Goal: Task Accomplishment & Management: Manage account settings

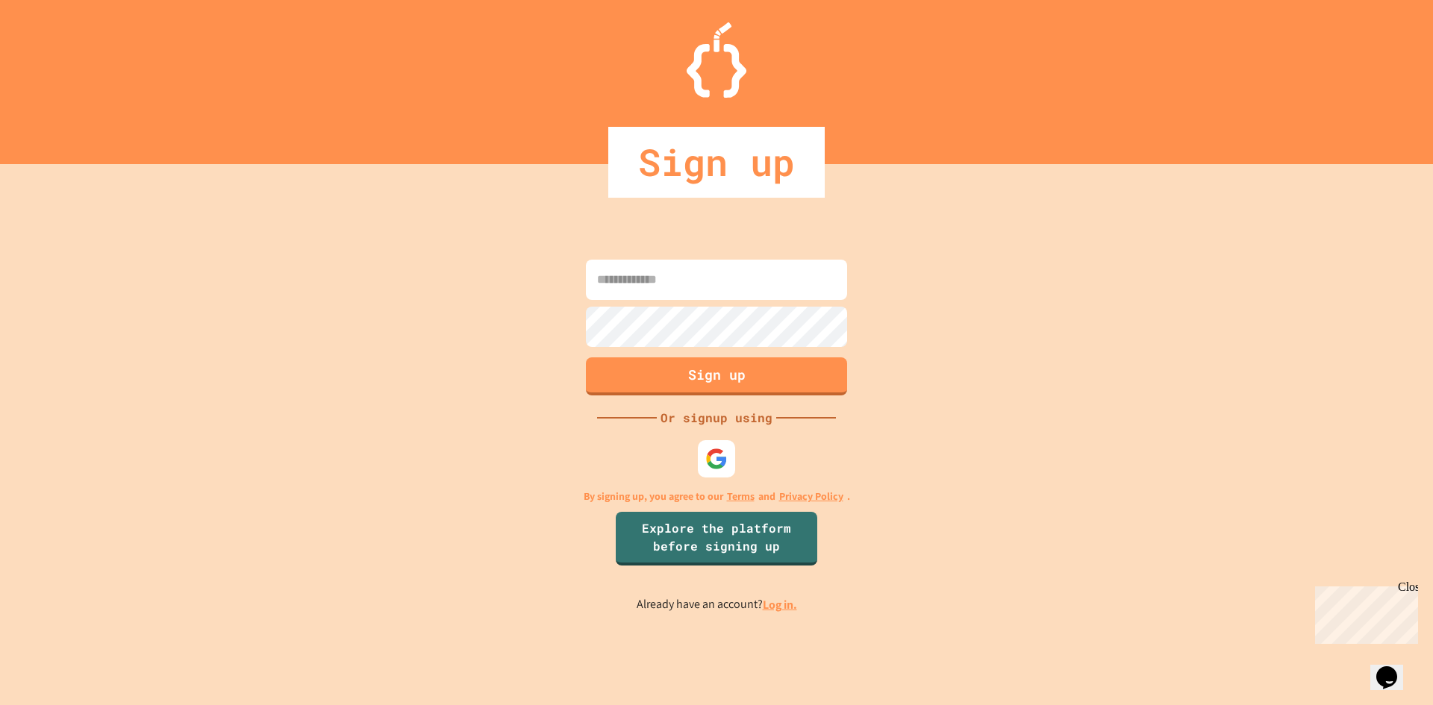
click at [777, 608] on link "Log in." at bounding box center [780, 605] width 34 height 16
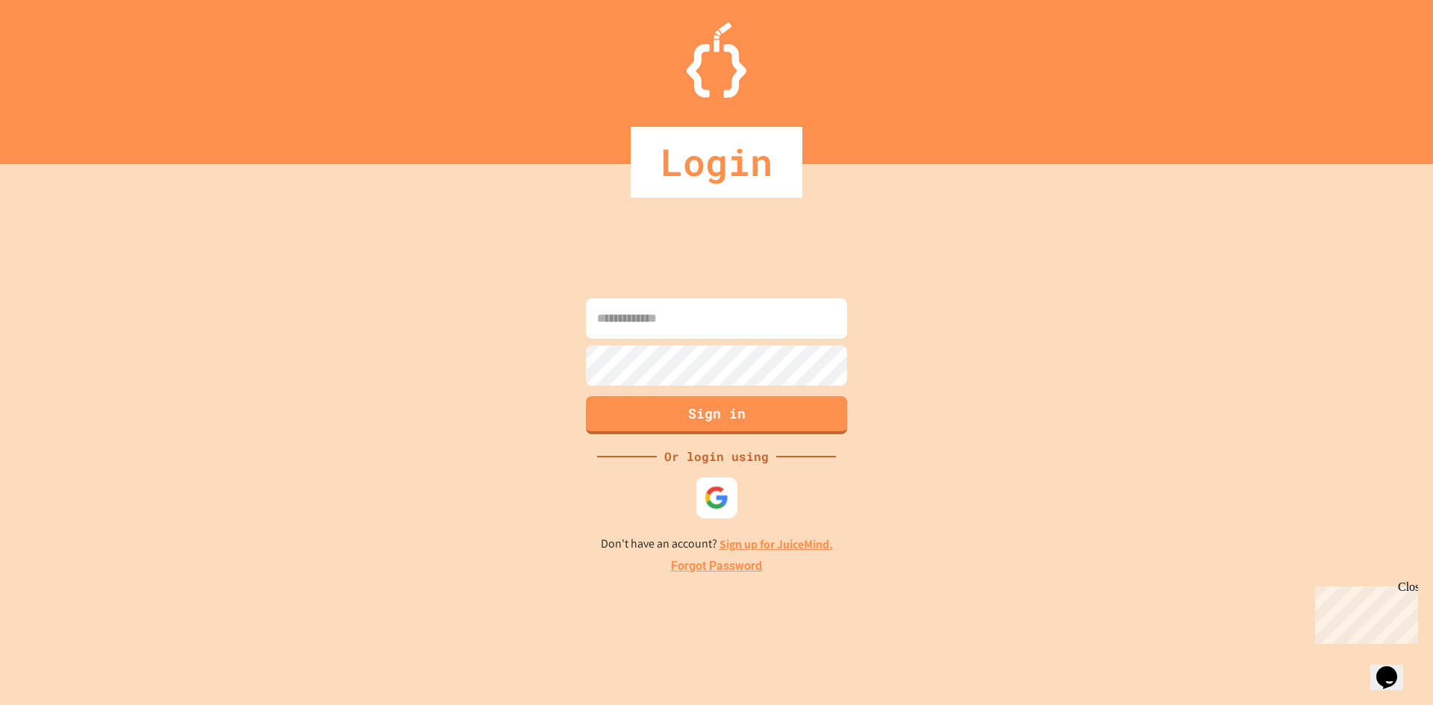
click at [708, 517] on div at bounding box center [716, 497] width 41 height 41
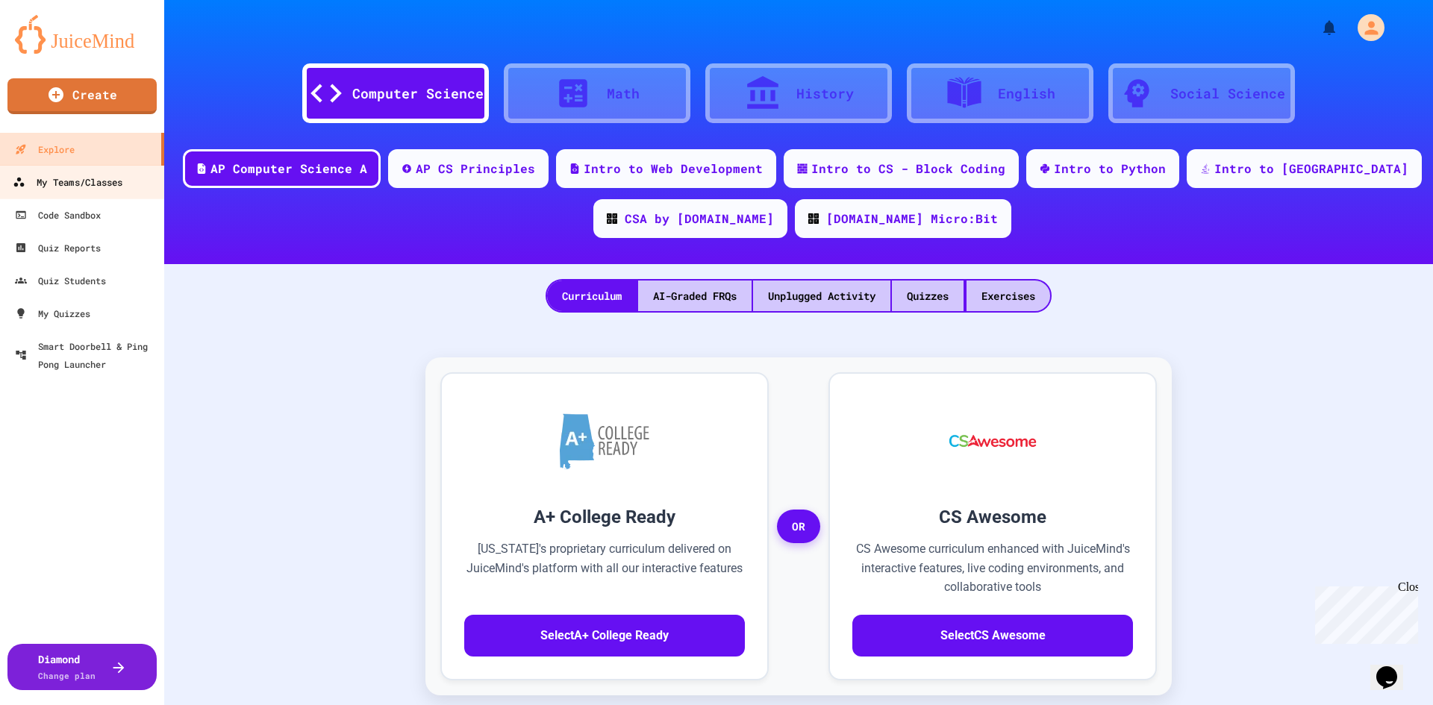
click at [58, 191] on div "My Teams/Classes" at bounding box center [68, 182] width 110 height 19
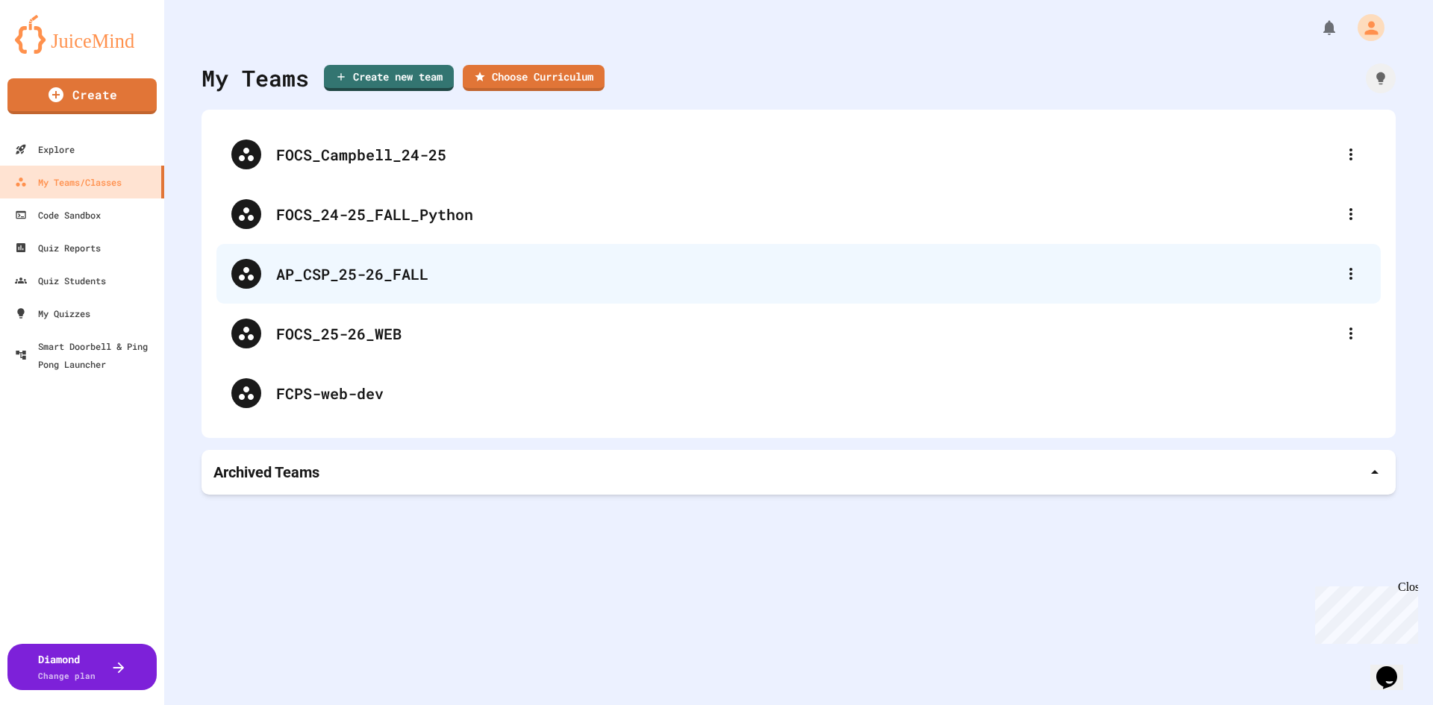
click at [332, 290] on div "AP_CSP_25-26_FALL" at bounding box center [798, 274] width 1164 height 60
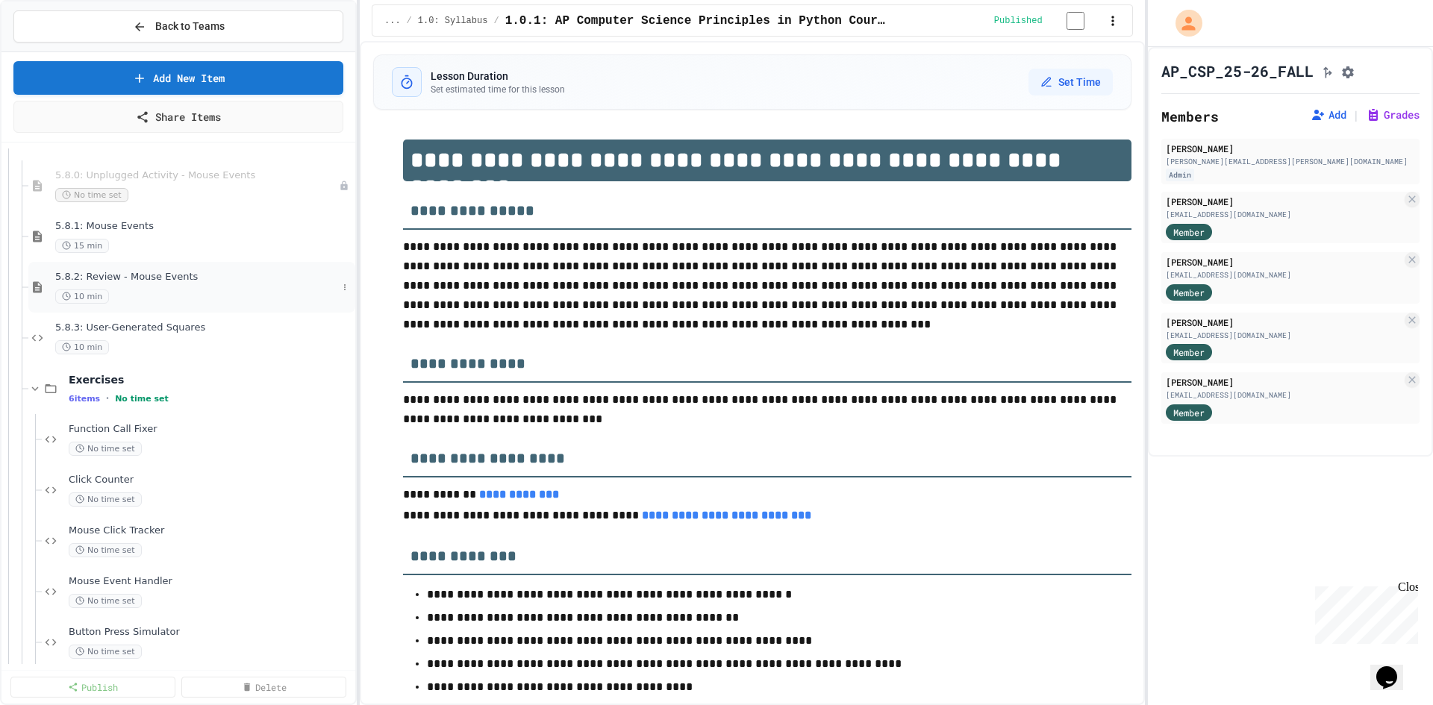
scroll to position [8957, 0]
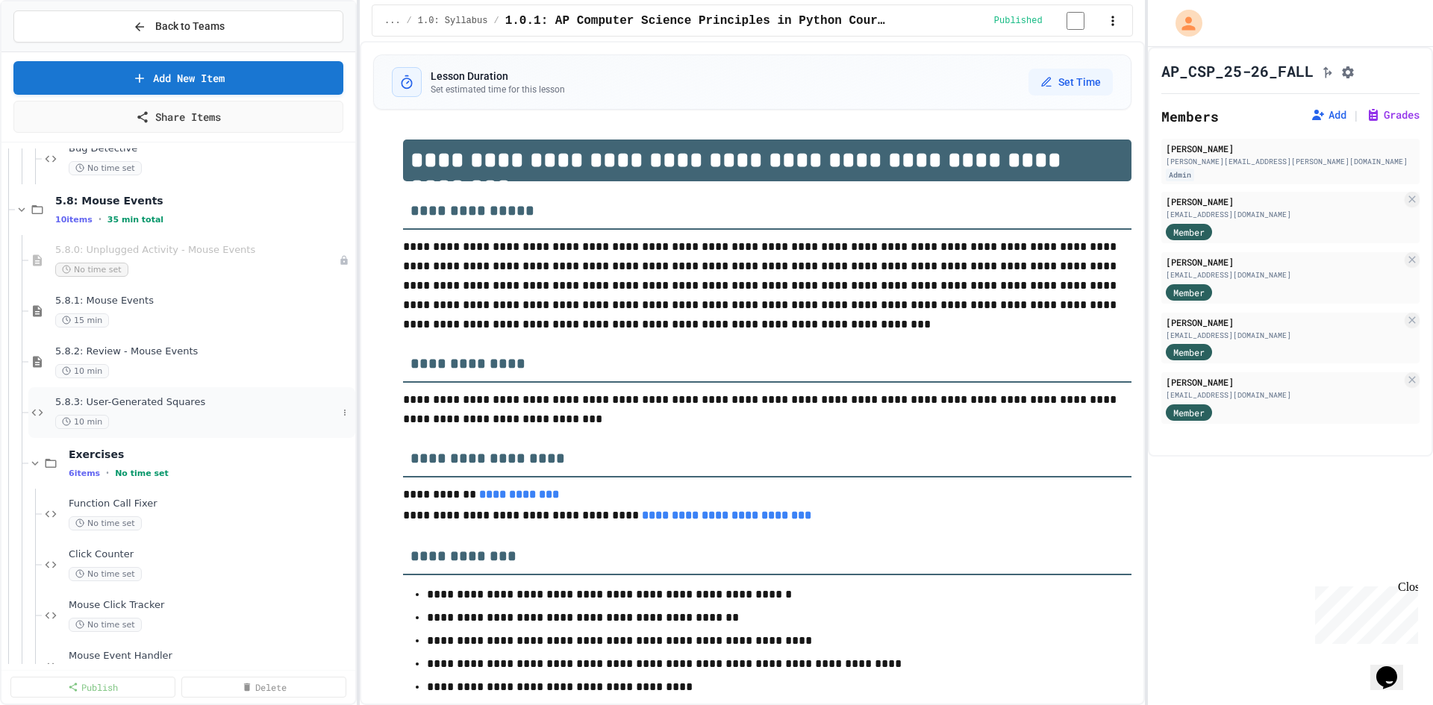
click at [128, 405] on span "5.8.3: User-Generated Squares" at bounding box center [196, 402] width 282 height 13
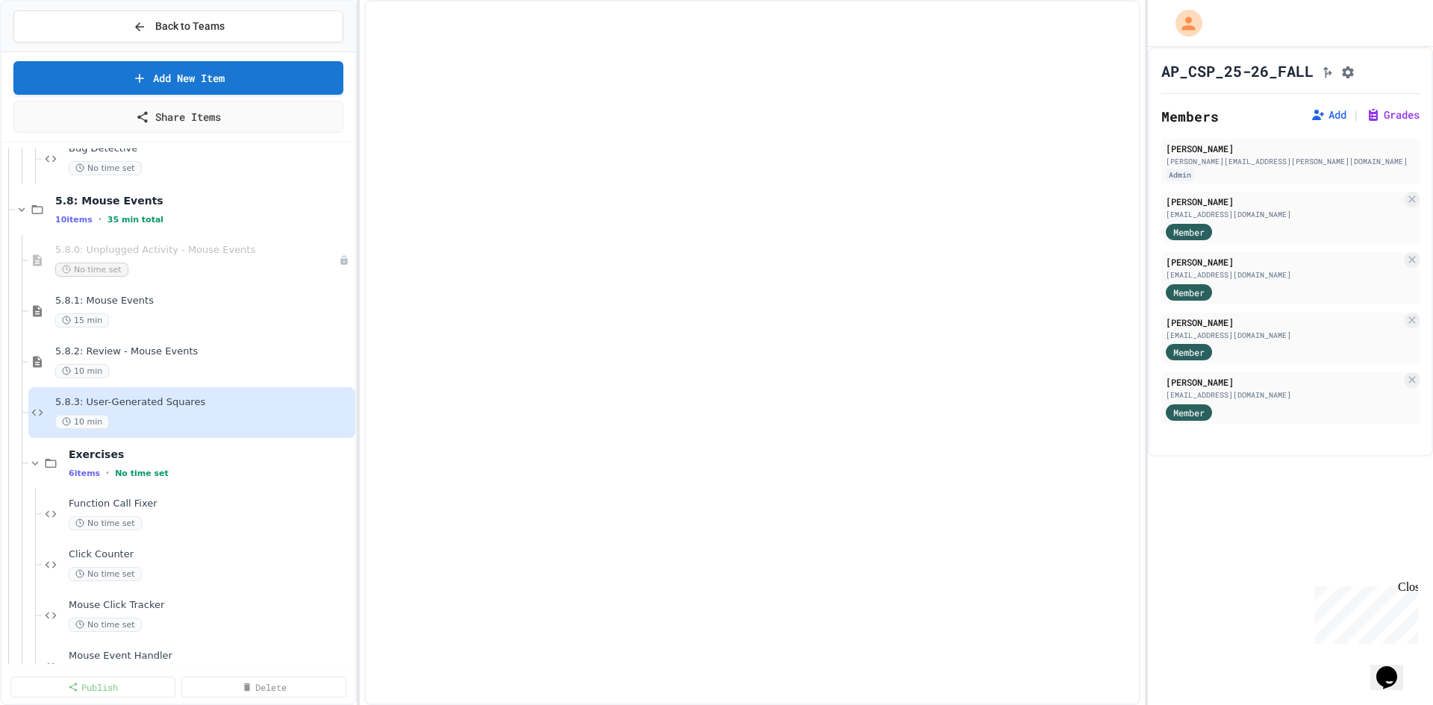
select select "***"
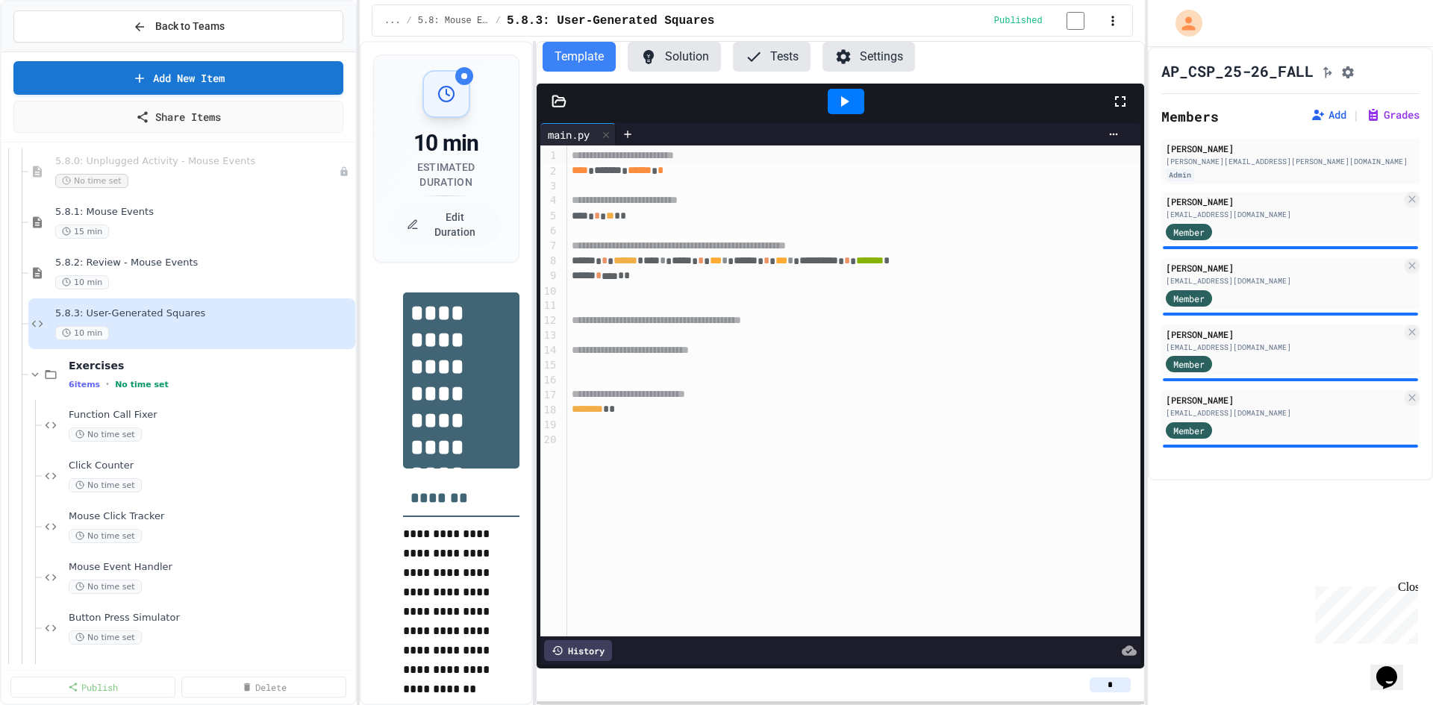
scroll to position [9330, 0]
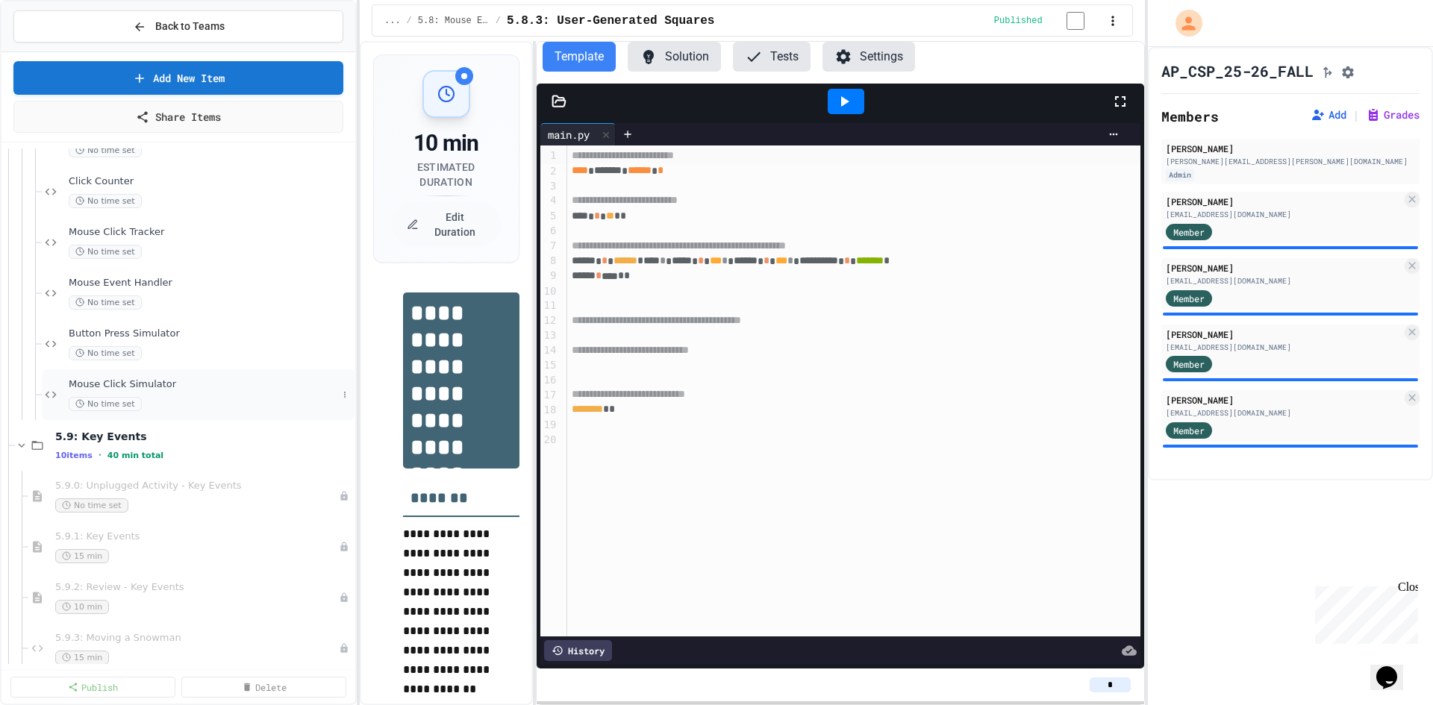
click at [175, 384] on span "Mouse Click Simulator" at bounding box center [203, 384] width 269 height 13
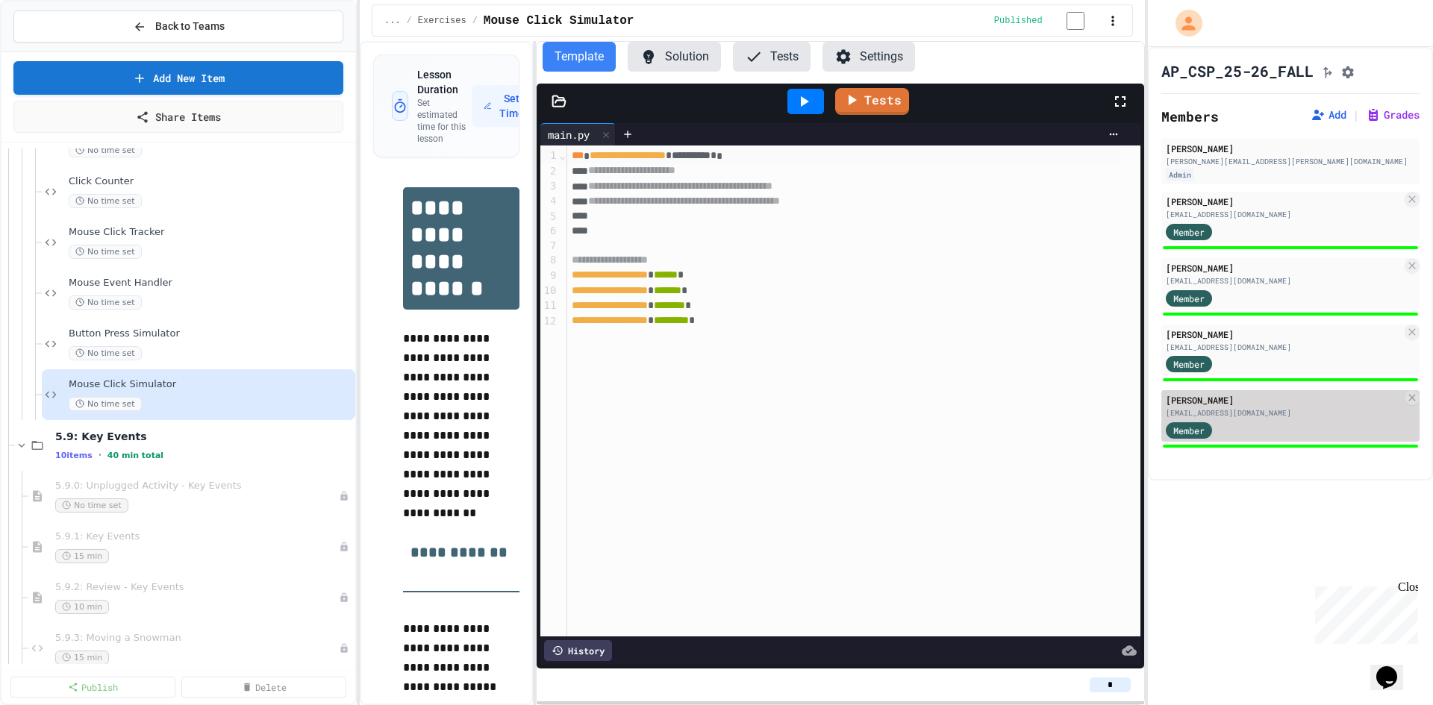
click at [1305, 433] on div "Member" at bounding box center [1284, 429] width 236 height 19
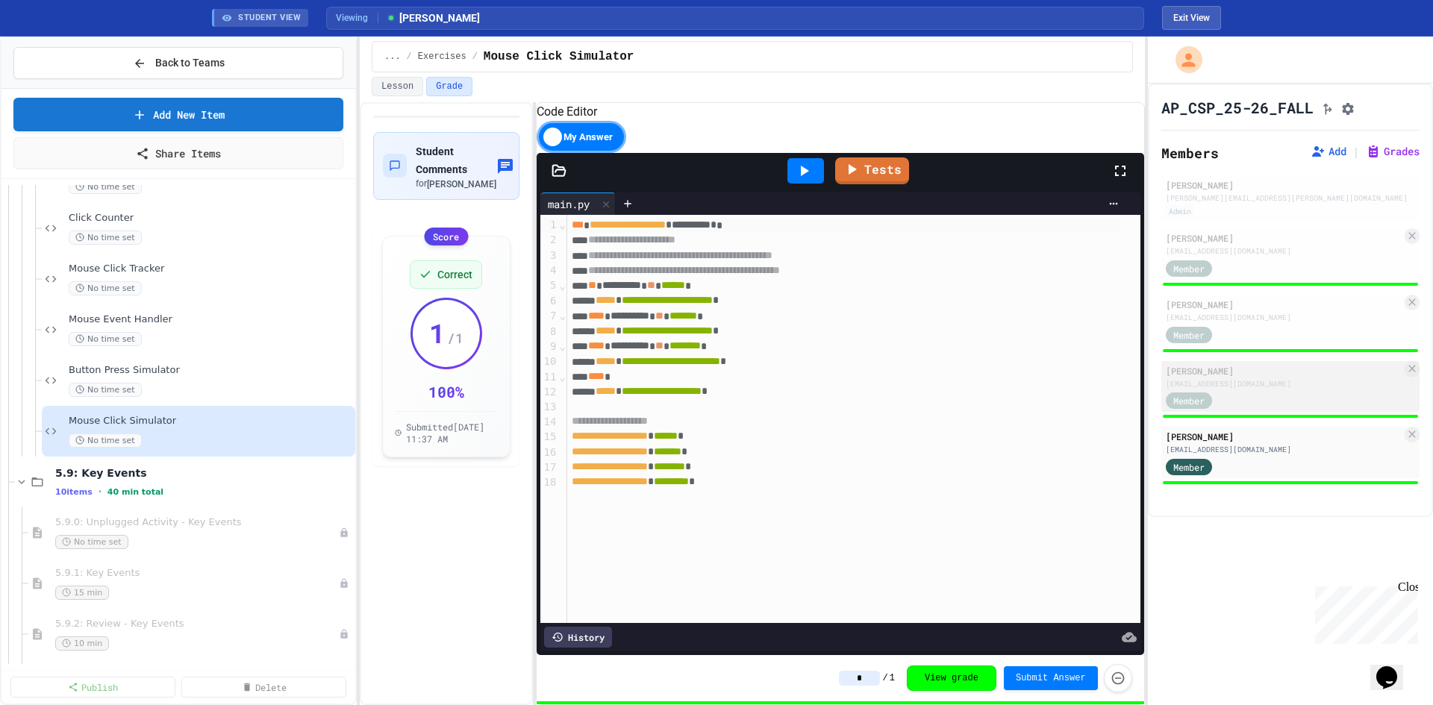
click at [1295, 378] on div "[PERSON_NAME]" at bounding box center [1284, 370] width 236 height 13
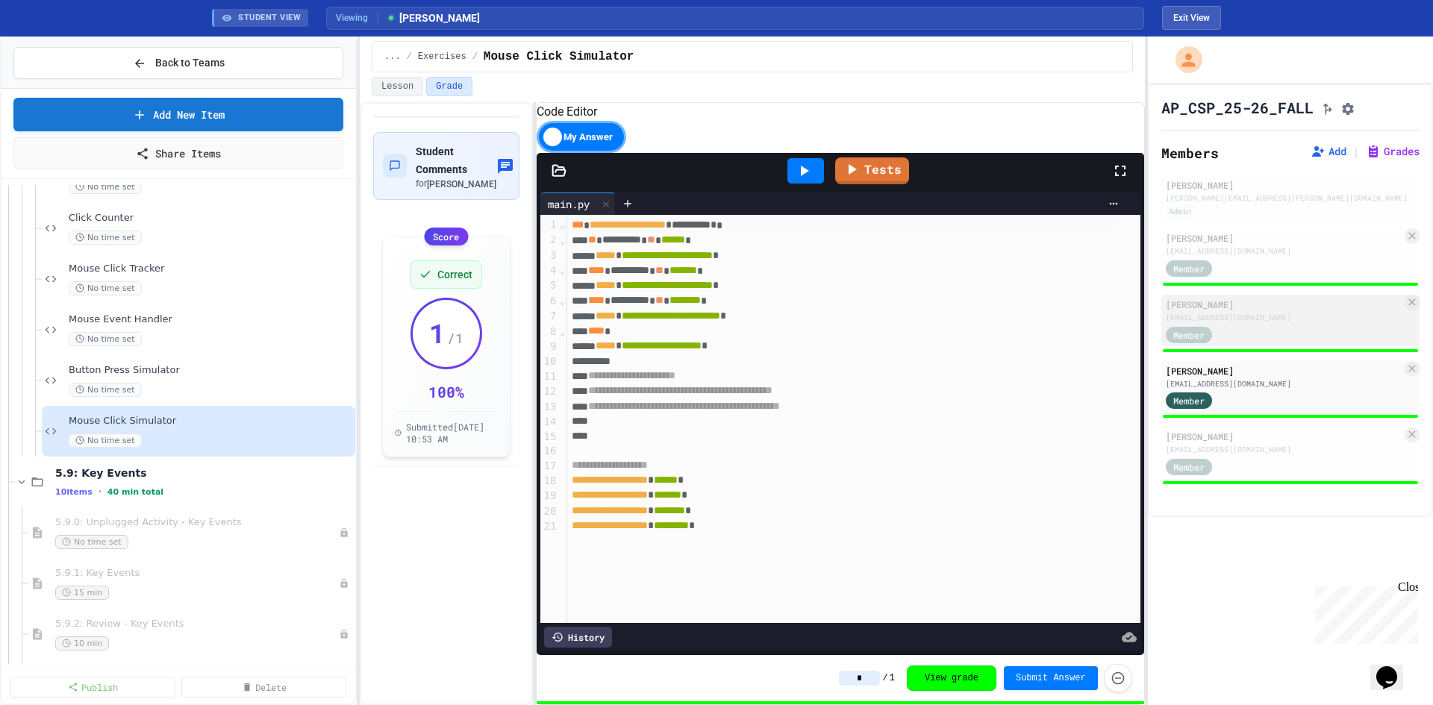
click at [1291, 333] on div "Member" at bounding box center [1284, 334] width 236 height 19
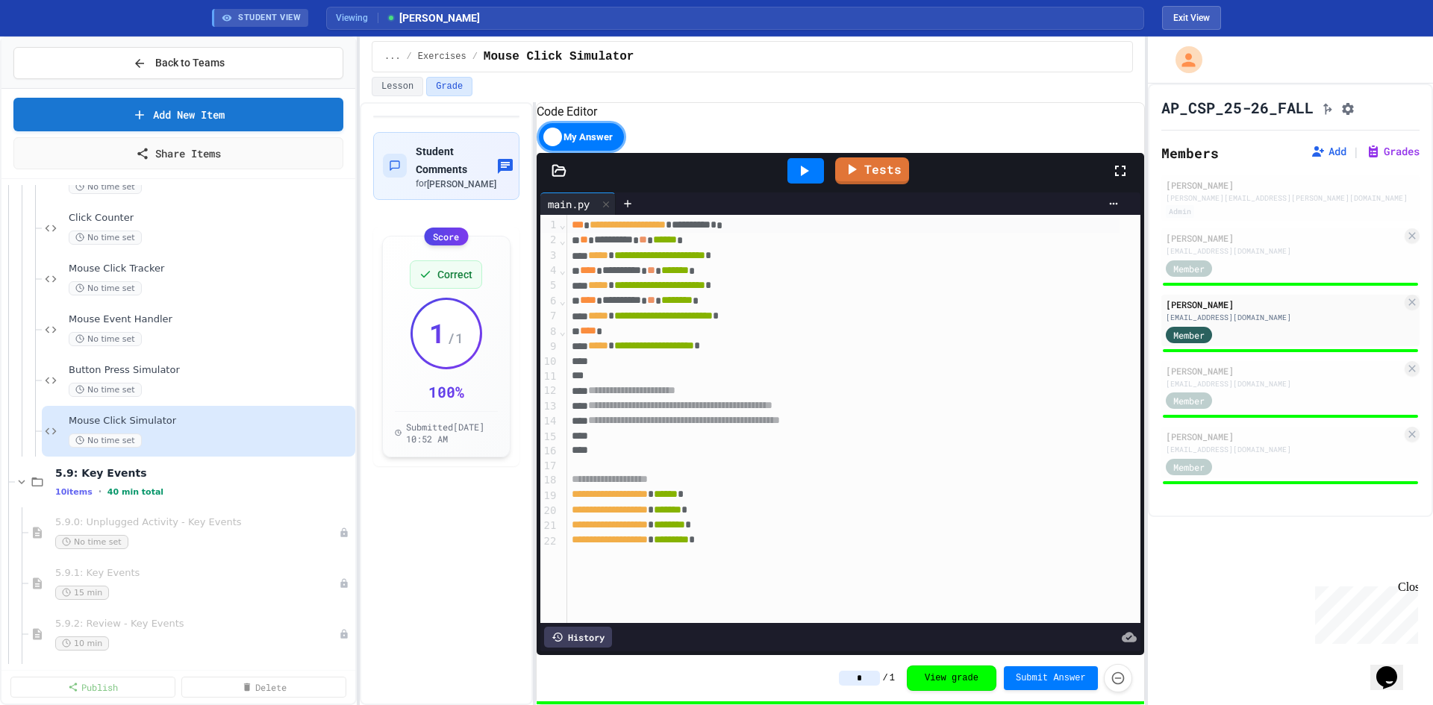
click at [564, 627] on div "History" at bounding box center [578, 637] width 68 height 21
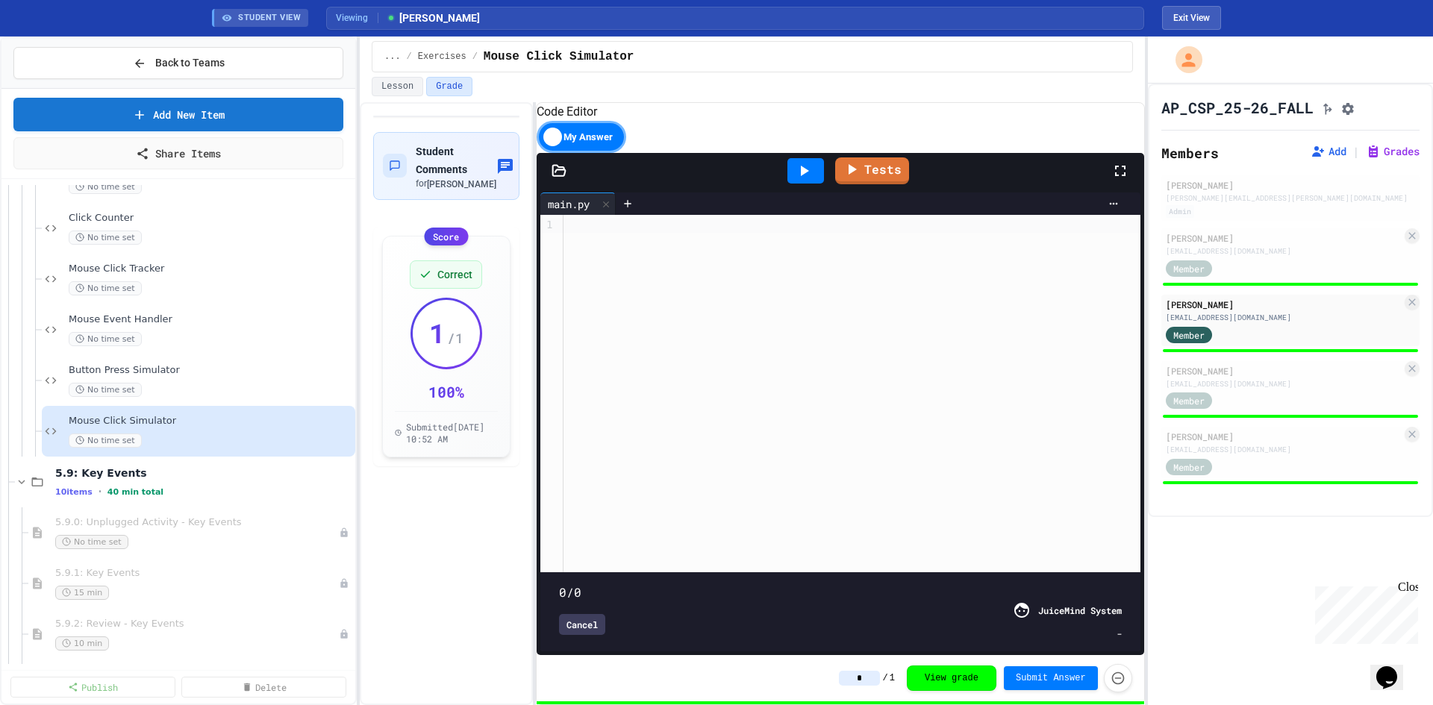
type input "***"
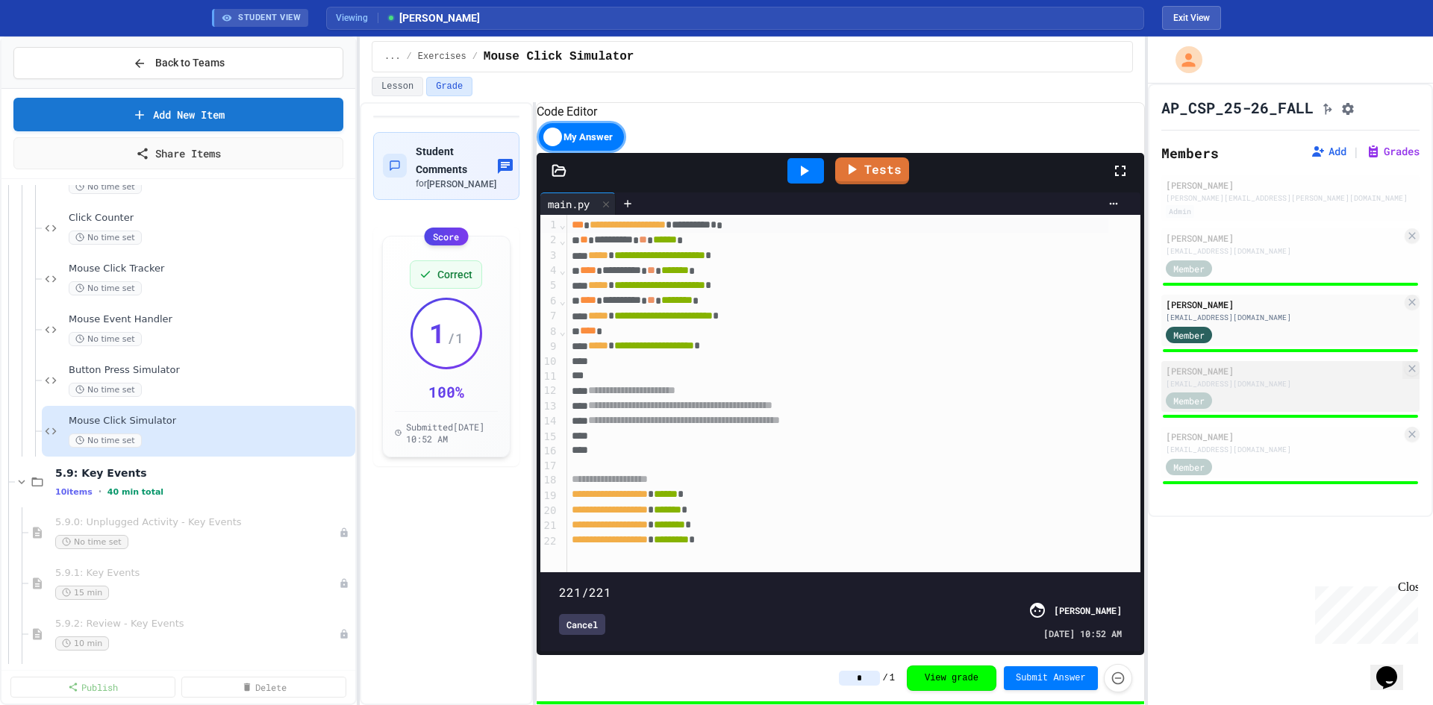
click at [1270, 390] on div "[EMAIL_ADDRESS][DOMAIN_NAME]" at bounding box center [1284, 383] width 236 height 11
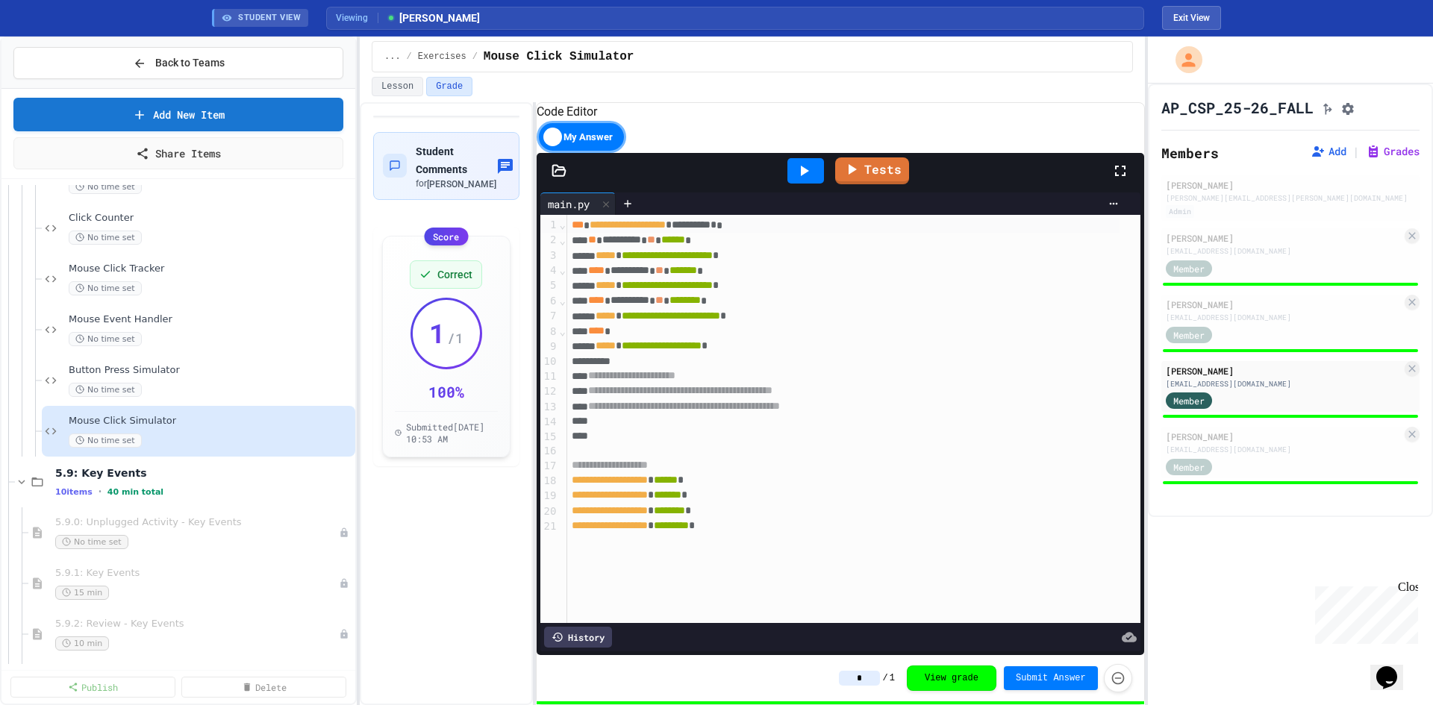
click at [581, 627] on div "History" at bounding box center [578, 637] width 68 height 21
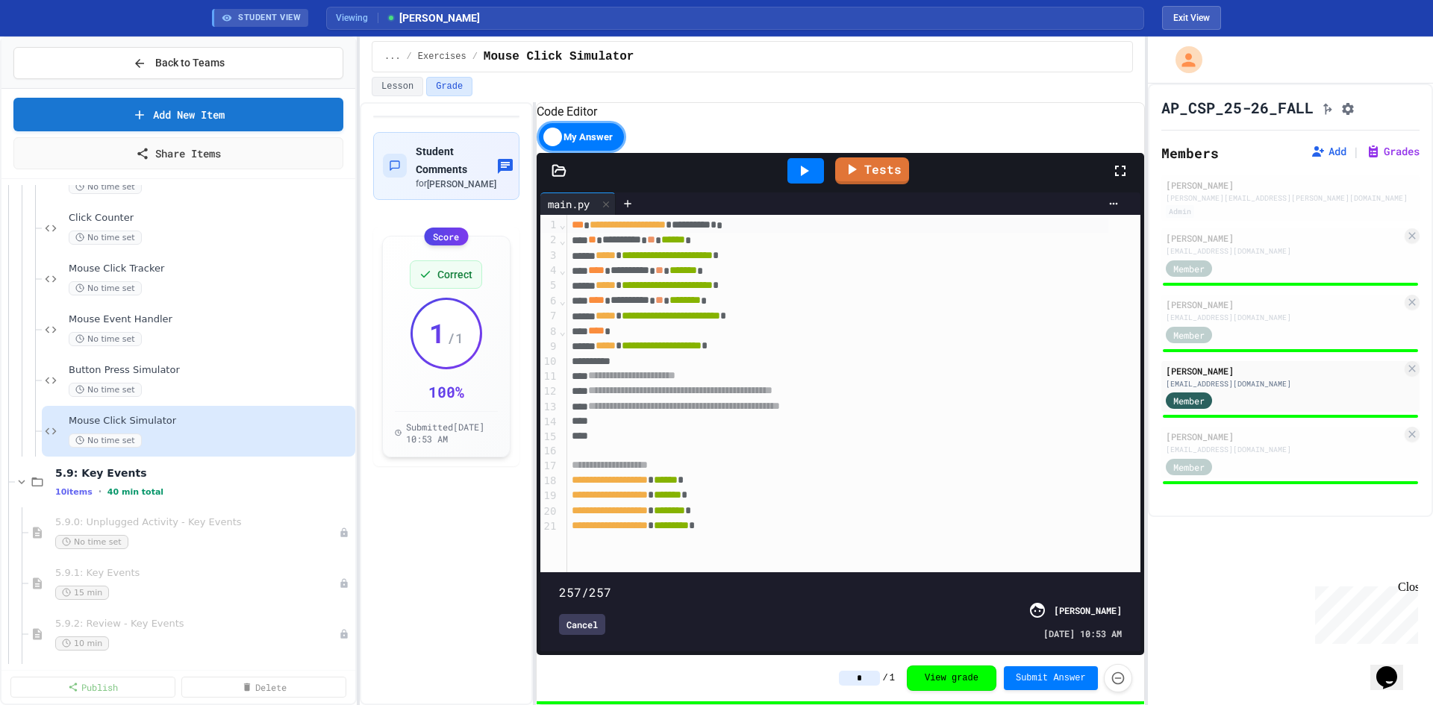
click at [1066, 584] on span at bounding box center [840, 584] width 563 height 0
click at [923, 584] on span at bounding box center [840, 584] width 563 height 0
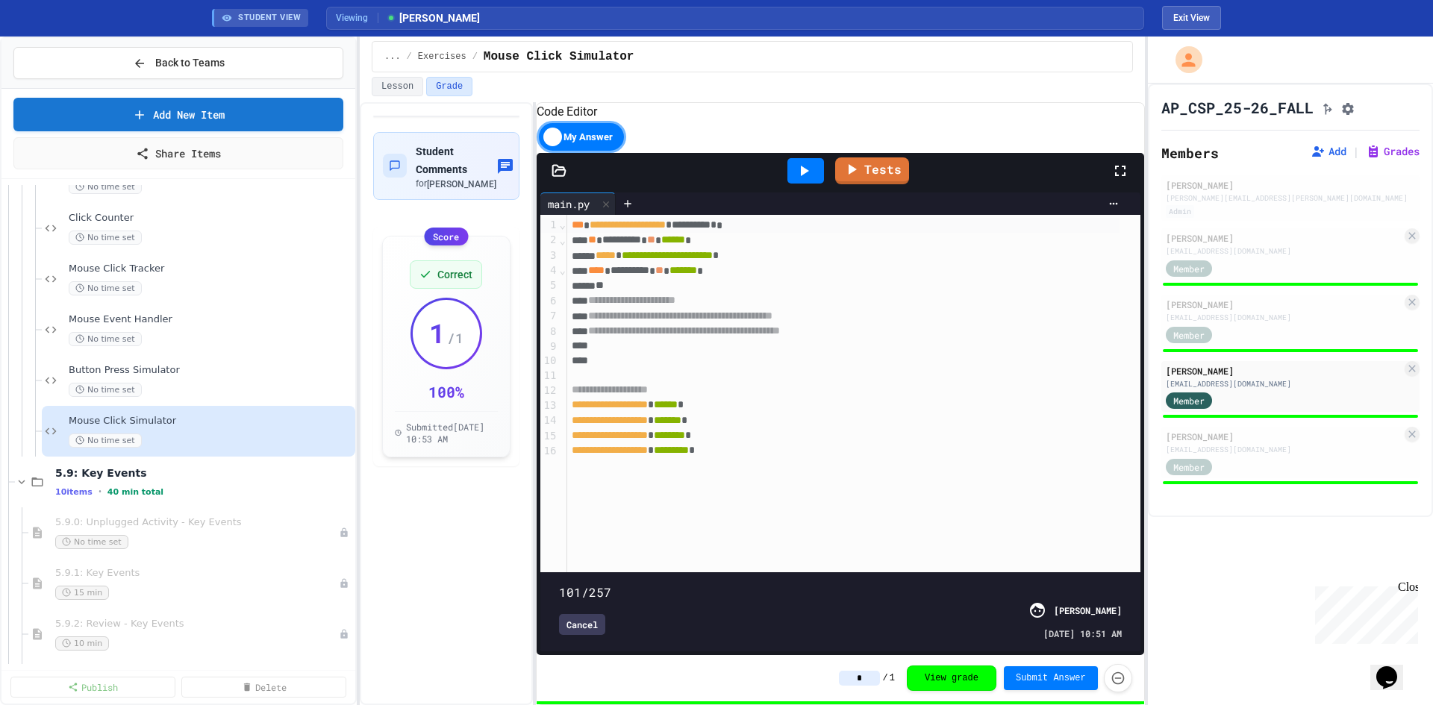
click at [773, 584] on span at bounding box center [840, 584] width 563 height 0
click at [559, 584] on span at bounding box center [559, 584] width 0 height 0
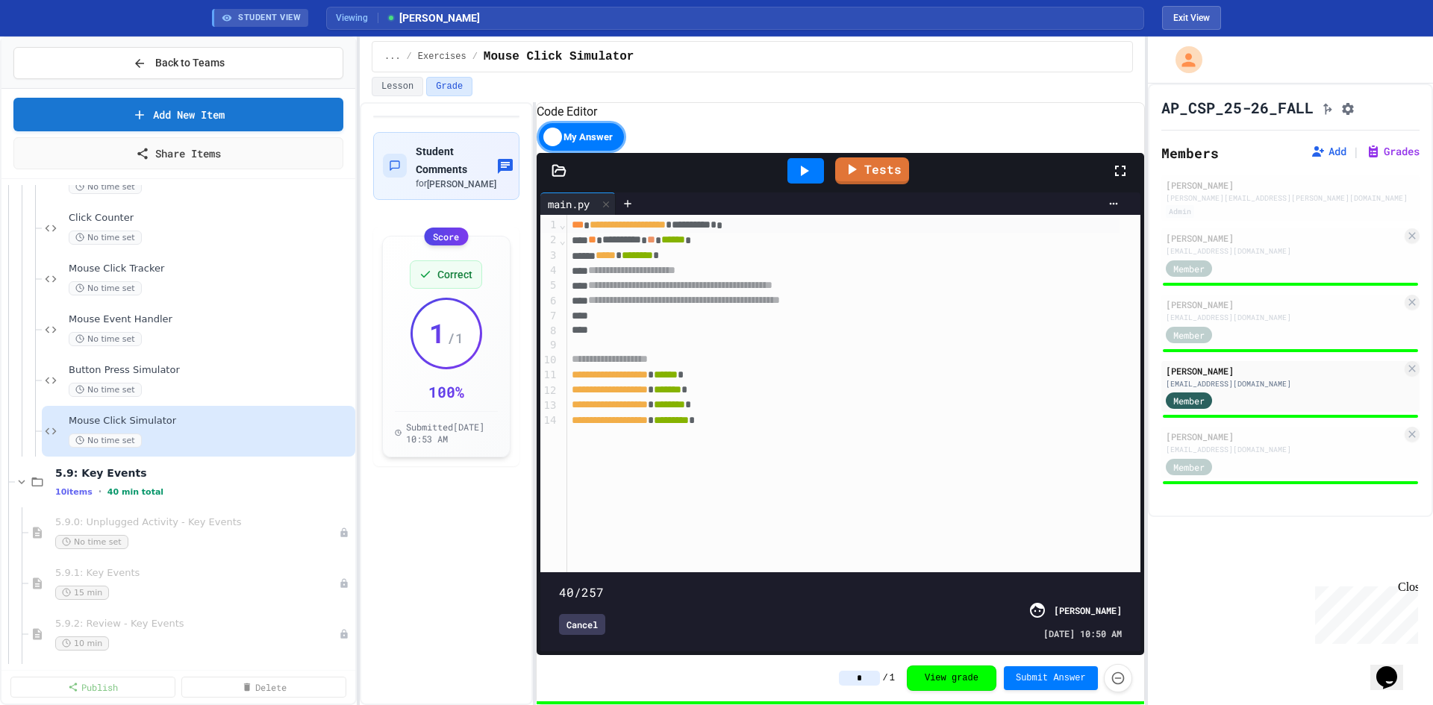
click at [587, 584] on span at bounding box center [840, 584] width 563 height 0
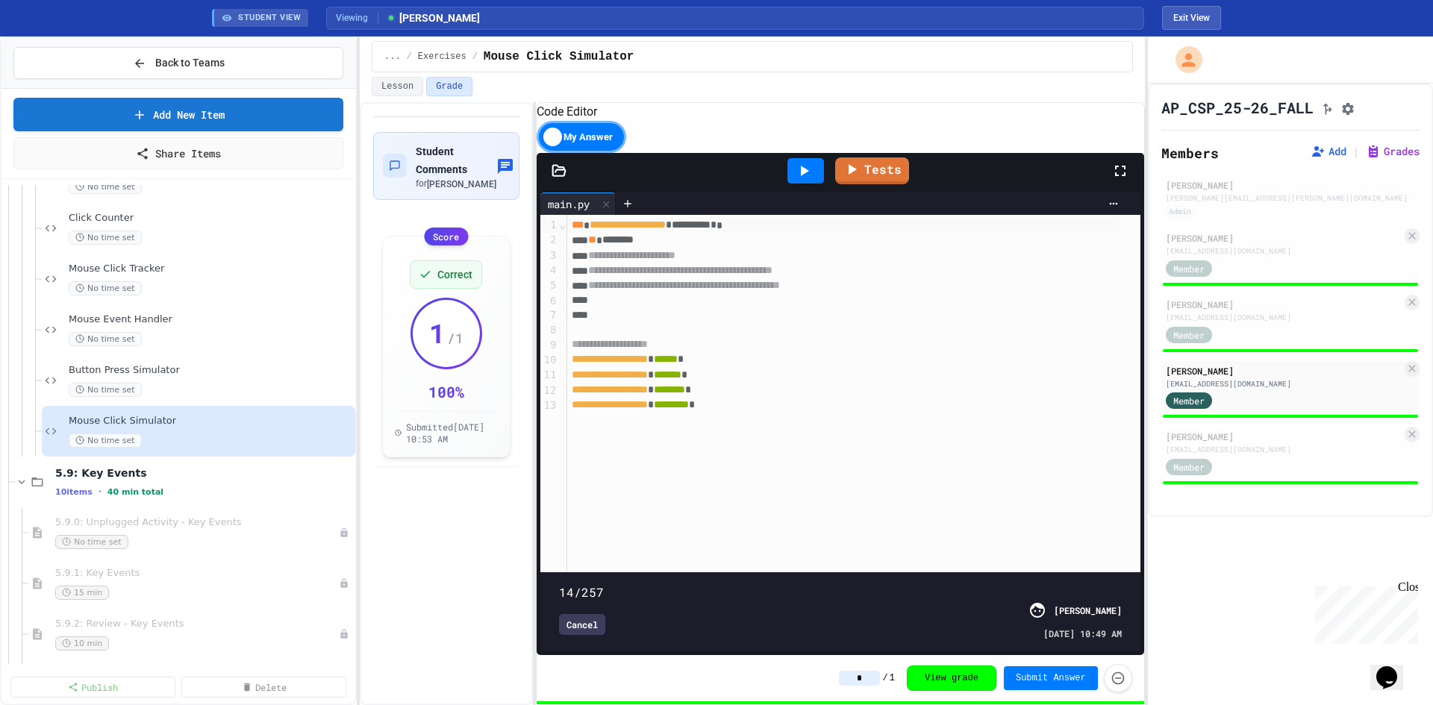
click at [569, 584] on span at bounding box center [840, 584] width 563 height 0
type input "***"
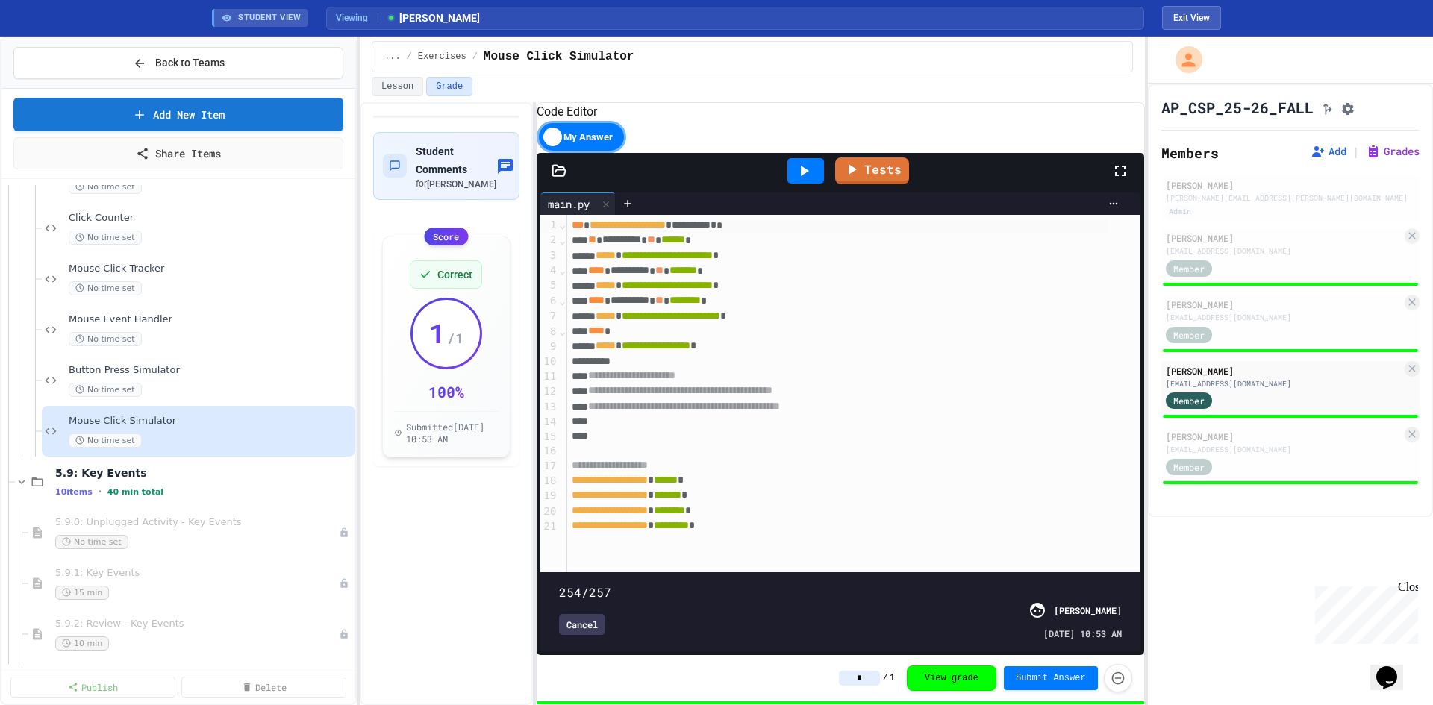
click at [1103, 584] on span at bounding box center [840, 584] width 563 height 0
click at [1218, 272] on div "Member" at bounding box center [1203, 267] width 75 height 19
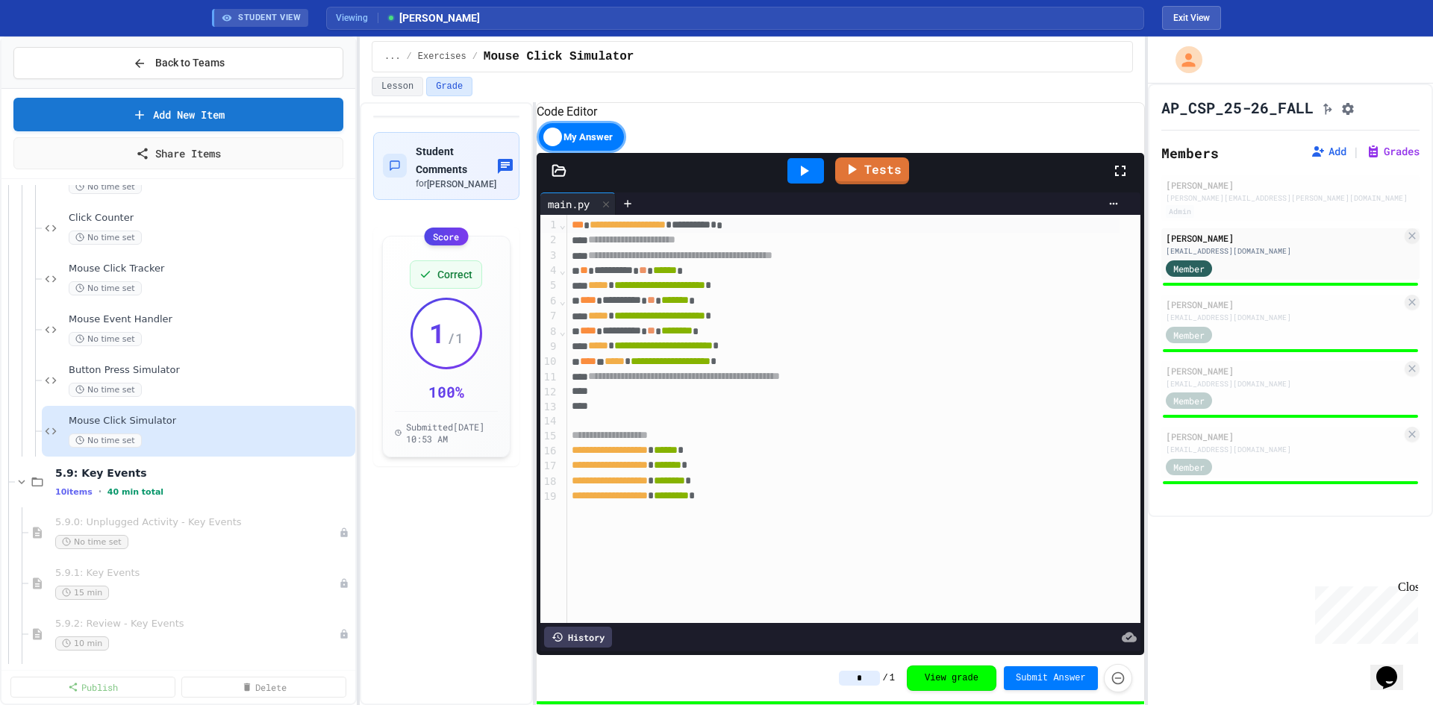
click at [577, 629] on div "History" at bounding box center [578, 637] width 68 height 21
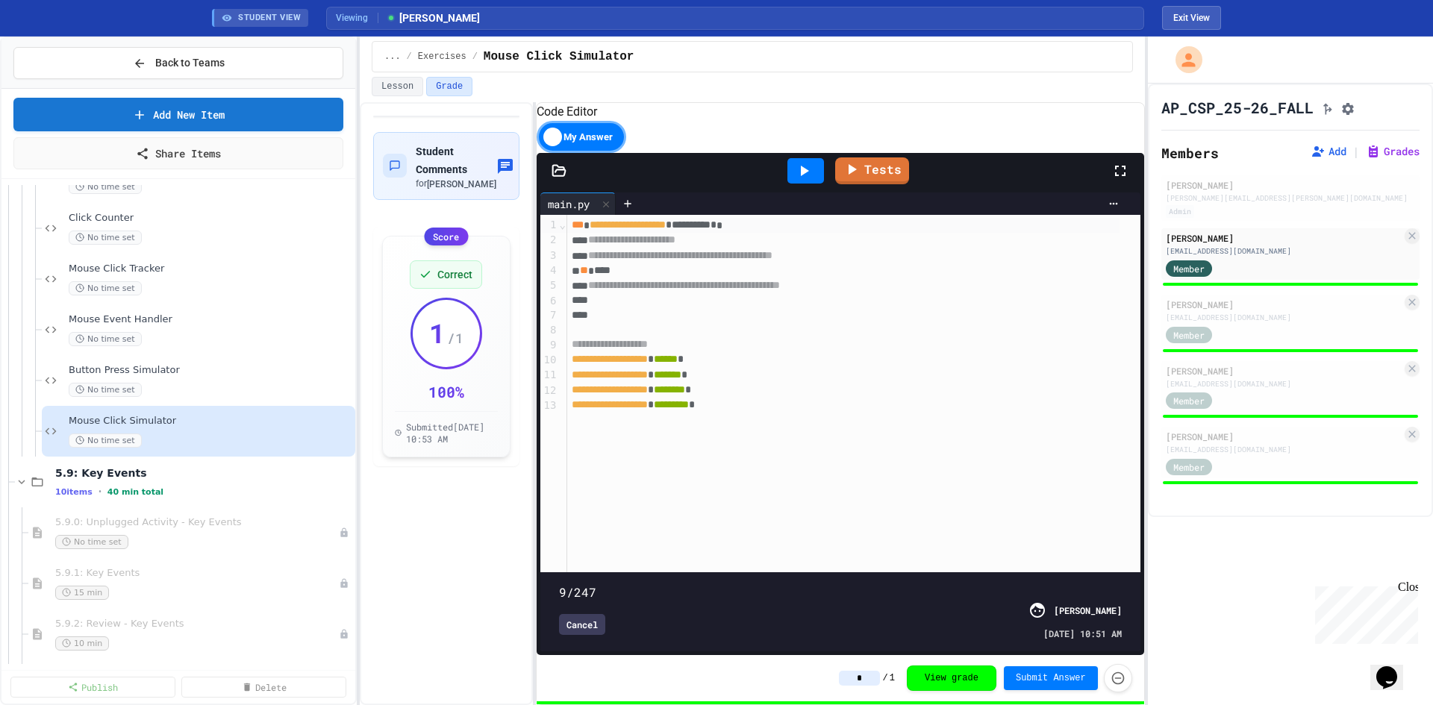
click at [578, 584] on span at bounding box center [840, 584] width 563 height 0
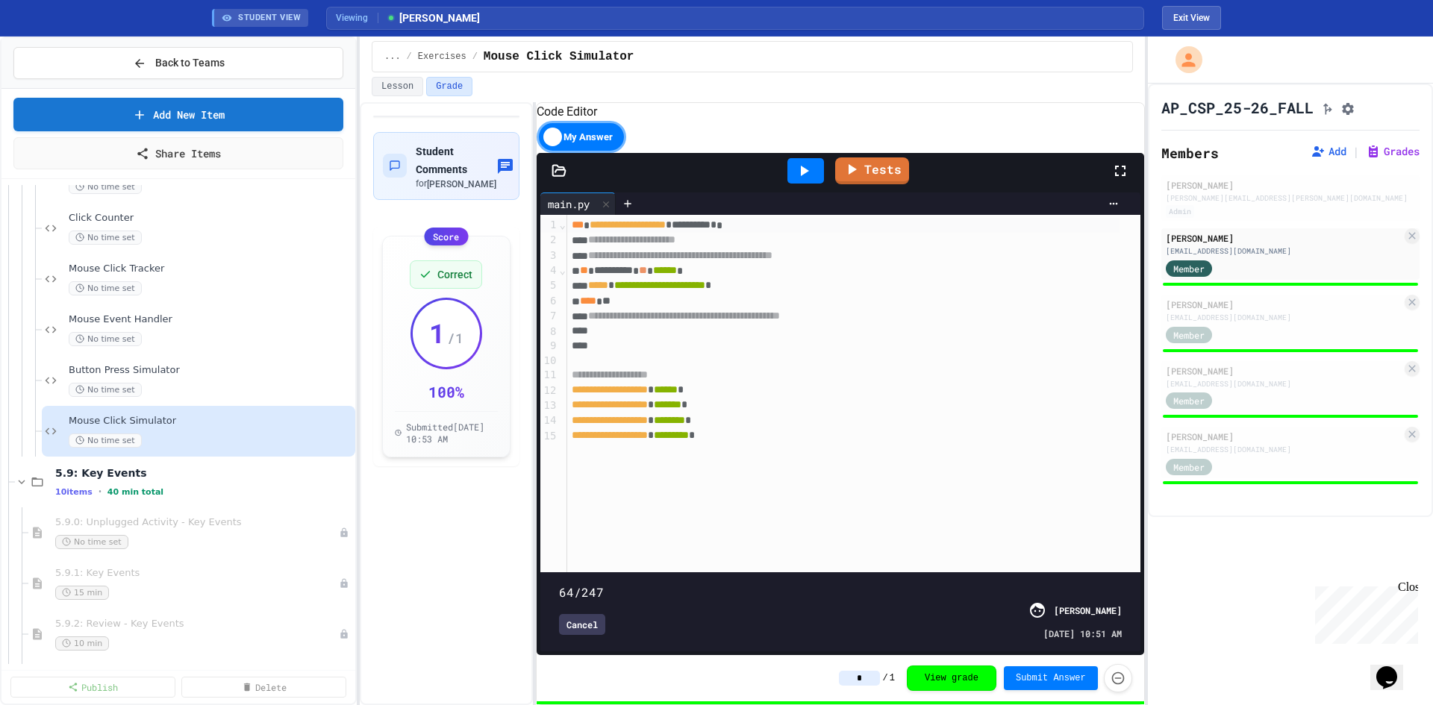
click at [701, 584] on span at bounding box center [840, 584] width 563 height 0
click at [740, 584] on span at bounding box center [840, 584] width 563 height 0
click at [778, 584] on span at bounding box center [840, 584] width 563 height 0
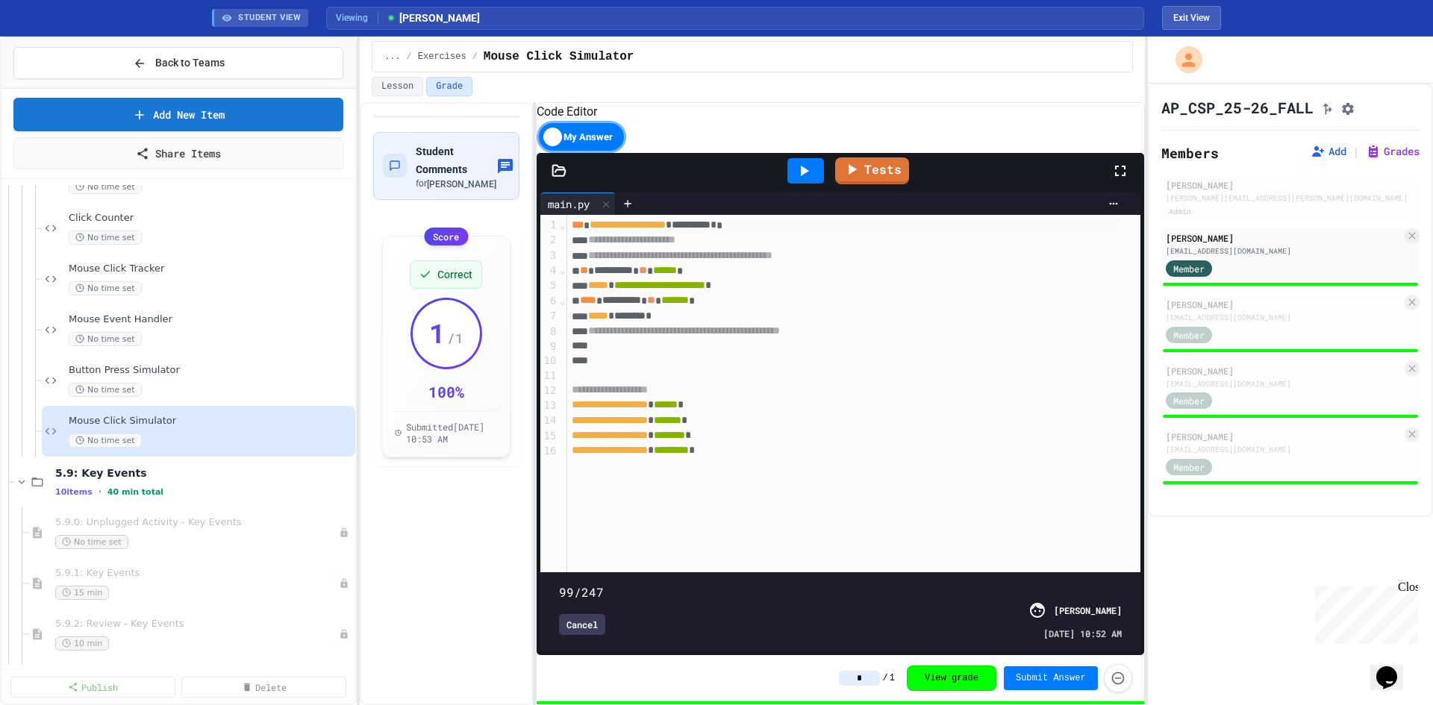
click at [809, 584] on span at bounding box center [840, 584] width 563 height 0
click at [845, 584] on span at bounding box center [840, 584] width 563 height 0
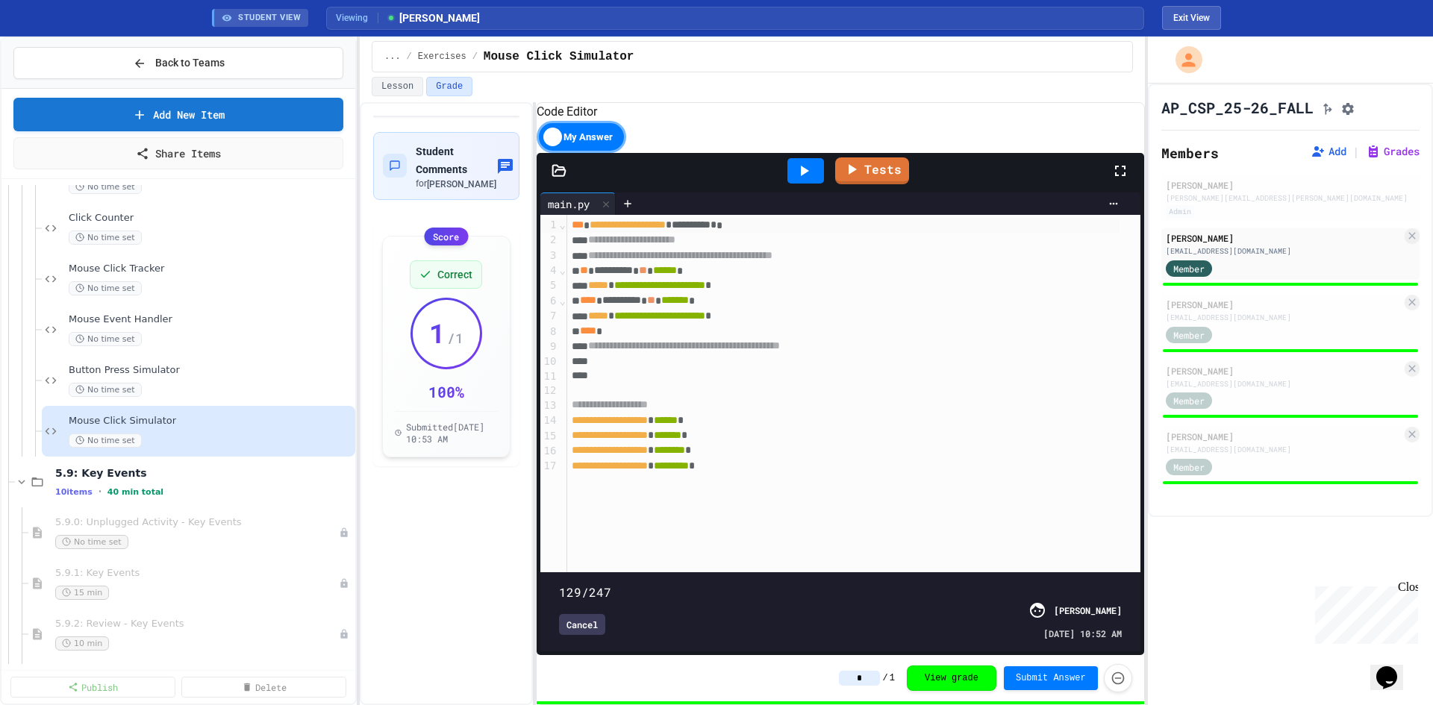
click at [827, 584] on span at bounding box center [840, 584] width 563 height 0
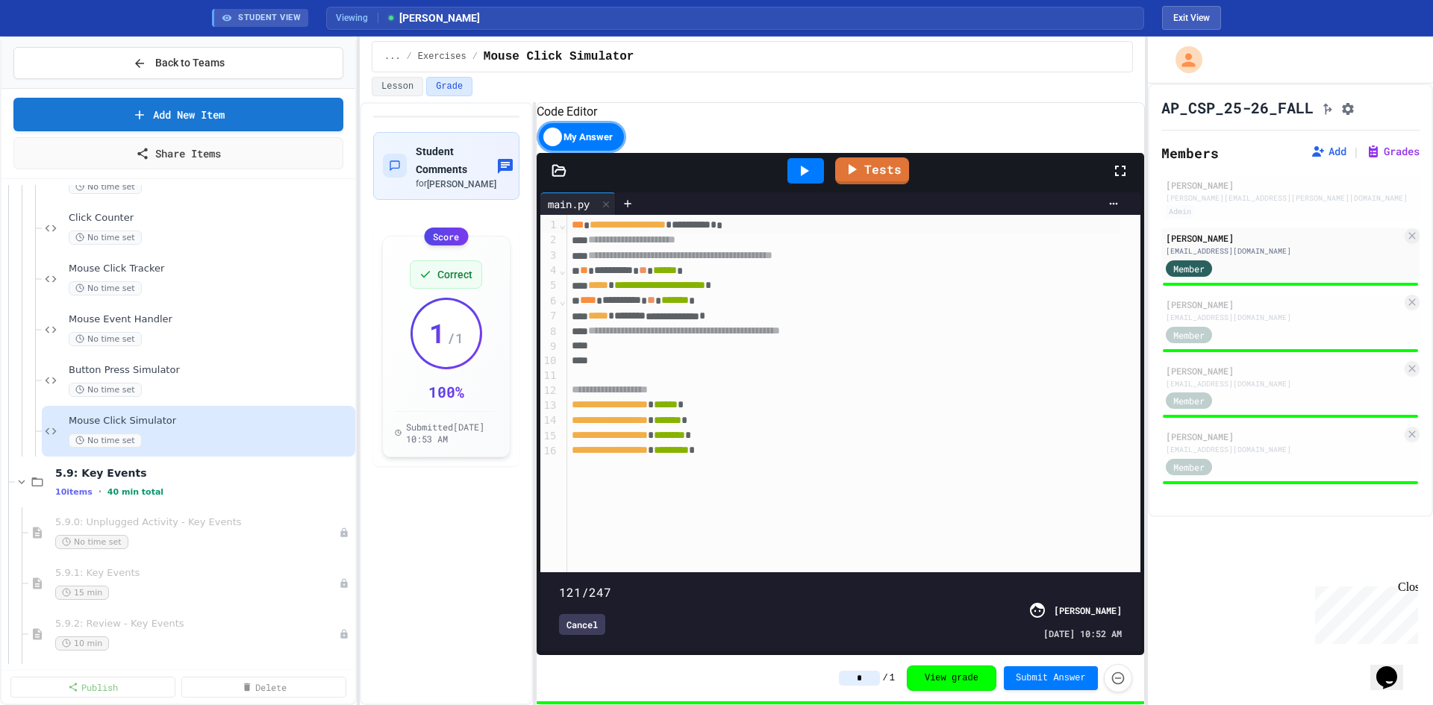
click at [846, 584] on span at bounding box center [840, 584] width 563 height 0
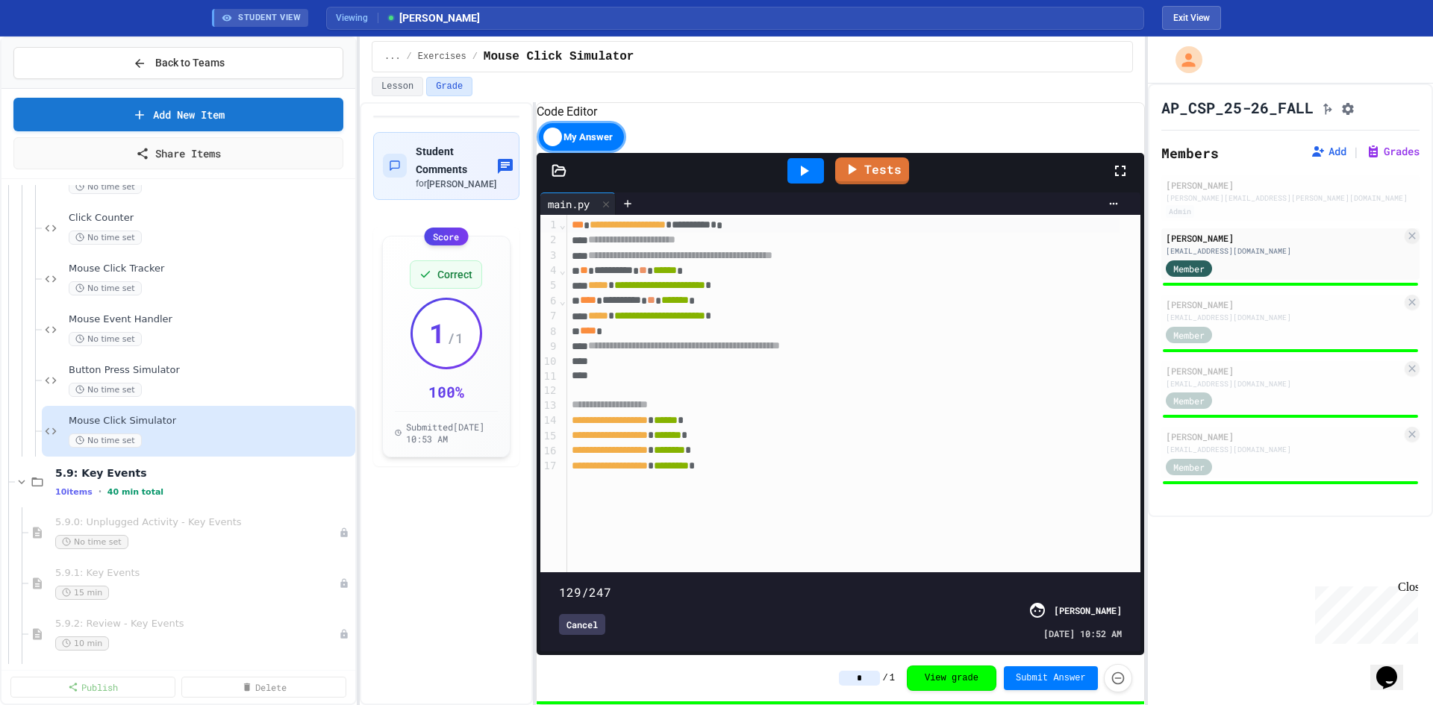
type input "***"
click at [883, 584] on span at bounding box center [840, 584] width 563 height 0
click at [1226, 331] on div "Member" at bounding box center [1203, 334] width 75 height 19
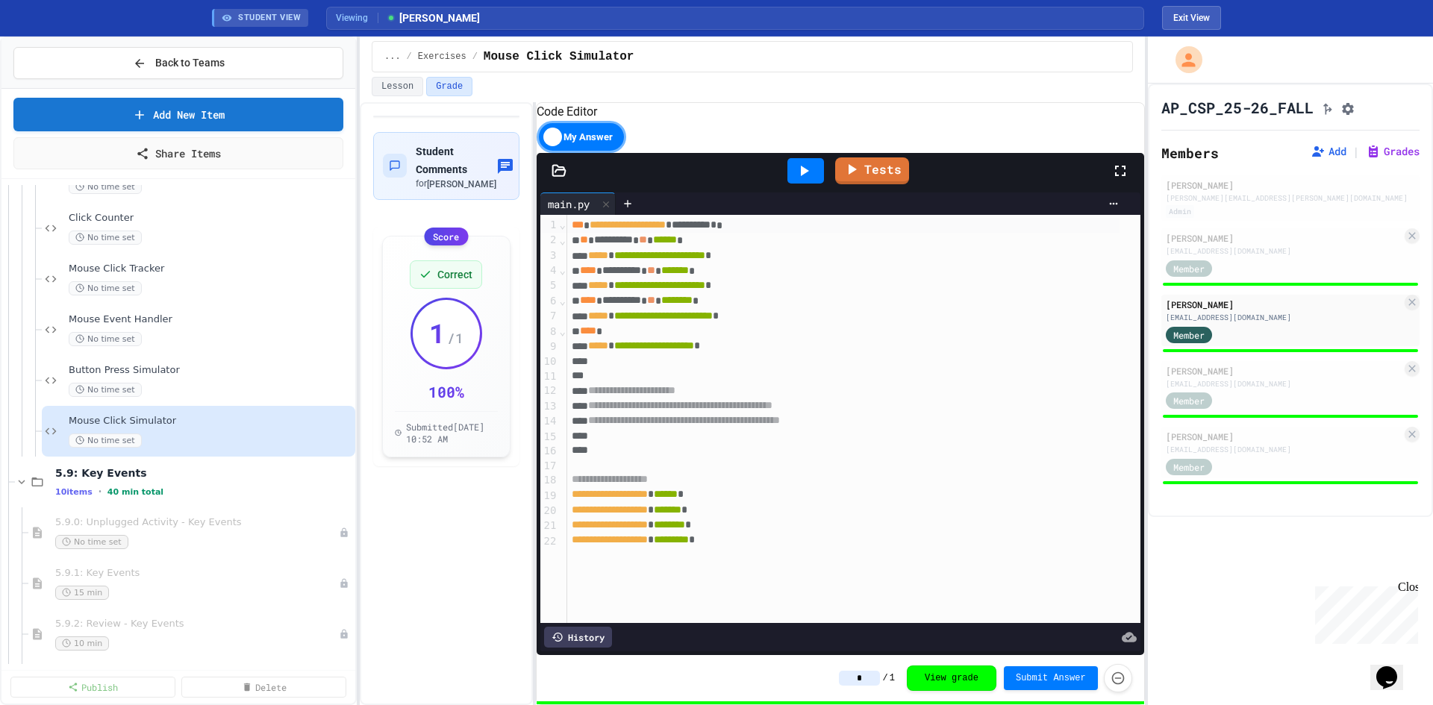
click at [575, 627] on div "History" at bounding box center [578, 637] width 68 height 21
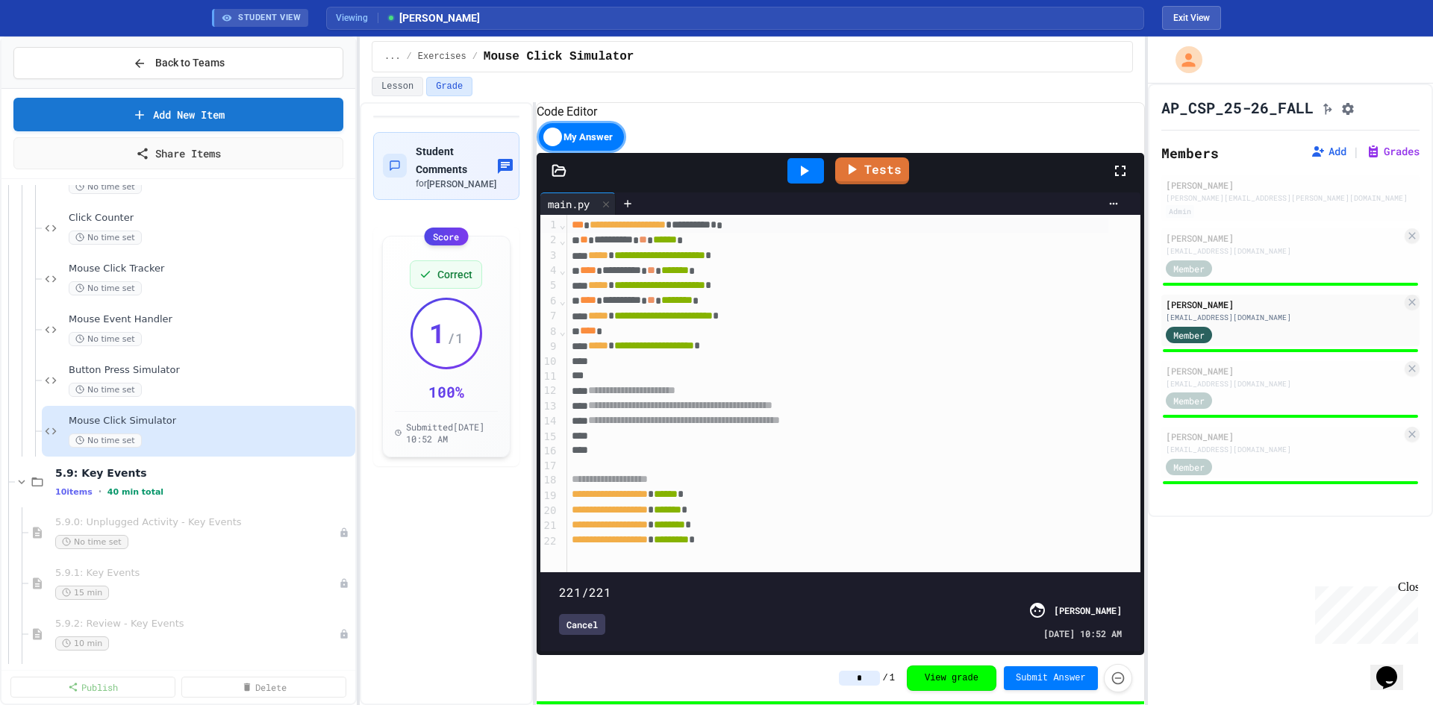
click at [758, 584] on span at bounding box center [840, 584] width 563 height 0
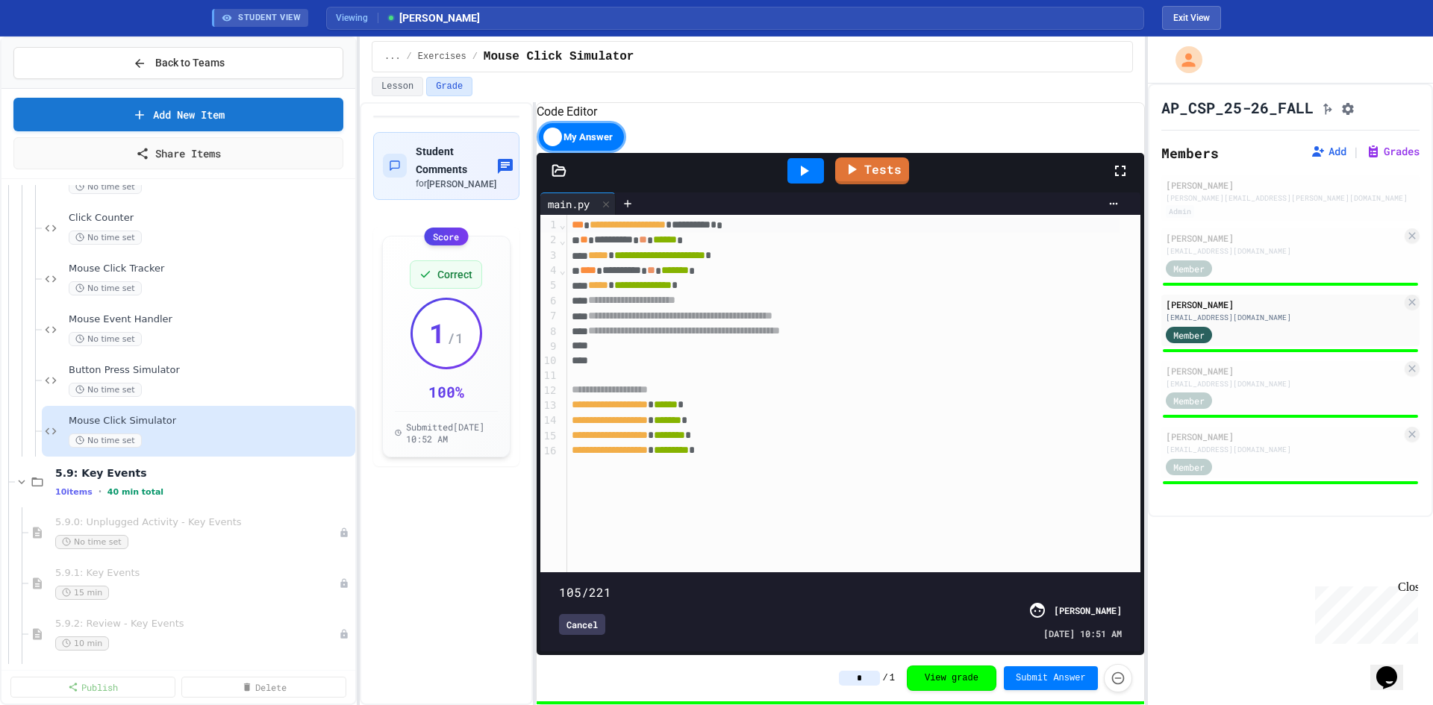
click at [819, 584] on span at bounding box center [840, 584] width 563 height 0
click at [866, 584] on span at bounding box center [840, 584] width 563 height 0
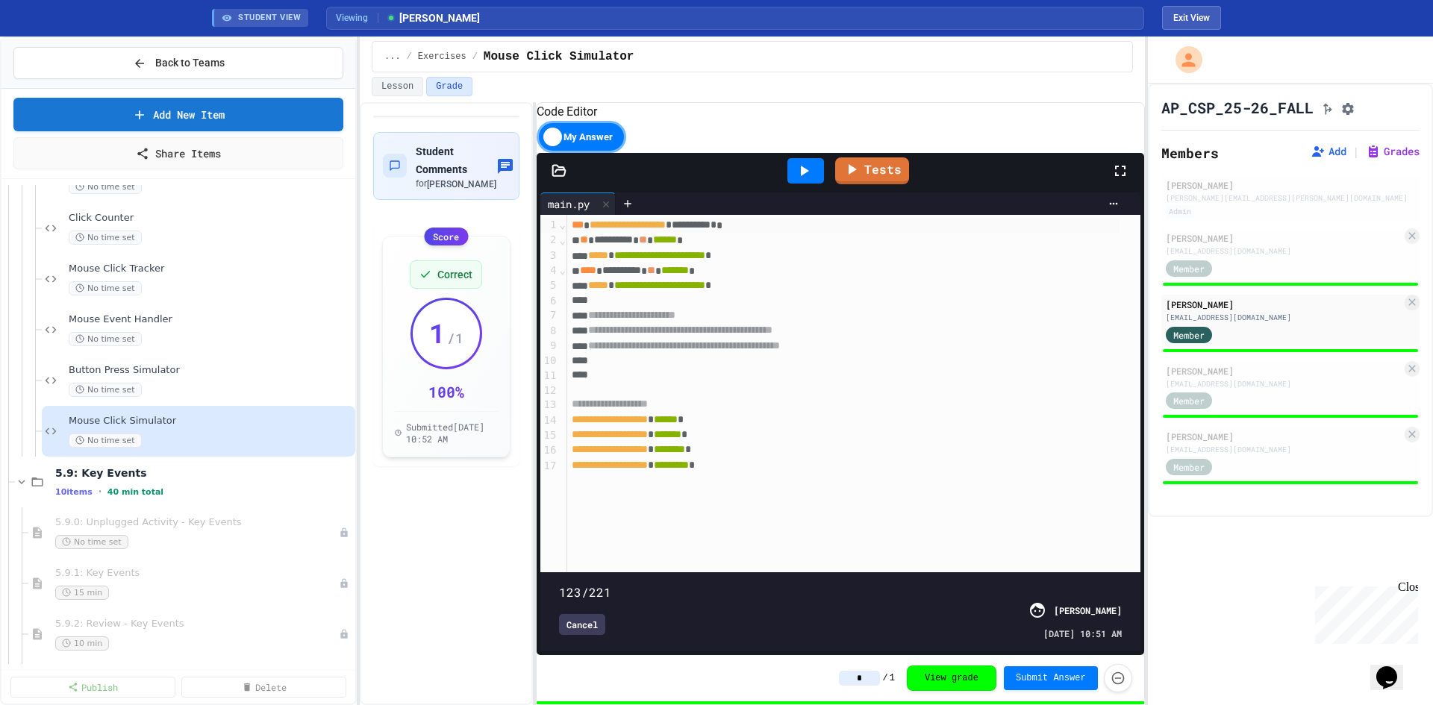
click at [559, 584] on span at bounding box center [559, 584] width 0 height 0
click at [907, 584] on span at bounding box center [840, 584] width 563 height 0
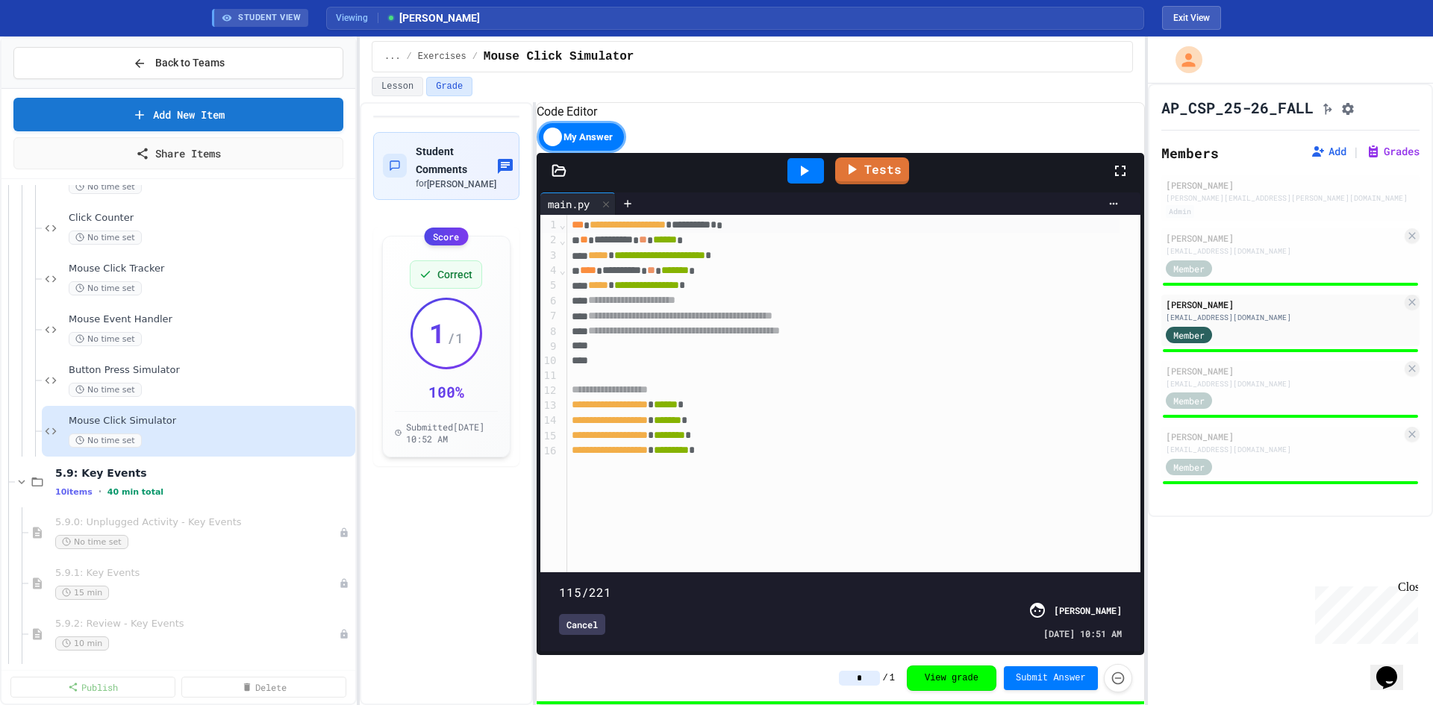
click at [845, 584] on span at bounding box center [840, 584] width 563 height 0
type input "**"
click at [799, 584] on span at bounding box center [840, 584] width 563 height 0
click at [1240, 407] on div "Member" at bounding box center [1203, 400] width 75 height 19
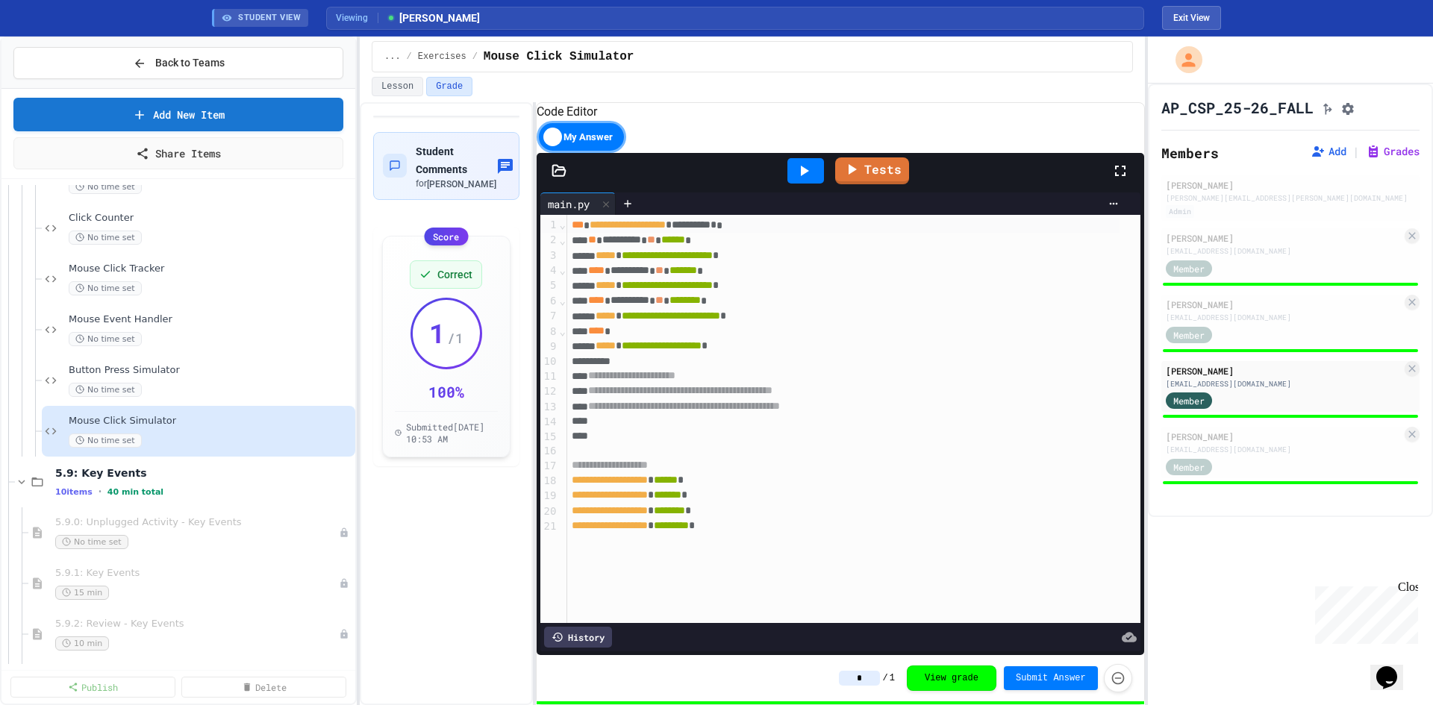
click at [584, 627] on div "History" at bounding box center [578, 637] width 68 height 21
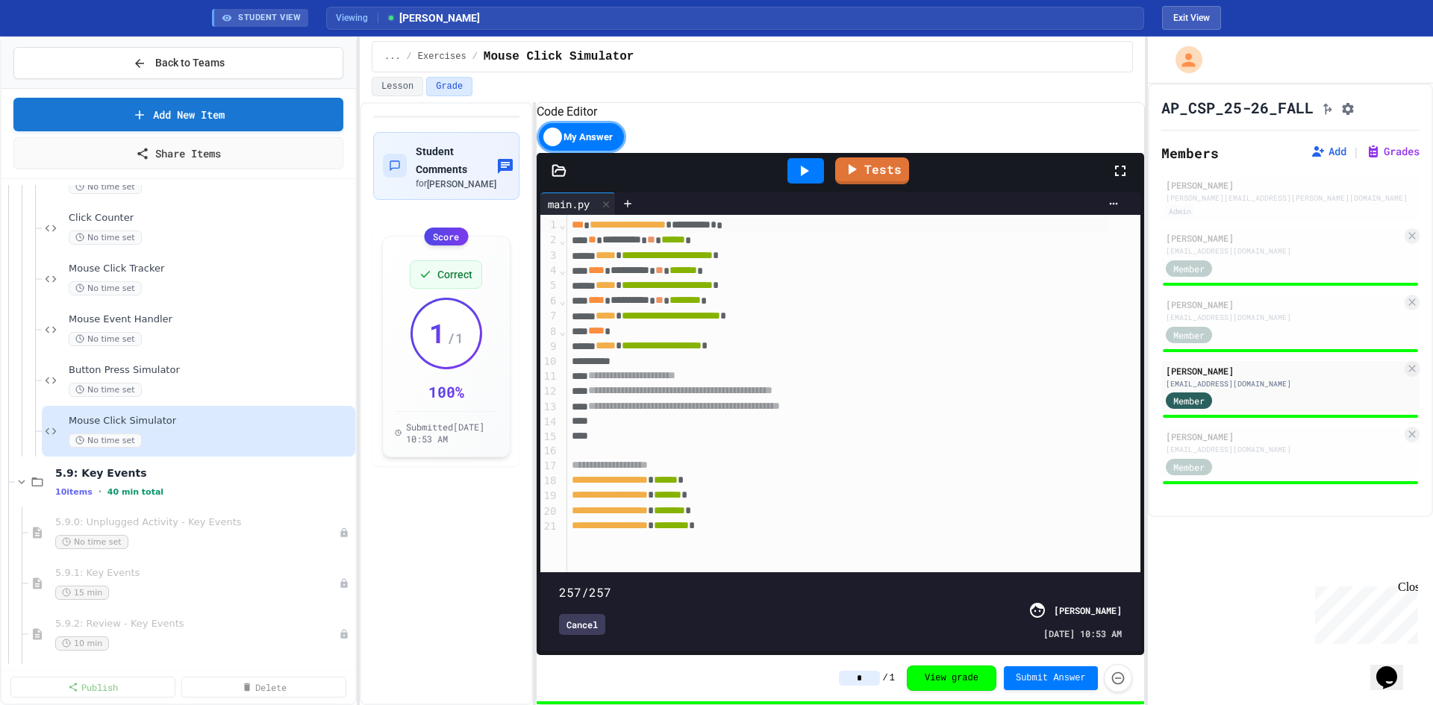
click at [779, 584] on span at bounding box center [840, 584] width 563 height 0
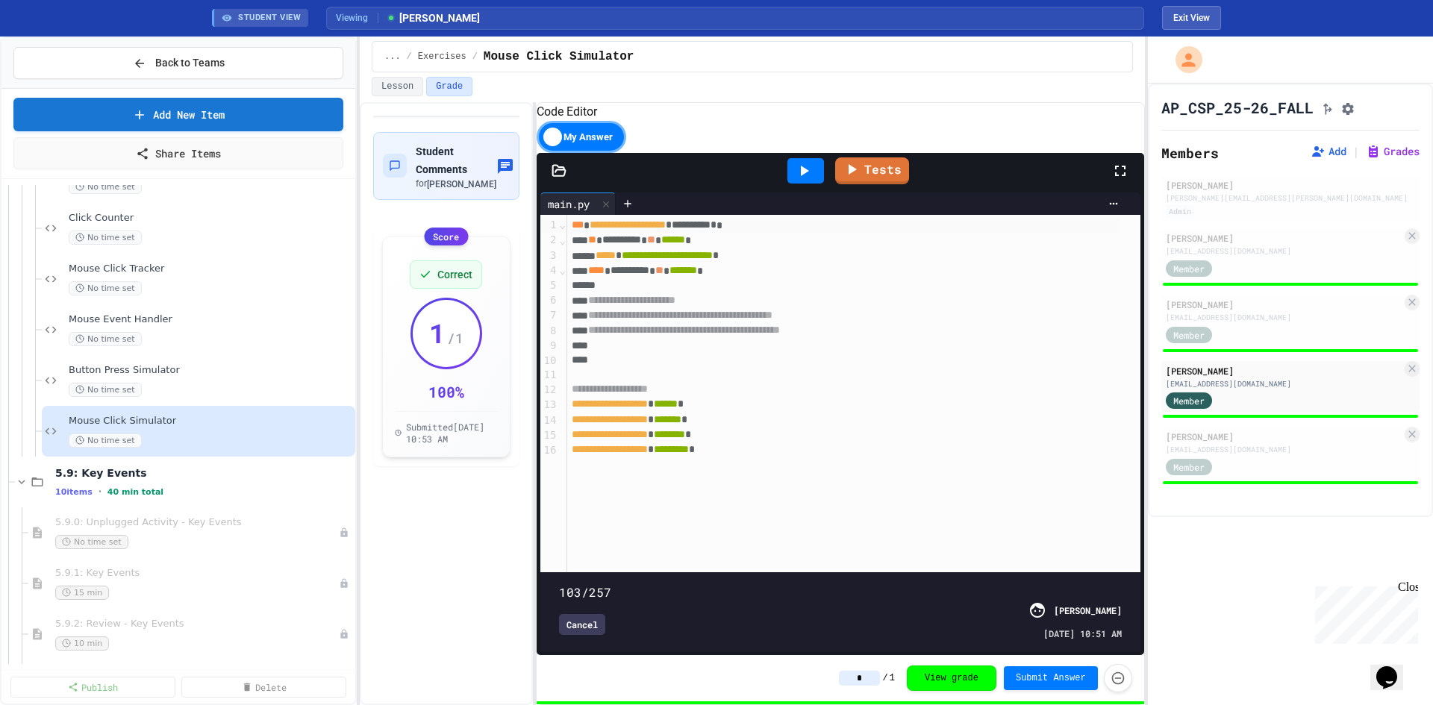
type input "***"
click at [831, 584] on span at bounding box center [840, 584] width 563 height 0
click at [143, 485] on div "5.9: Key Events 10 items • 40 min total" at bounding box center [196, 482] width 282 height 31
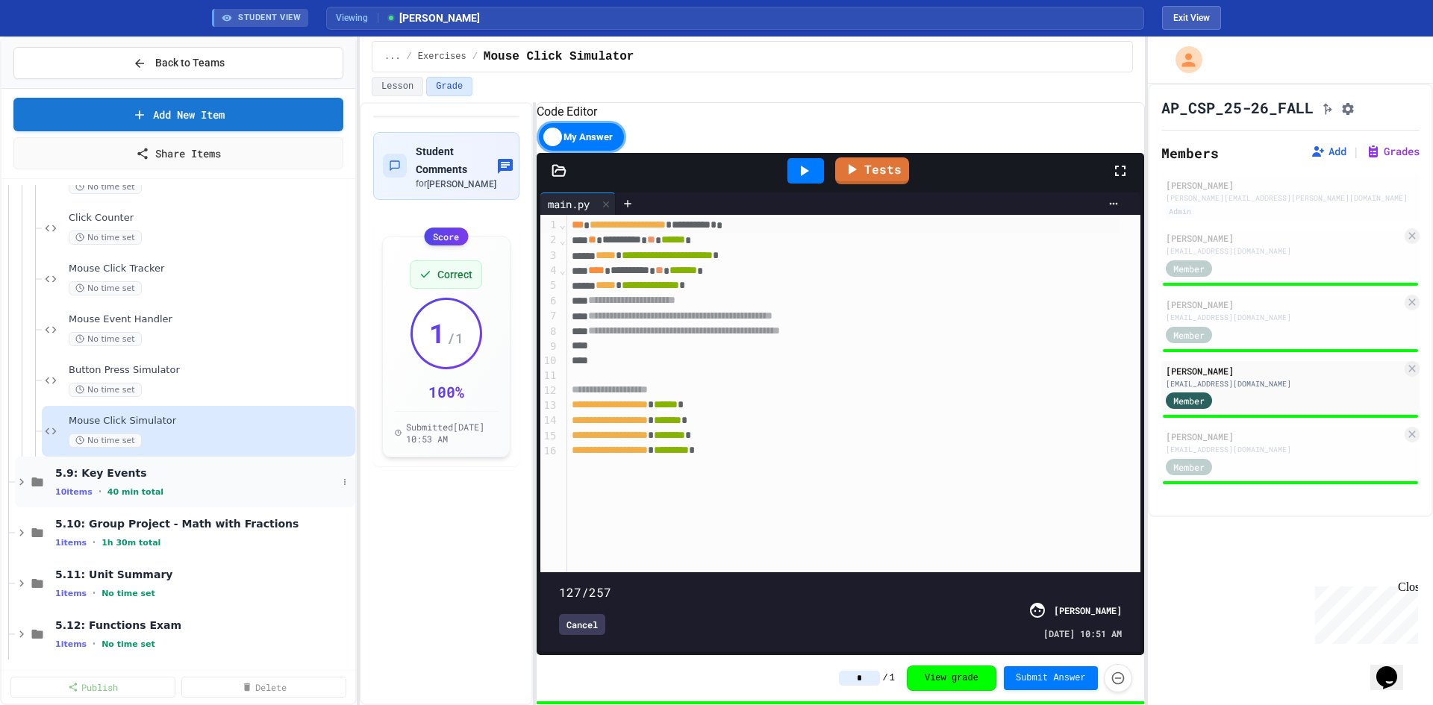
click at [182, 488] on div "10 items • 40 min total" at bounding box center [196, 492] width 282 height 12
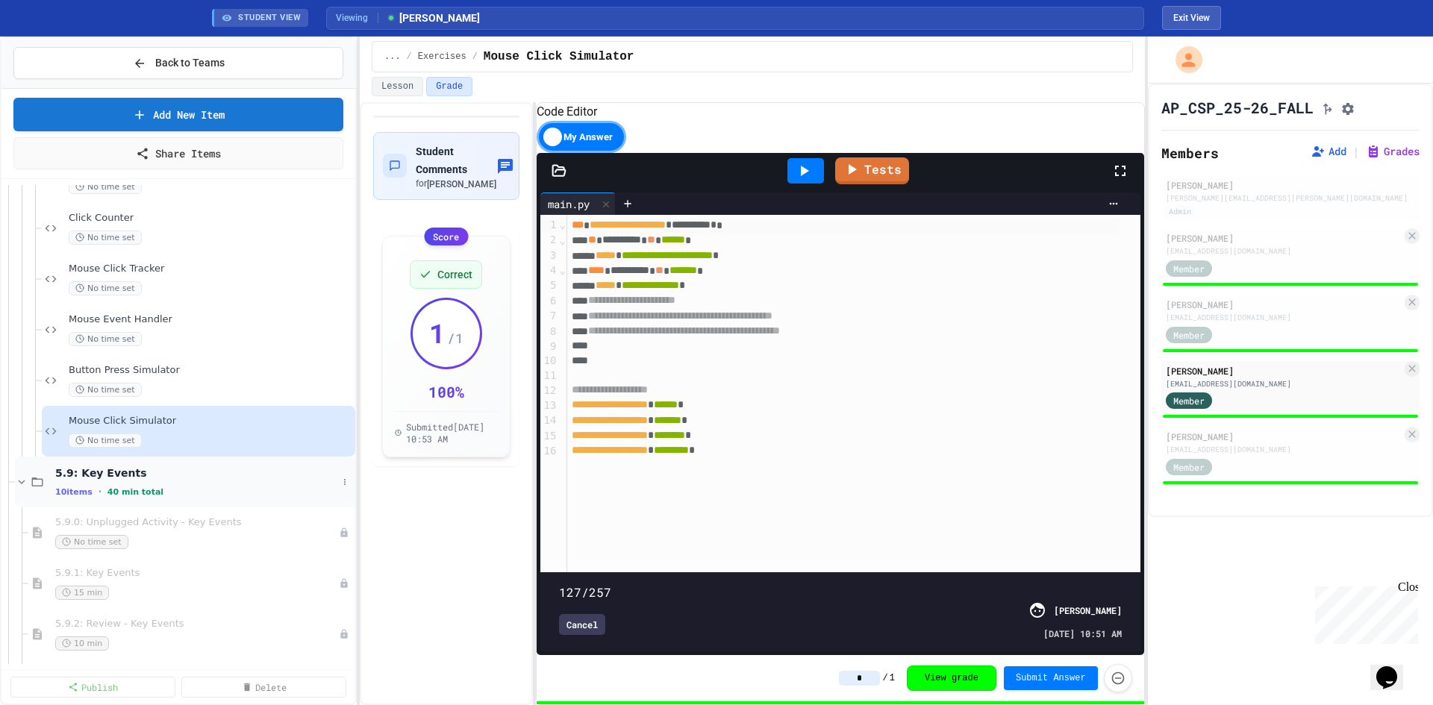
click at [187, 487] on div "10 items • 40 min total" at bounding box center [196, 492] width 282 height 12
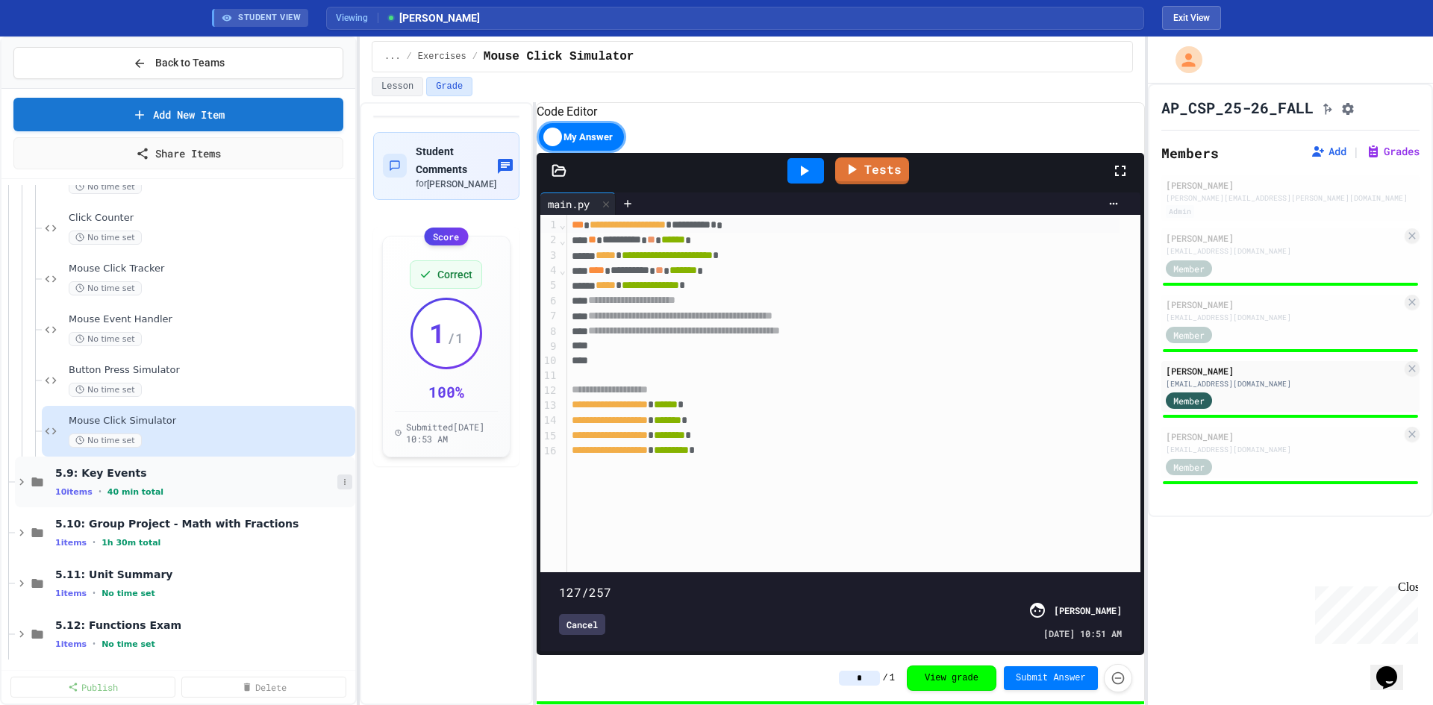
click at [337, 484] on button at bounding box center [344, 482] width 15 height 15
click at [316, 561] on button "Publish All (10)" at bounding box center [298, 563] width 105 height 27
click at [24, 482] on icon at bounding box center [21, 481] width 13 height 13
click at [340, 536] on icon at bounding box center [344, 532] width 9 height 9
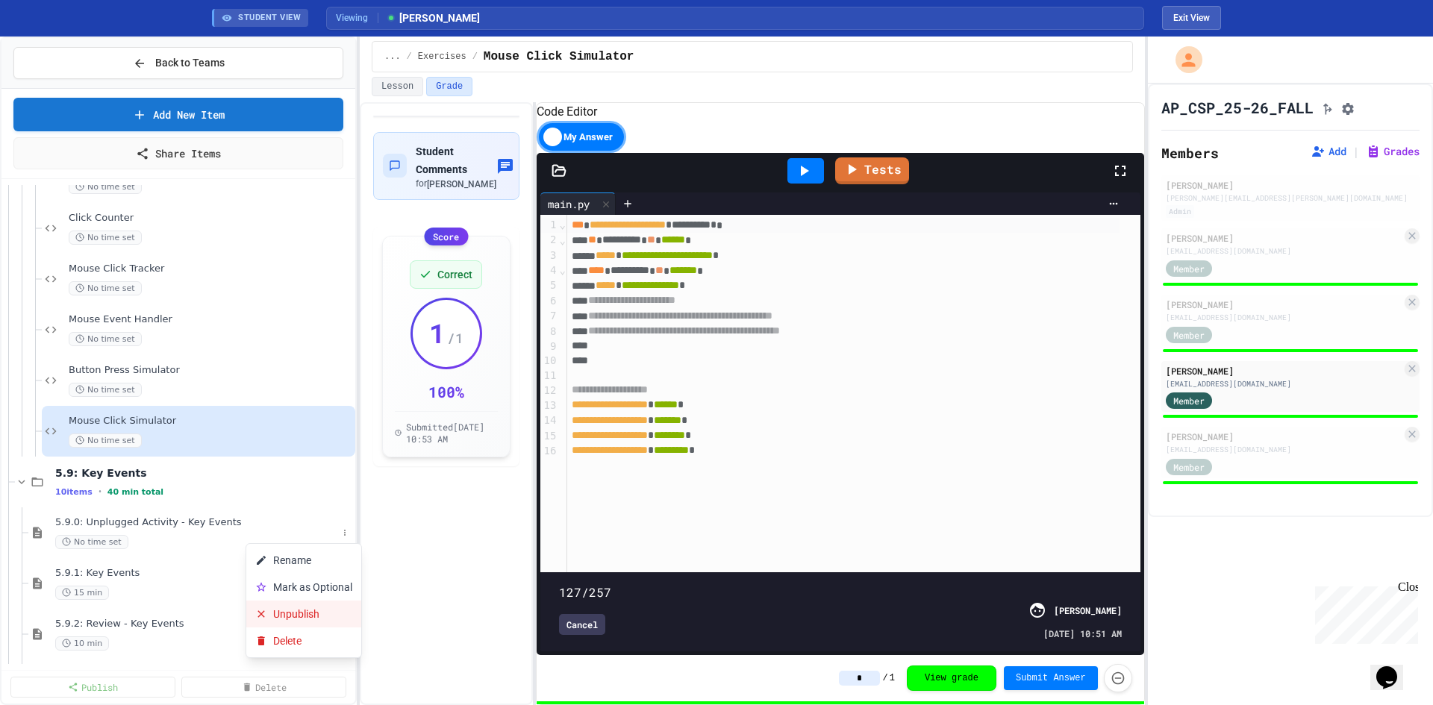
click at [315, 611] on button "Unpublish" at bounding box center [303, 614] width 115 height 27
click at [340, 481] on icon at bounding box center [344, 482] width 9 height 9
click at [218, 482] on div at bounding box center [716, 352] width 1433 height 705
click at [340, 485] on icon at bounding box center [344, 482] width 9 height 9
click at [157, 488] on div at bounding box center [716, 352] width 1433 height 705
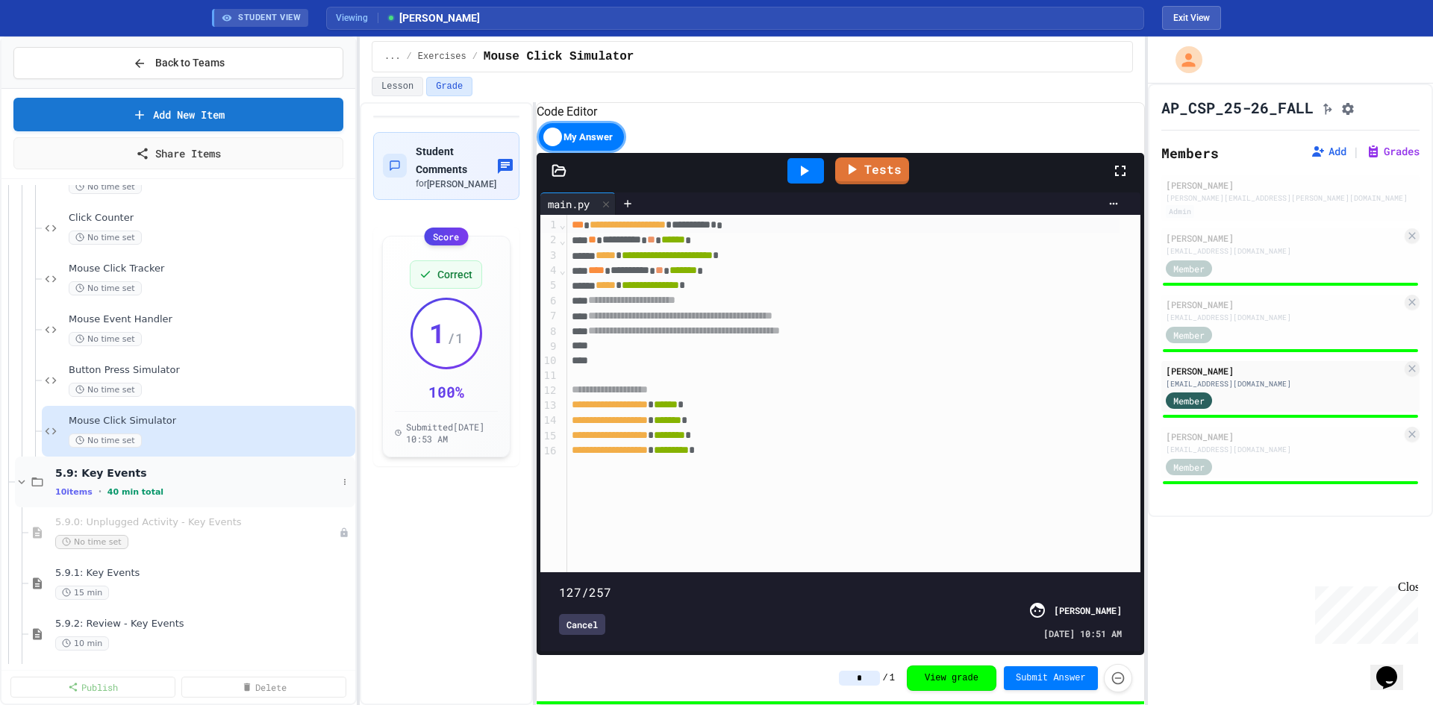
click at [157, 487] on div "10 items • 40 min total" at bounding box center [196, 492] width 282 height 12
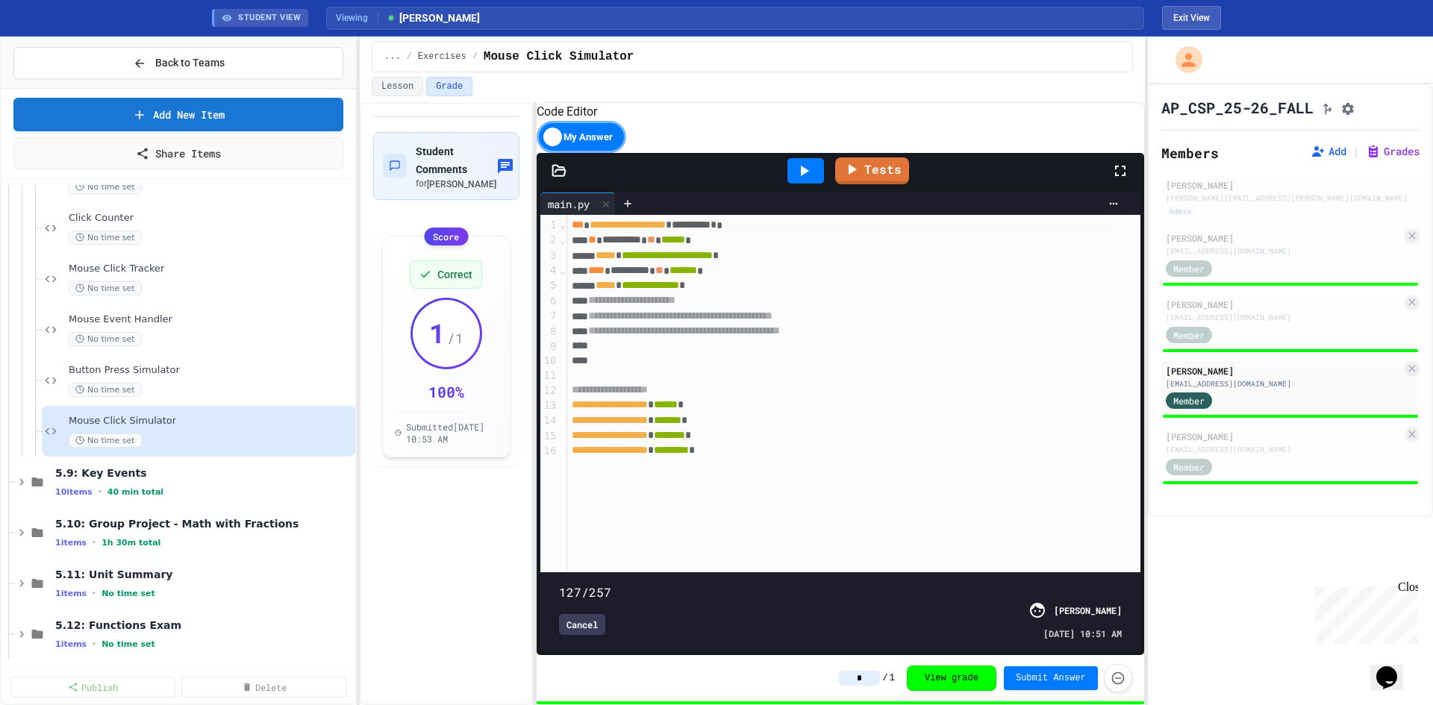
click at [157, 487] on div "10 items • 40 min total" at bounding box center [203, 492] width 297 height 12
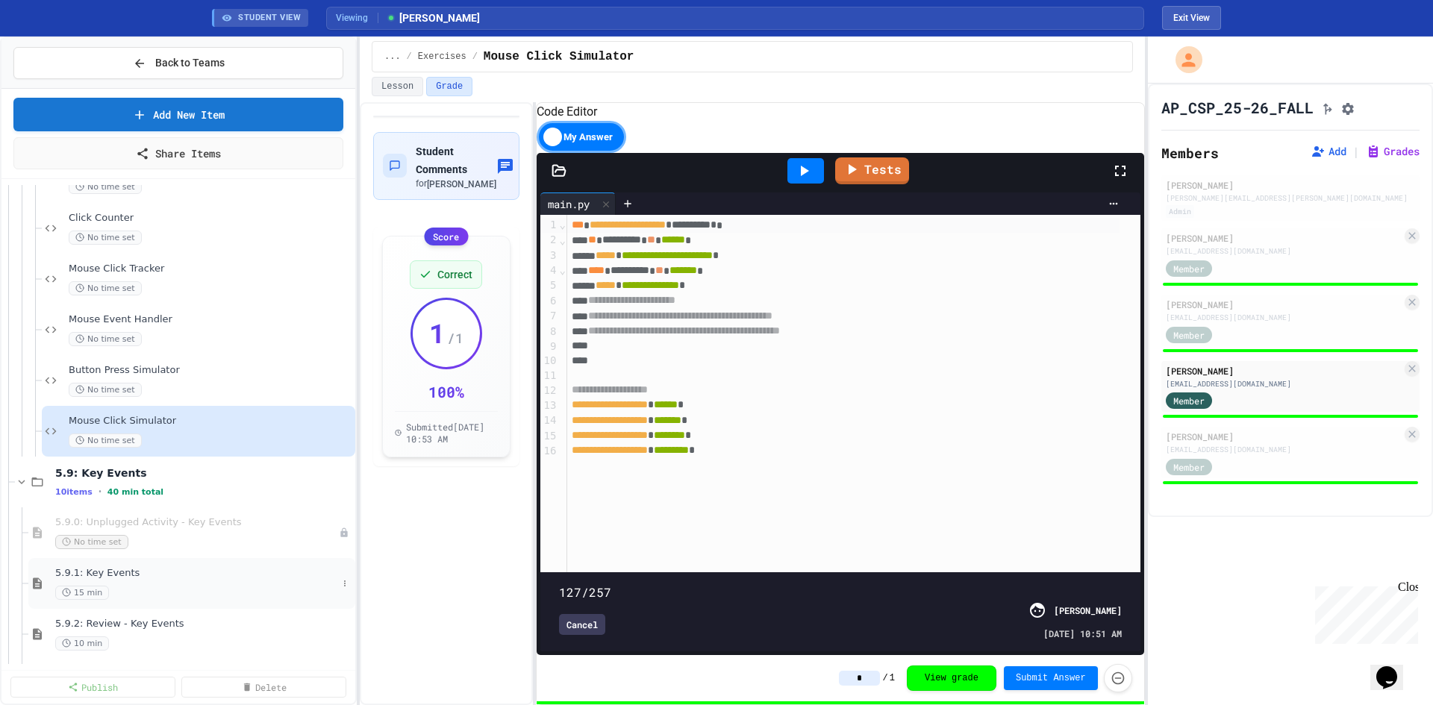
click at [190, 593] on div "15 min" at bounding box center [196, 593] width 282 height 14
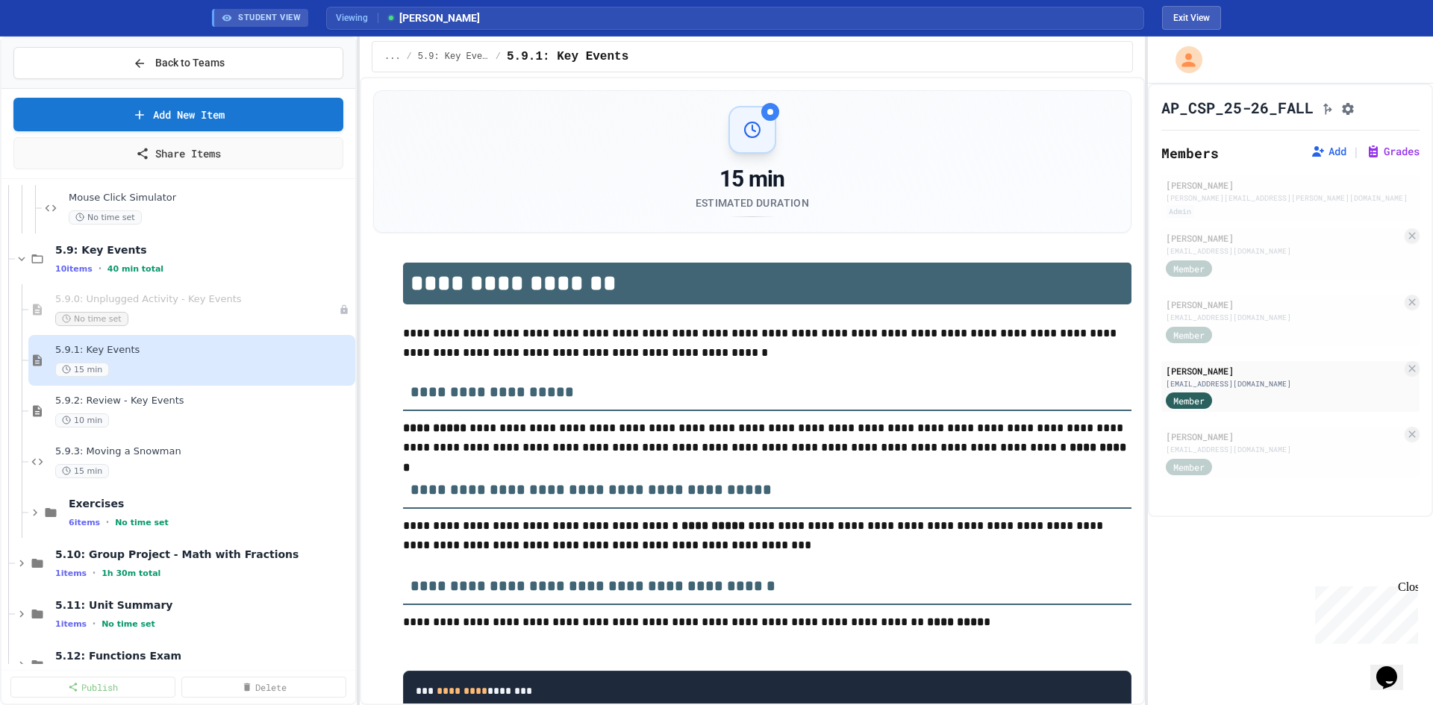
scroll to position [9554, 0]
click at [115, 524] on span "No time set" at bounding box center [142, 522] width 54 height 10
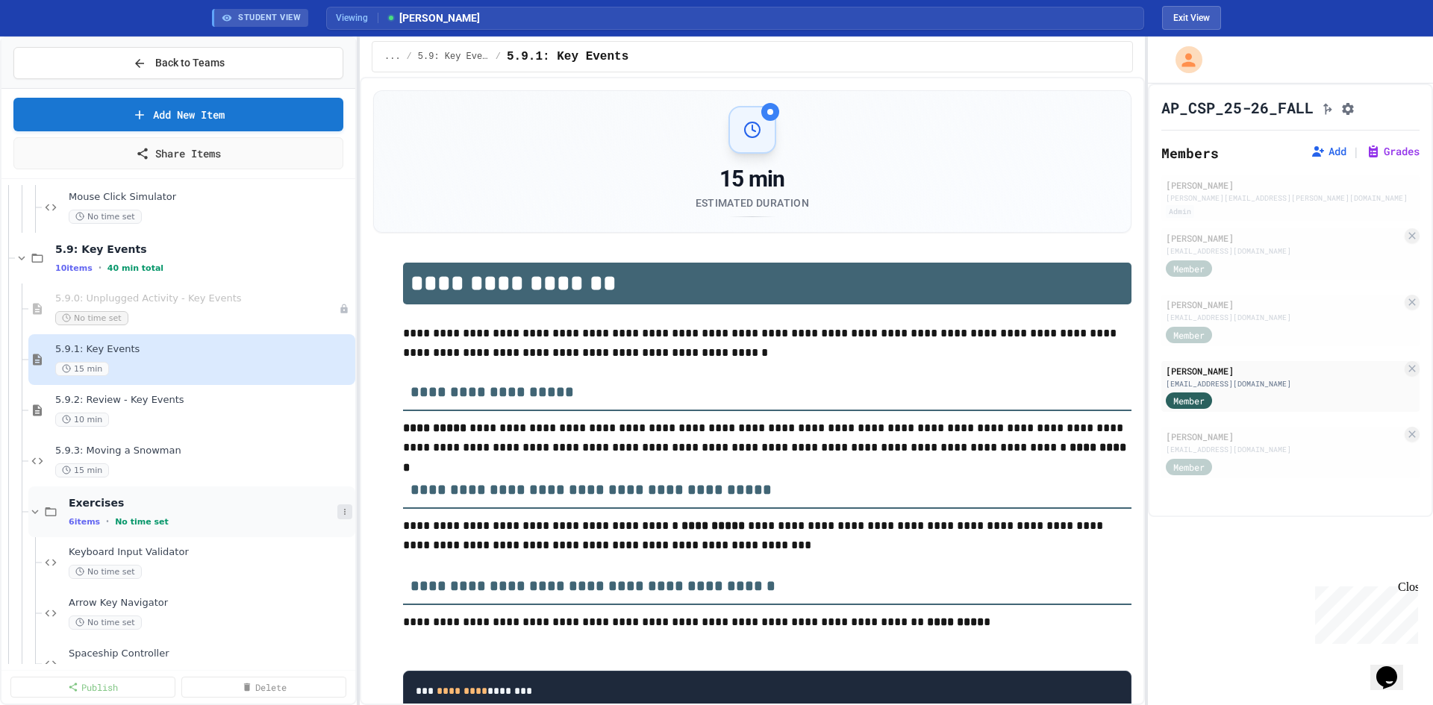
click at [340, 513] on icon at bounding box center [344, 512] width 9 height 9
click at [181, 528] on div at bounding box center [716, 352] width 1433 height 705
click at [181, 552] on span "Keyboard Input Validator" at bounding box center [203, 552] width 269 height 13
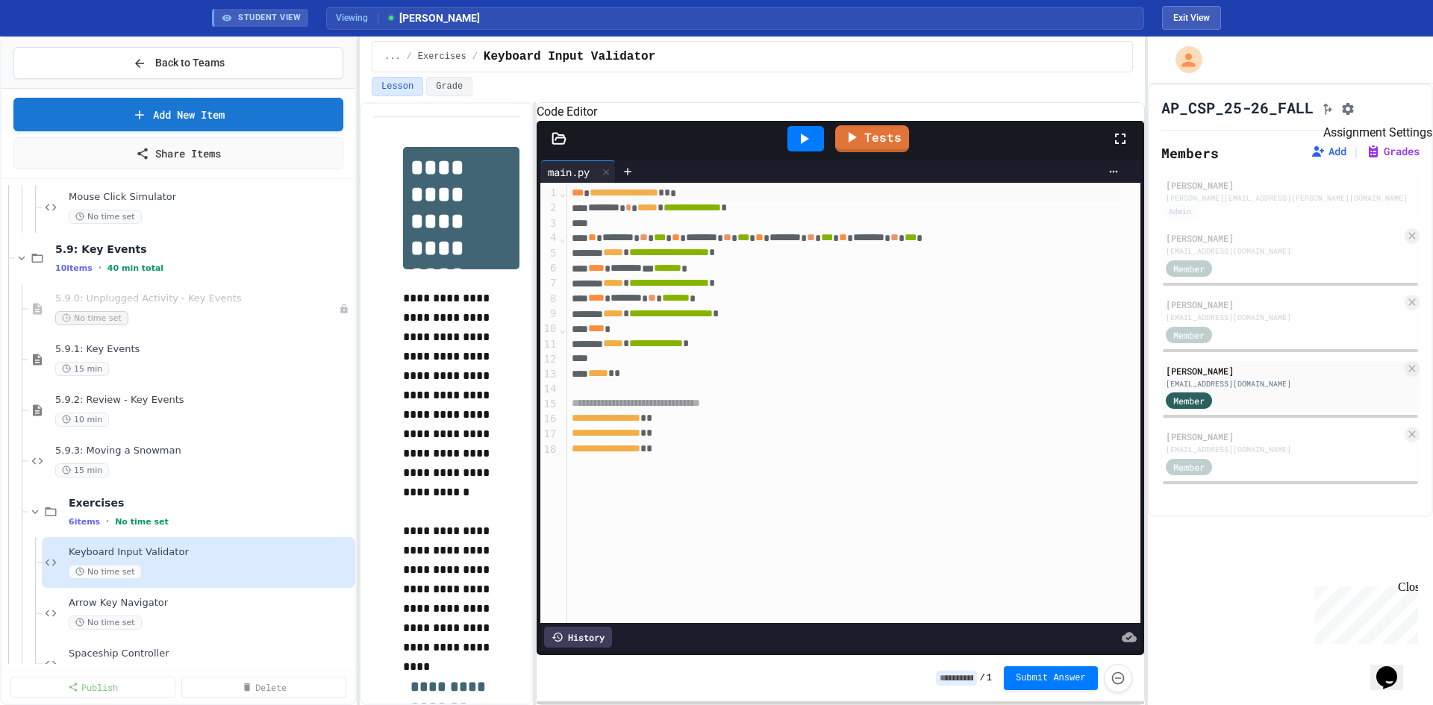
click at [1355, 108] on button "Assignment Settings" at bounding box center [1348, 108] width 15 height 18
click at [211, 602] on span "Arrow Key Navigator" at bounding box center [203, 603] width 269 height 13
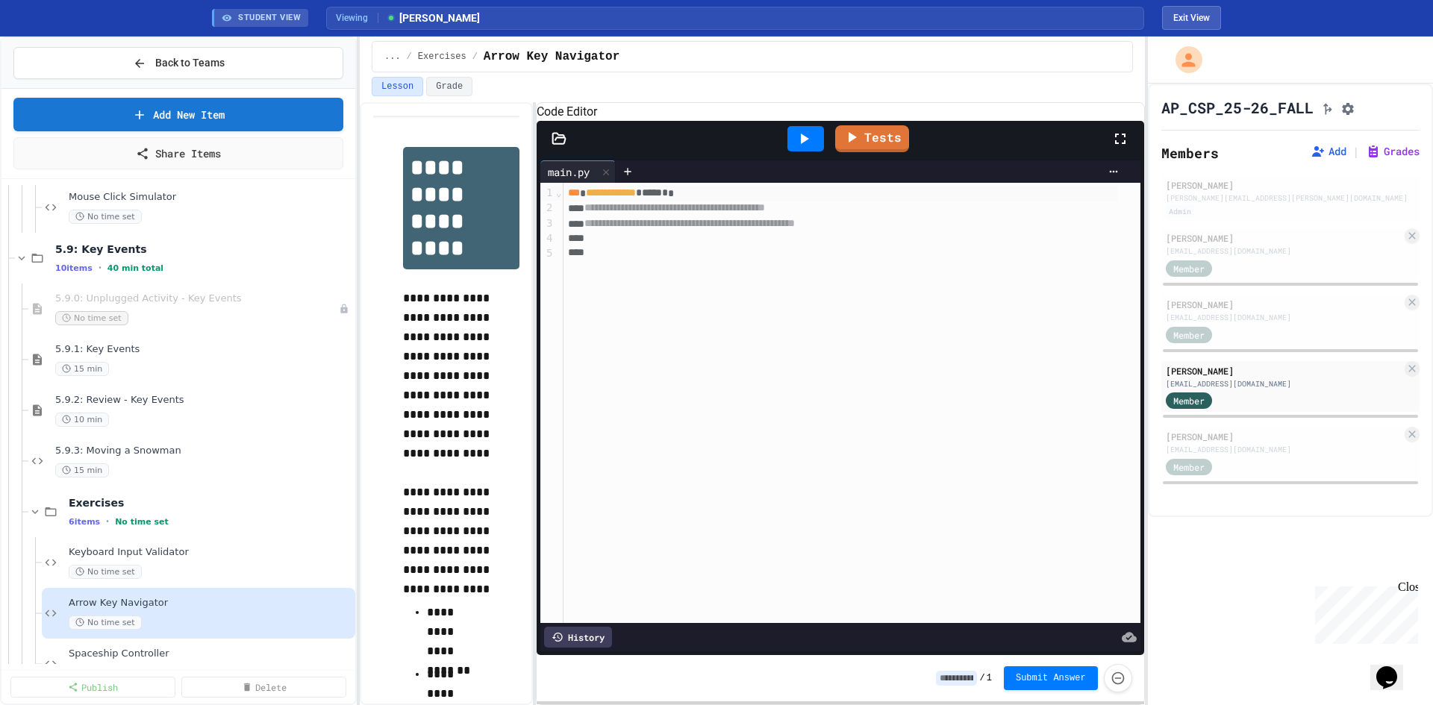
click at [1355, 110] on icon "Assignment Settings" at bounding box center [1348, 109] width 15 height 15
click at [213, 659] on span "Spaceship Controller" at bounding box center [203, 654] width 269 height 13
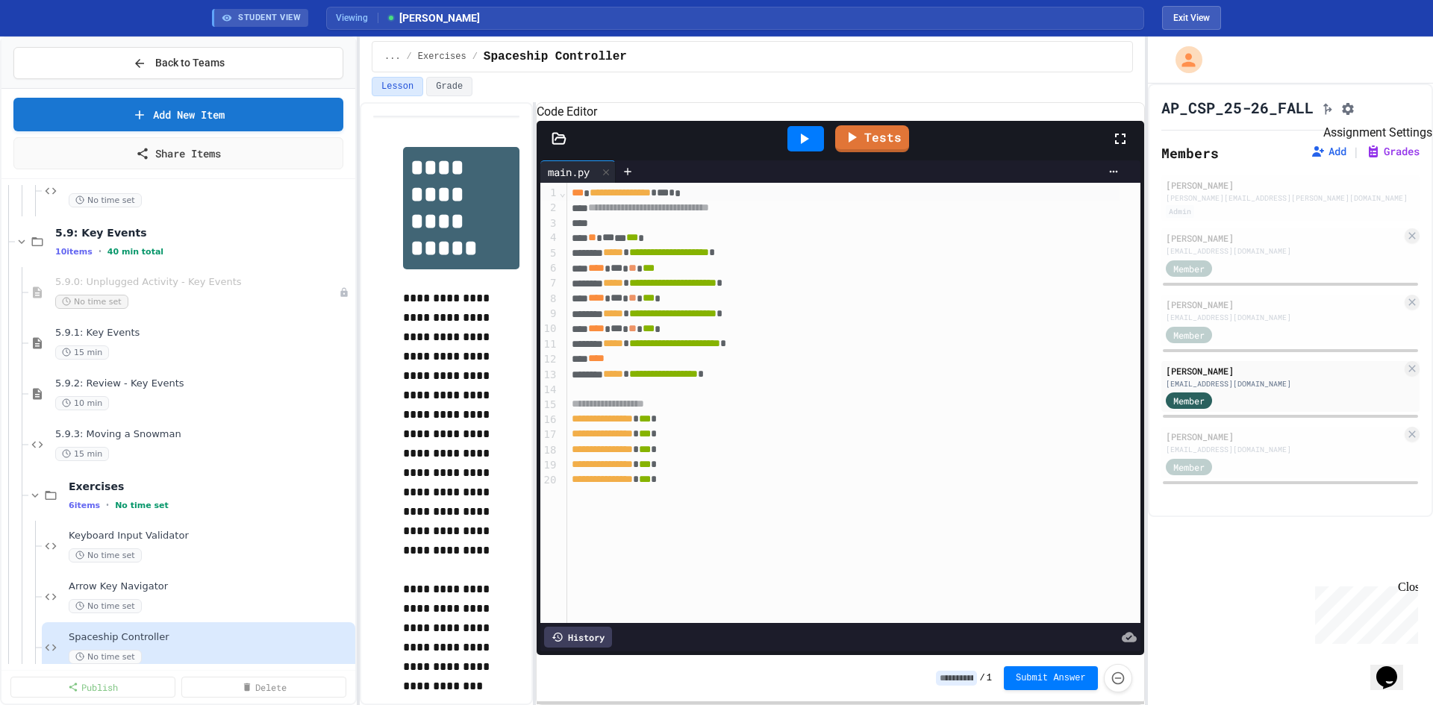
click at [1354, 115] on icon "Assignment Settings" at bounding box center [1348, 109] width 12 height 12
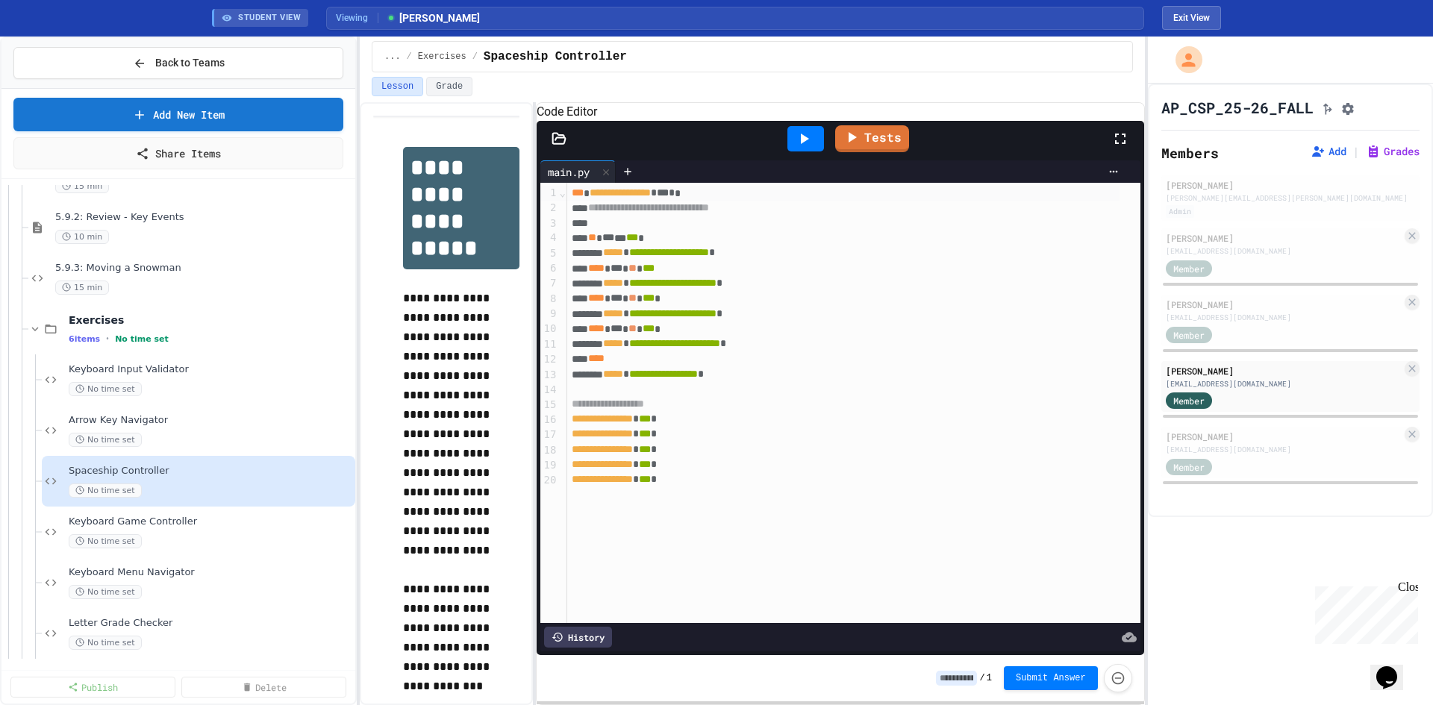
scroll to position [9794, 0]
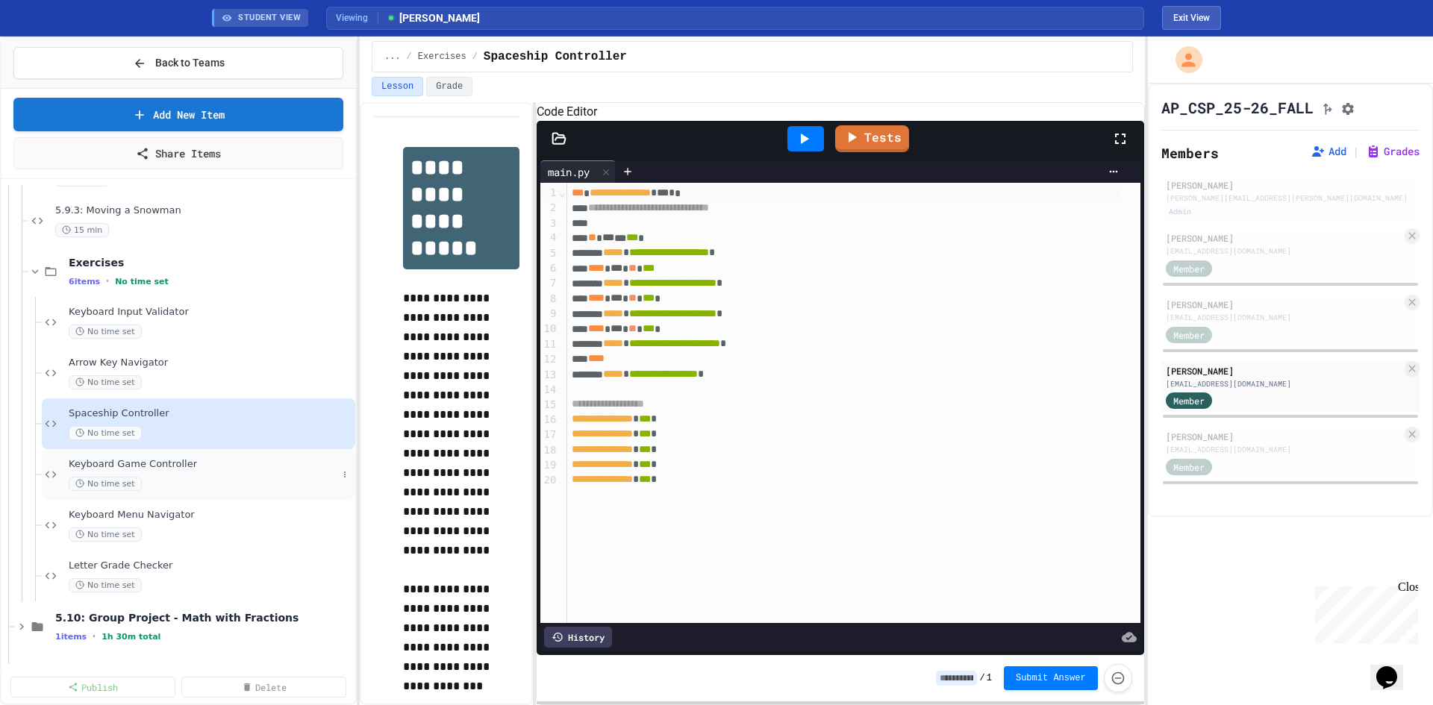
click at [222, 477] on div "No time set" at bounding box center [203, 484] width 269 height 14
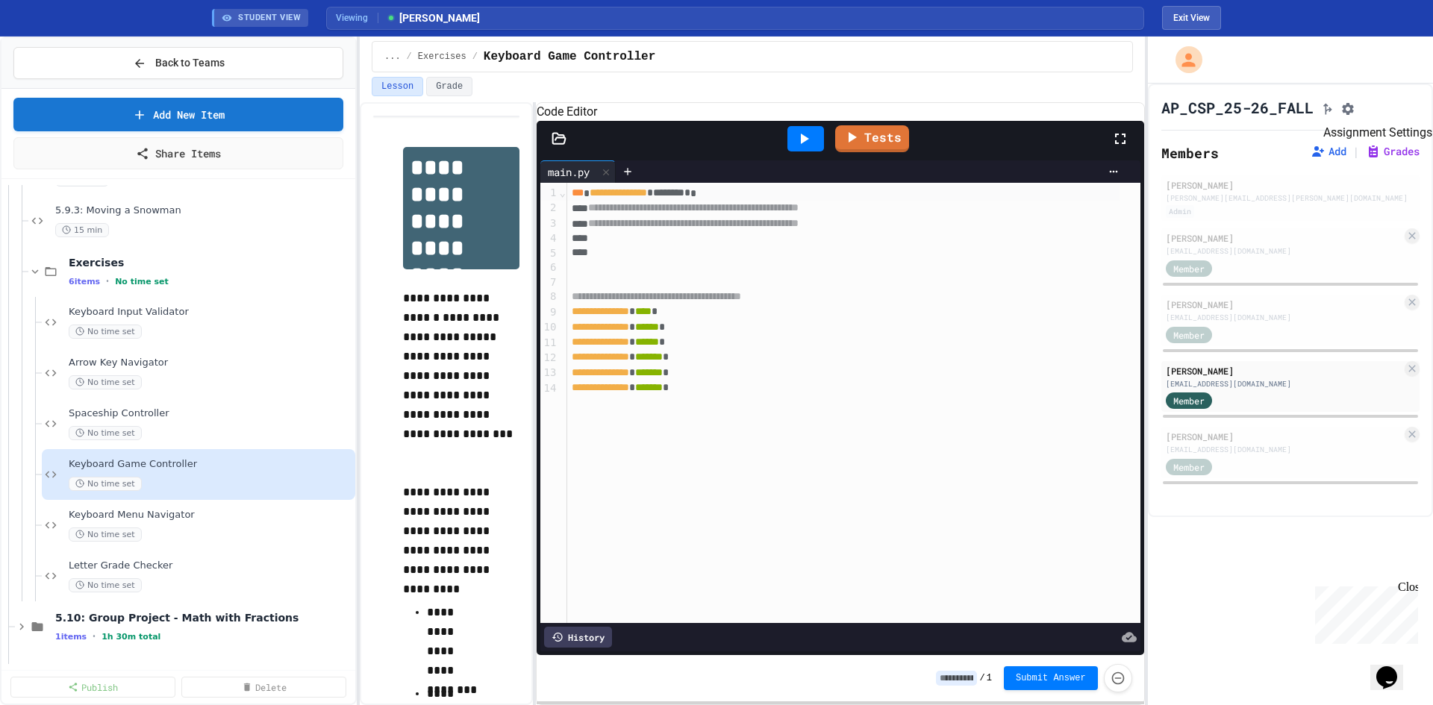
click at [1355, 104] on icon "Assignment Settings" at bounding box center [1348, 109] width 15 height 15
click at [290, 520] on span "Keyboard Menu Navigator" at bounding box center [211, 515] width 284 height 13
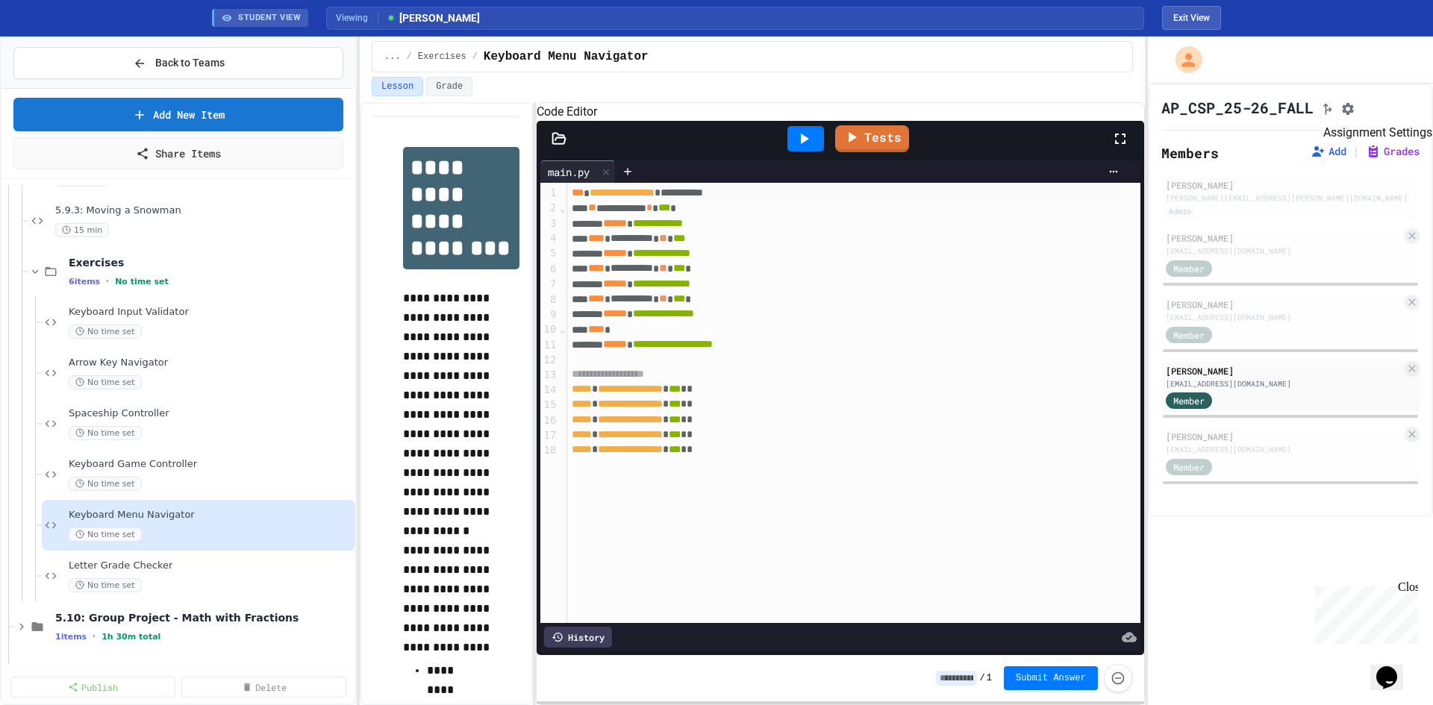
click at [1355, 105] on icon "Assignment Settings" at bounding box center [1348, 109] width 15 height 15
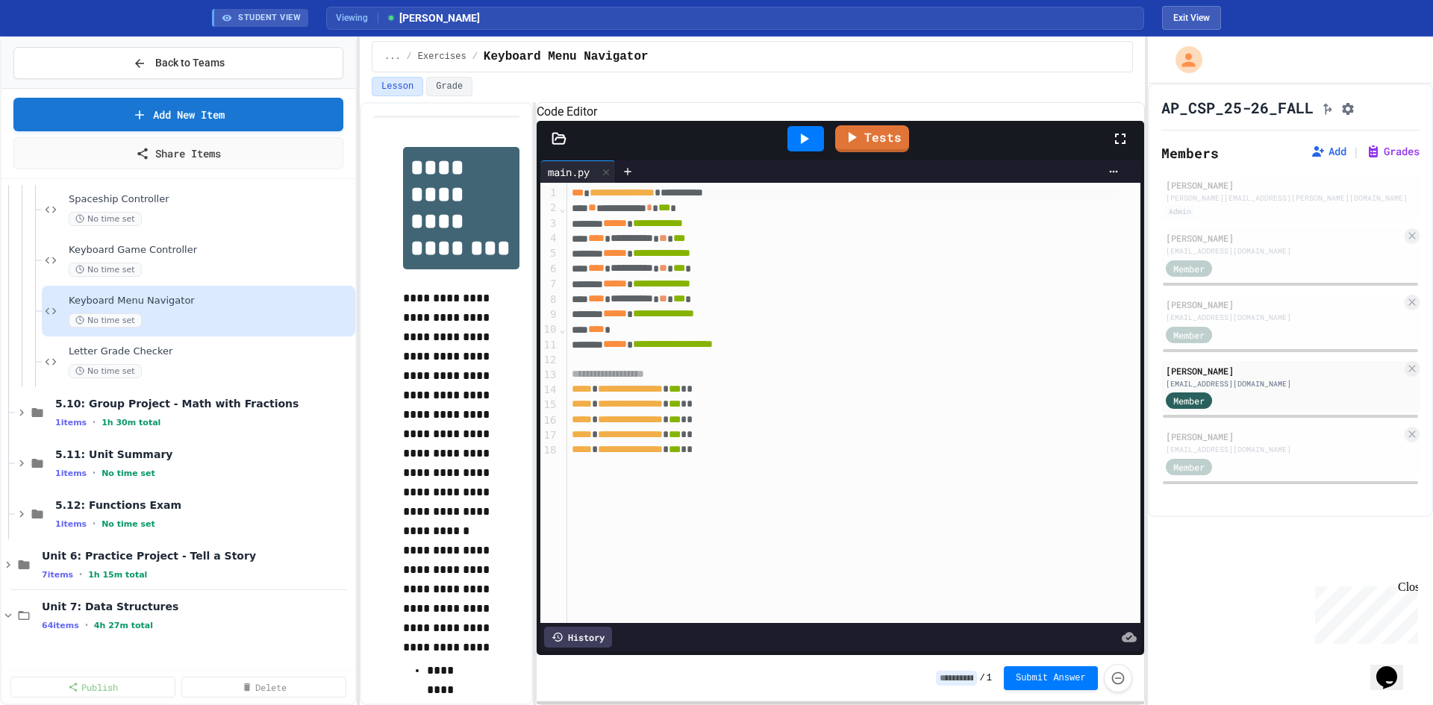
scroll to position [10018, 0]
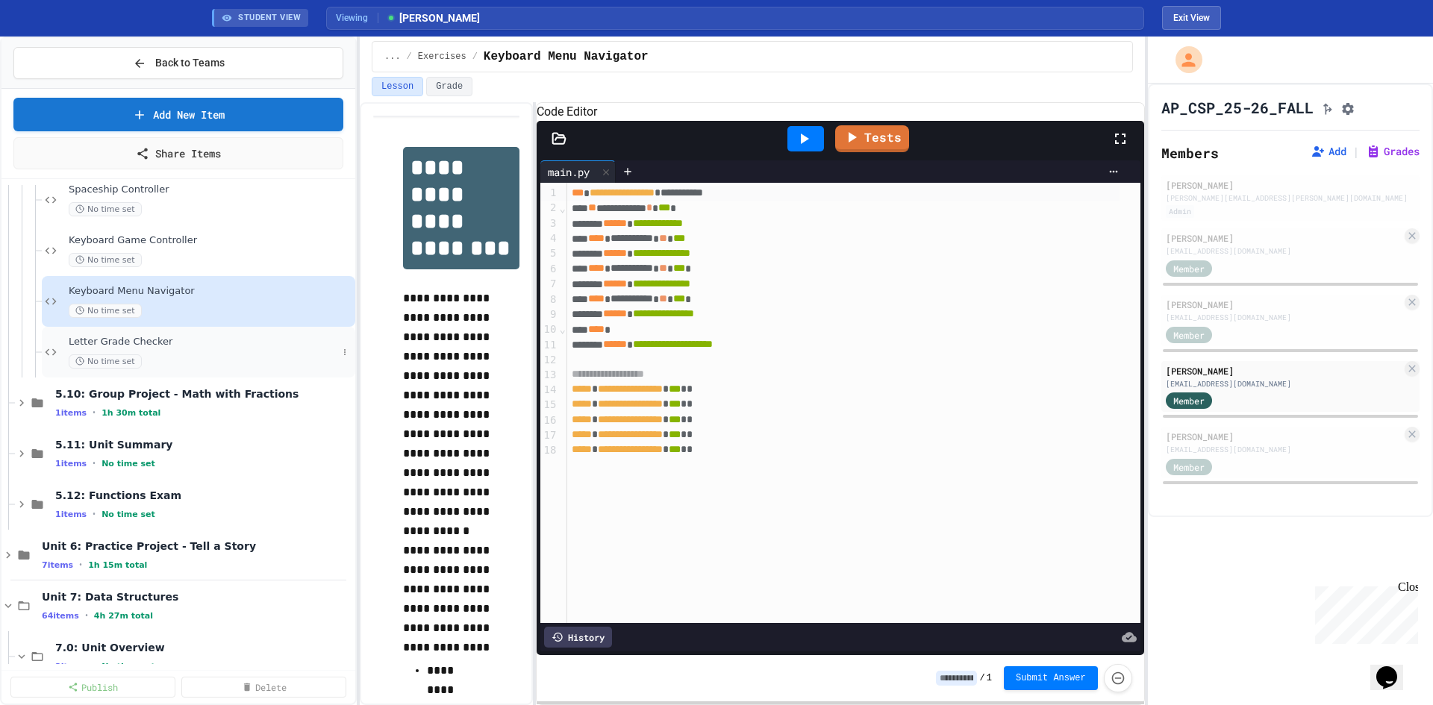
click at [225, 351] on div "Letter Grade Checker No time set" at bounding box center [203, 352] width 269 height 33
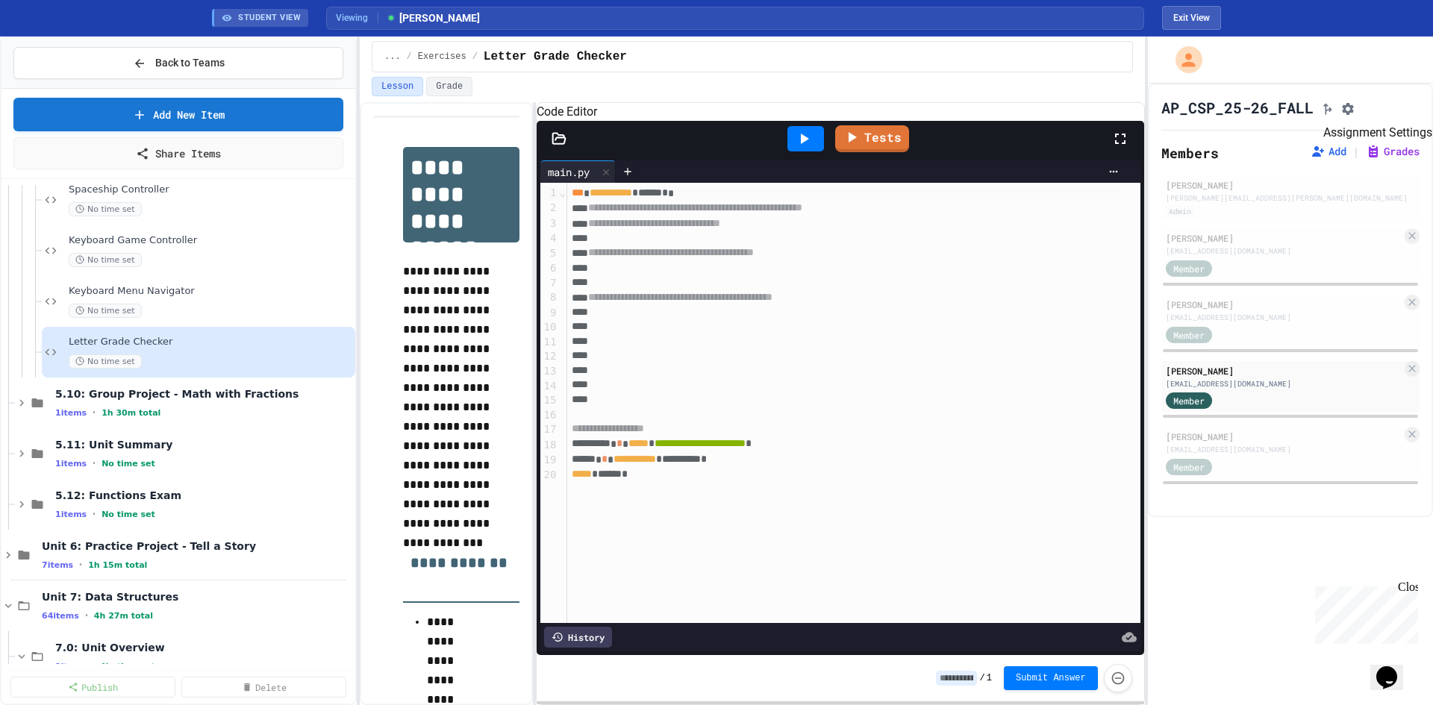
click at [1355, 114] on icon "Assignment Settings" at bounding box center [1348, 109] width 15 height 15
click at [175, 411] on div "1 items • 1h 30m total" at bounding box center [196, 413] width 282 height 12
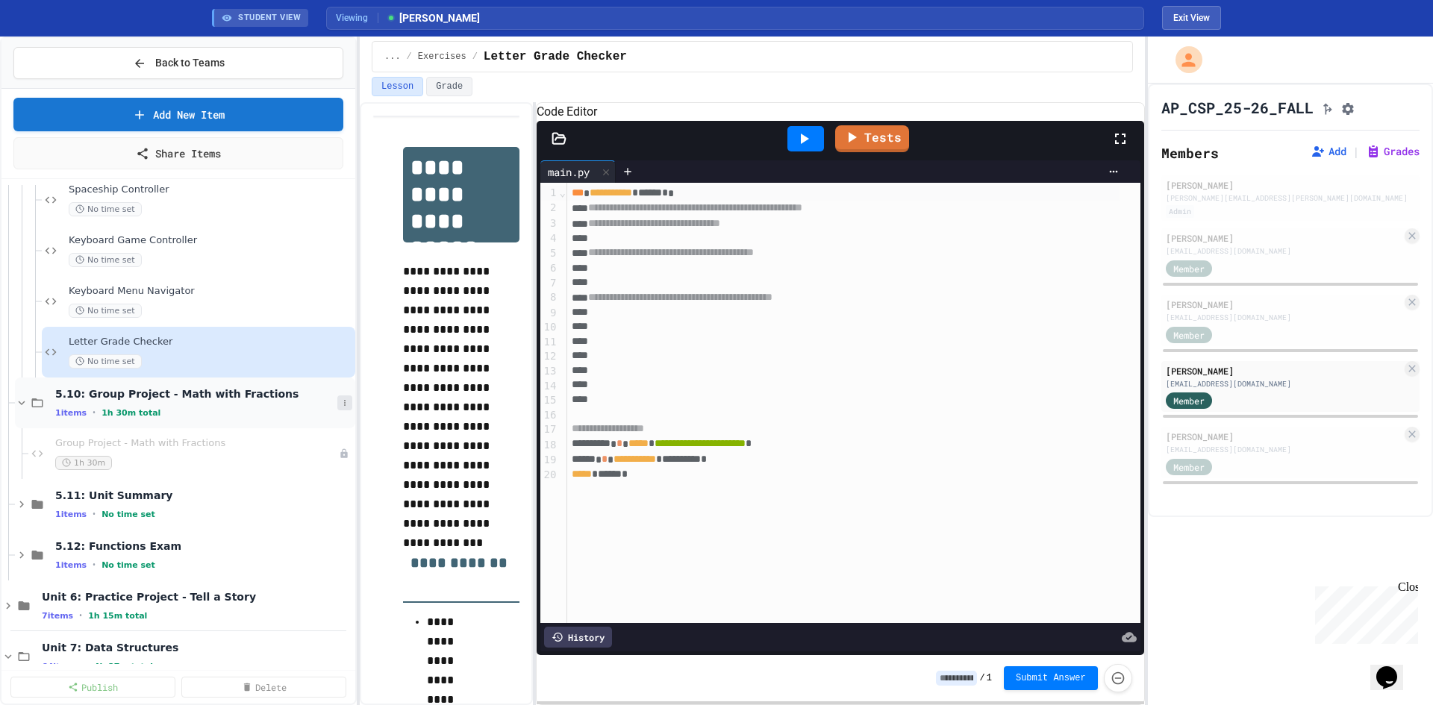
click at [340, 403] on icon at bounding box center [344, 403] width 9 height 9
click at [319, 488] on button "Publish All (1)" at bounding box center [295, 484] width 99 height 27
click at [234, 403] on div "5.10: Group Project - Math with Fractions 1 items • 1h 30m total" at bounding box center [196, 402] width 282 height 31
click at [234, 403] on div "5.10: Group Project - Math with Fractions 1 items • 1h 30m total" at bounding box center [203, 402] width 297 height 31
click at [201, 458] on div "1h 30m" at bounding box center [196, 463] width 282 height 14
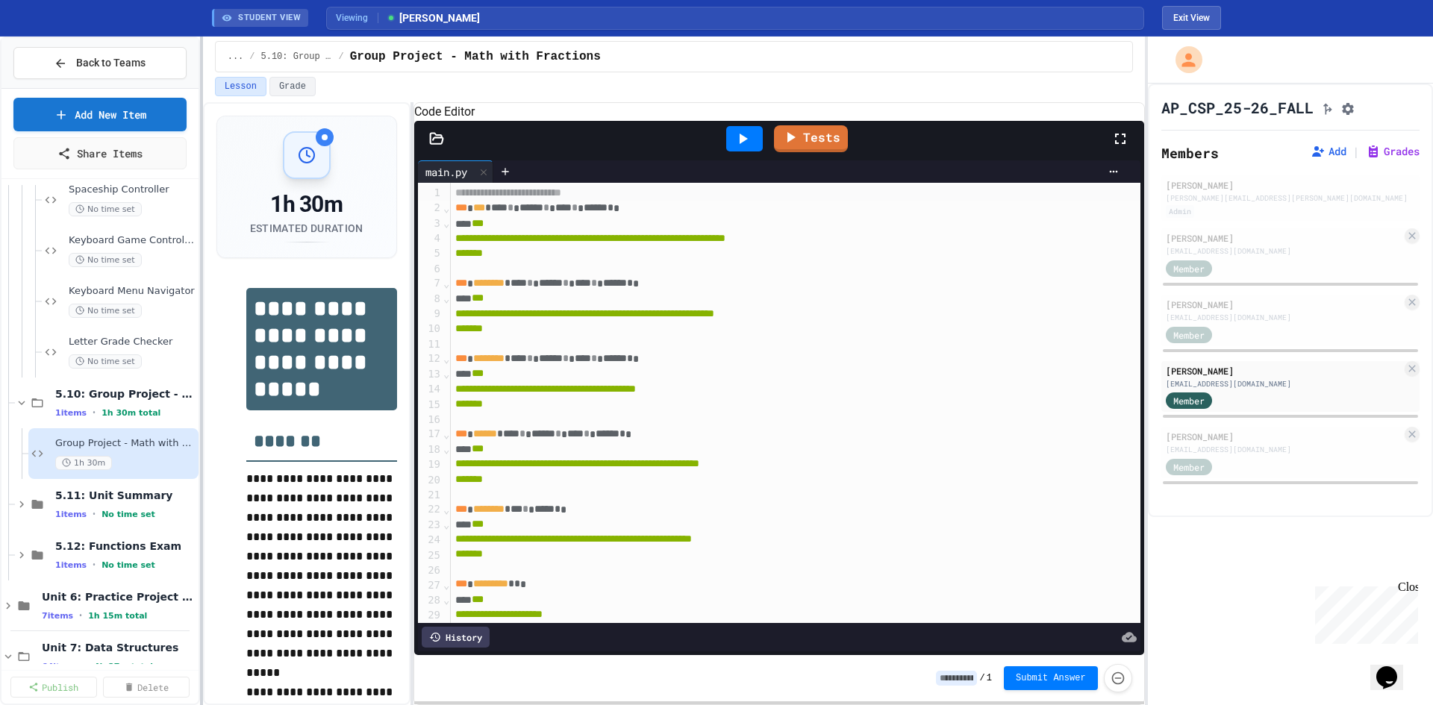
click at [201, 455] on div at bounding box center [201, 371] width 3 height 669
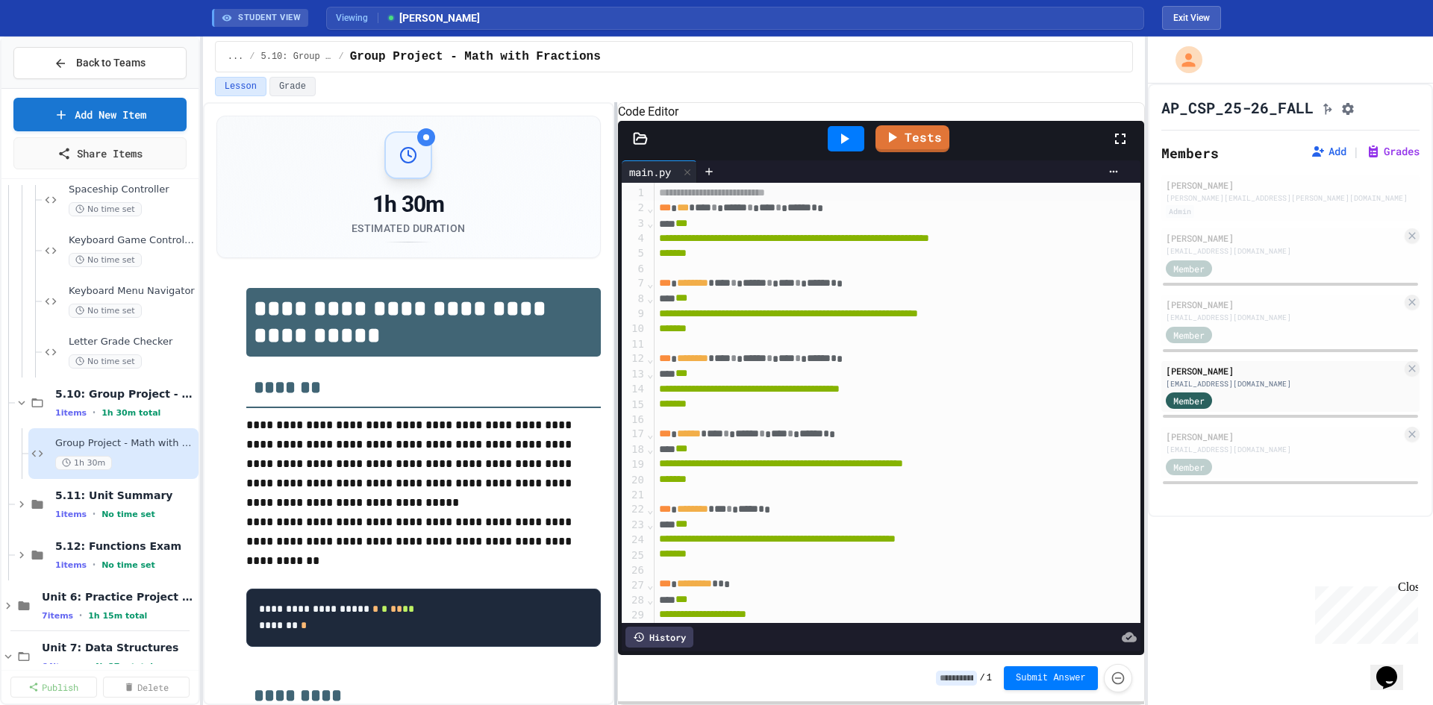
click at [614, 449] on div at bounding box center [615, 403] width 3 height 603
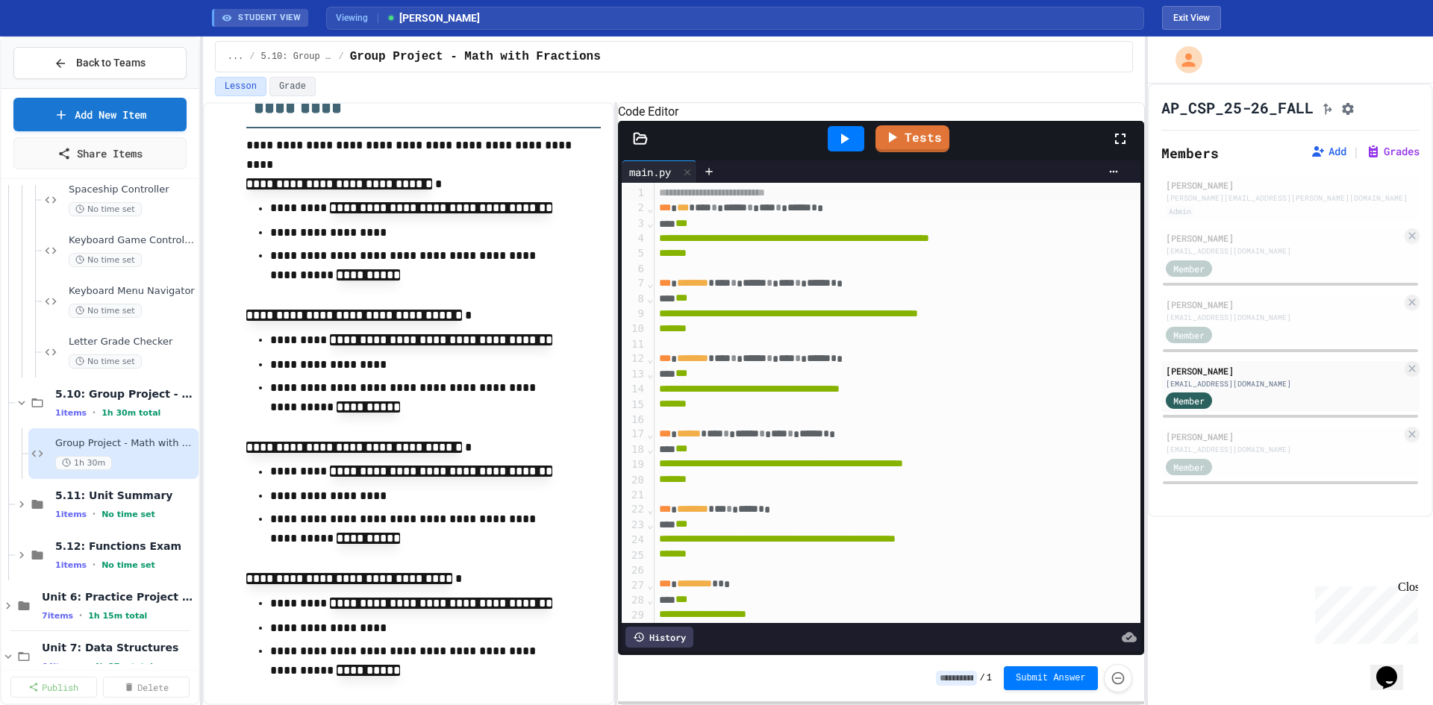
scroll to position [597, 0]
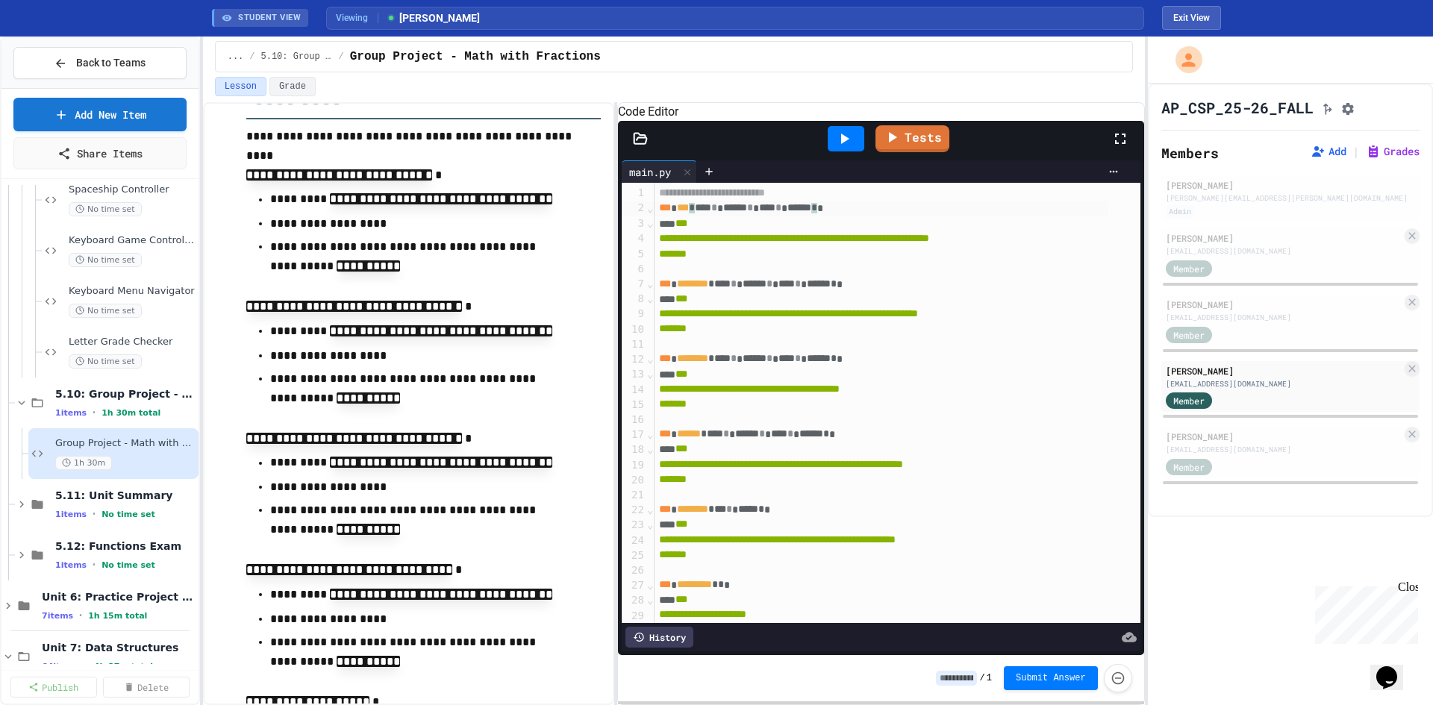
click at [705, 213] on span "****" at bounding box center [703, 208] width 16 height 10
click at [655, 201] on div "**********" at bounding box center [897, 193] width 485 height 15
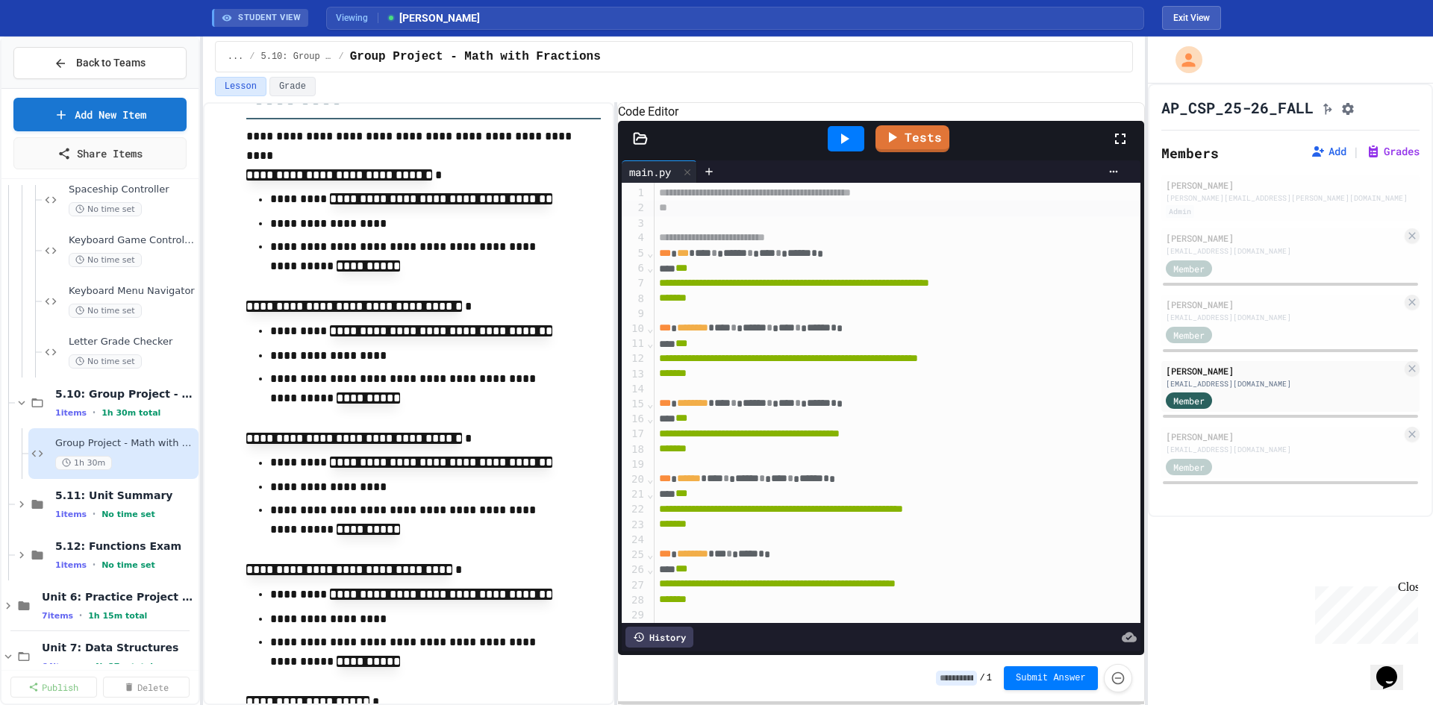
click at [667, 198] on span "**********" at bounding box center [755, 192] width 192 height 10
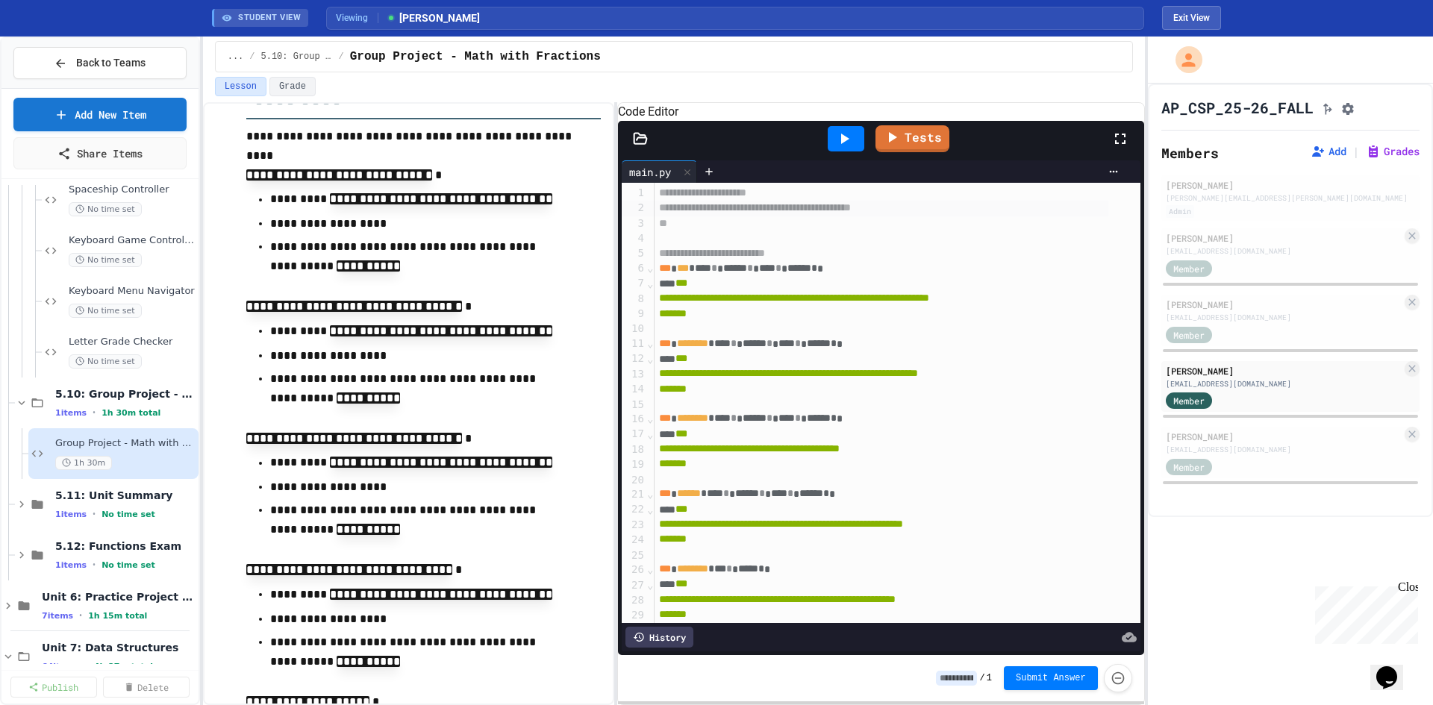
click at [696, 198] on span "**********" at bounding box center [702, 192] width 87 height 10
click at [882, 201] on div "**********" at bounding box center [897, 193] width 485 height 15
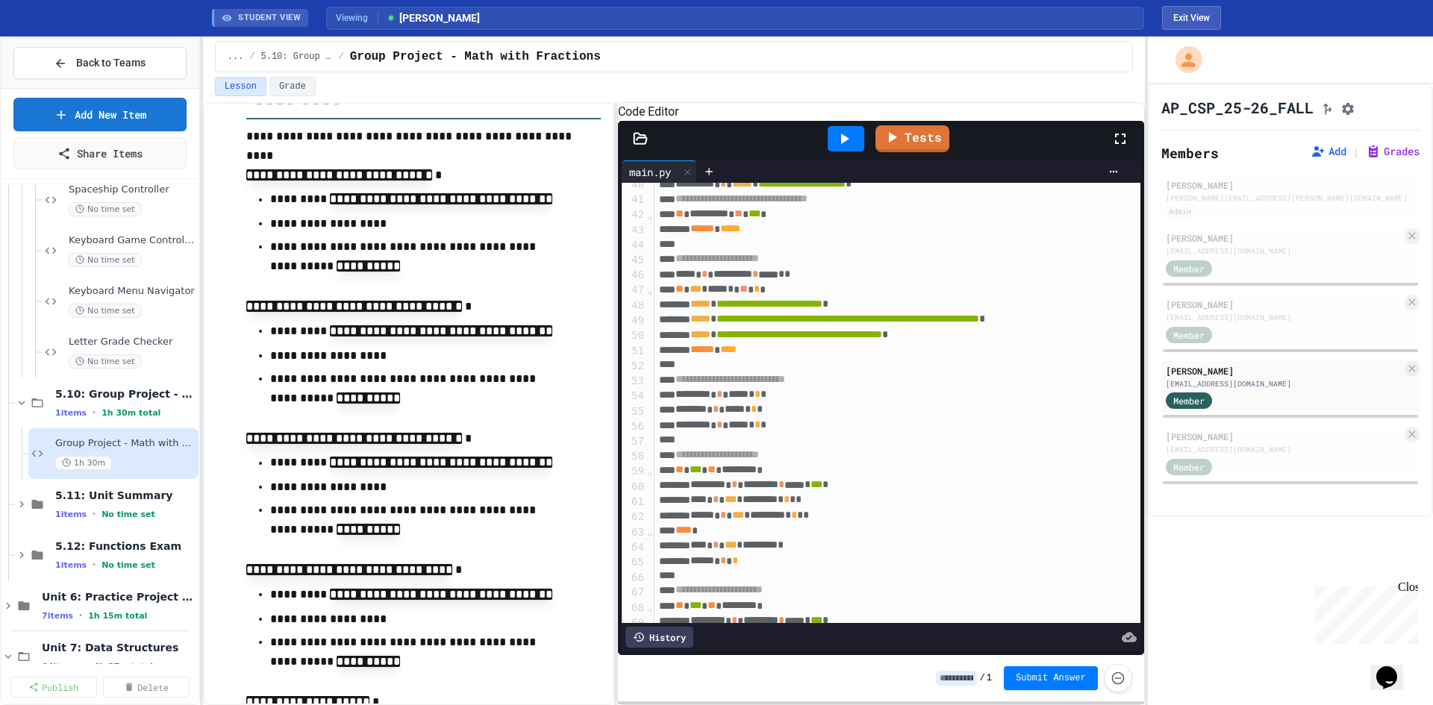
scroll to position [149, 0]
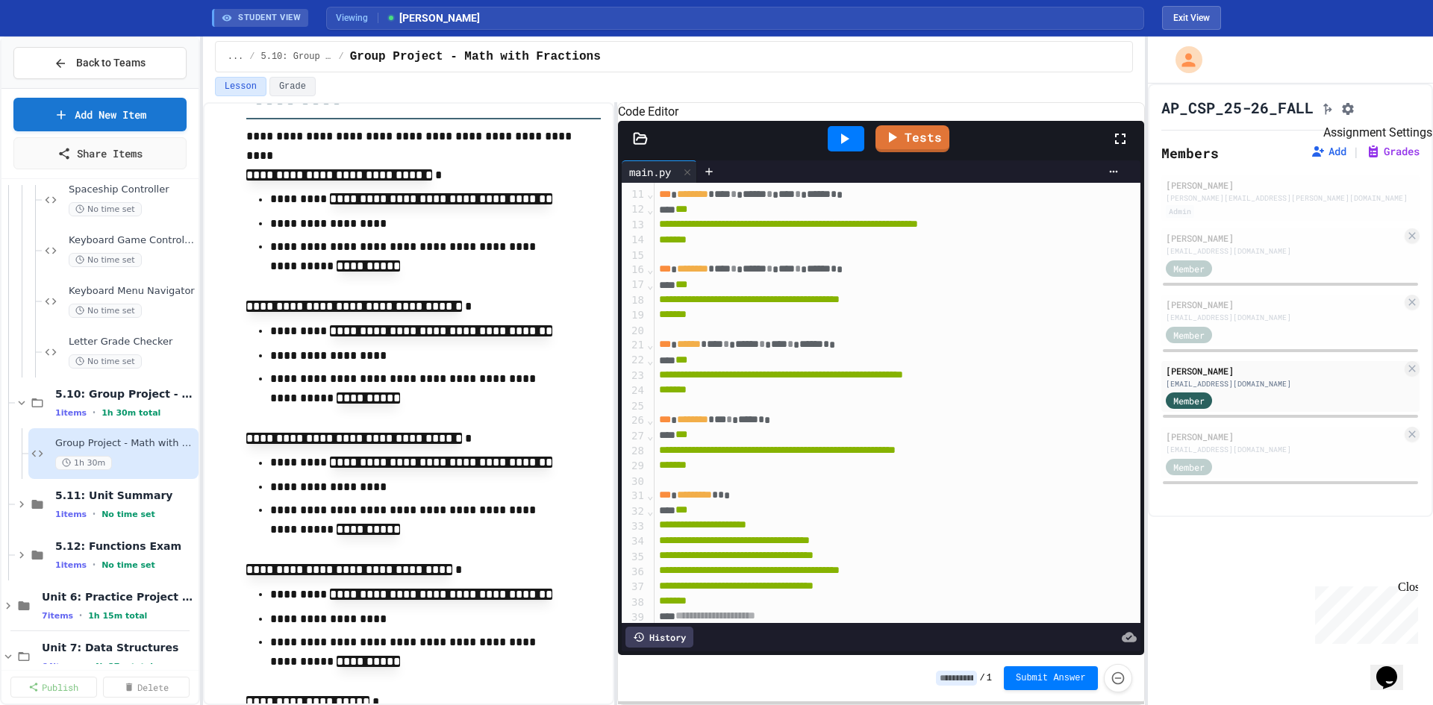
click at [1354, 110] on icon "Assignment Settings" at bounding box center [1348, 109] width 12 height 12
click at [128, 399] on span "5.10: Group Project - Math with Fractions" at bounding box center [117, 393] width 125 height 13
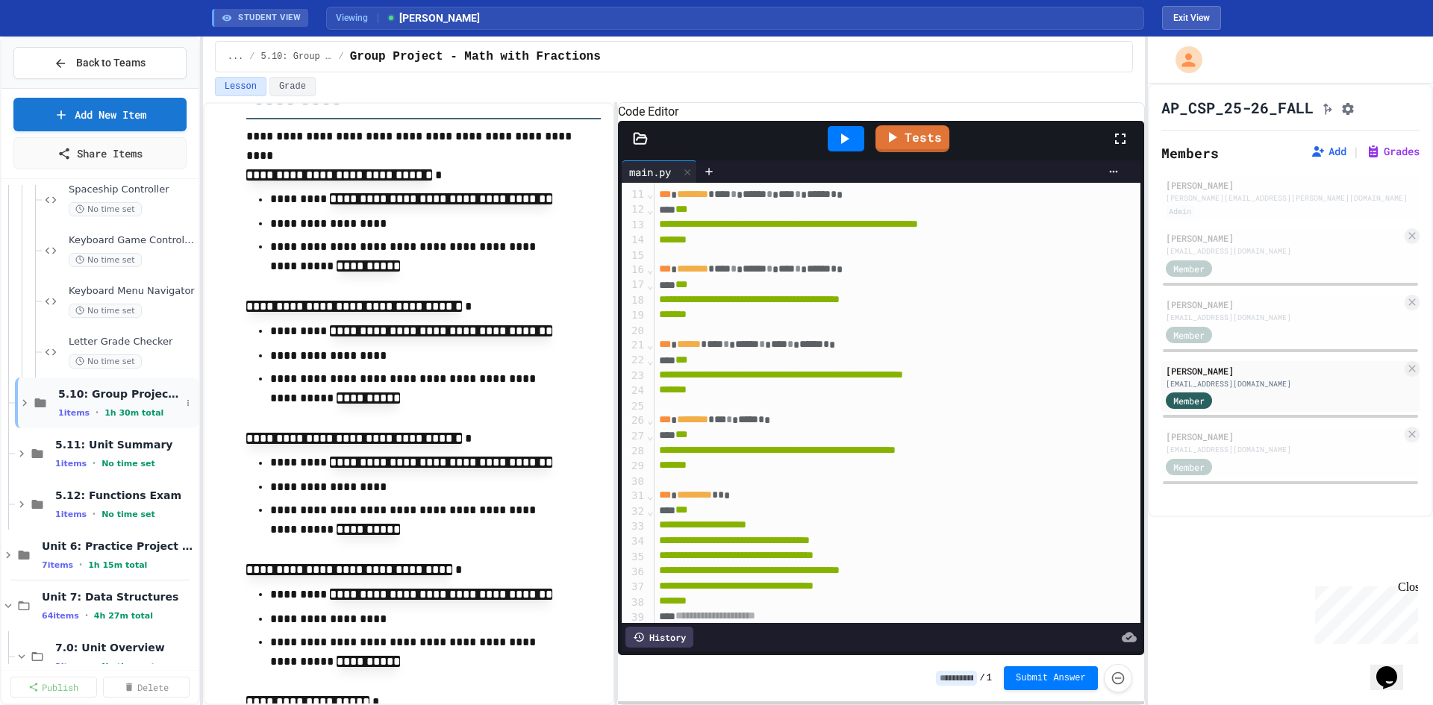
click at [129, 402] on div "5.10: Group Project - Math with Fractions 1 items • 1h 30m total" at bounding box center [119, 402] width 122 height 31
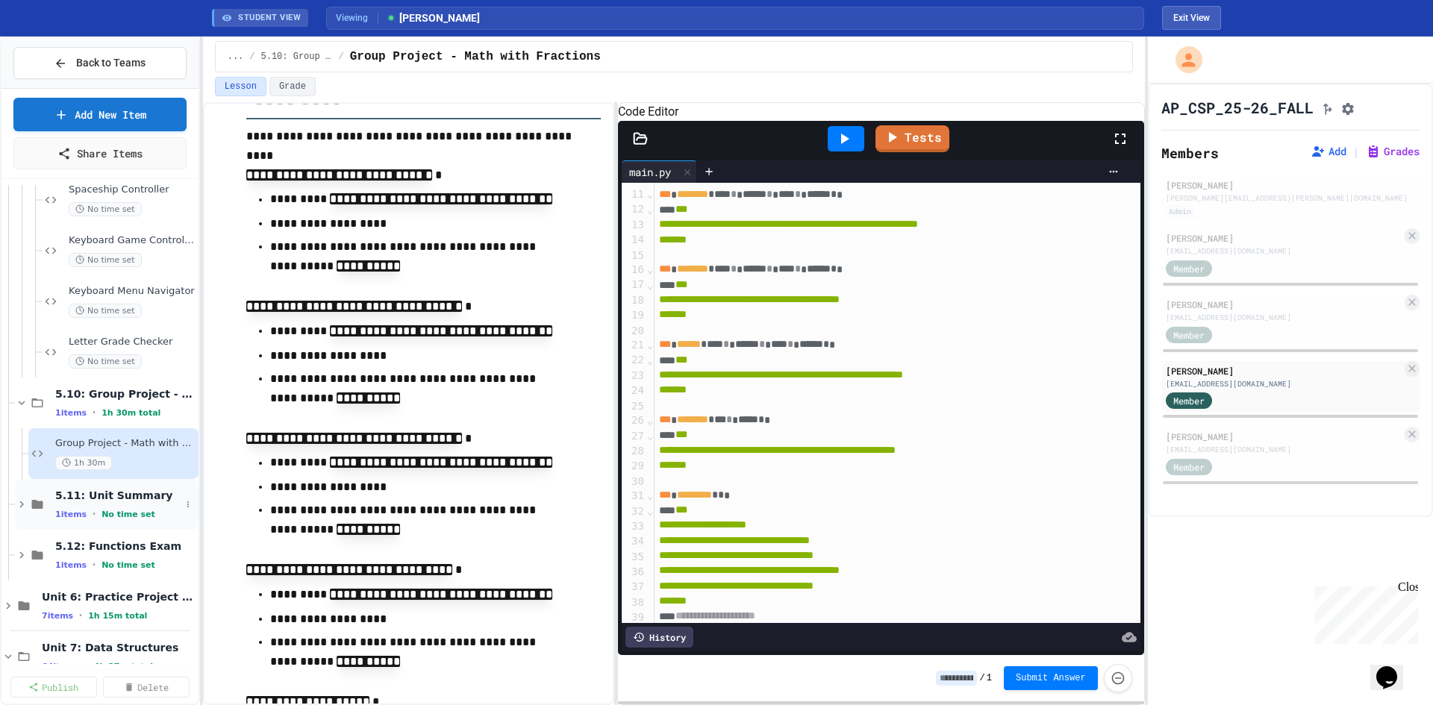
click at [104, 505] on div "5.11: Unit Summary 1 items • No time set" at bounding box center [117, 504] width 125 height 31
click at [138, 503] on div "5.11: Unit Summary 1 items • No time set" at bounding box center [125, 504] width 140 height 31
click at [121, 70] on span "Back to Teams" at bounding box center [110, 63] width 69 height 16
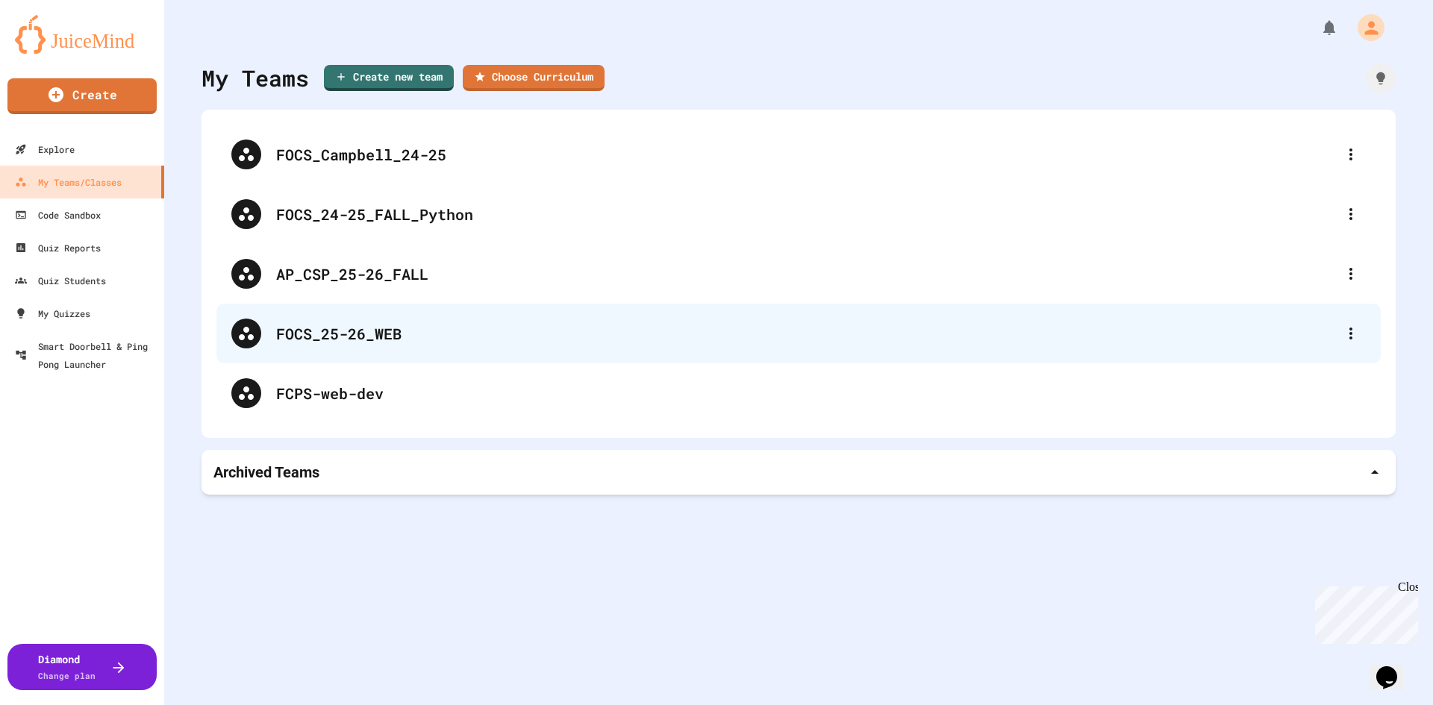
click at [519, 336] on div "FOCS_25-26_WEB" at bounding box center [806, 333] width 1060 height 22
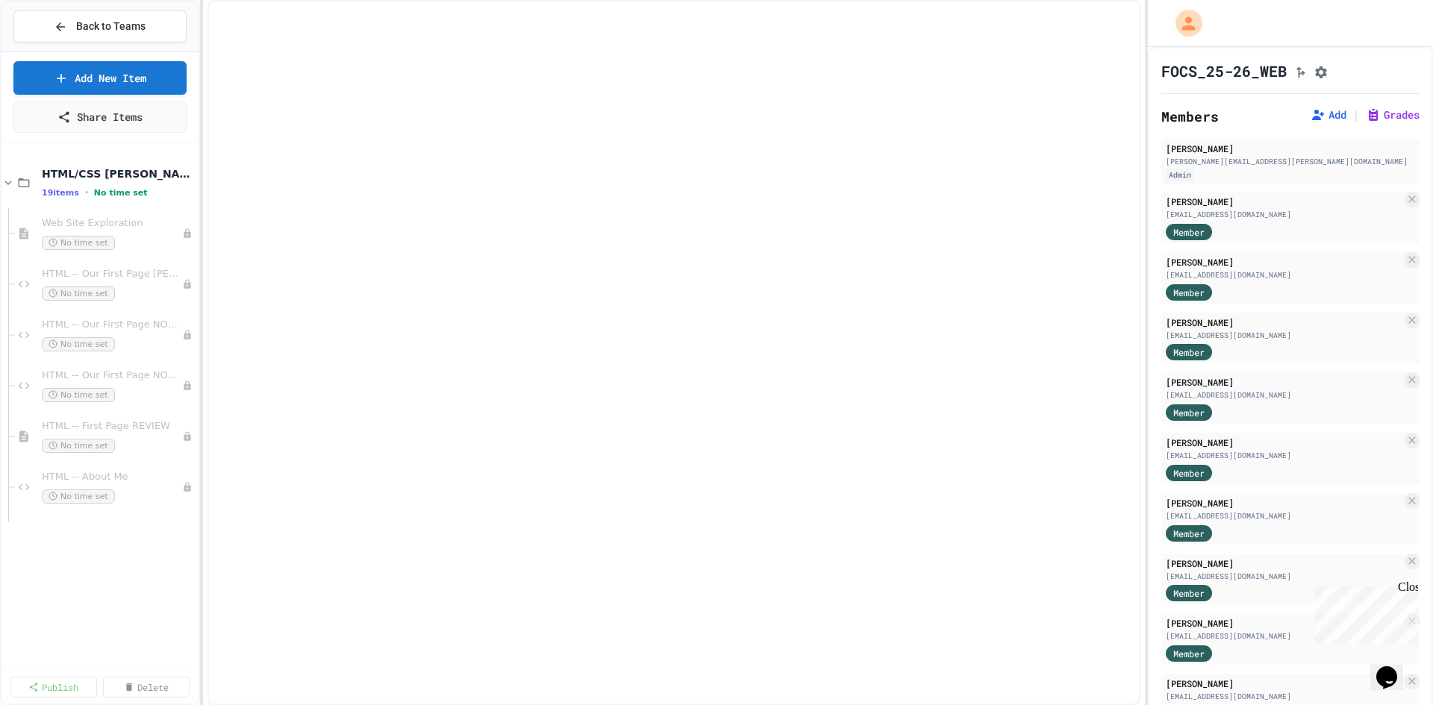
select select "***"
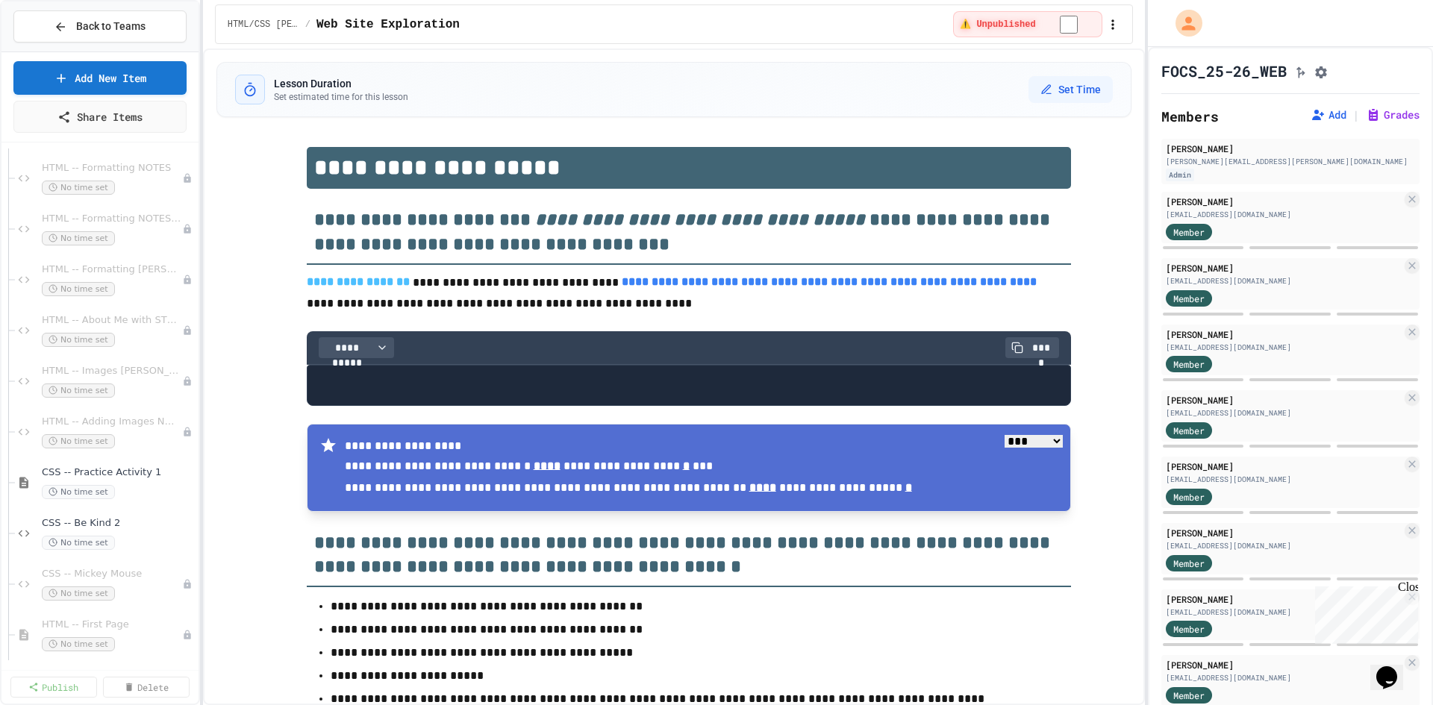
scroll to position [522, 0]
click at [116, 514] on span "CSS -- Be Kind 2" at bounding box center [111, 513] width 139 height 13
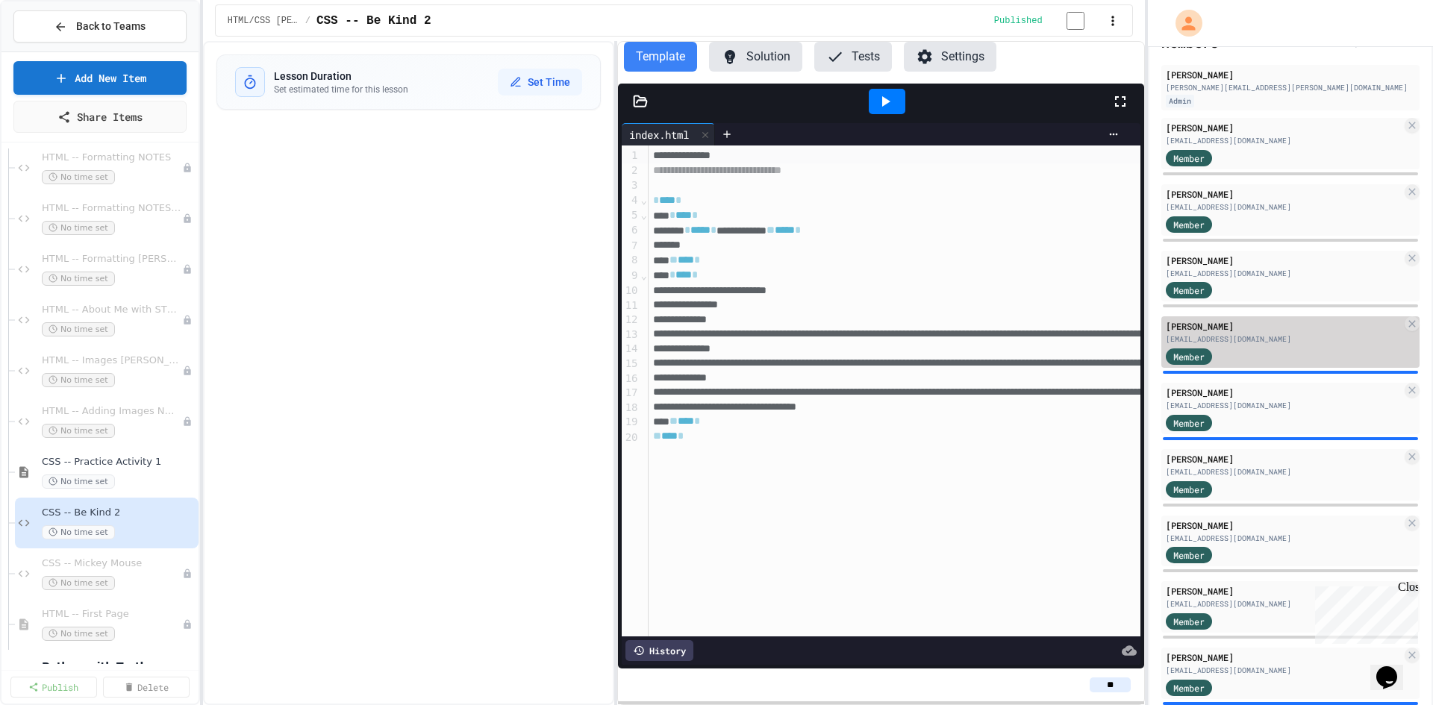
scroll to position [75, 0]
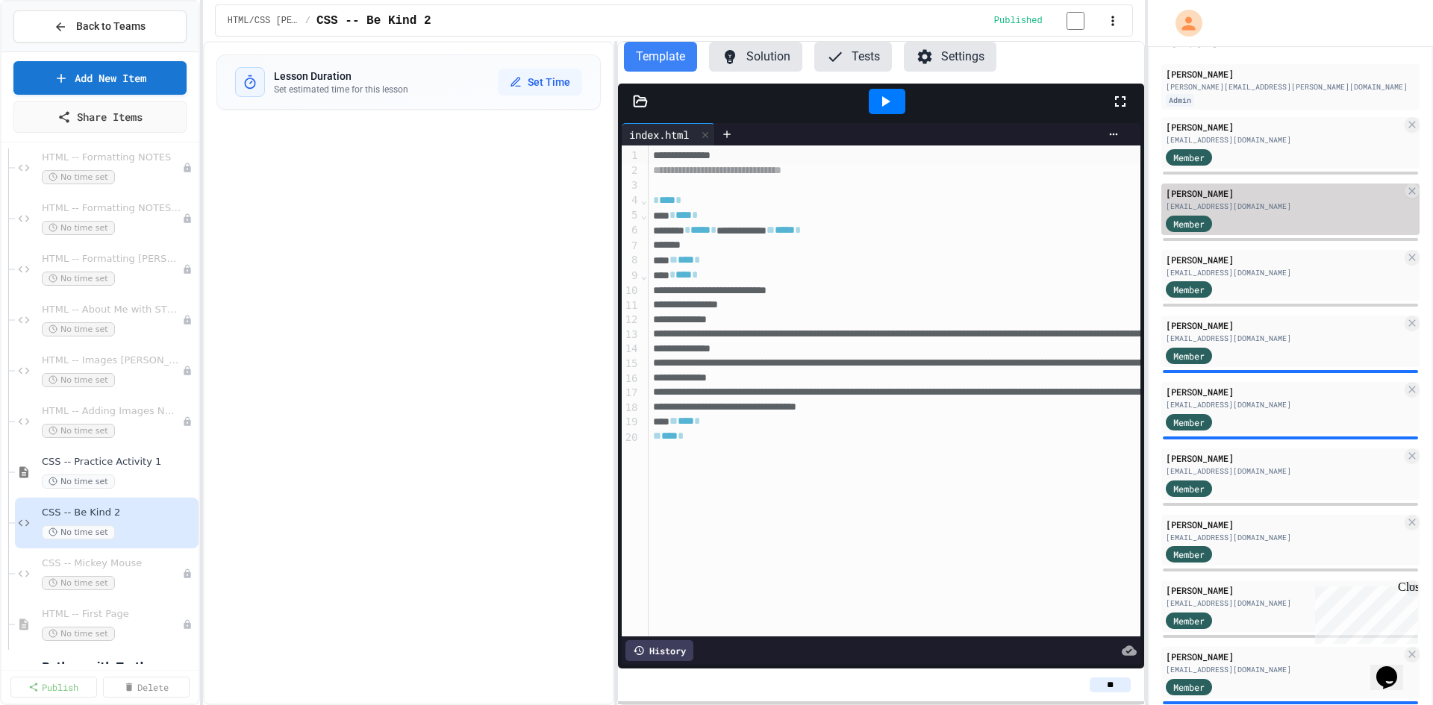
click at [1261, 227] on div "Member" at bounding box center [1284, 222] width 236 height 19
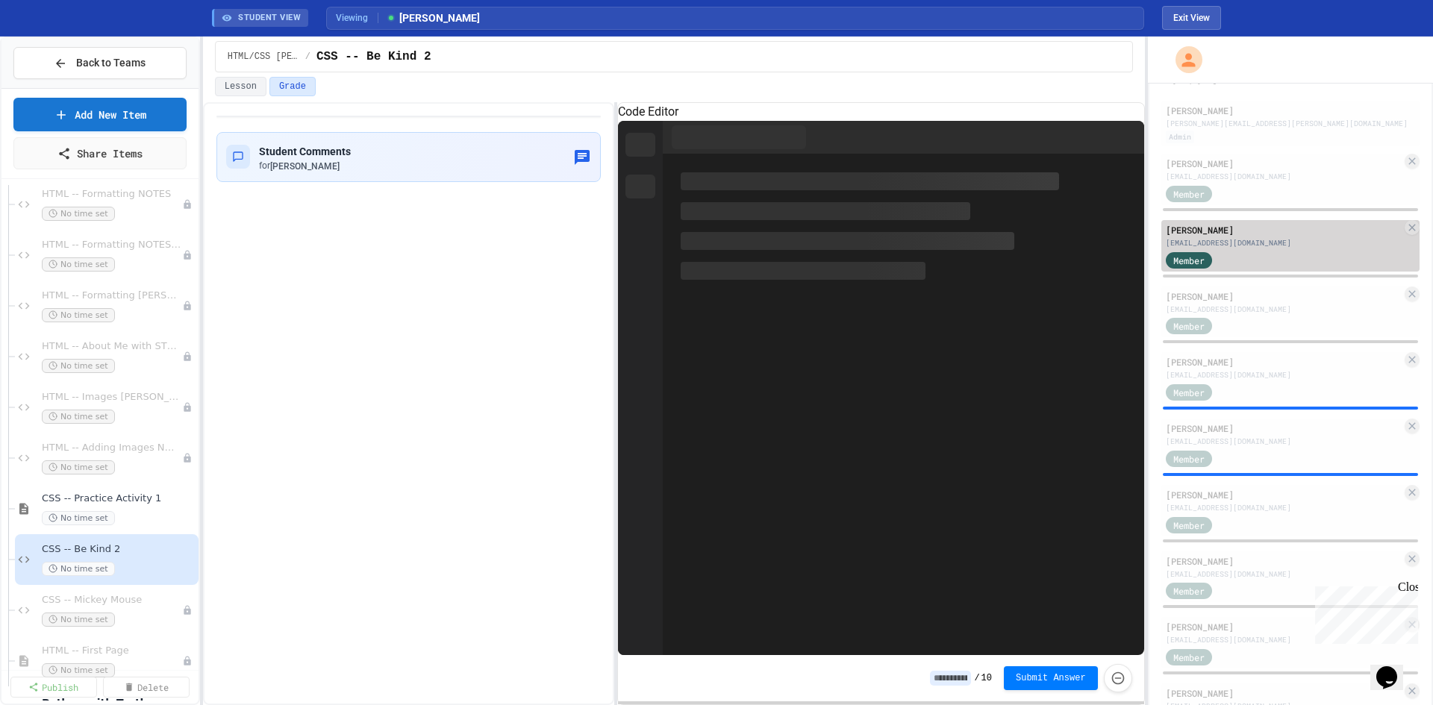
click at [1261, 227] on div "Angelo Van Alst 09avanalst@my.fcps.org Member" at bounding box center [1290, 246] width 258 height 52
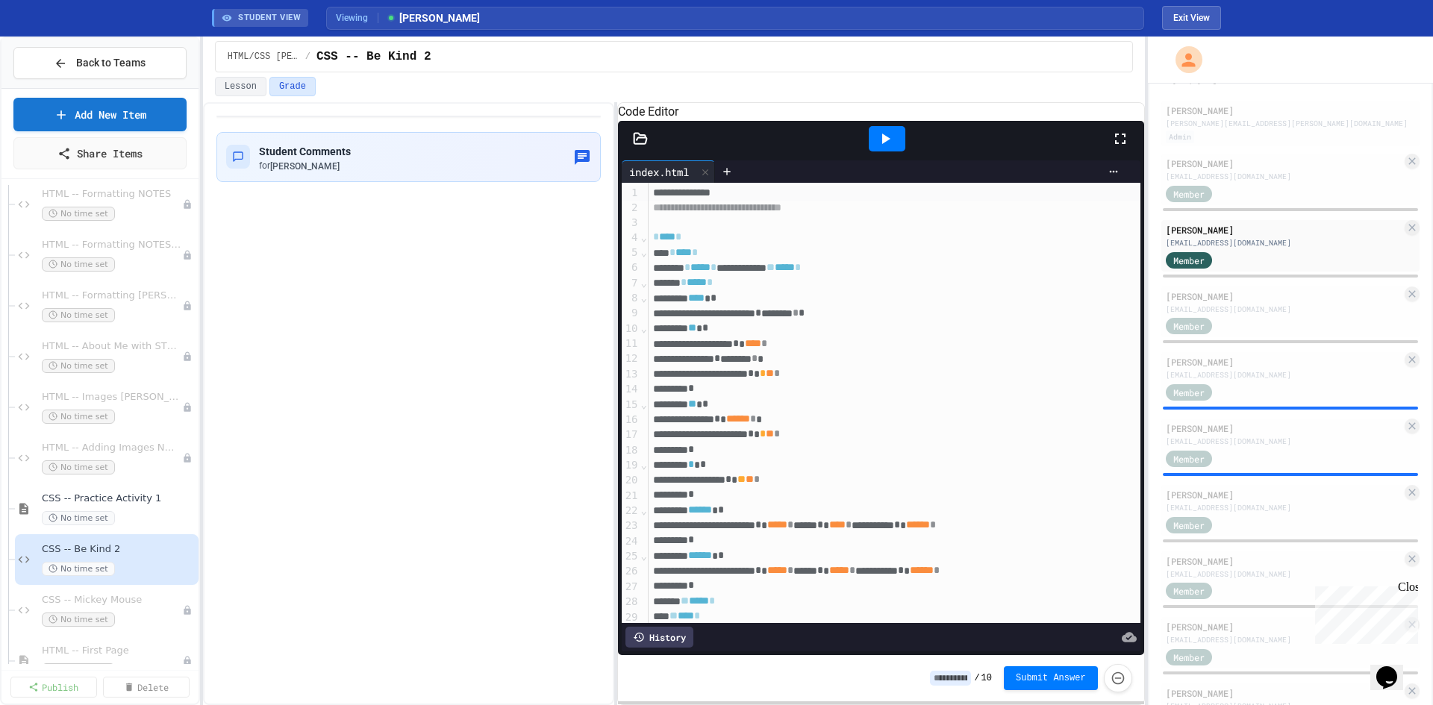
click at [887, 144] on icon at bounding box center [886, 139] width 8 height 10
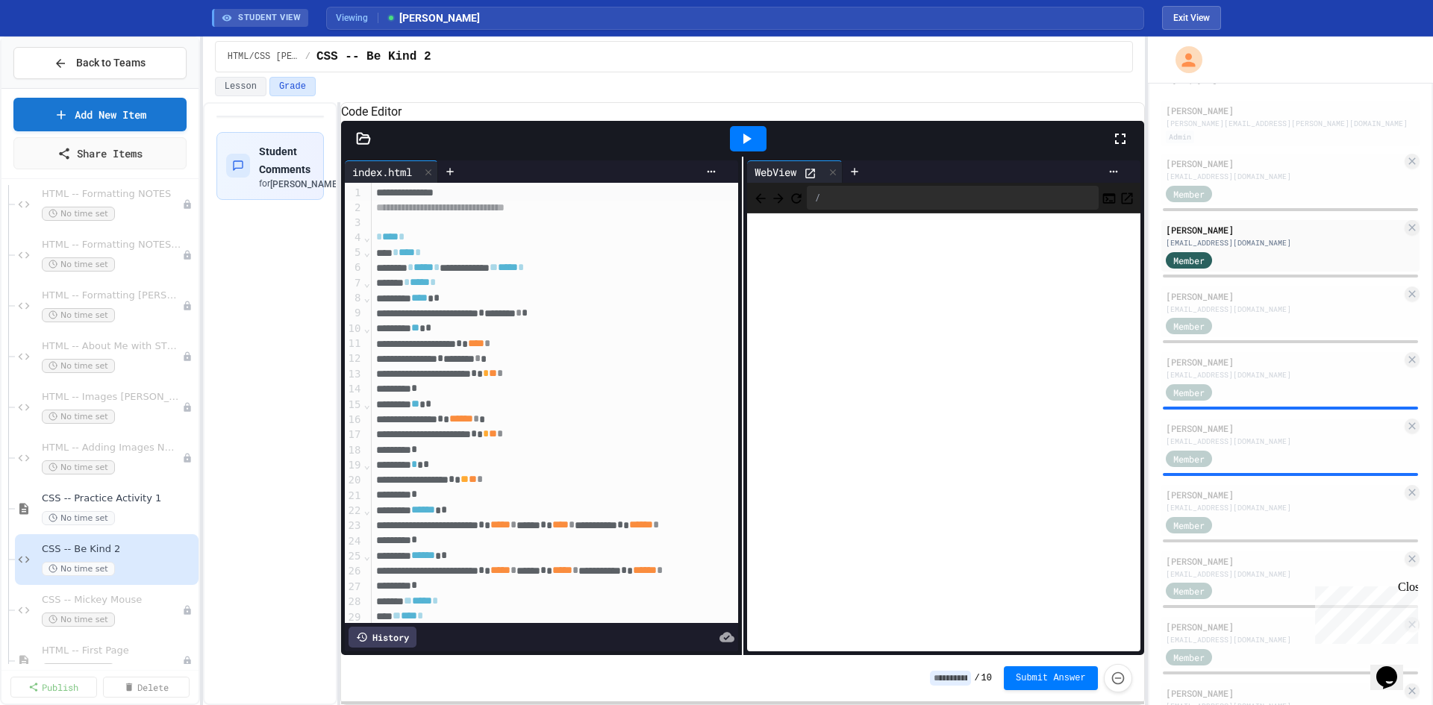
click at [163, 412] on div "**********" at bounding box center [716, 371] width 1433 height 669
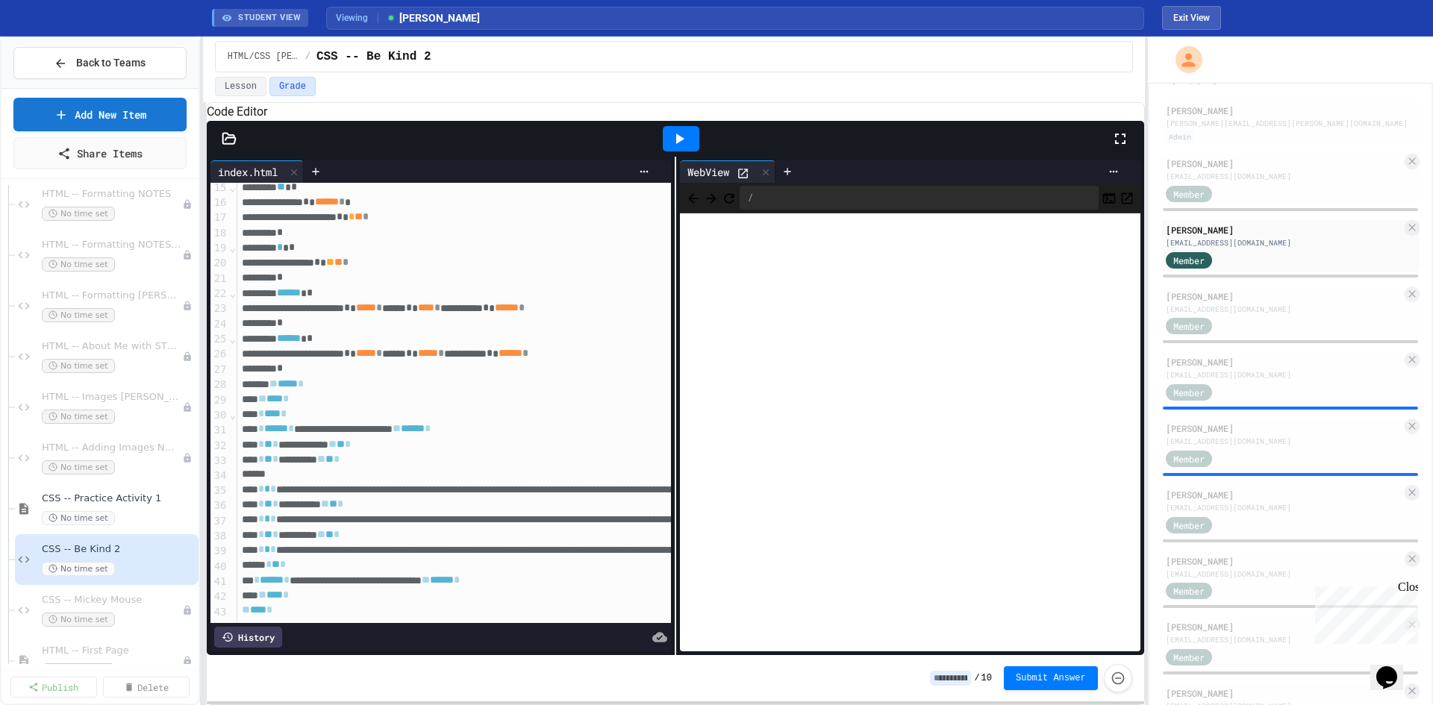
scroll to position [269, 0]
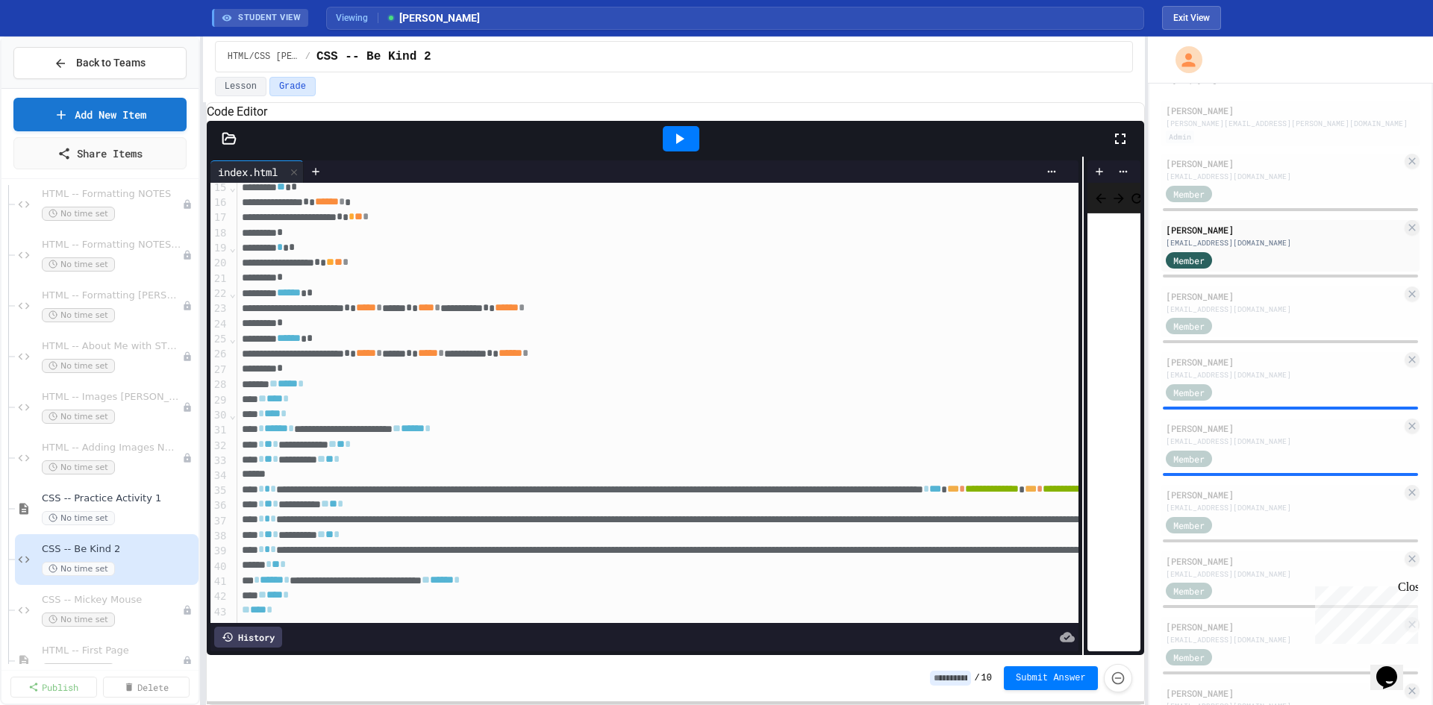
click at [1067, 364] on div "**********" at bounding box center [675, 406] width 937 height 499
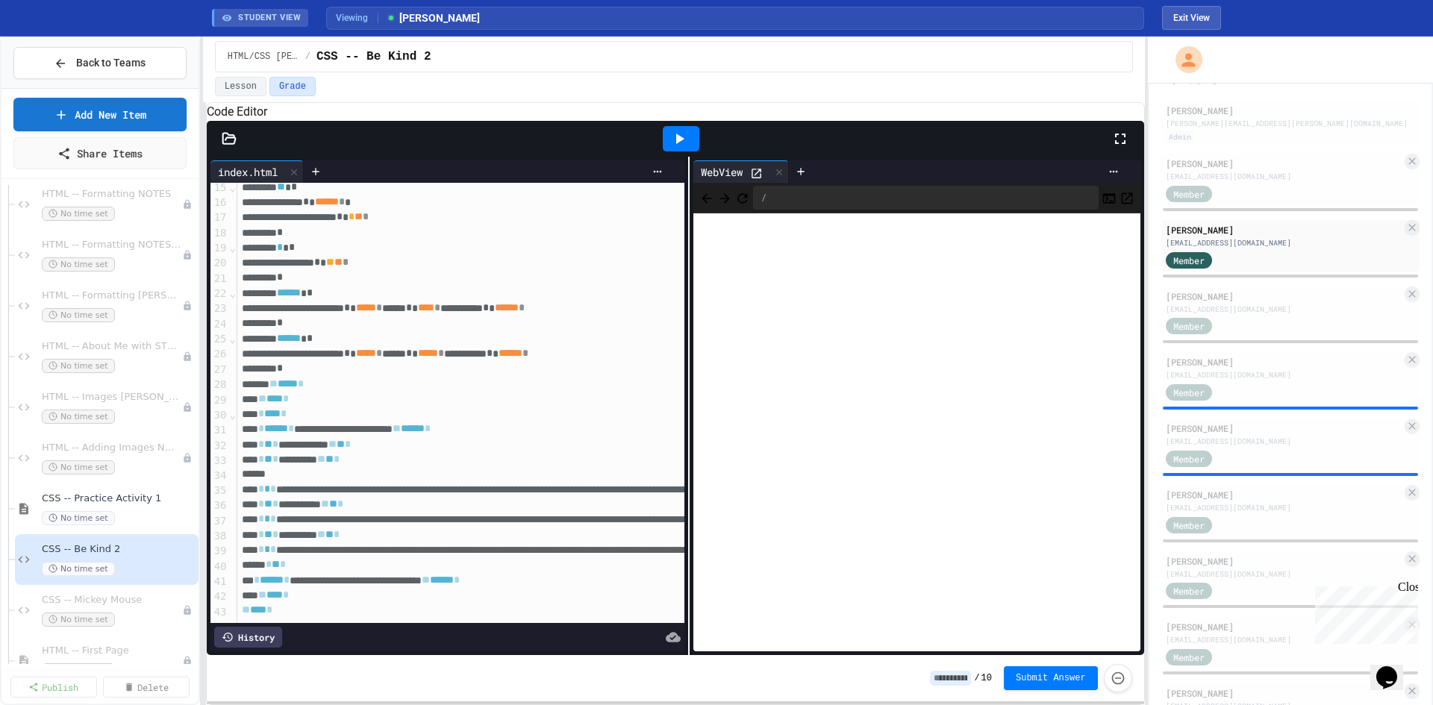
click at [679, 313] on div "**********" at bounding box center [675, 406] width 937 height 499
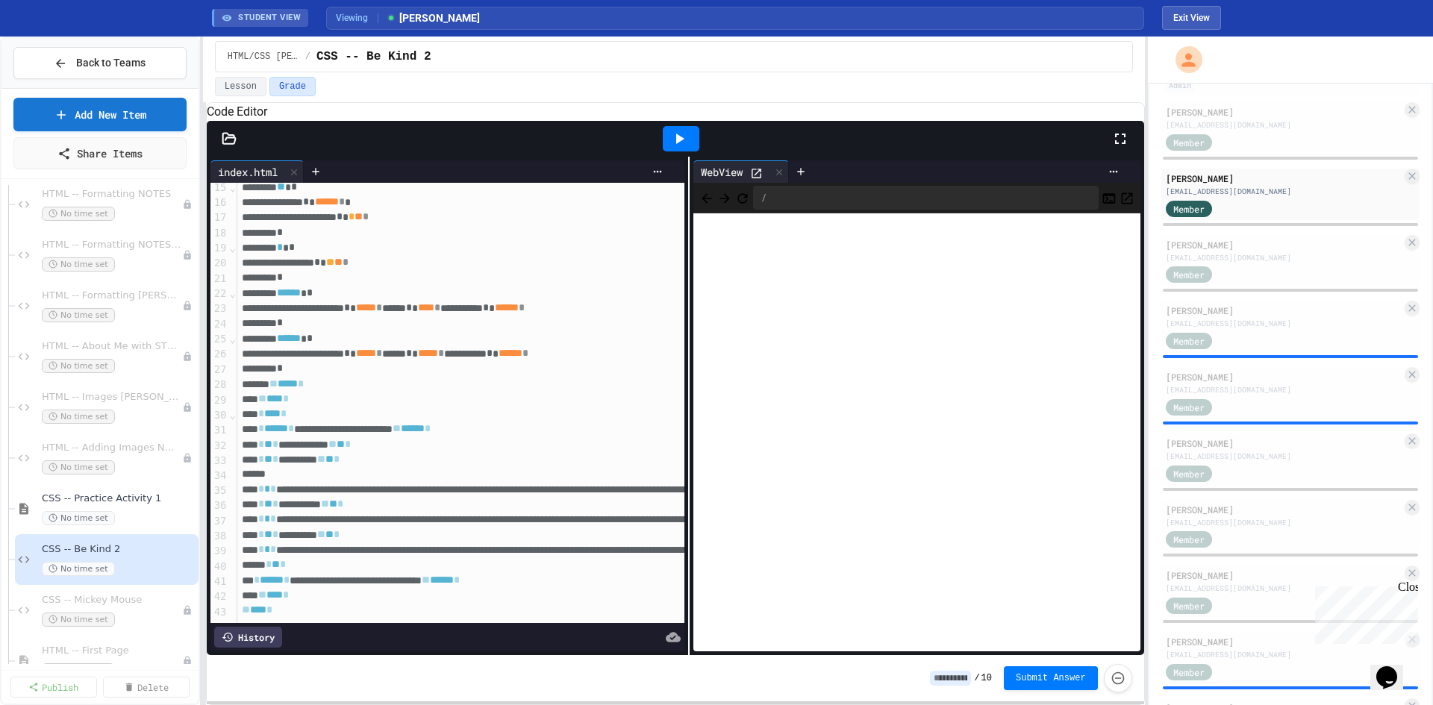
scroll to position [299, 0]
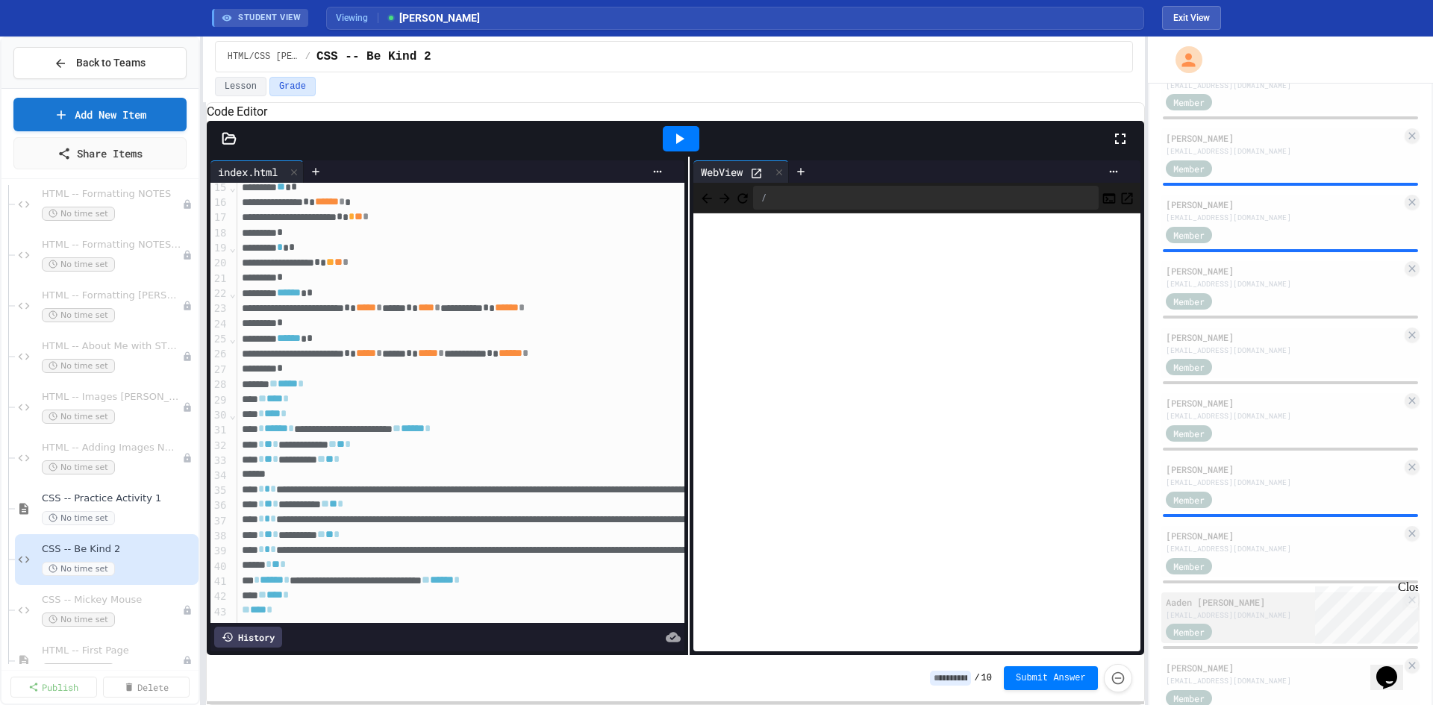
click at [1260, 627] on div "Aaden Gallion 09agallion@my.fcps.org Member" at bounding box center [1290, 619] width 258 height 52
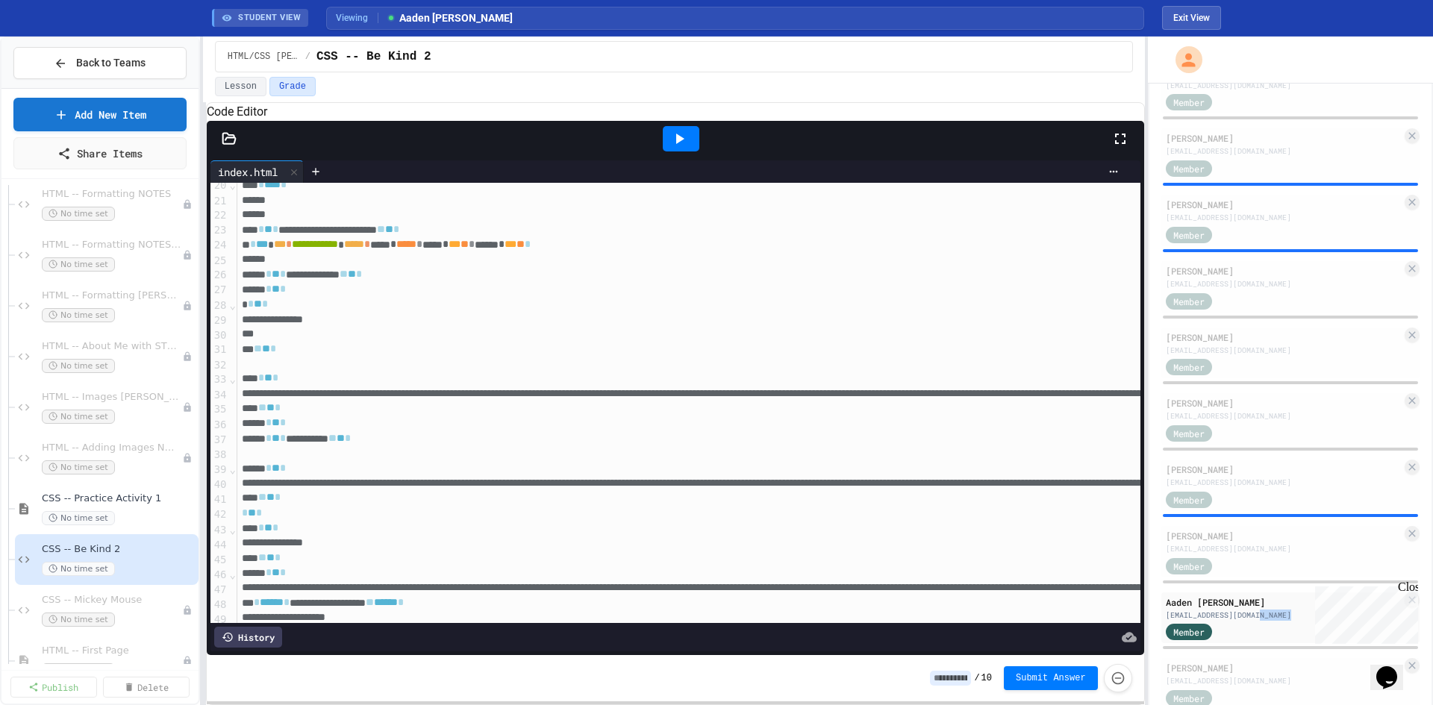
scroll to position [299, 0]
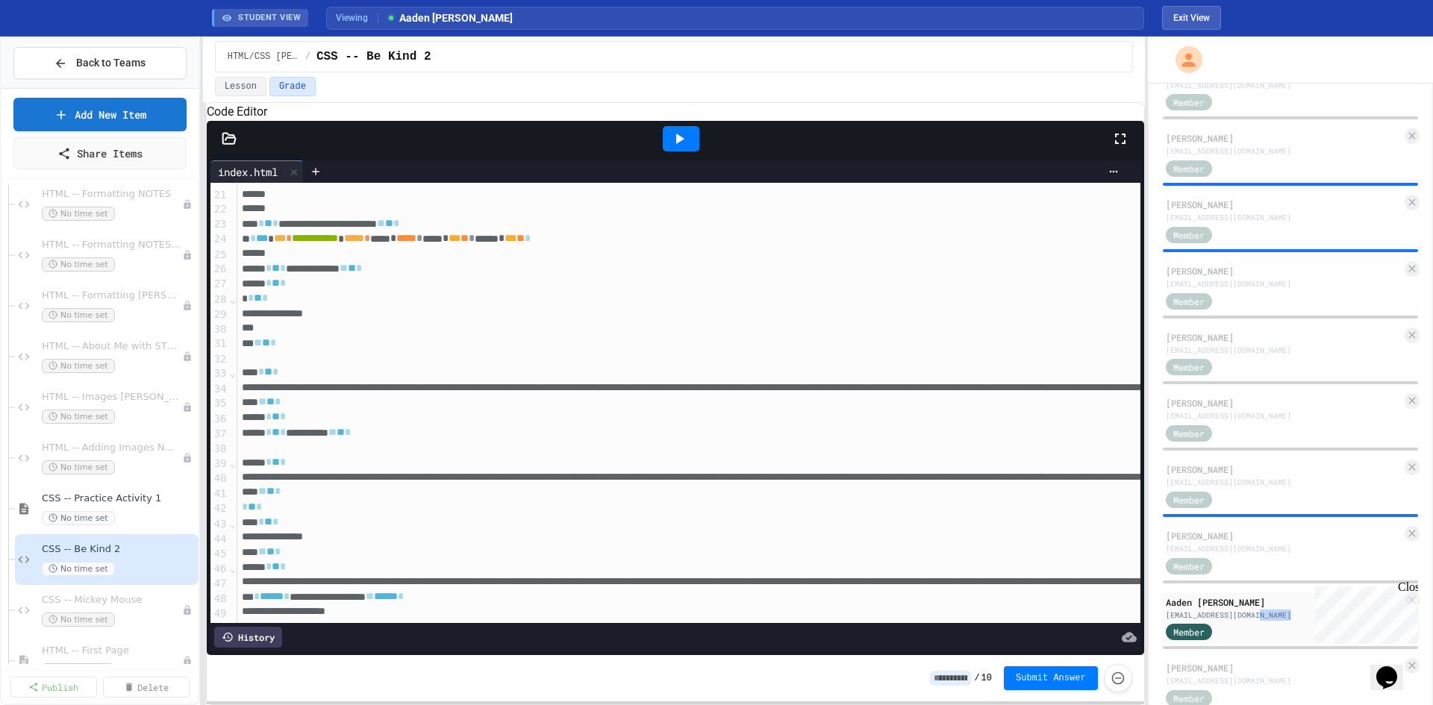
click at [674, 148] on icon at bounding box center [679, 139] width 18 height 18
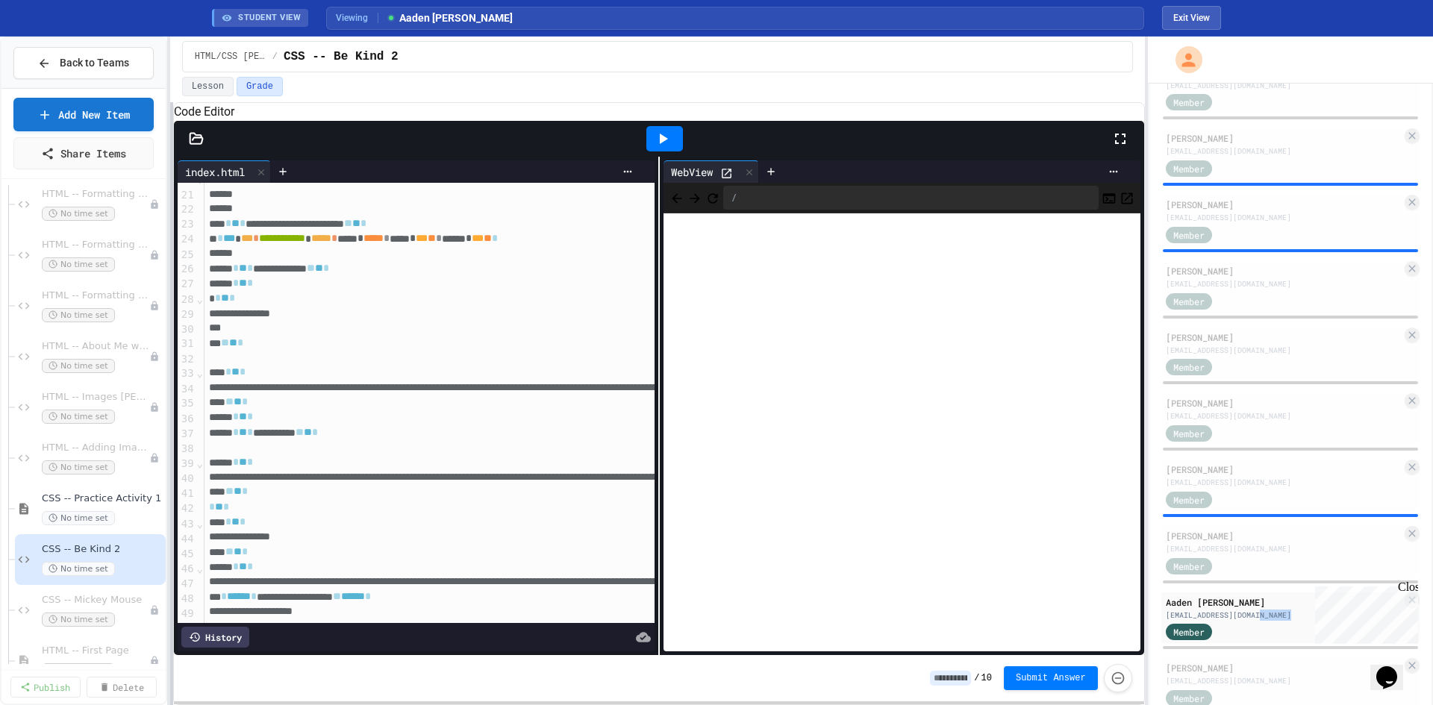
click at [170, 458] on div "**********" at bounding box center [716, 371] width 1433 height 669
click at [102, 521] on div "**********" at bounding box center [716, 371] width 1433 height 669
click at [52, 480] on div "**********" at bounding box center [716, 371] width 1433 height 669
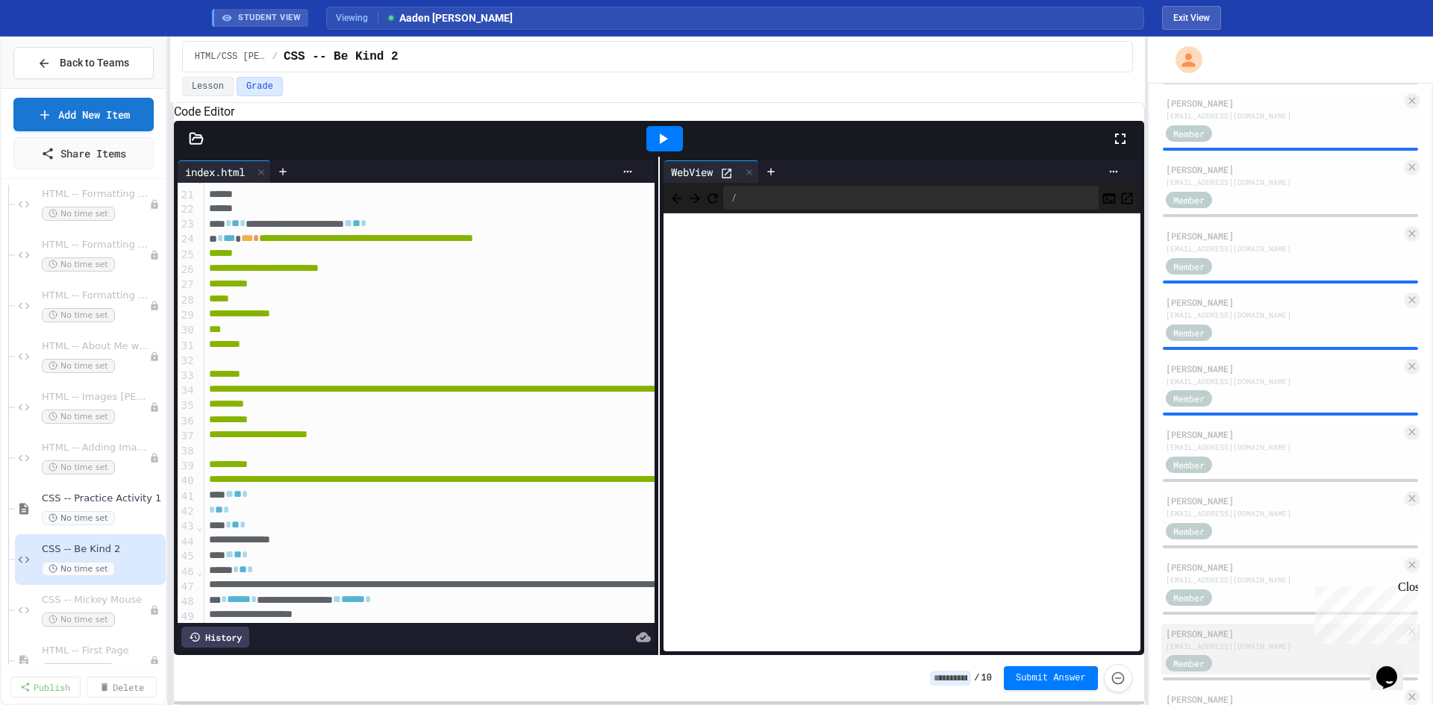
scroll to position [1276, 0]
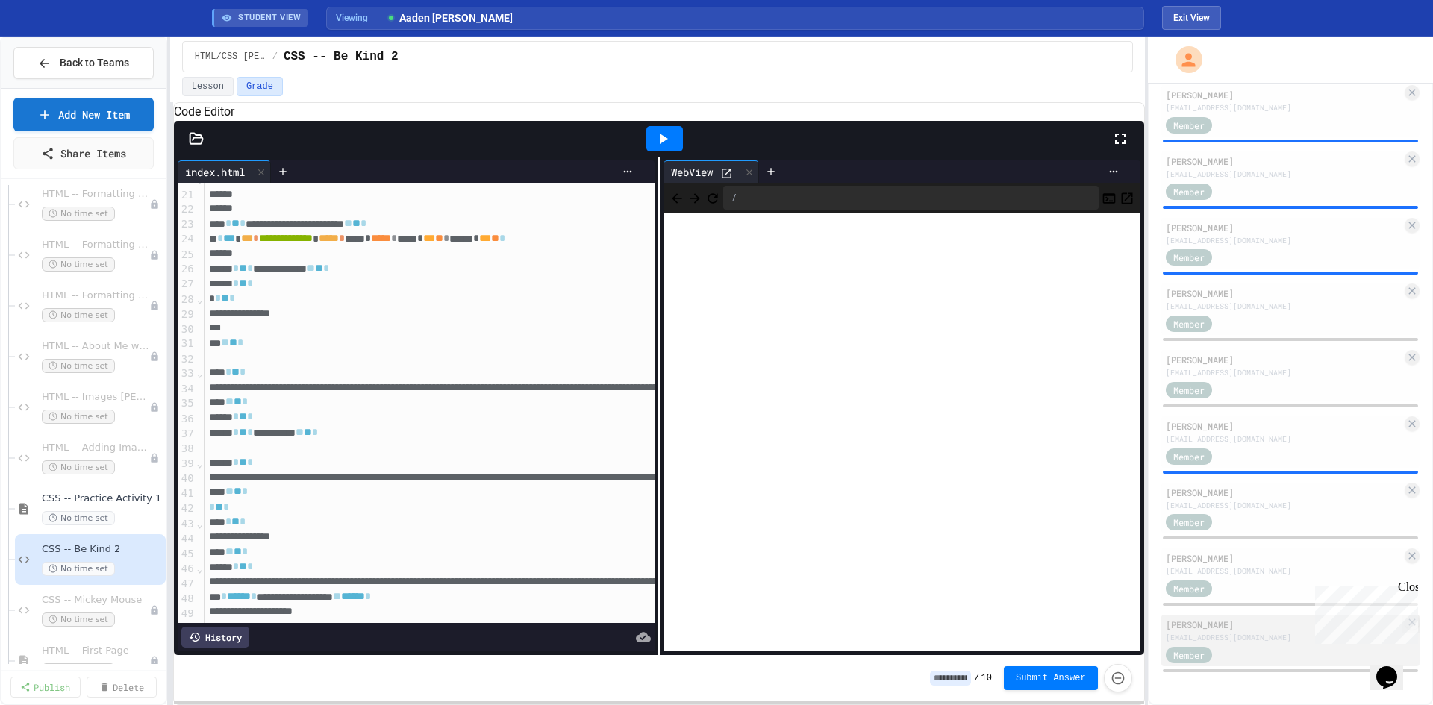
click at [1264, 651] on div "Member" at bounding box center [1284, 654] width 236 height 19
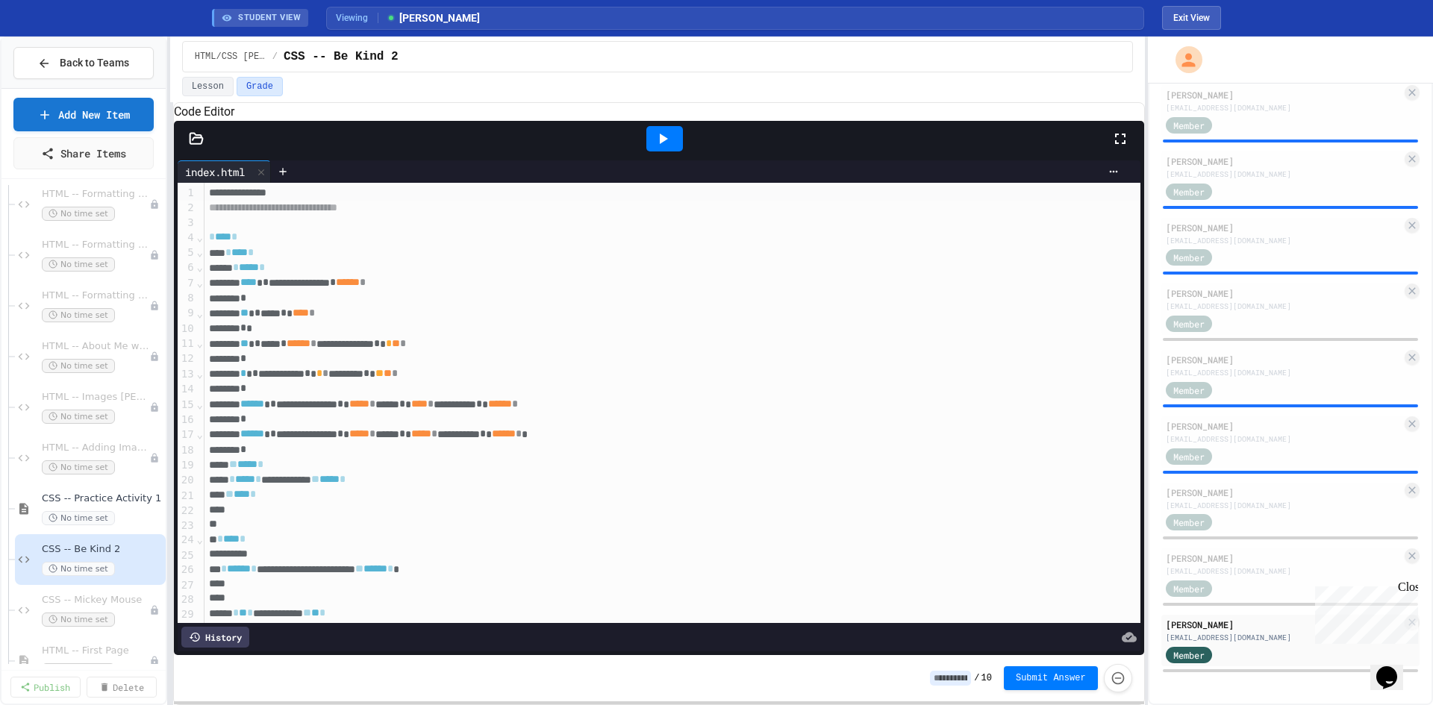
click at [663, 144] on icon at bounding box center [664, 139] width 8 height 10
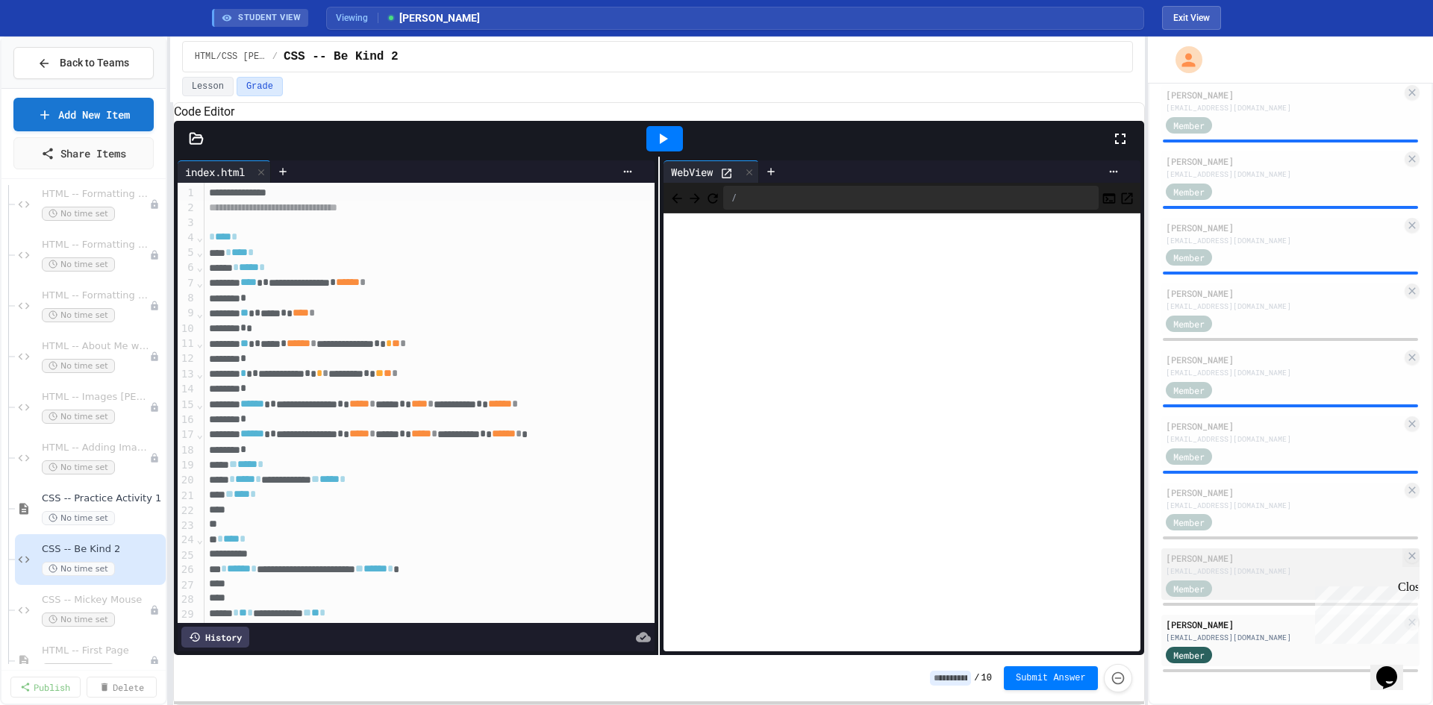
click at [1285, 563] on div "Lilienne Smyth" at bounding box center [1284, 558] width 236 height 13
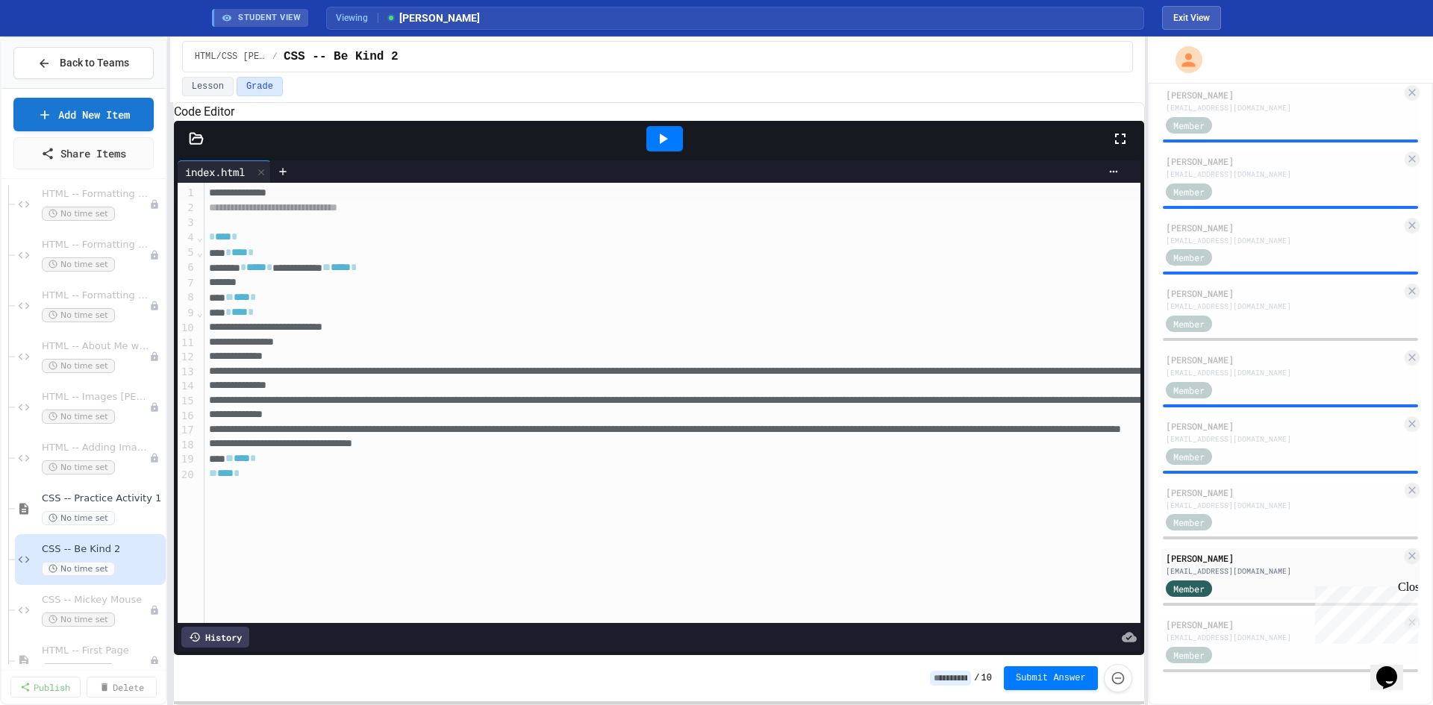
click at [672, 148] on icon at bounding box center [663, 139] width 18 height 18
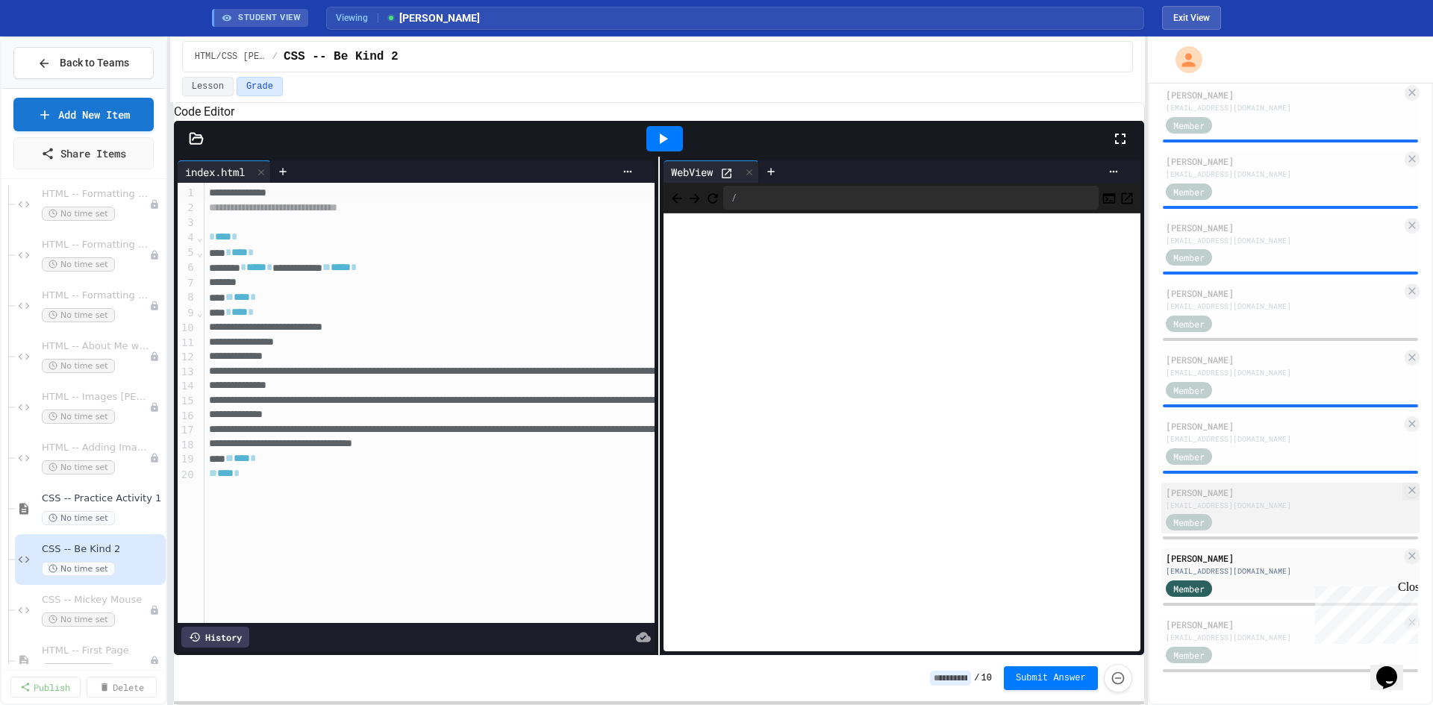
click at [1252, 489] on div "Elizabeth Schuebel" at bounding box center [1284, 492] width 236 height 13
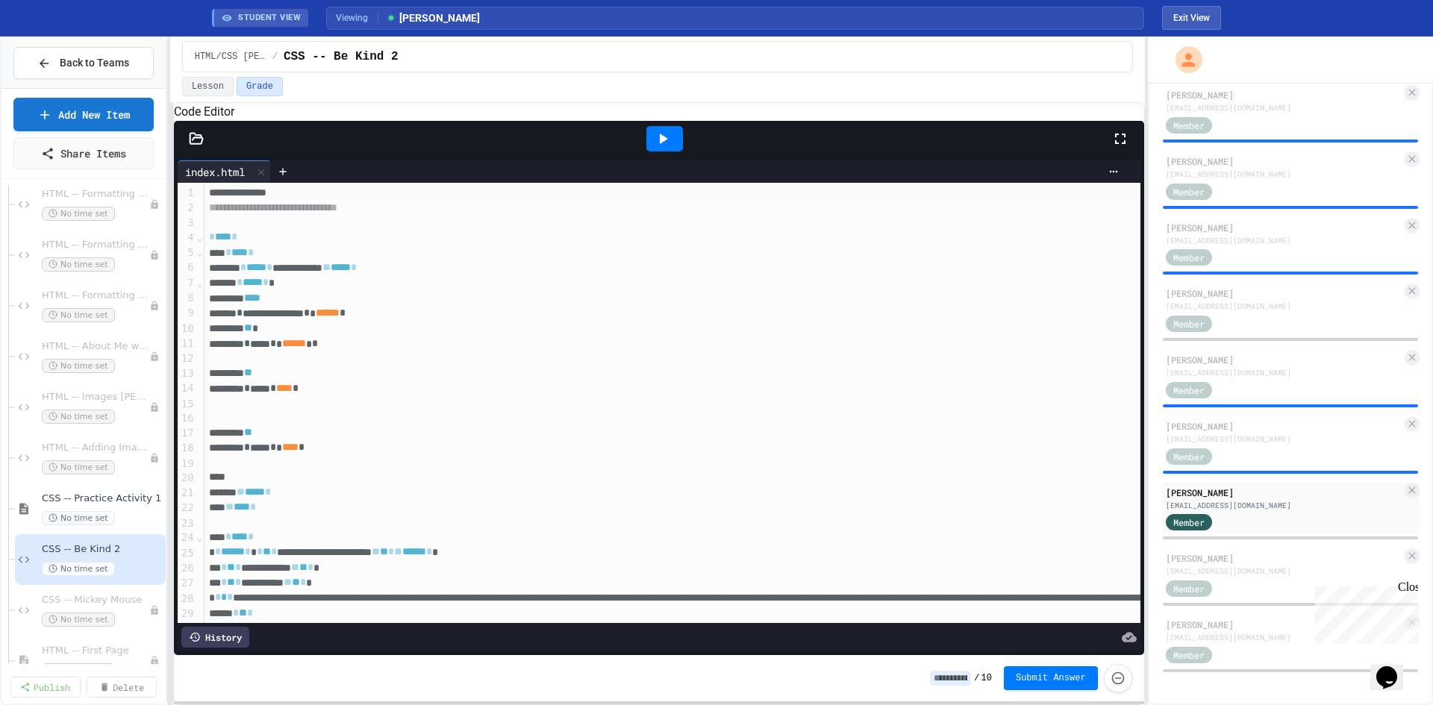
click at [658, 148] on icon at bounding box center [663, 139] width 18 height 18
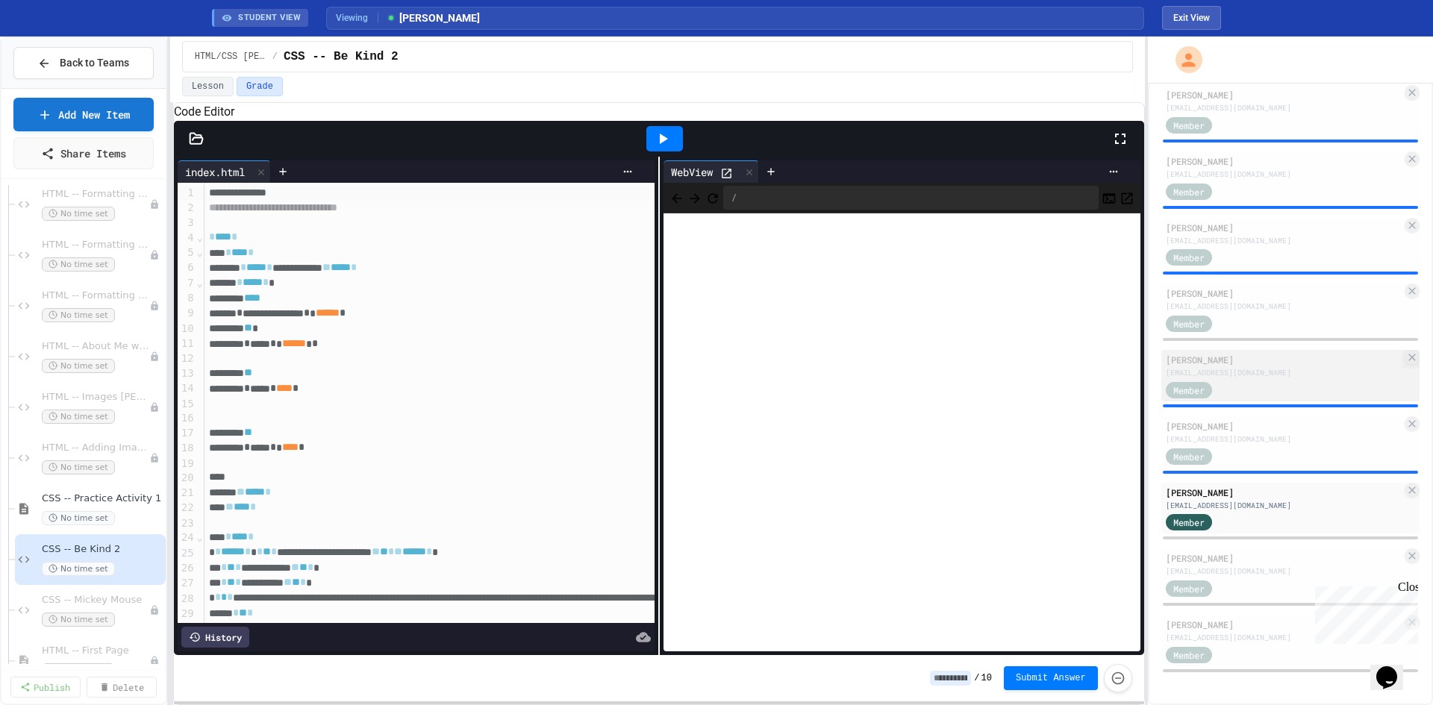
click at [1273, 387] on div "Member" at bounding box center [1284, 389] width 236 height 19
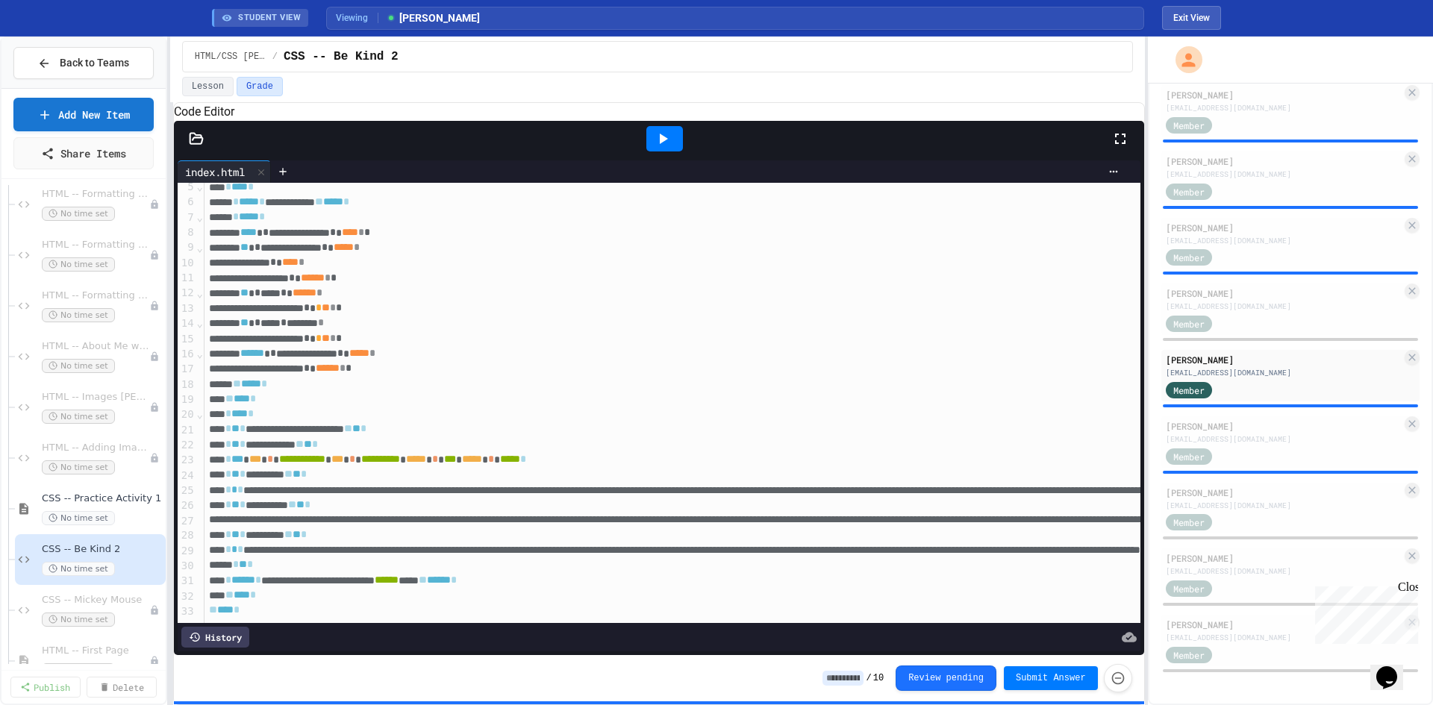
scroll to position [118, 0]
drag, startPoint x: 452, startPoint y: 519, endPoint x: 1026, endPoint y: 516, distance: 574.7
click at [1026, 543] on div "**********" at bounding box center [1302, 550] width 2195 height 15
click at [1291, 325] on div "Member" at bounding box center [1284, 322] width 236 height 19
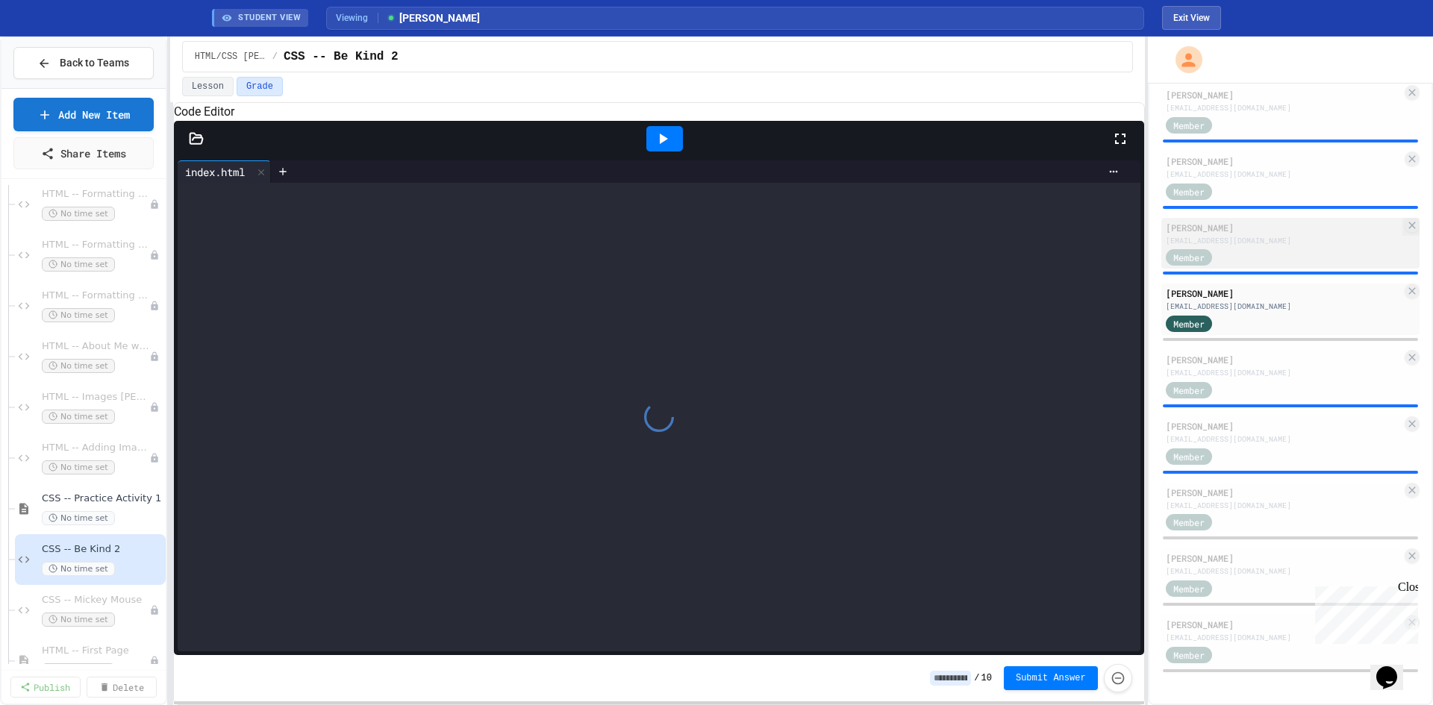
click at [1286, 240] on div "11arice@my.fcps.org" at bounding box center [1284, 240] width 236 height 11
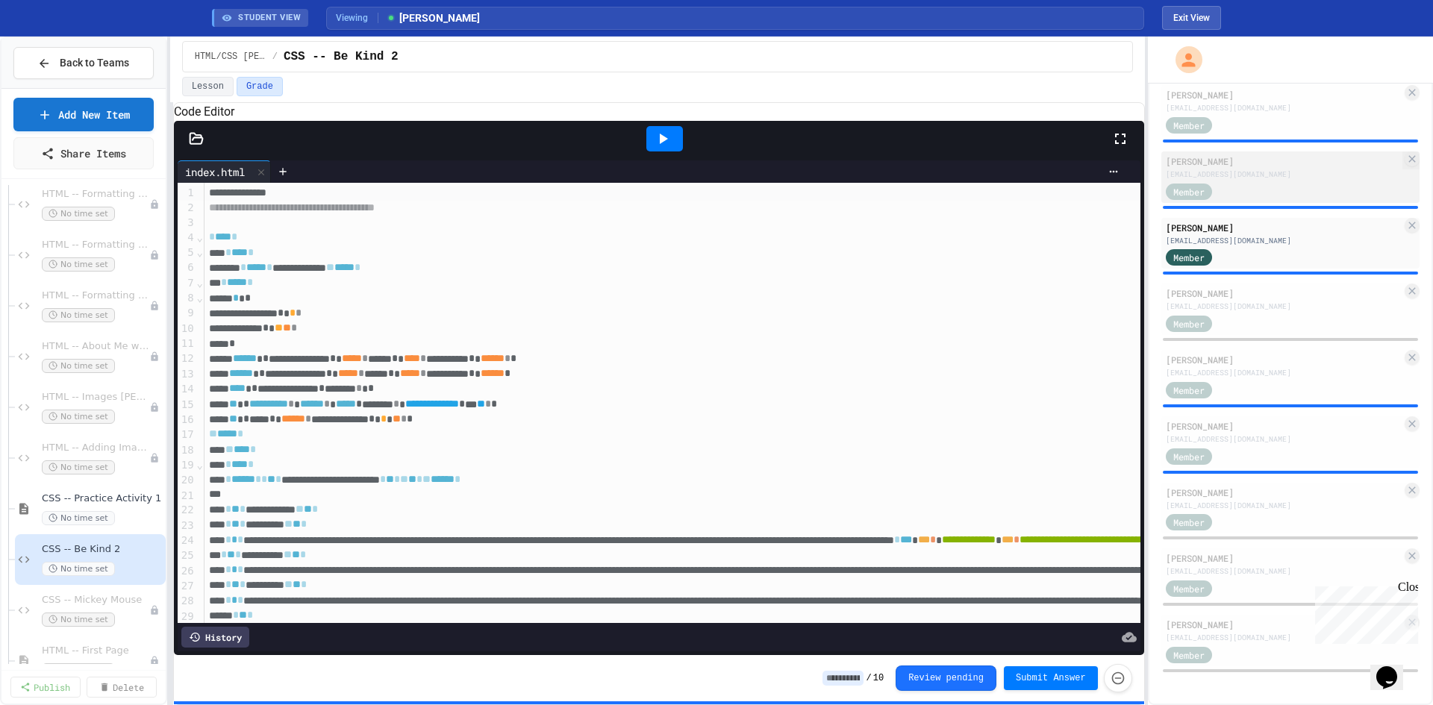
click at [1276, 172] on div "11eniemeier@my.fcps.org" at bounding box center [1284, 174] width 236 height 11
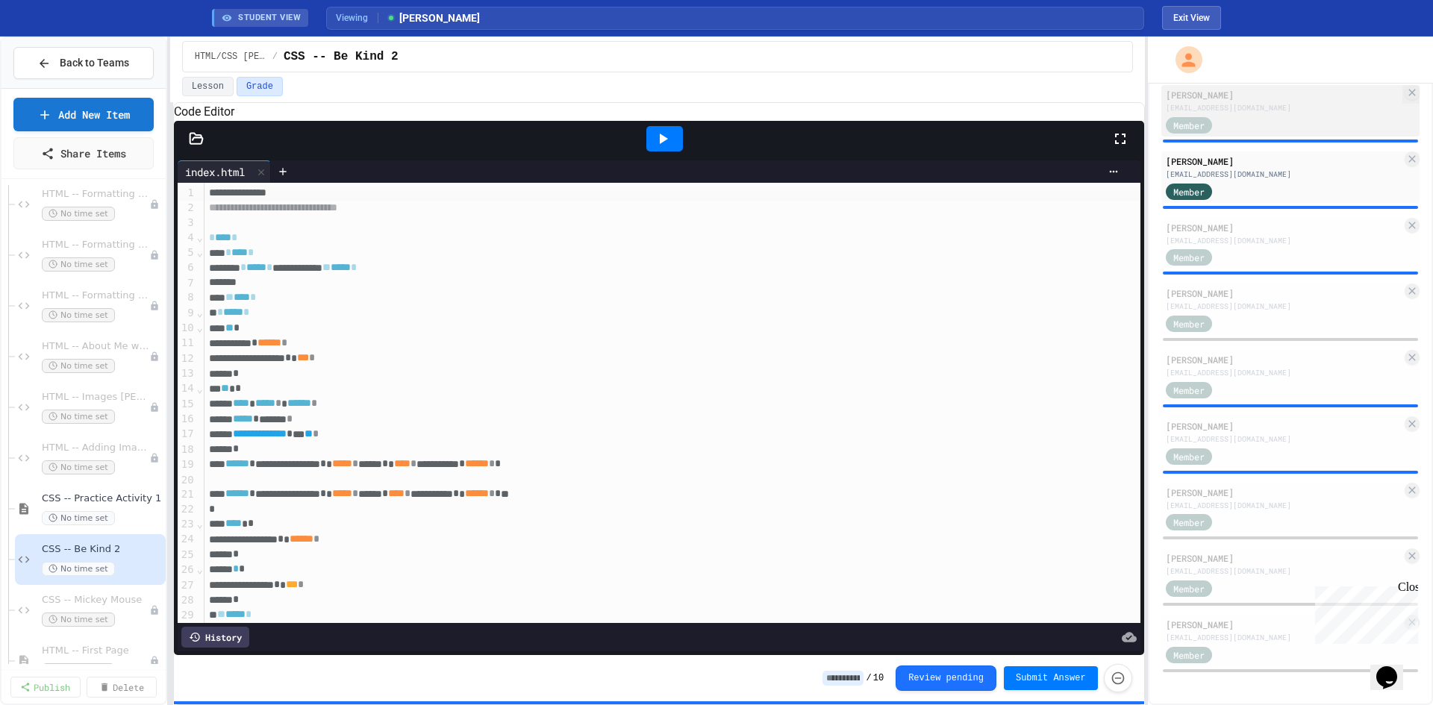
click at [1270, 117] on div "Member" at bounding box center [1284, 124] width 236 height 19
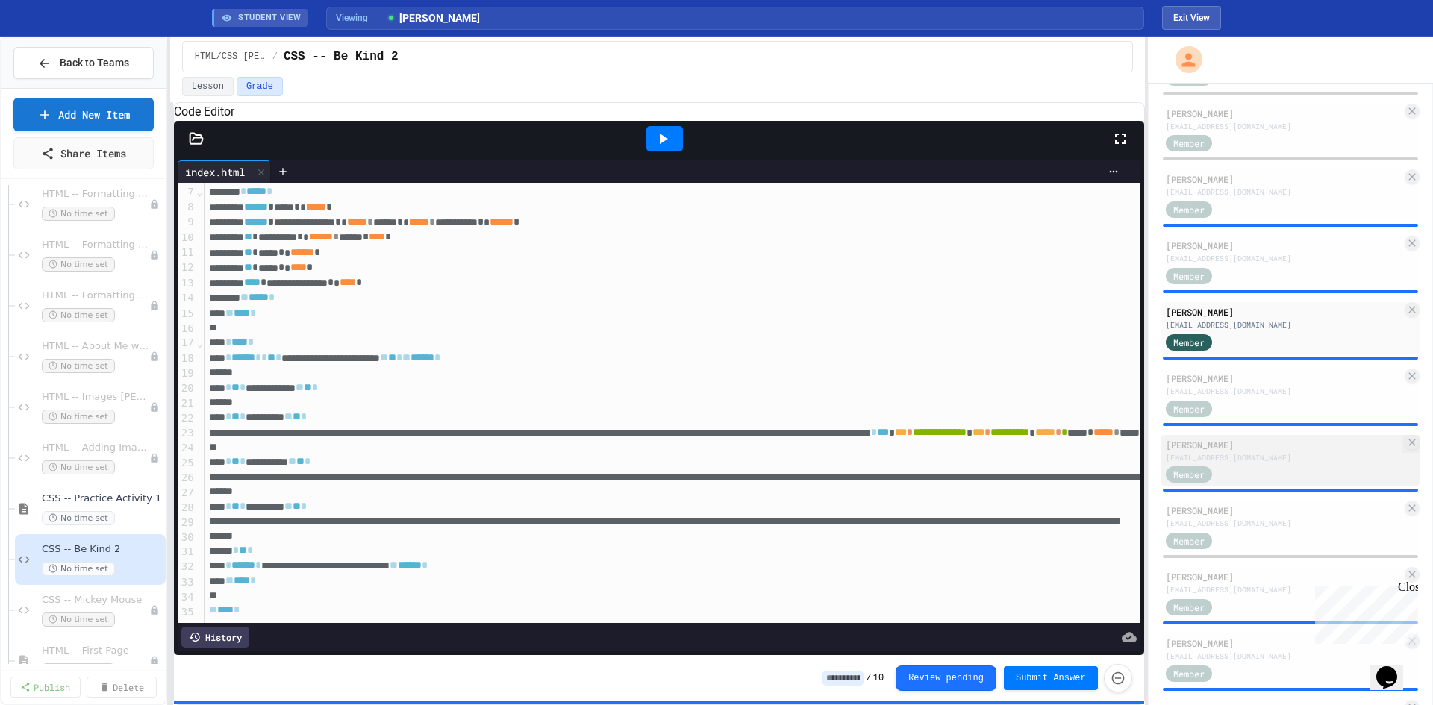
scroll to position [1052, 0]
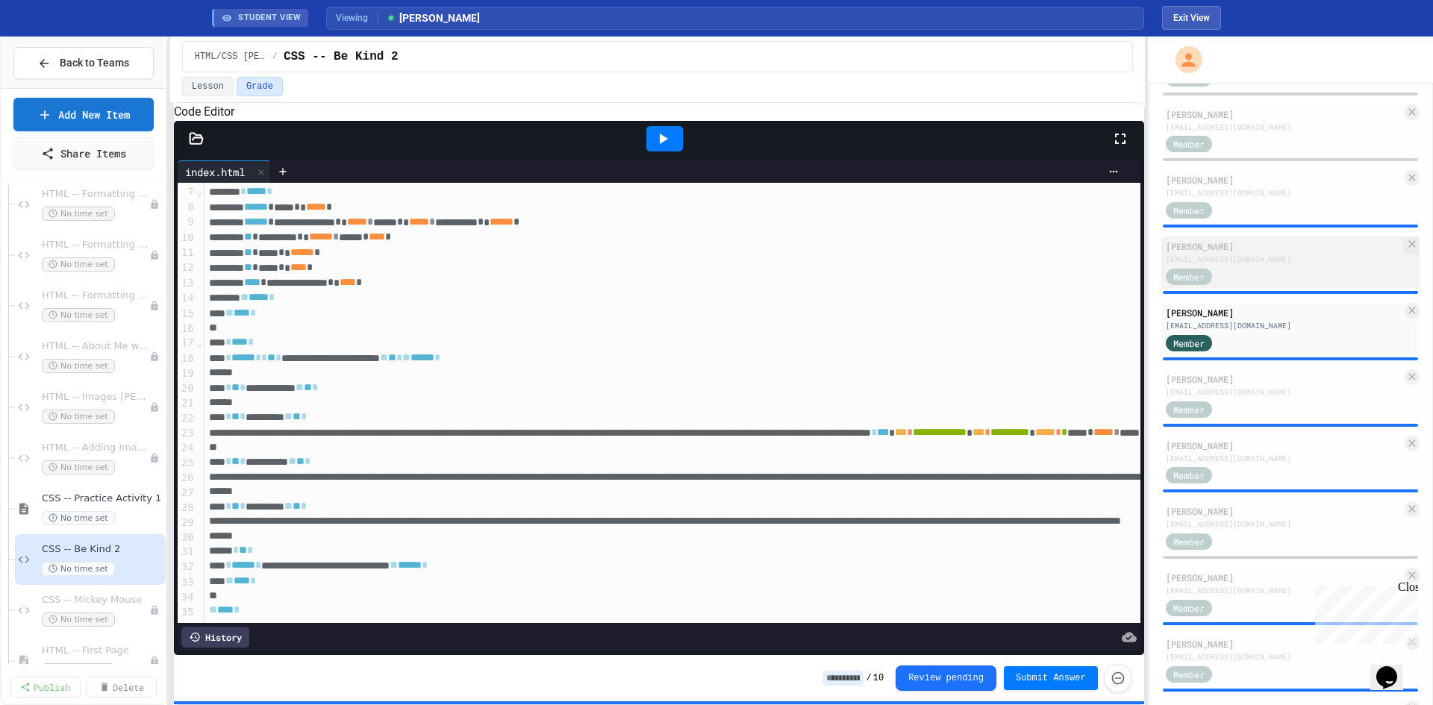
click at [1263, 253] on div "Tyler Martin" at bounding box center [1284, 246] width 236 height 13
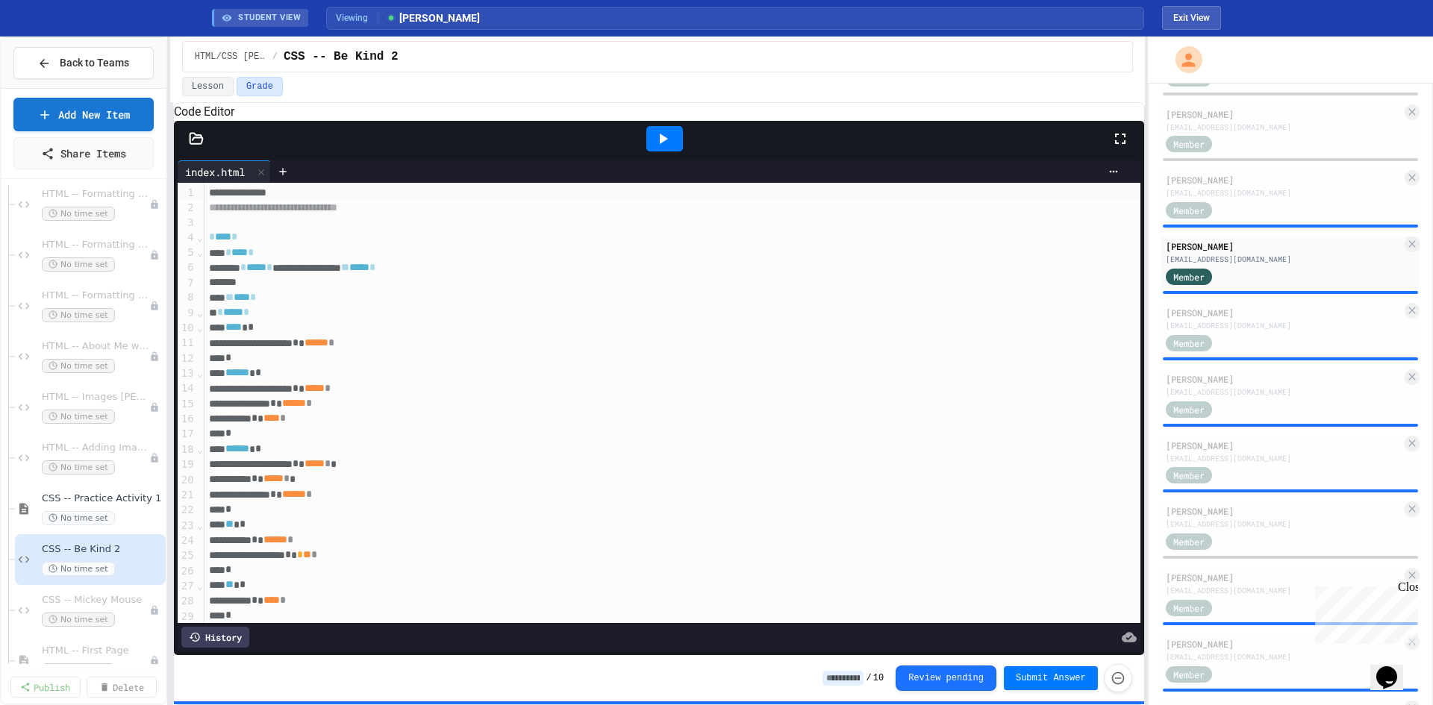
click at [661, 148] on icon at bounding box center [663, 139] width 18 height 18
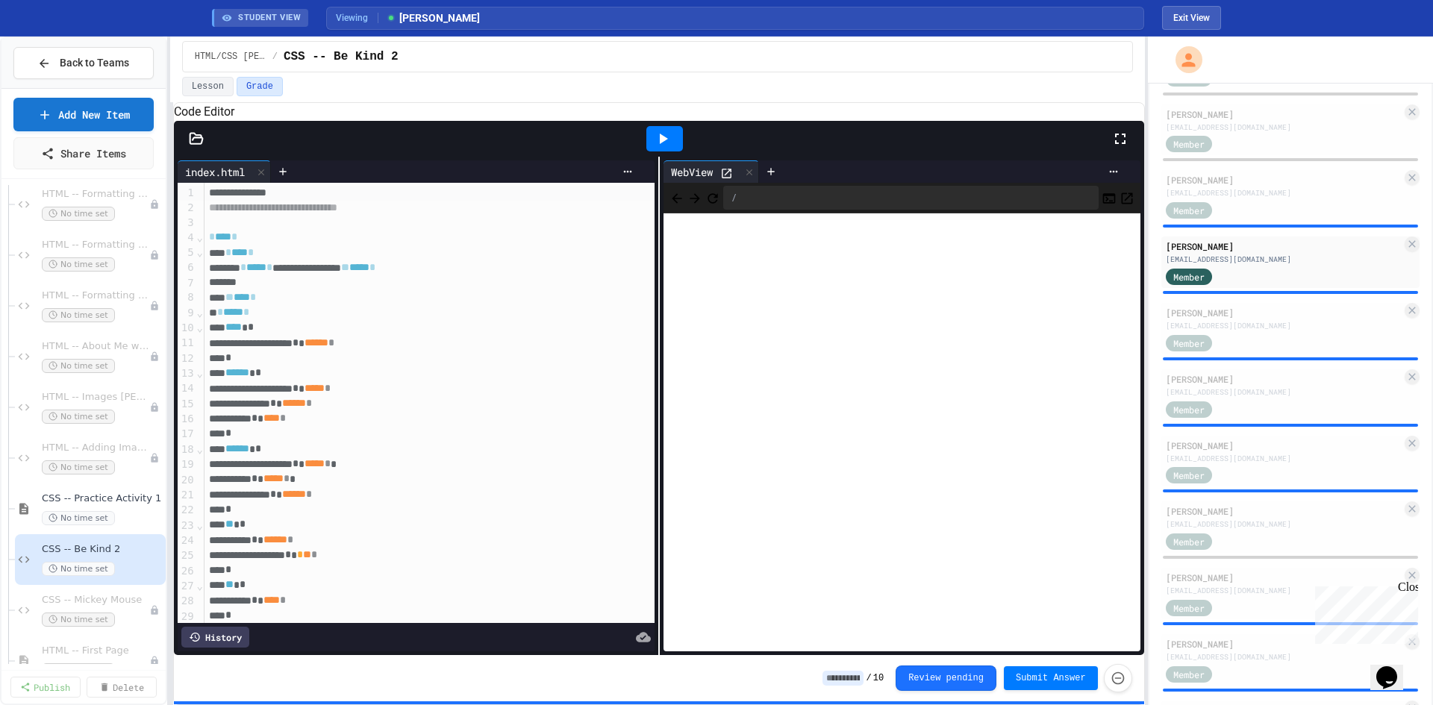
click at [219, 631] on div "History" at bounding box center [215, 637] width 68 height 21
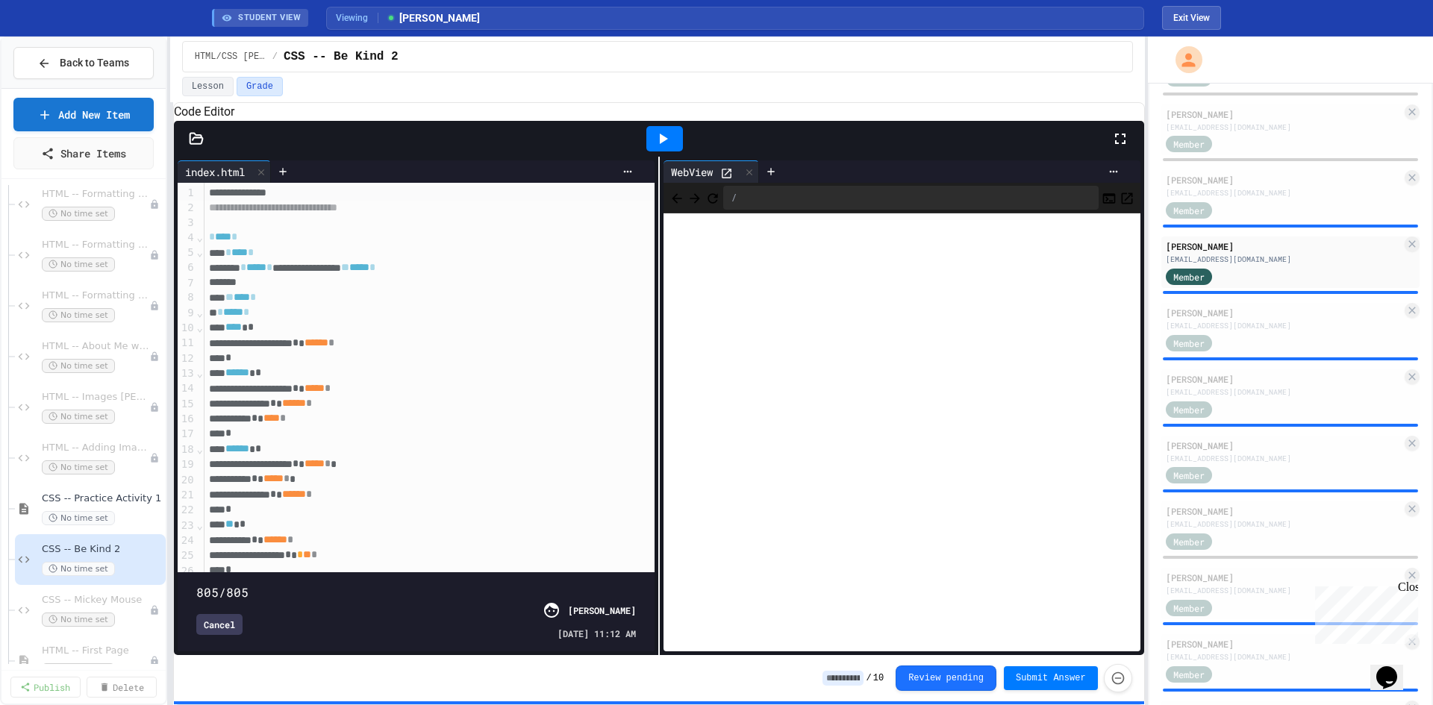
click at [196, 584] on span at bounding box center [196, 584] width 0 height 0
click at [477, 584] on span at bounding box center [416, 584] width 440 height 0
click at [196, 584] on span at bounding box center [196, 584] width 0 height 0
click at [521, 584] on span at bounding box center [416, 584] width 440 height 0
click at [459, 584] on span at bounding box center [416, 584] width 440 height 0
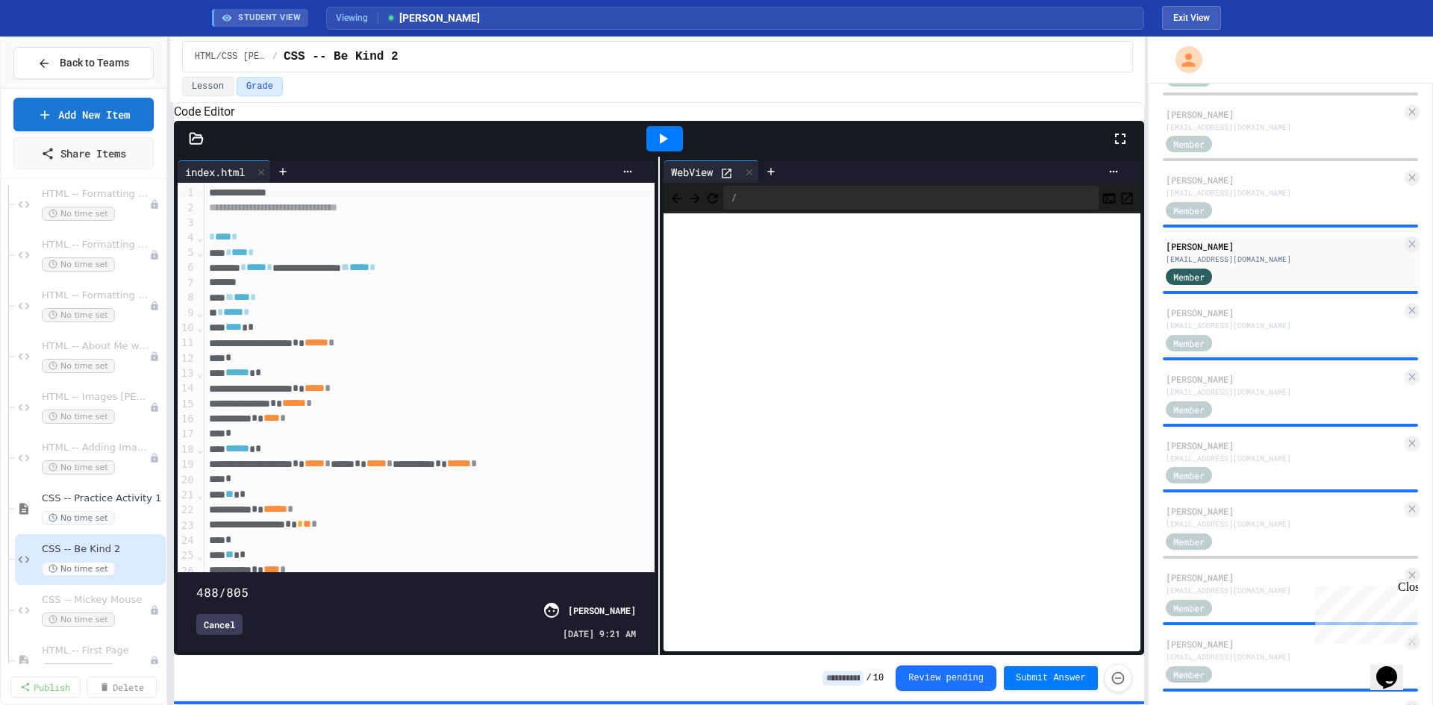
type input "***"
click at [357, 584] on span at bounding box center [416, 584] width 440 height 0
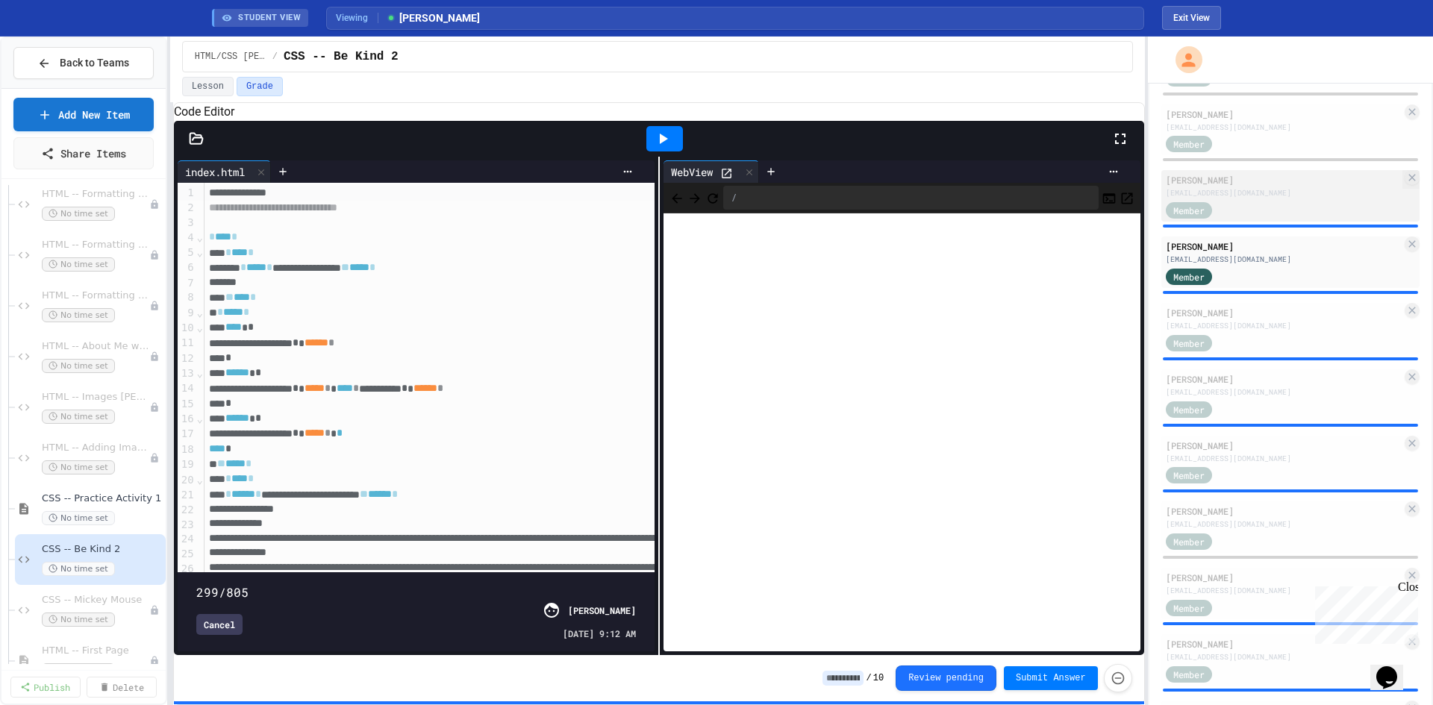
click at [1296, 194] on div "10glawler@my.fcps.org" at bounding box center [1284, 192] width 236 height 11
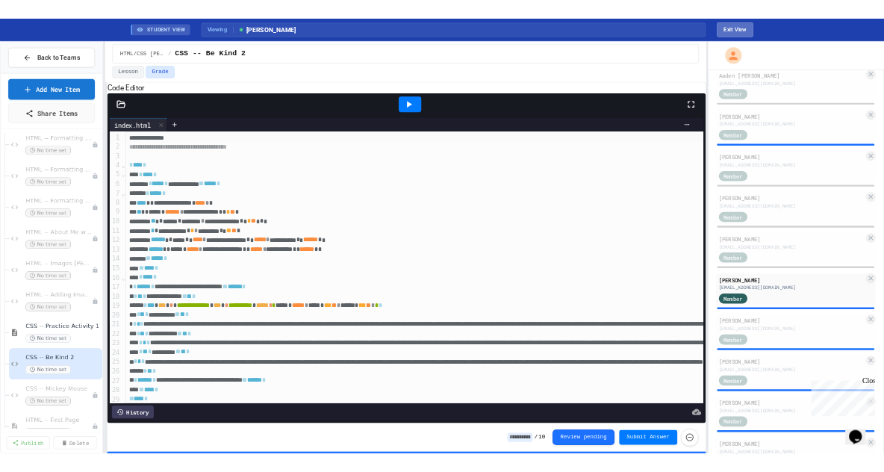
scroll to position [678, 0]
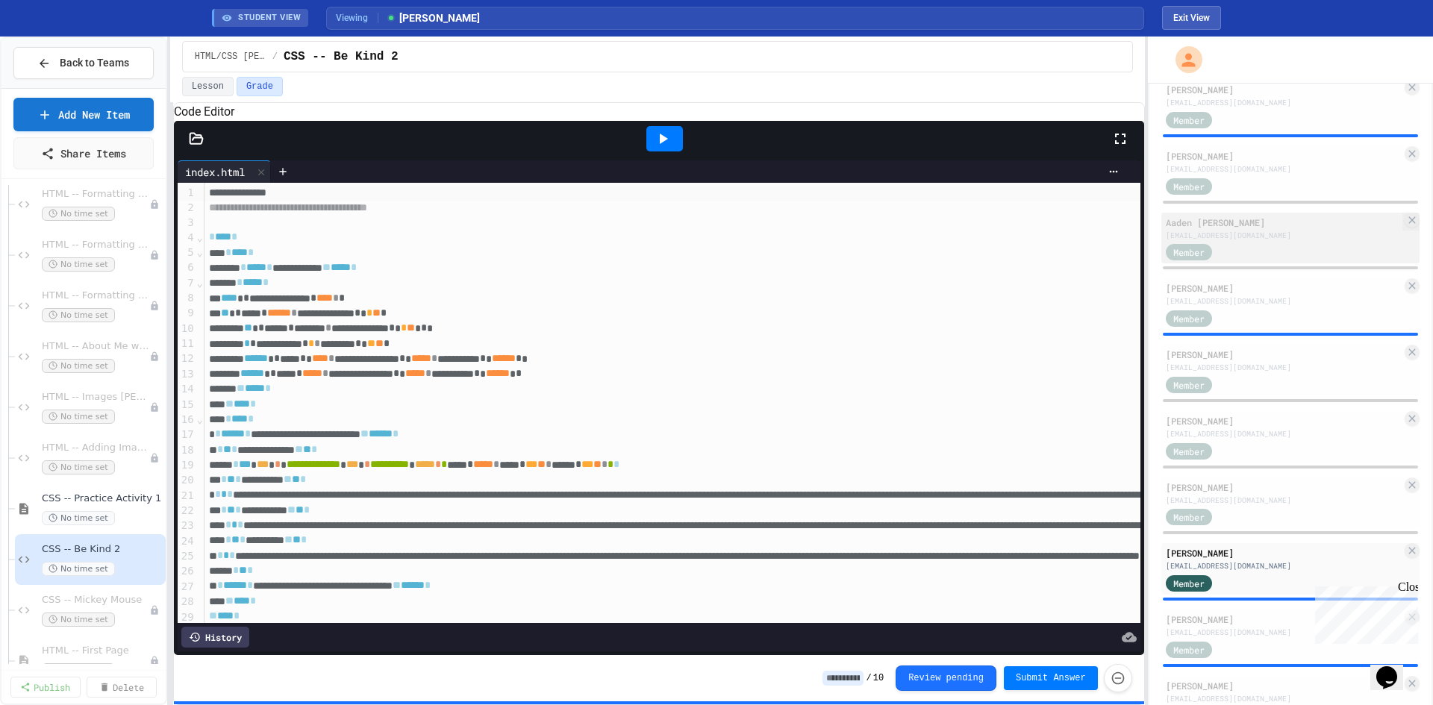
click at [1267, 236] on div "09agallion@my.fcps.org" at bounding box center [1284, 235] width 236 height 11
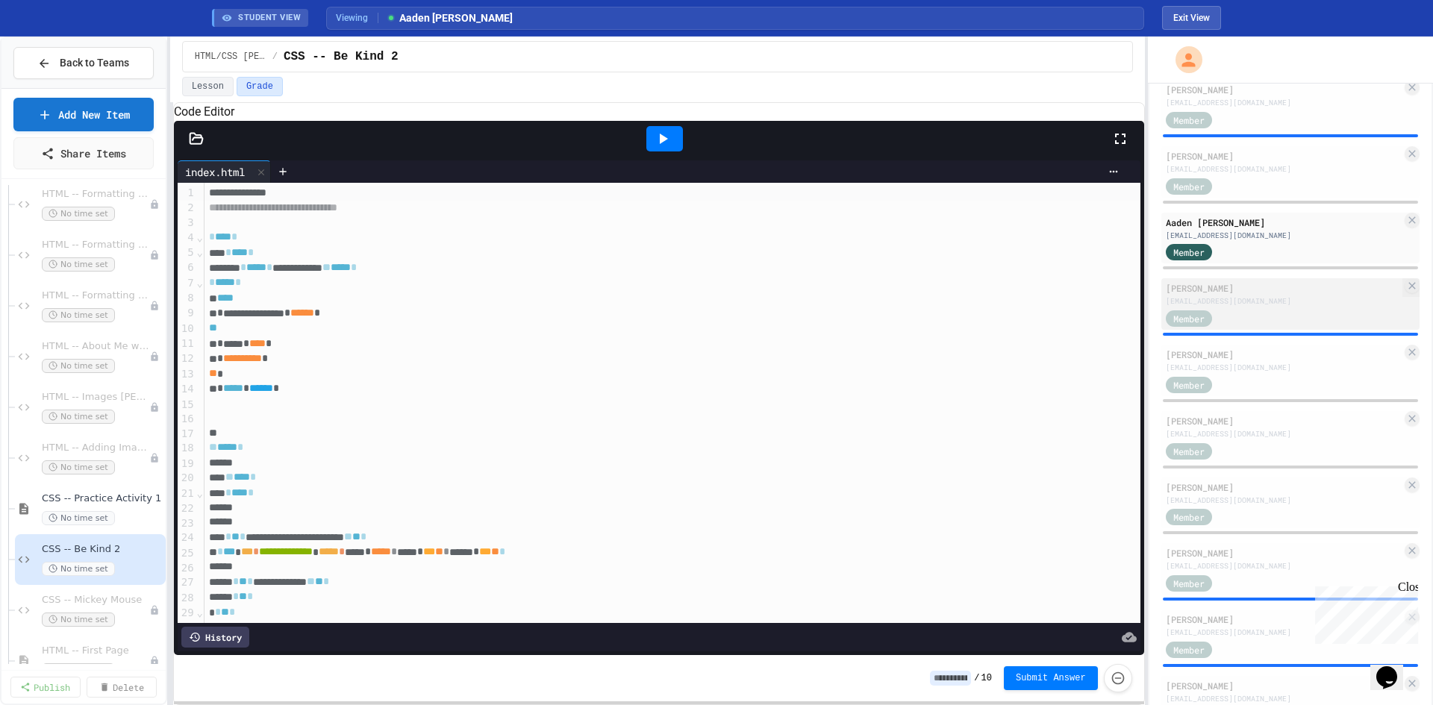
click at [1300, 291] on div "Caroline Hoyt" at bounding box center [1284, 287] width 236 height 13
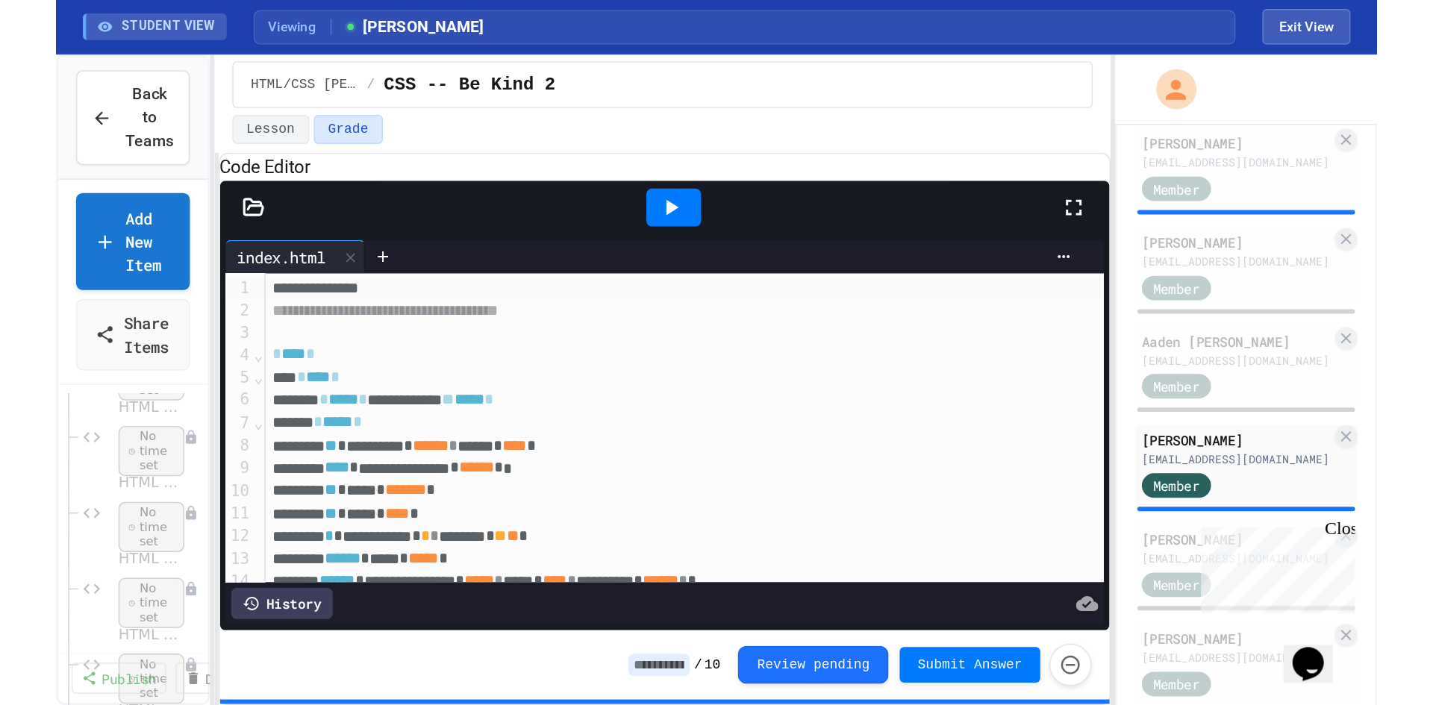
scroll to position [678, 0]
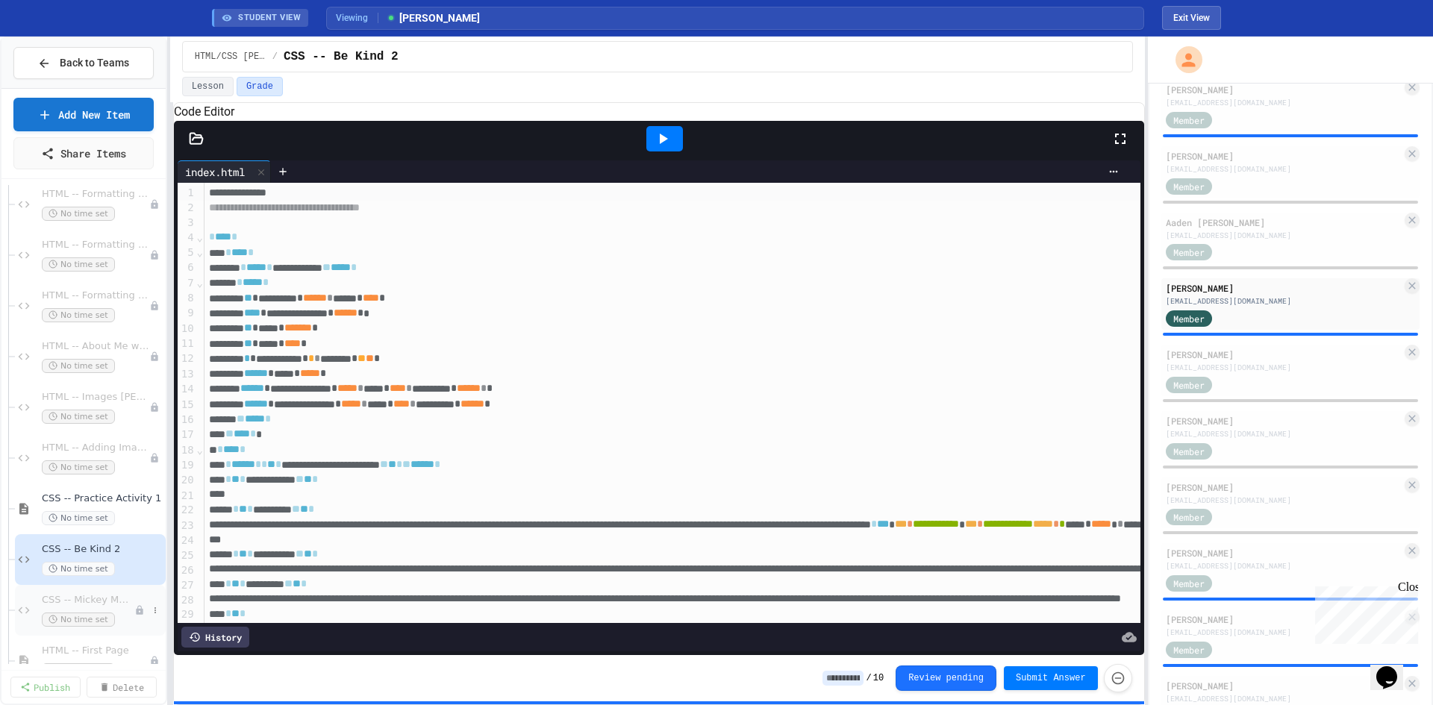
click at [98, 601] on span "CSS -- Mickey Mouse" at bounding box center [88, 600] width 93 height 13
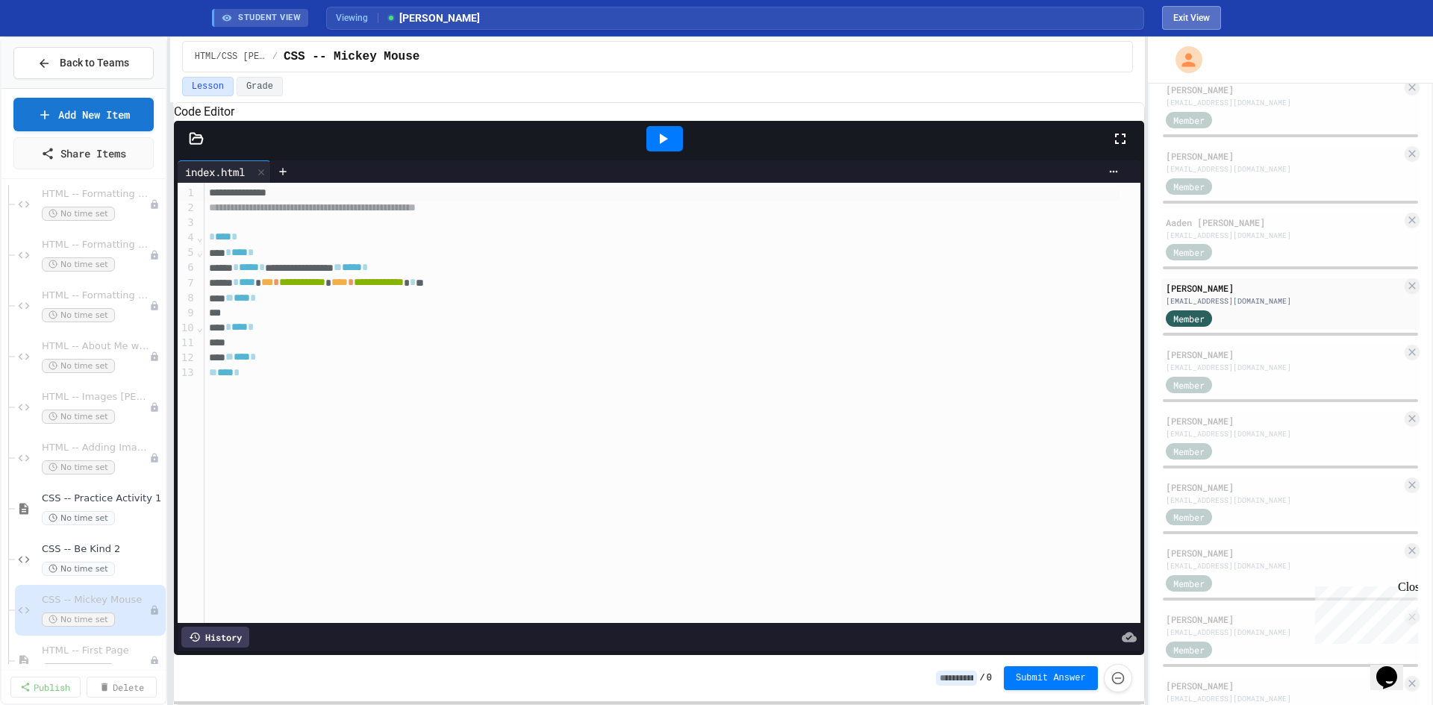
click at [1195, 9] on button "Exit View" at bounding box center [1191, 18] width 59 height 24
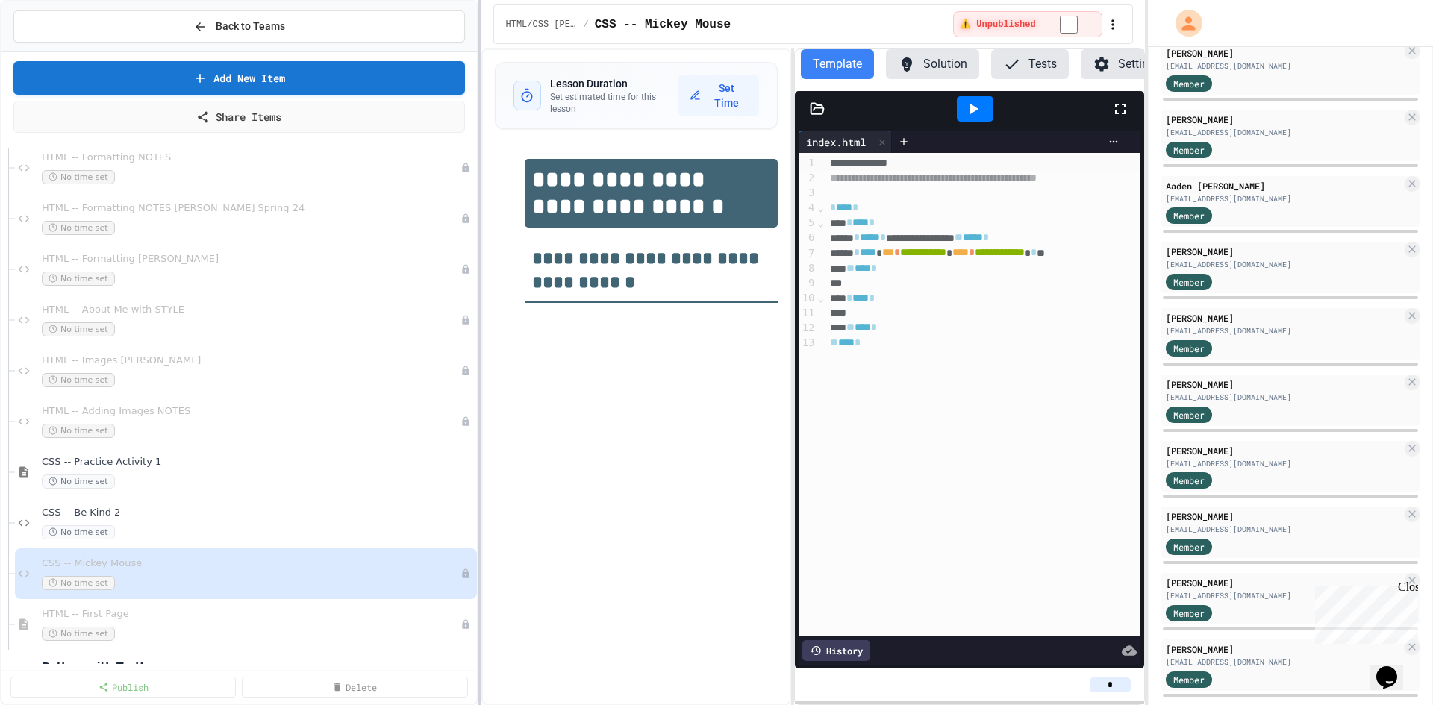
click at [481, 313] on div at bounding box center [479, 352] width 3 height 705
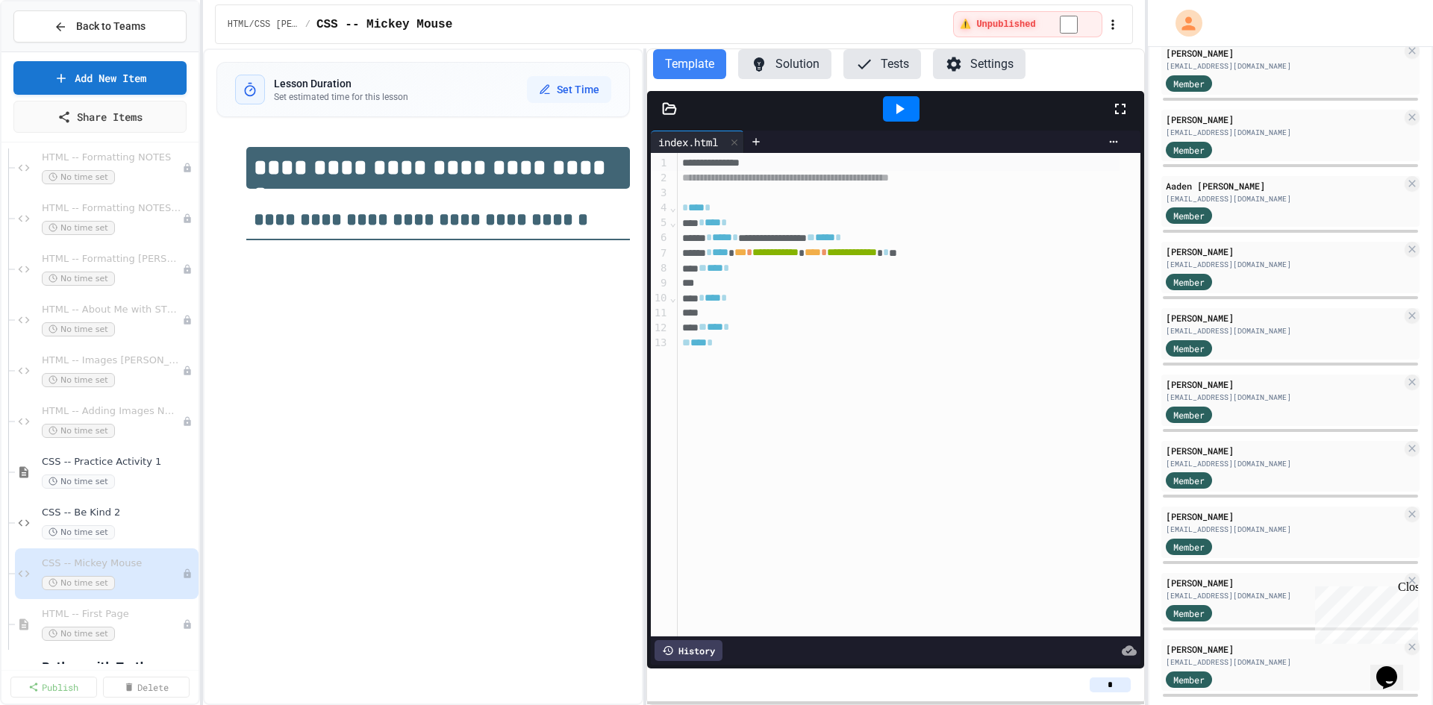
click at [202, 317] on div "**********" at bounding box center [716, 352] width 1433 height 705
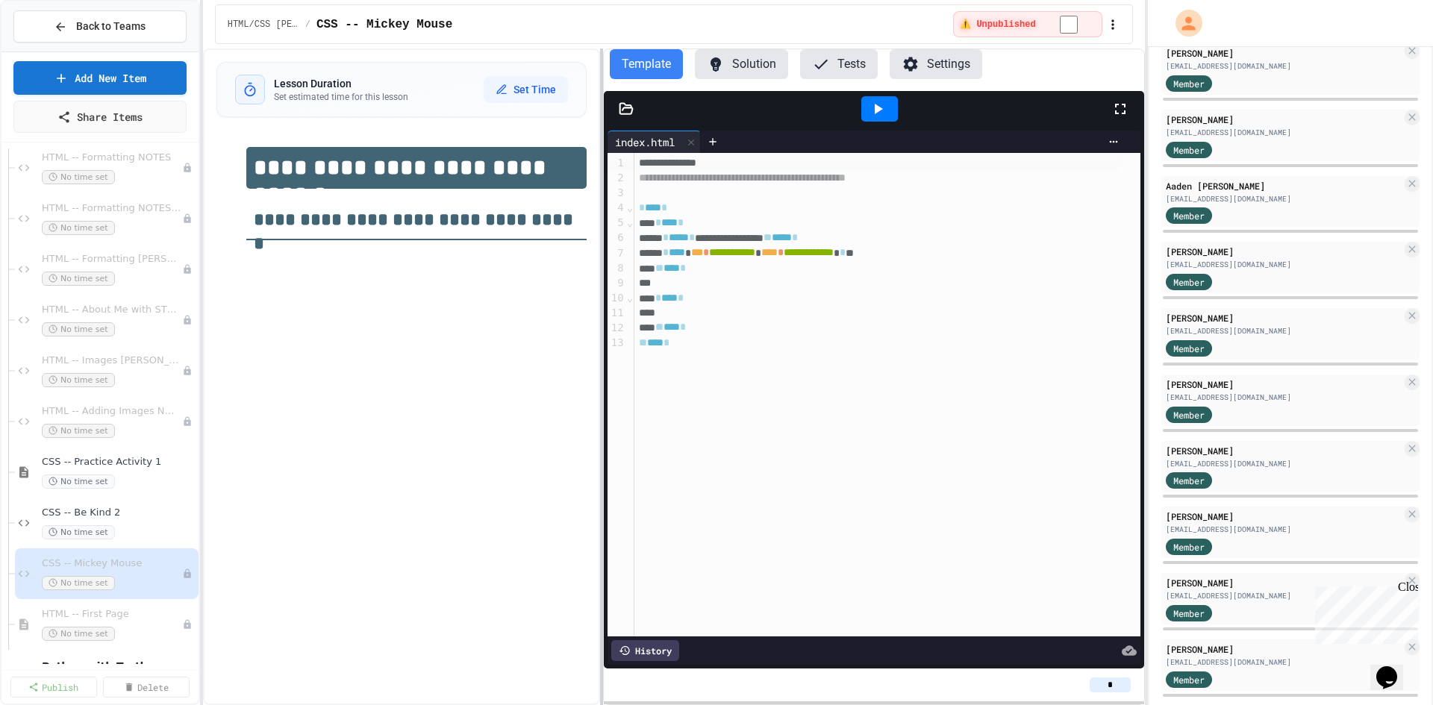
click at [602, 369] on div at bounding box center [601, 377] width 3 height 657
click at [918, 67] on button "Settings" at bounding box center [936, 64] width 93 height 30
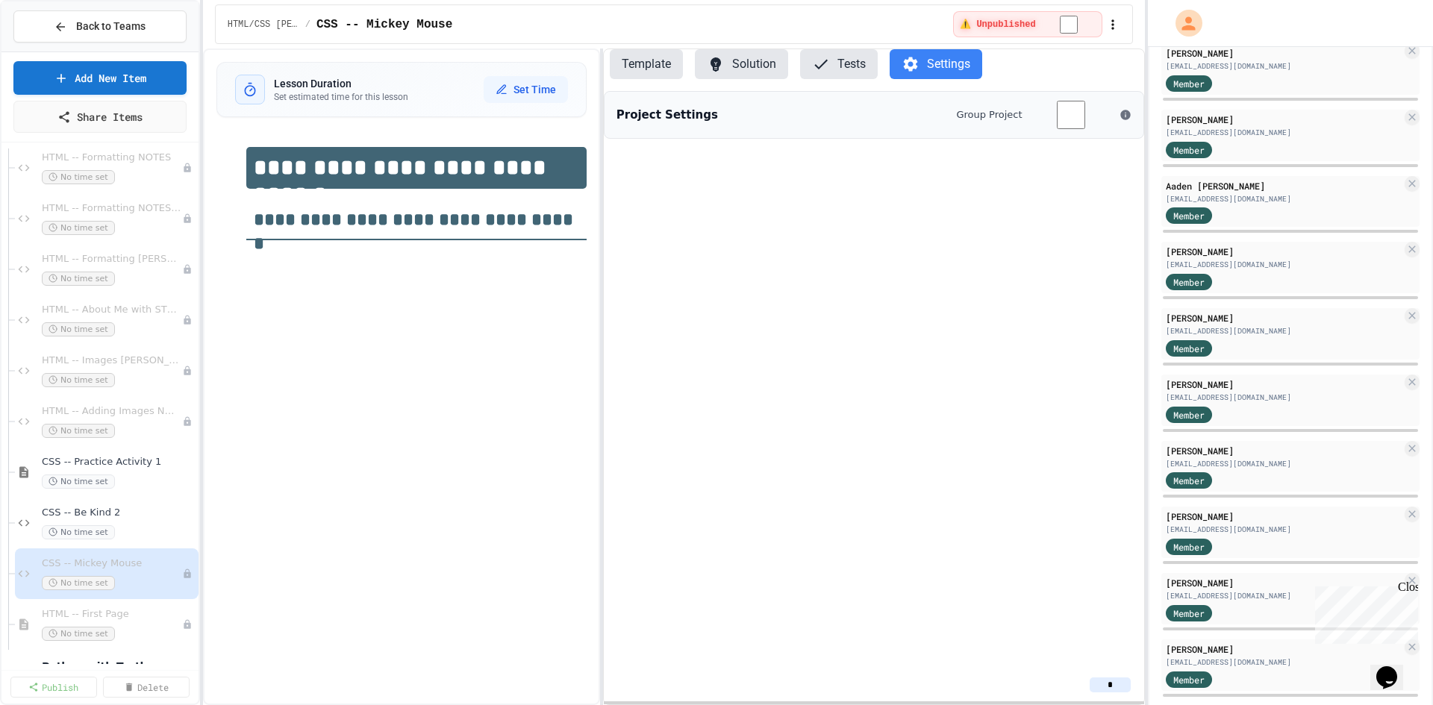
click at [643, 67] on button "Template" at bounding box center [646, 64] width 73 height 30
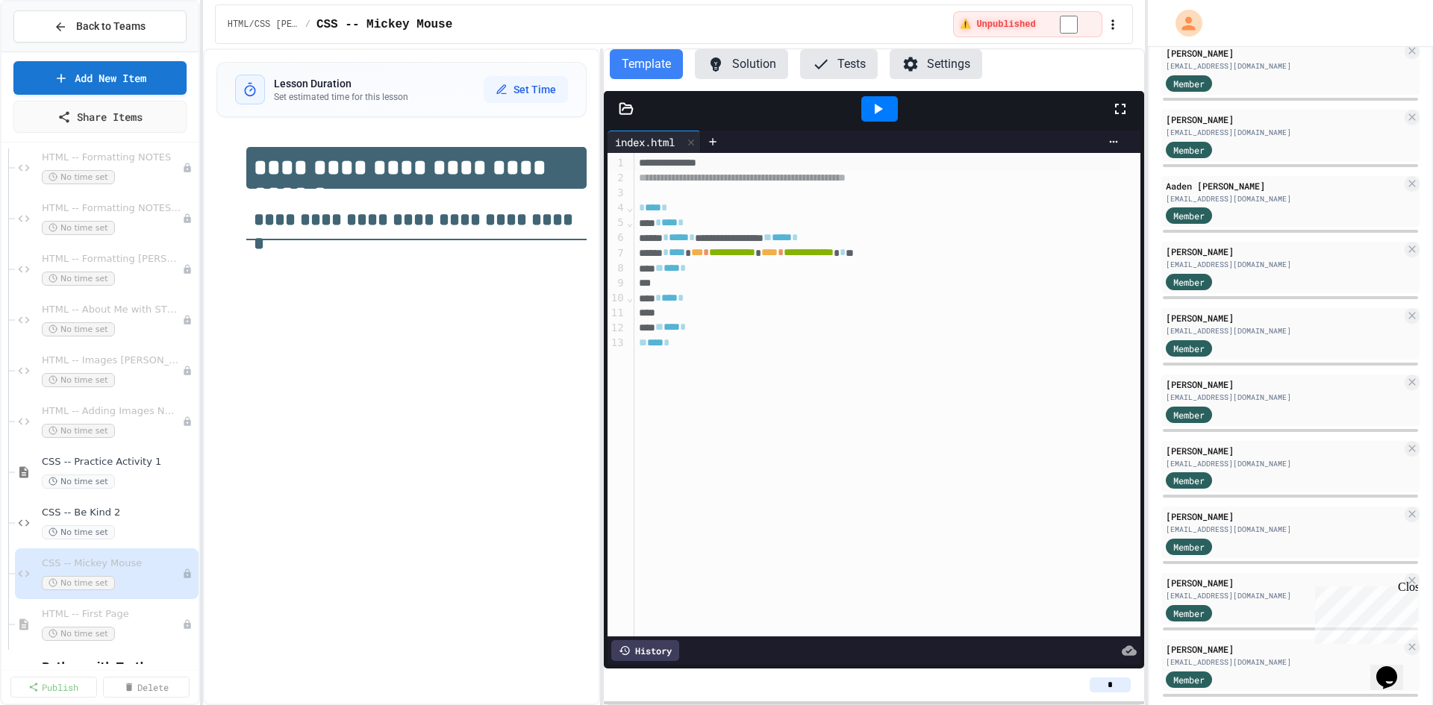
click at [625, 105] on icon at bounding box center [626, 109] width 15 height 15
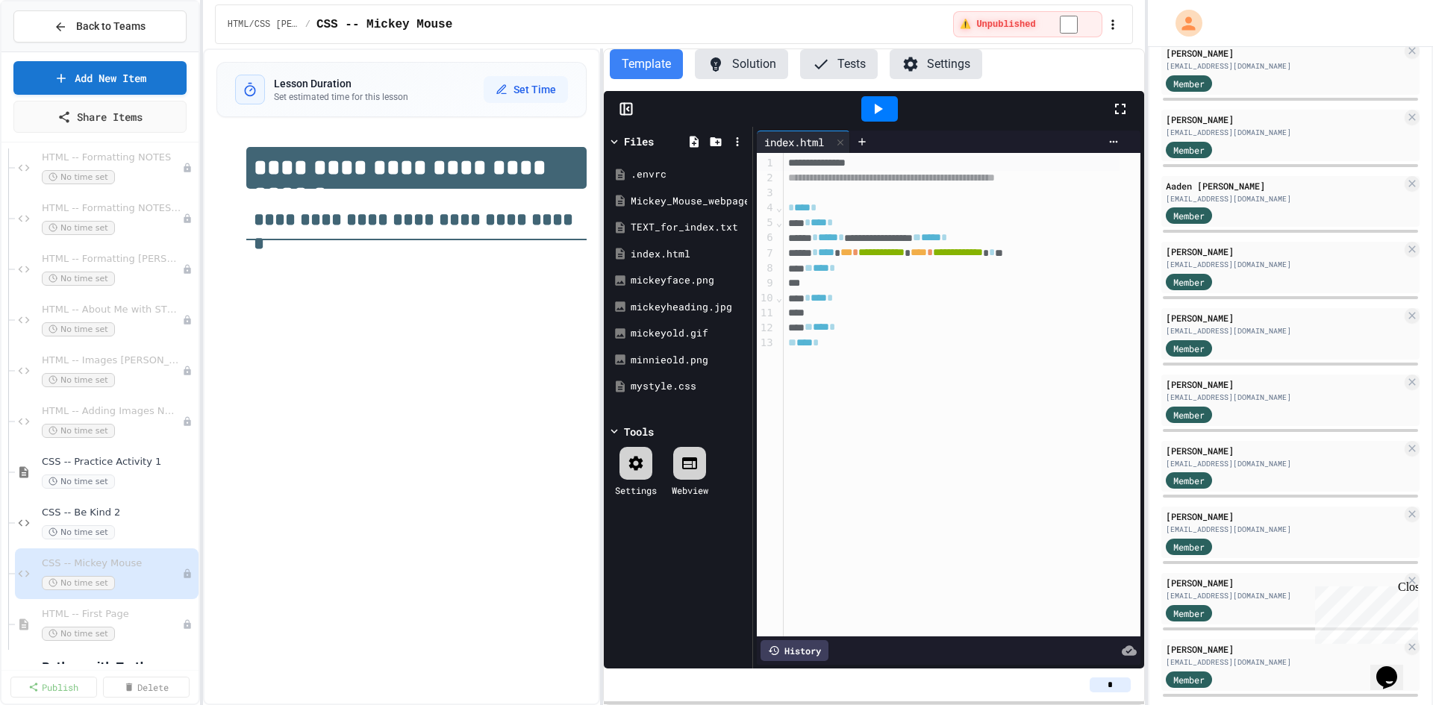
click at [641, 458] on icon at bounding box center [635, 463] width 14 height 14
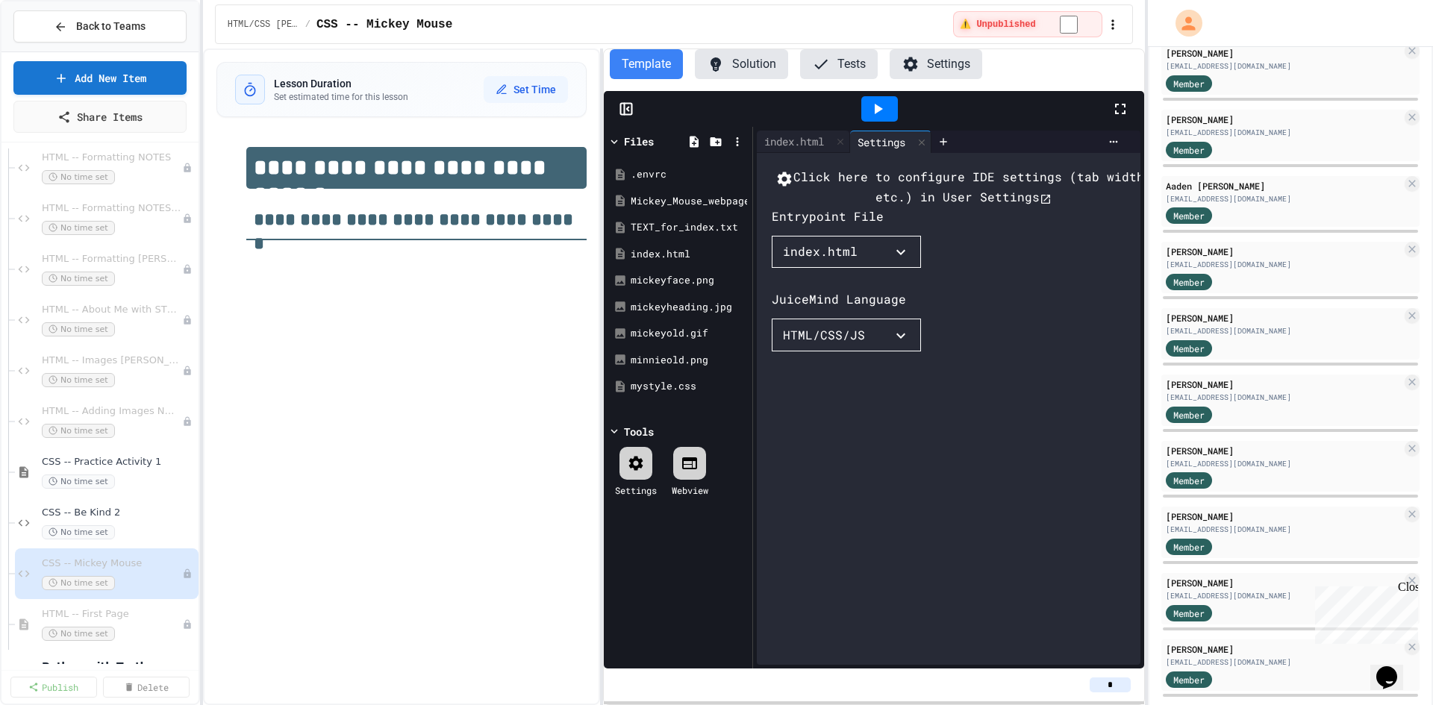
click at [820, 344] on div "HTML/CSS/JS" at bounding box center [824, 335] width 82 height 18
click at [791, 188] on icon "button" at bounding box center [785, 179] width 18 height 18
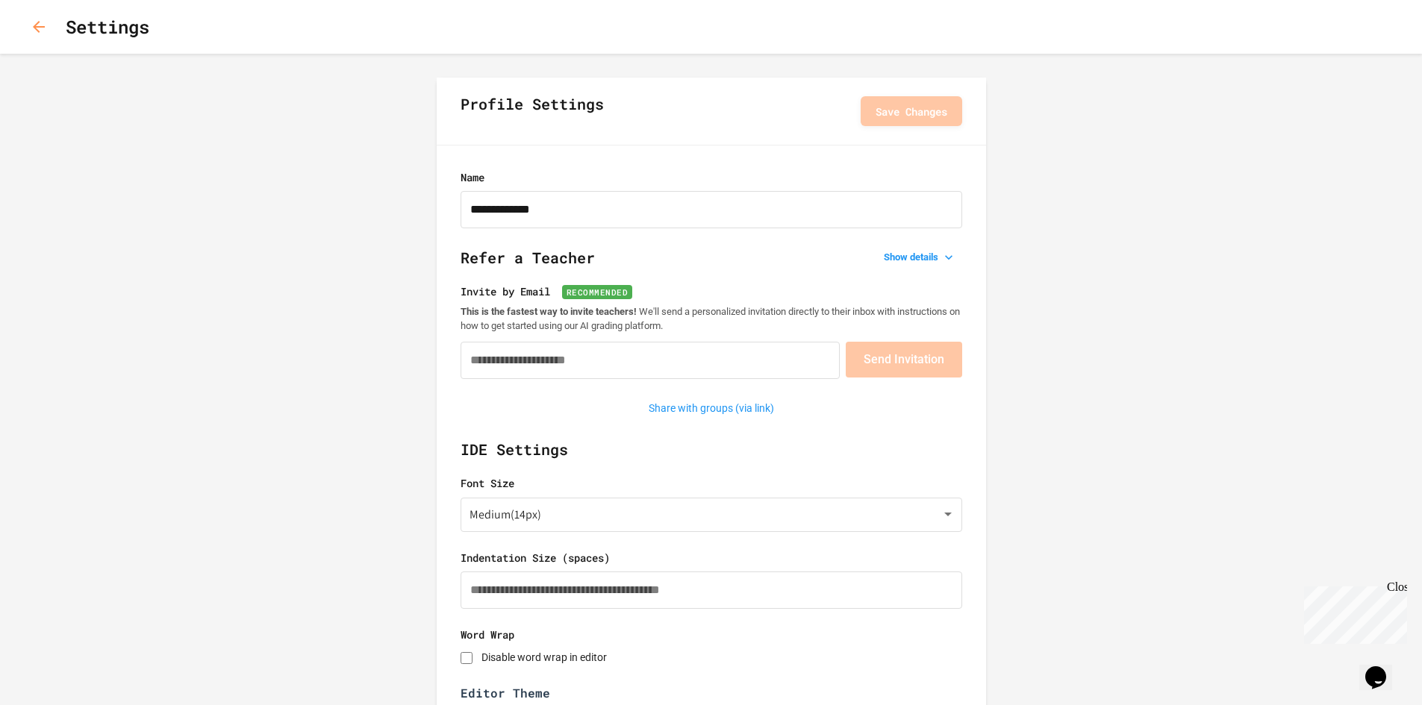
click at [40, 25] on icon "button" at bounding box center [39, 27] width 18 height 18
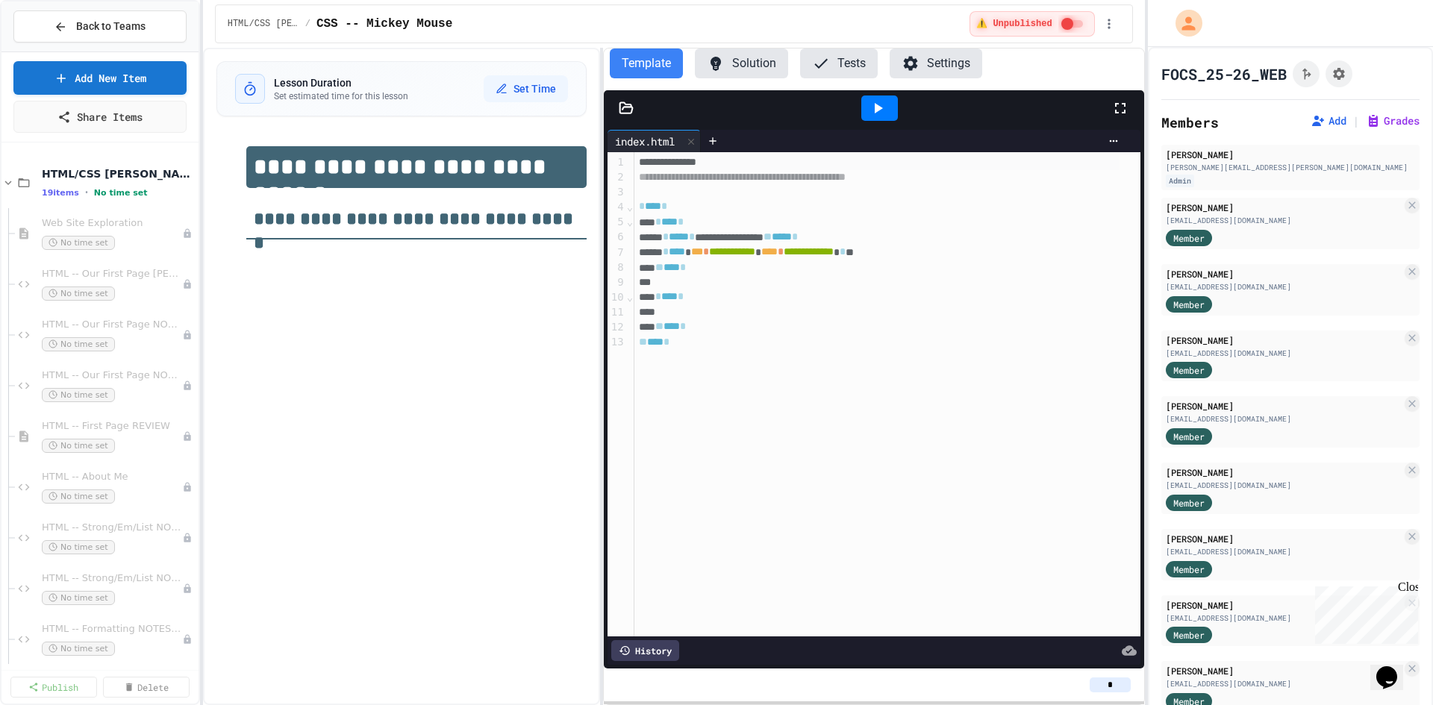
click at [625, 106] on icon at bounding box center [626, 108] width 15 height 15
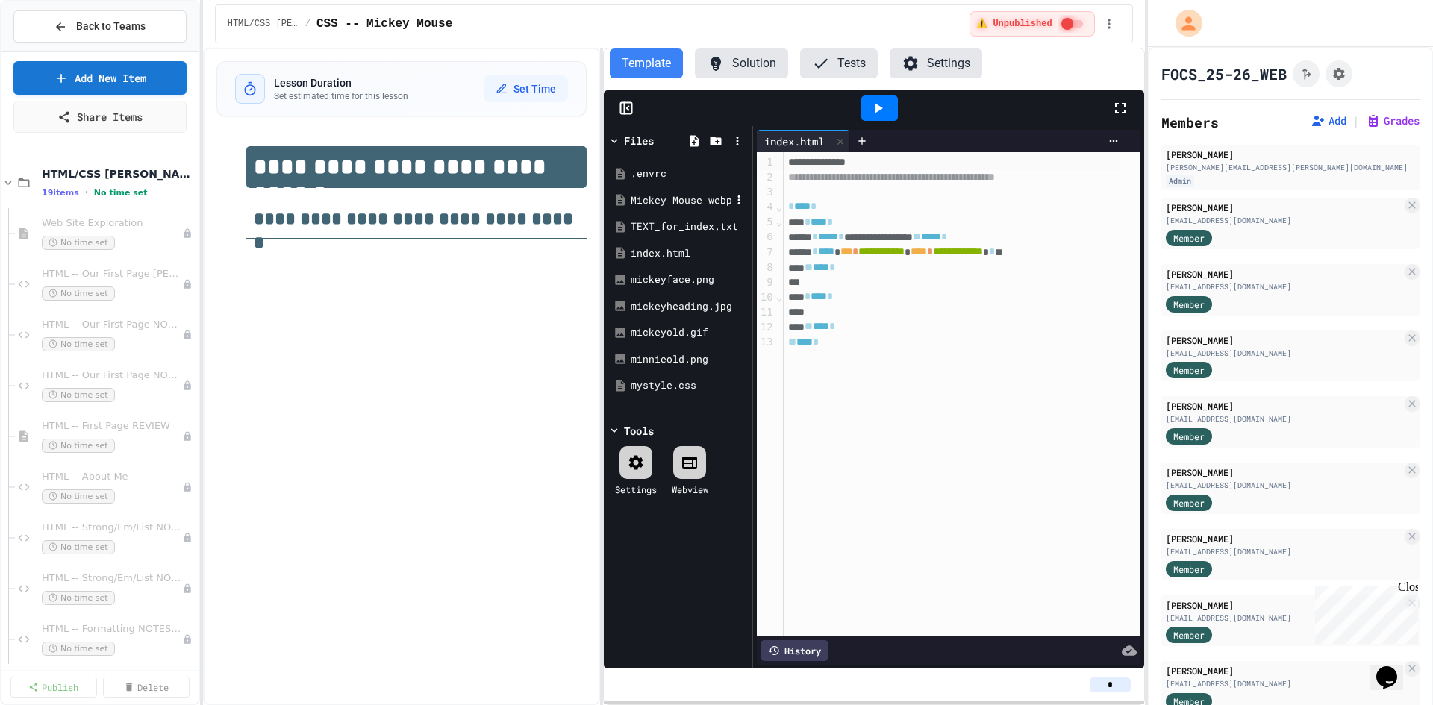
click at [688, 199] on div "Mickey_Mouse_webpage.pdf" at bounding box center [681, 200] width 100 height 15
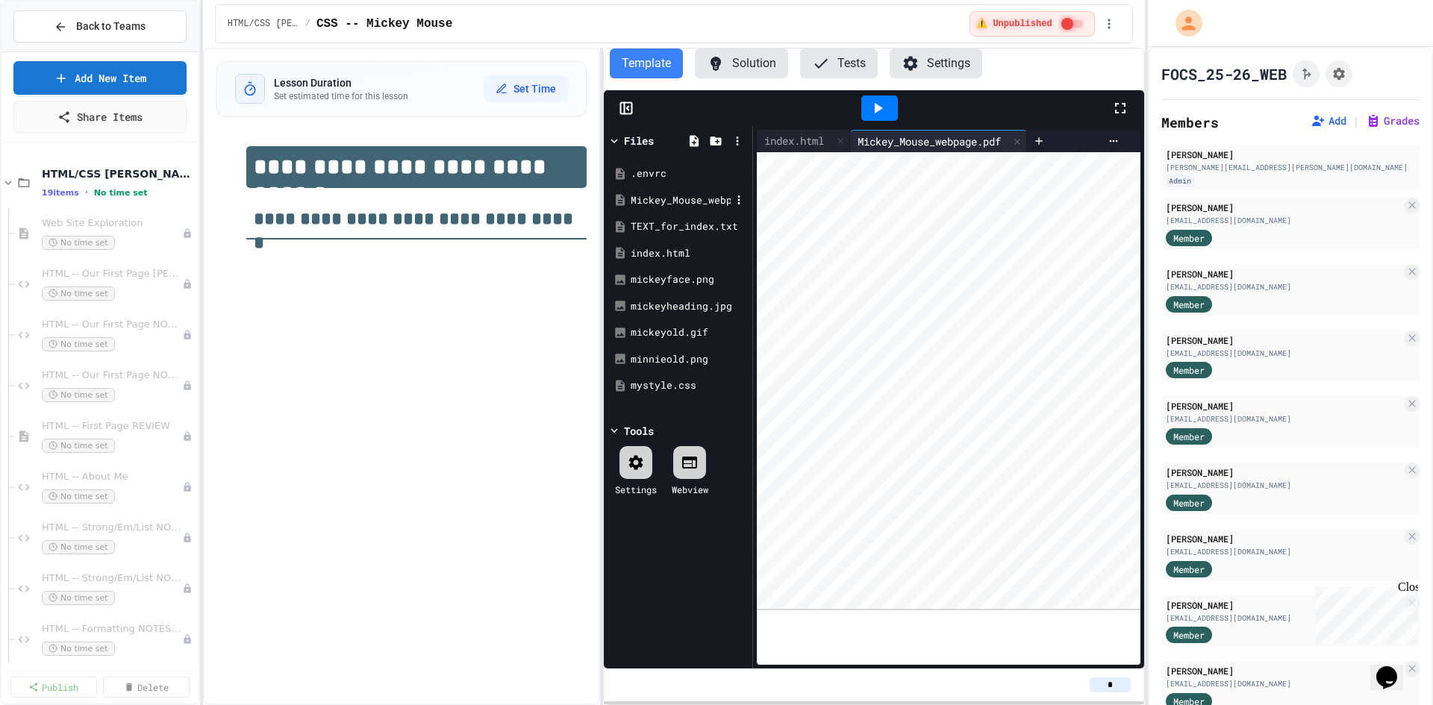
click at [654, 199] on div "Mickey_Mouse_webpage.pdf" at bounding box center [681, 200] width 100 height 15
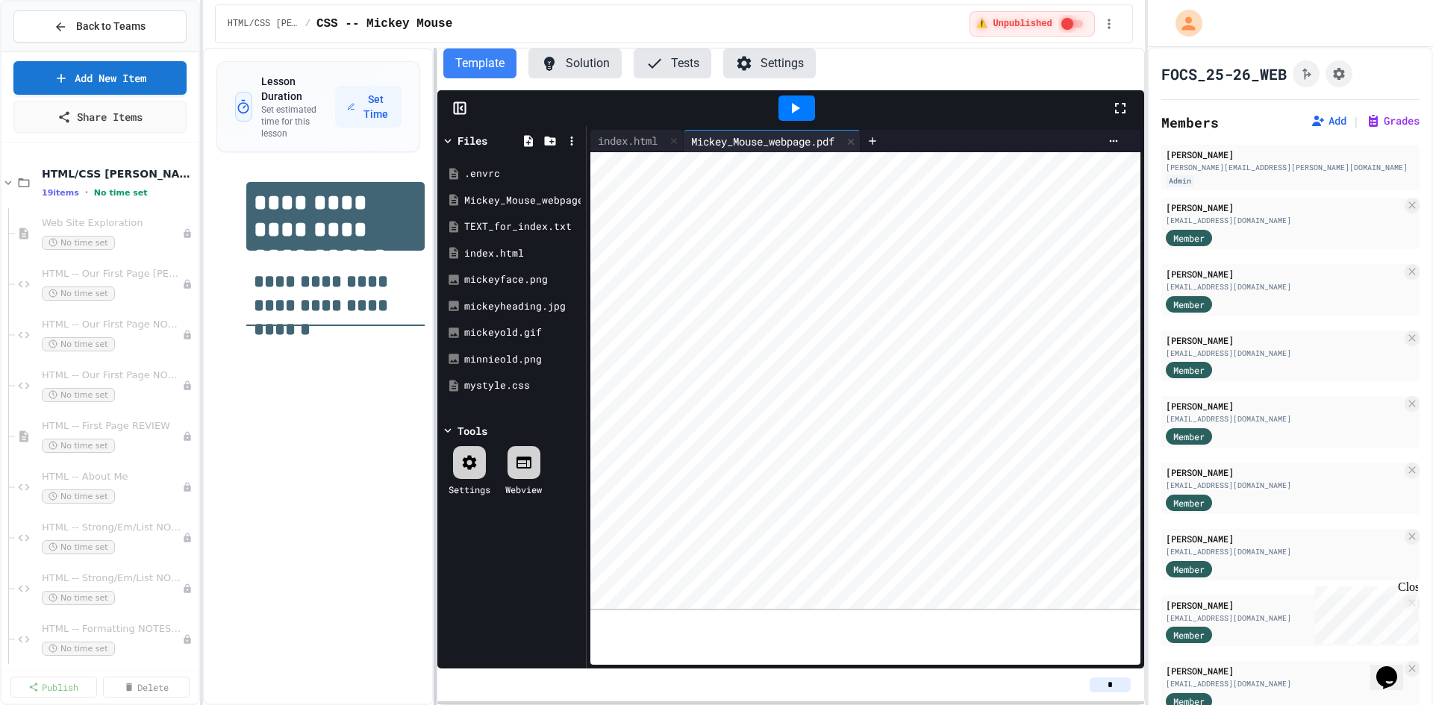
click at [434, 308] on div at bounding box center [435, 377] width 3 height 658
click at [581, 593] on div "Files .envrc Mickey_Mouse_webpage.pdf TEXT_for_index.txt index.html mickeyface.…" at bounding box center [511, 397] width 149 height 543
click at [570, 199] on icon at bounding box center [572, 199] width 13 height 13
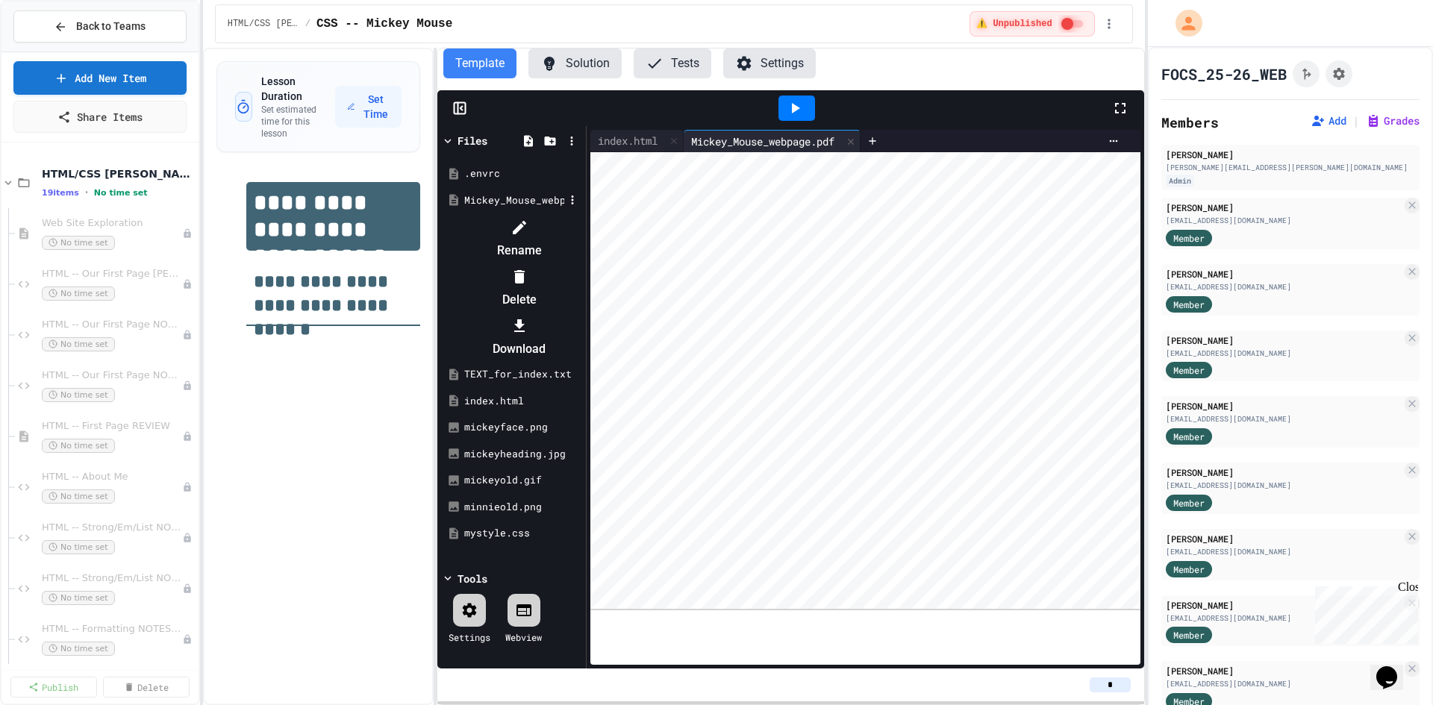
click at [582, 227] on li "Rename" at bounding box center [519, 239] width 126 height 48
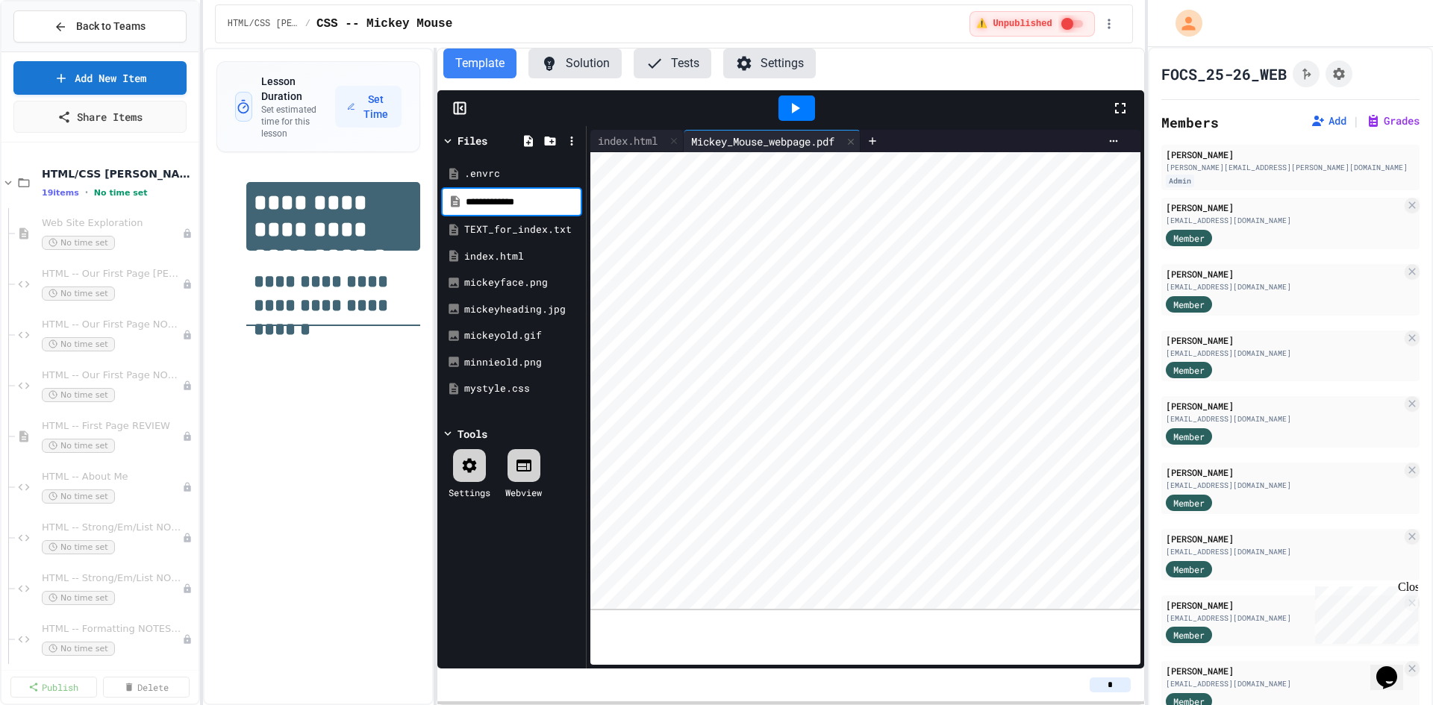
type input "**********"
click at [508, 241] on div ".envrc Mickey_Mouse_webpage.pdf TEXT_for_index.txt index.html mickeyface.png mi…" at bounding box center [511, 280] width 141 height 257
click at [572, 202] on icon at bounding box center [572, 199] width 13 height 13
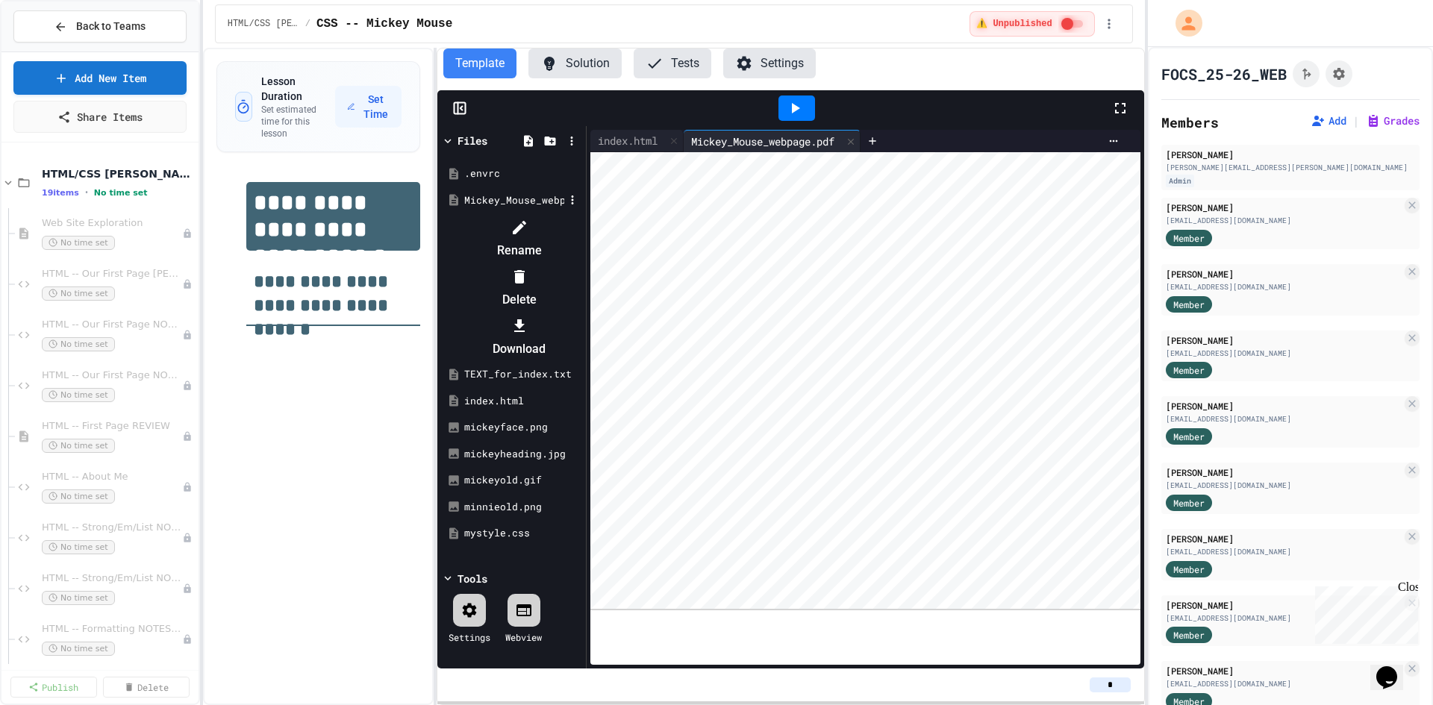
click at [528, 231] on icon at bounding box center [520, 228] width 18 height 18
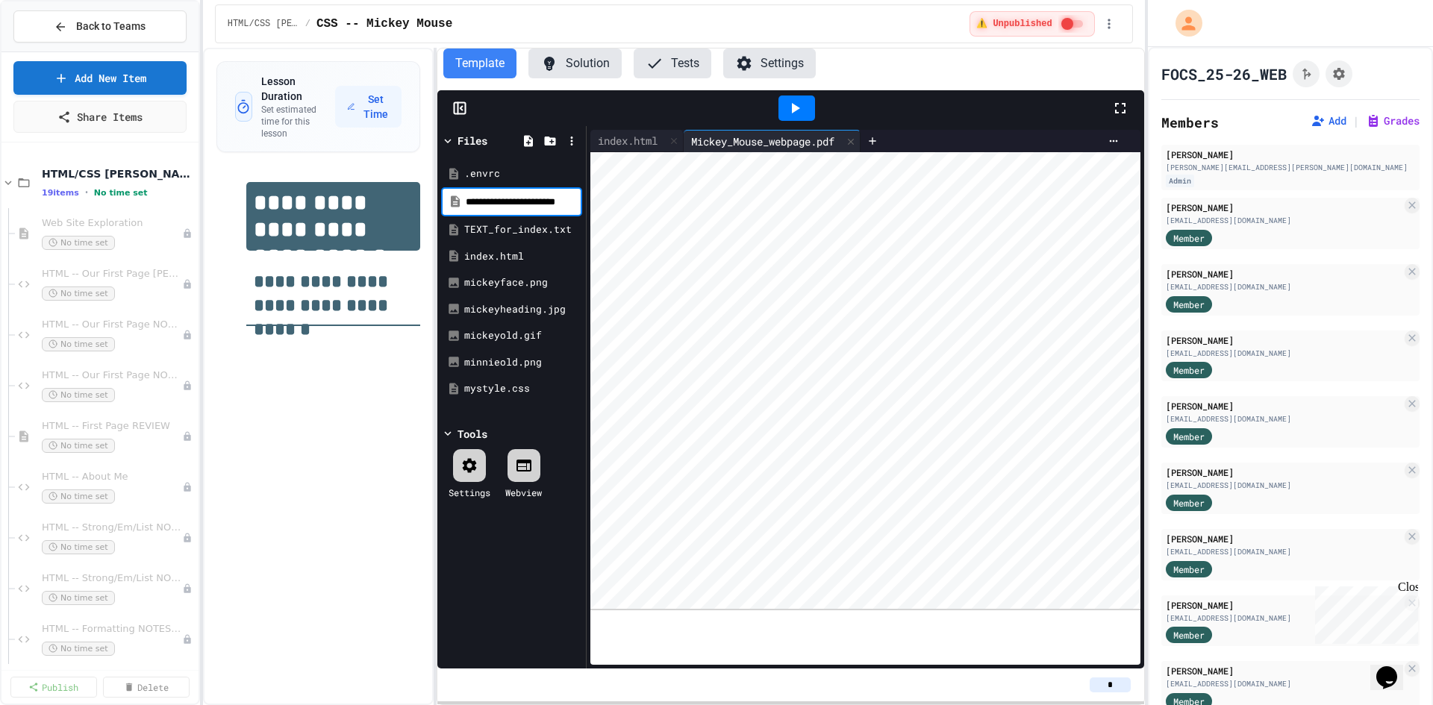
scroll to position [0, 37]
click at [490, 197] on input "**********" at bounding box center [517, 202] width 102 height 15
click at [490, 203] on input "**********" at bounding box center [517, 202] width 102 height 15
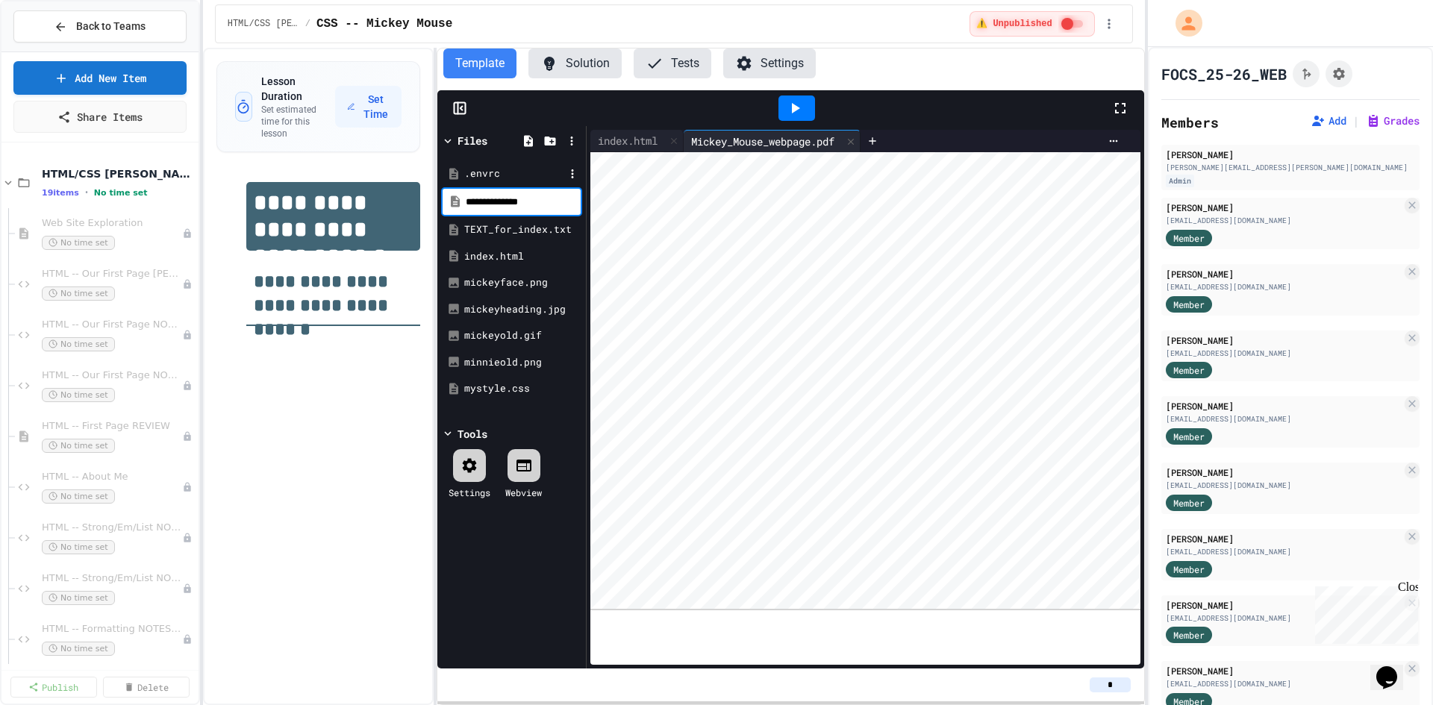
type input "**********"
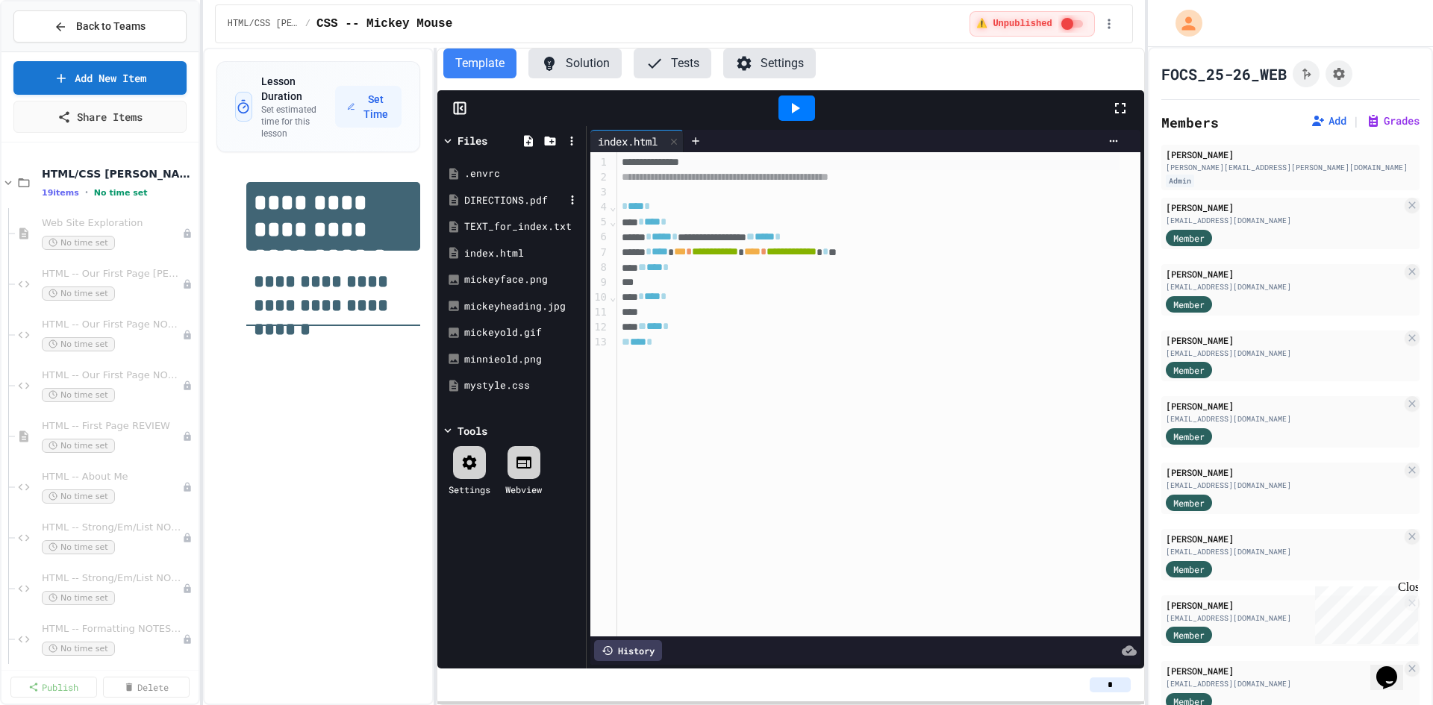
click at [490, 196] on div "DIRECTIONS.pdf" at bounding box center [514, 200] width 100 height 15
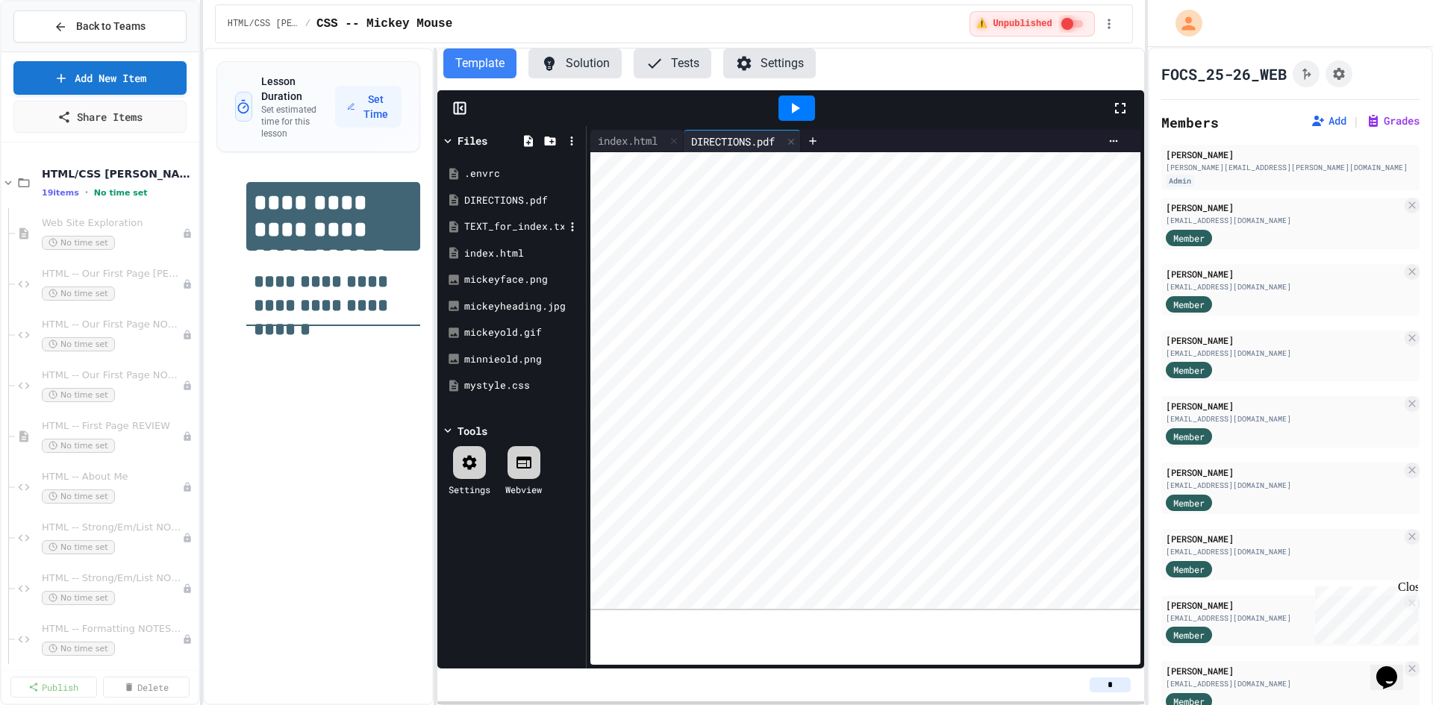
click at [493, 228] on div "TEXT_for_index.txt" at bounding box center [514, 226] width 100 height 15
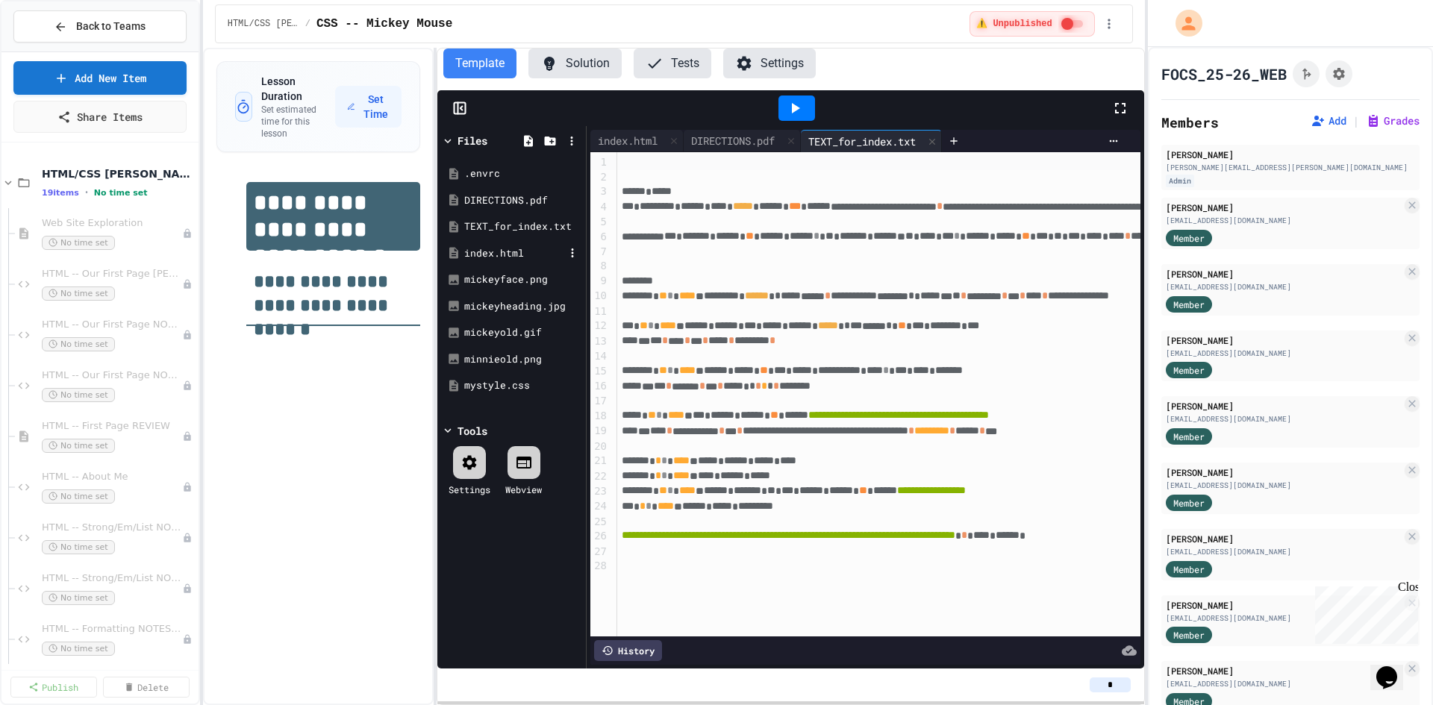
click at [490, 254] on div "index.html" at bounding box center [514, 253] width 100 height 15
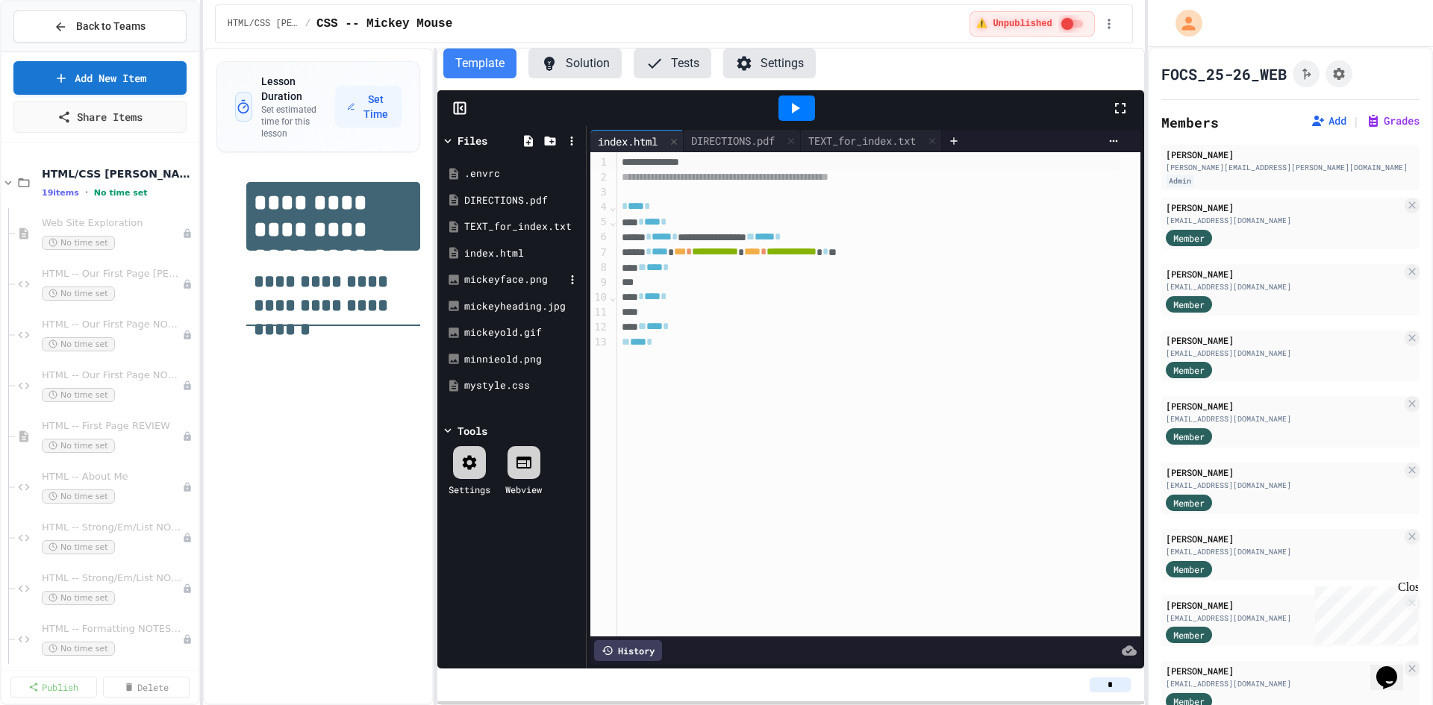
click at [480, 279] on div "mickeyface.png" at bounding box center [514, 279] width 100 height 15
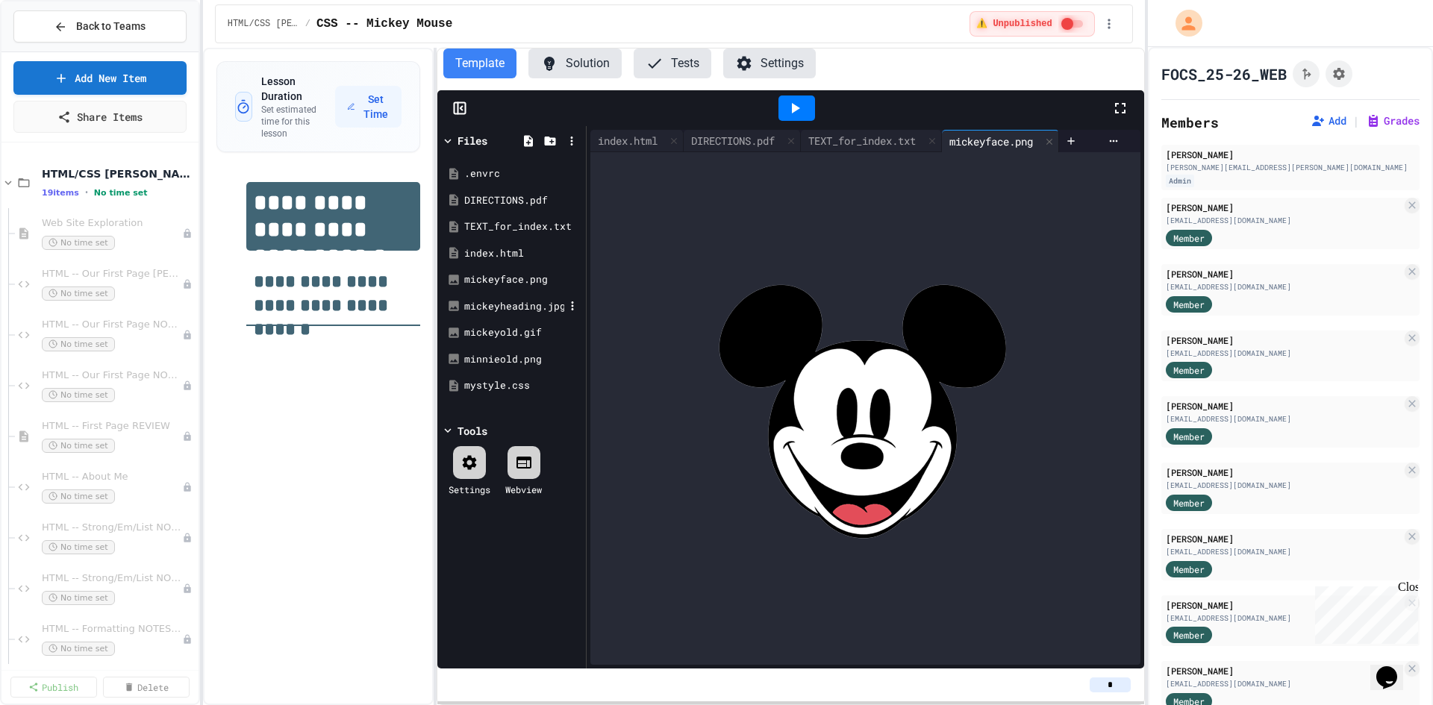
click at [480, 308] on div "mickeyheading.jpg" at bounding box center [514, 306] width 100 height 15
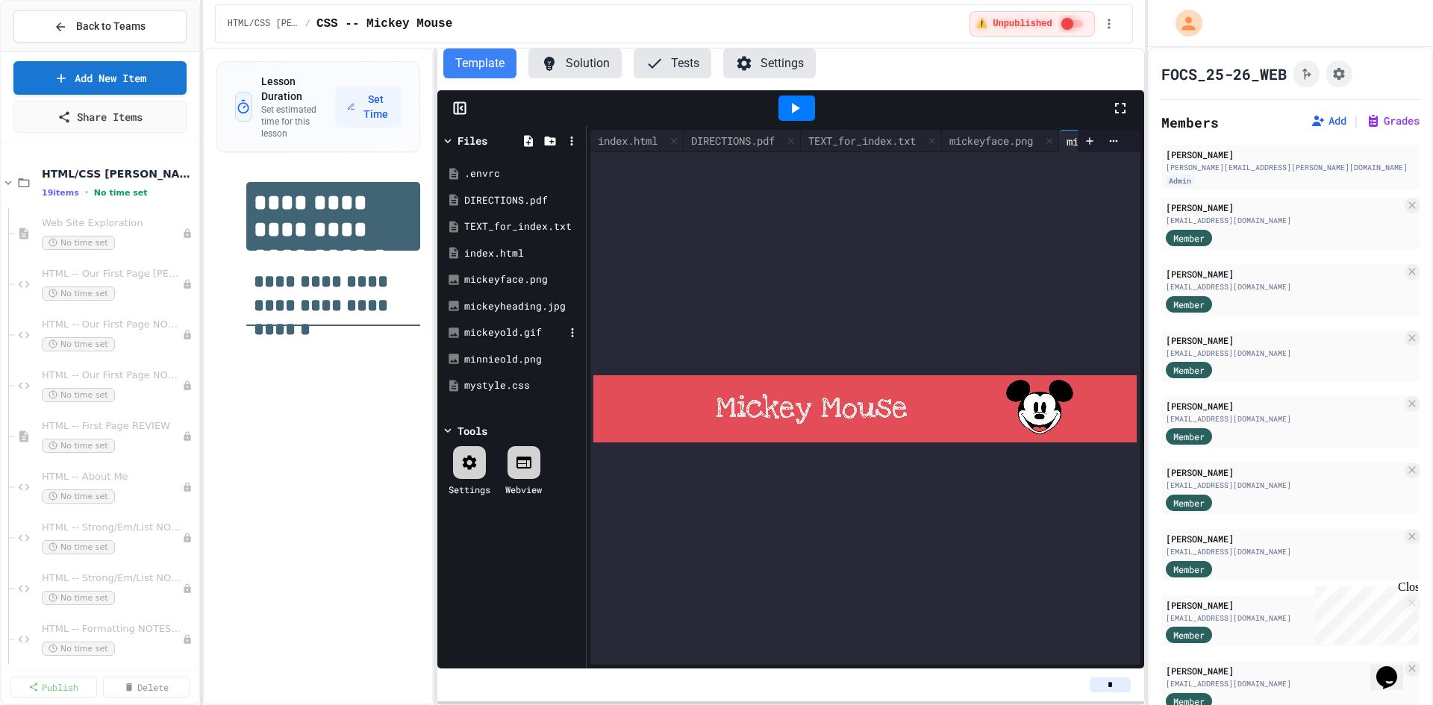
click at [480, 336] on div "mickeyold.gif" at bounding box center [514, 332] width 100 height 15
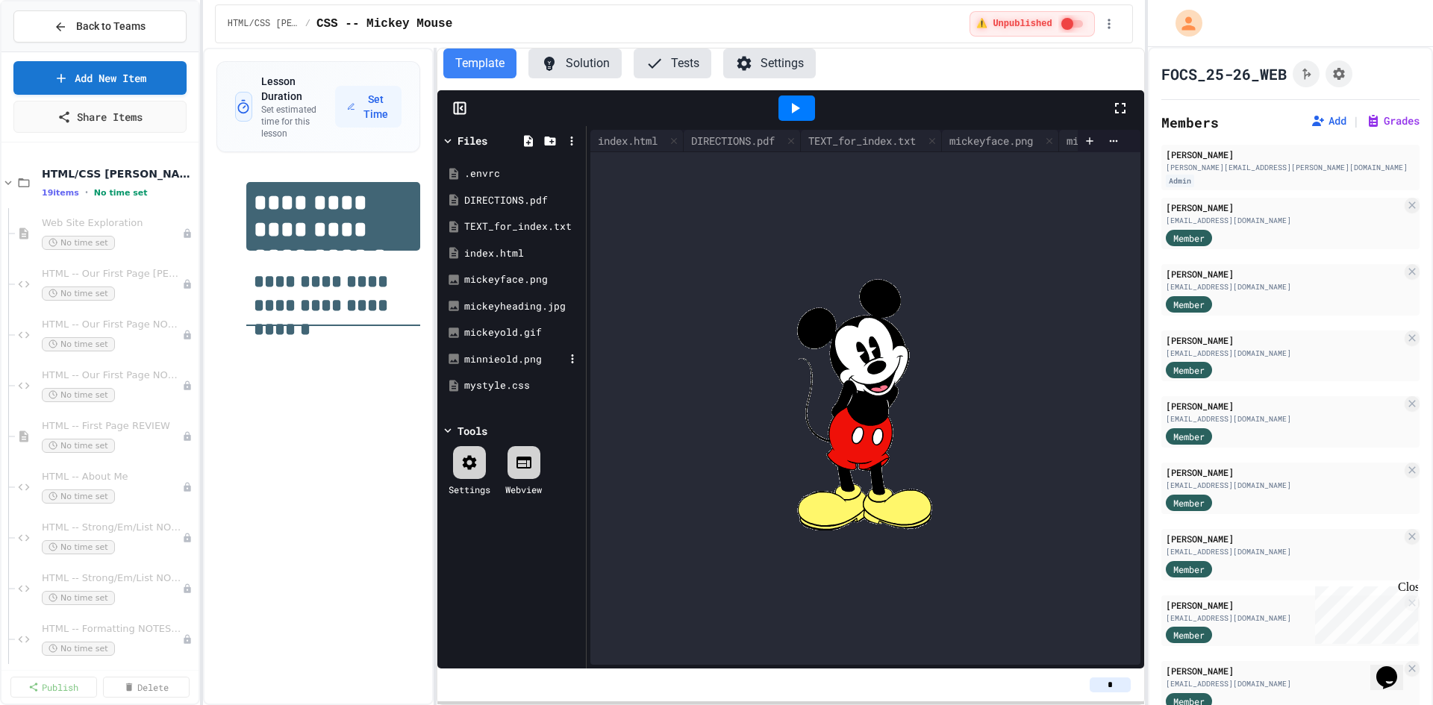
click at [480, 356] on div "minnieold.png" at bounding box center [514, 359] width 100 height 15
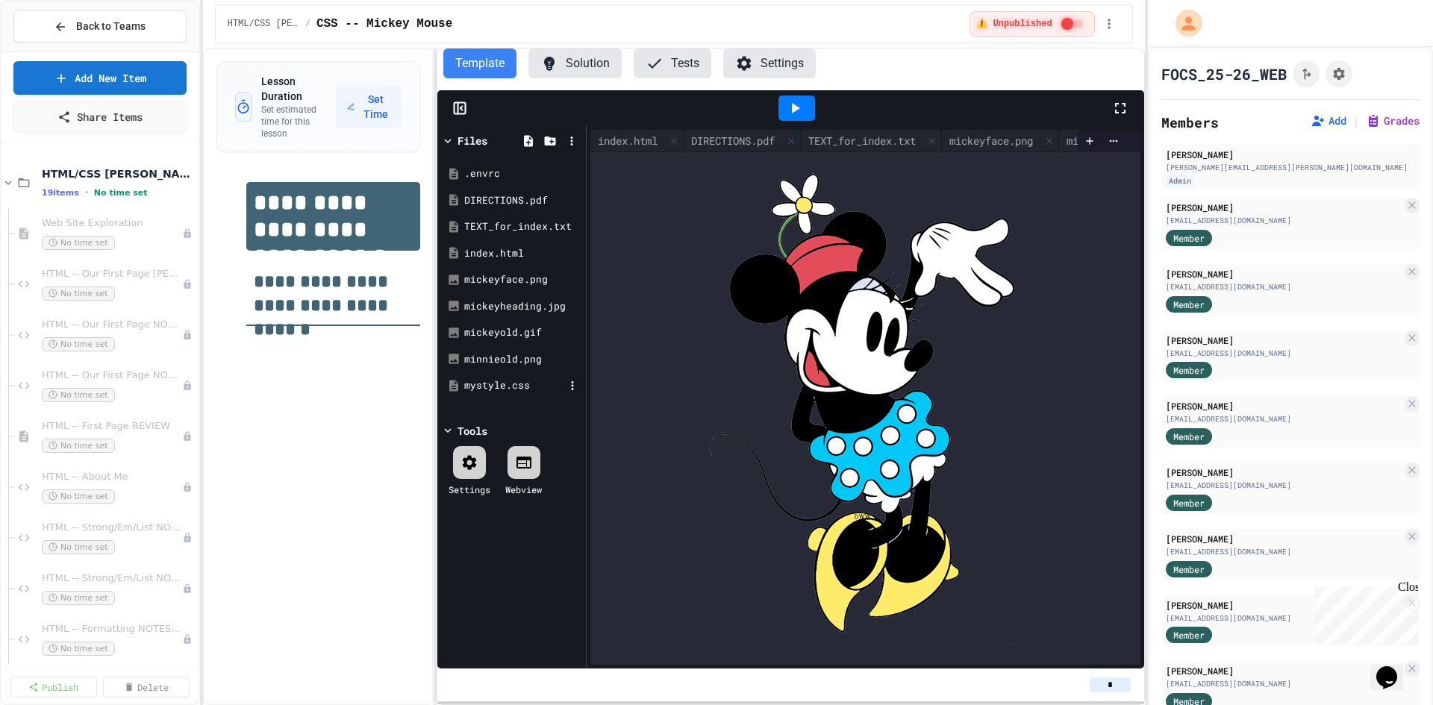
click at [478, 384] on div "mystyle.css" at bounding box center [514, 385] width 100 height 15
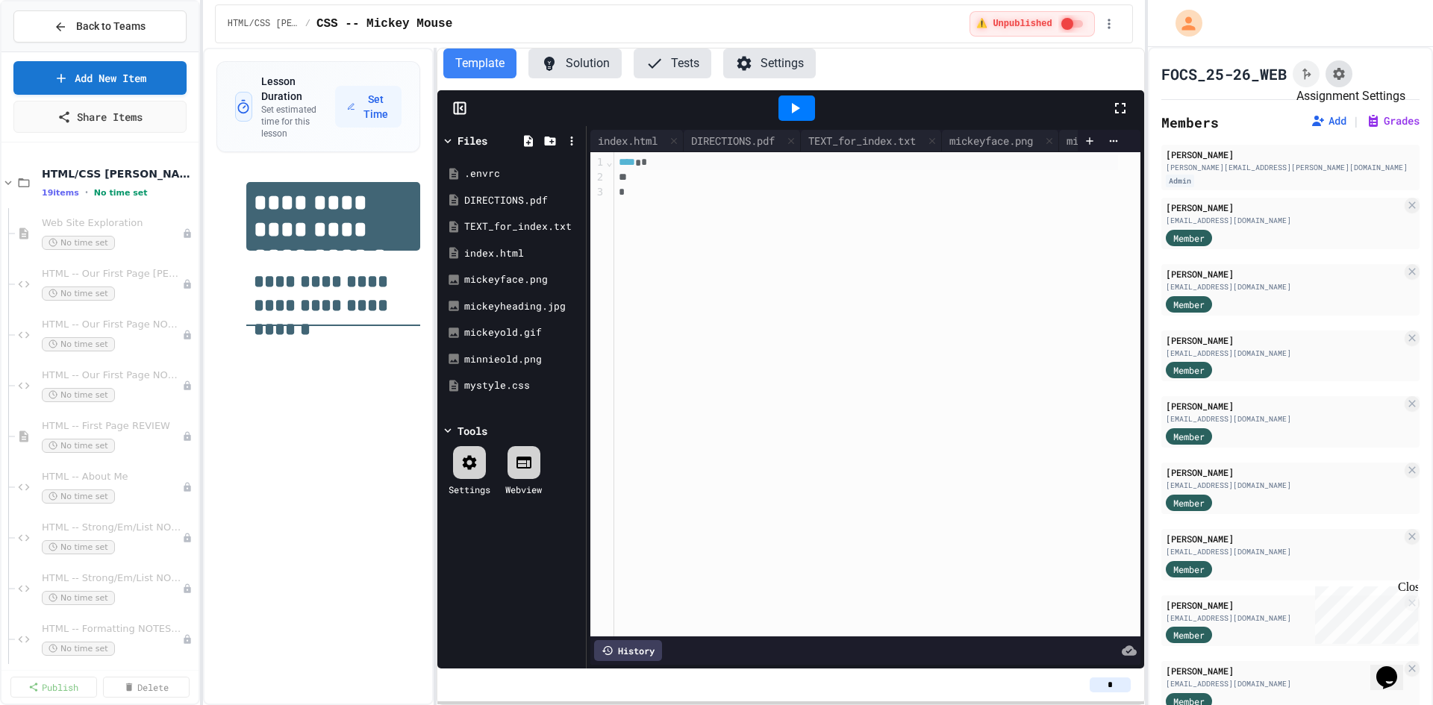
click at [1343, 78] on icon "Assignment Settings" at bounding box center [1339, 74] width 12 height 12
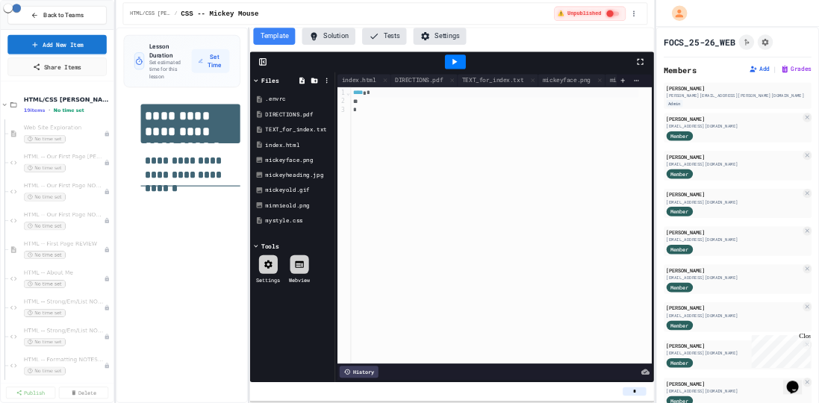
scroll to position [239, 0]
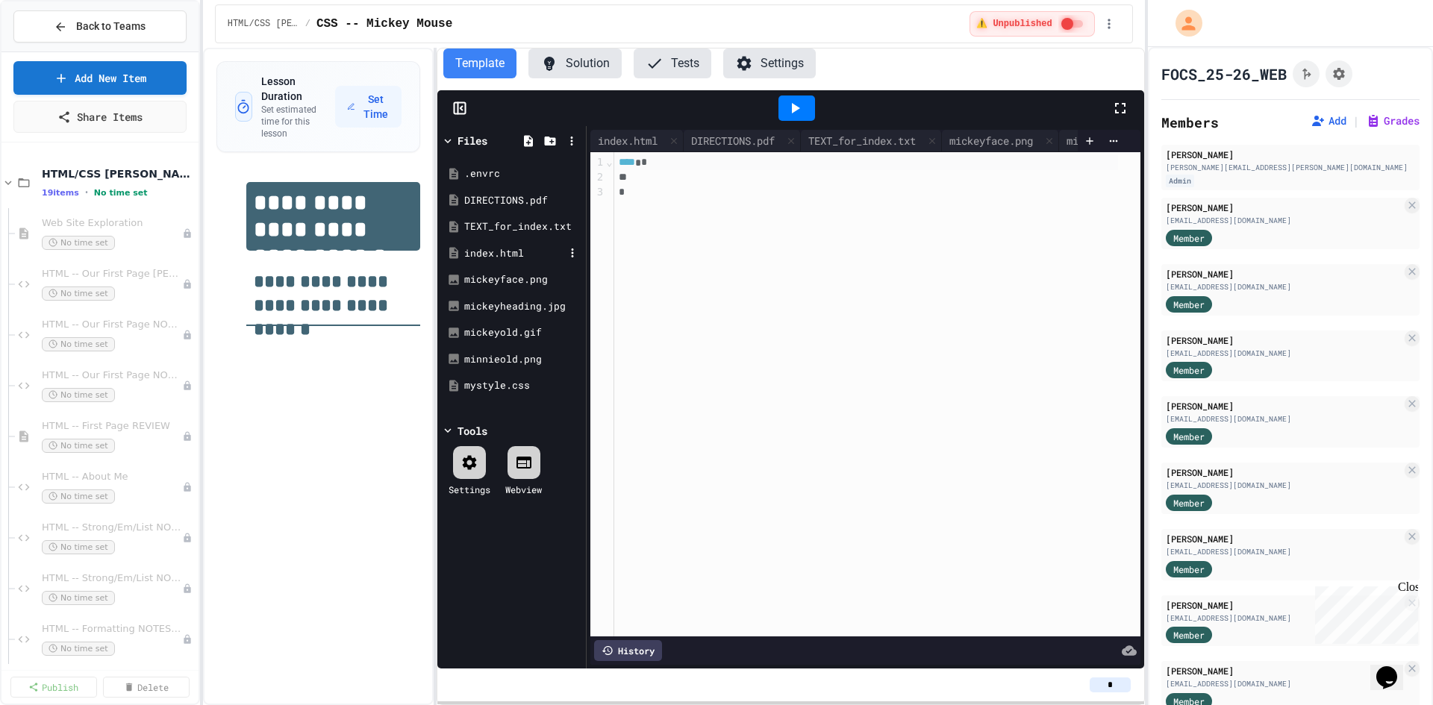
click at [506, 256] on div "index.html" at bounding box center [514, 253] width 100 height 15
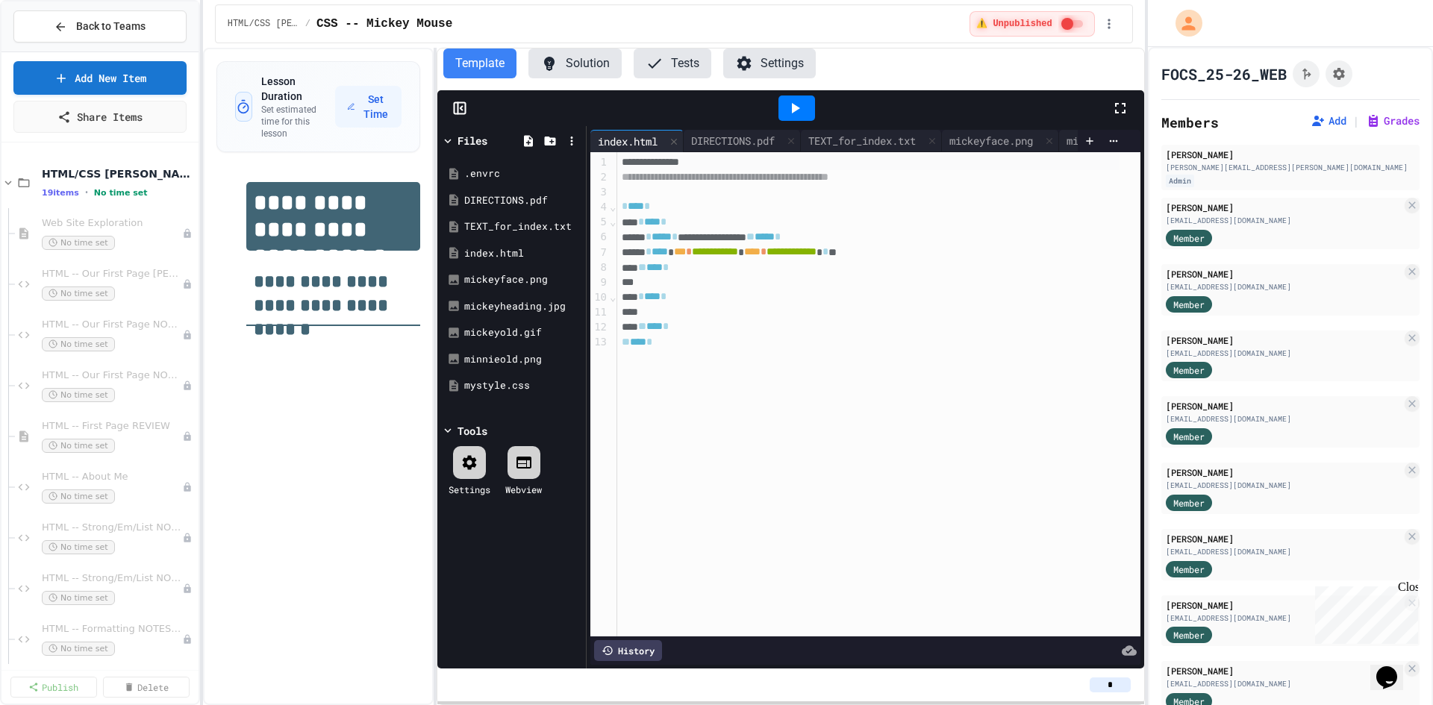
click at [458, 108] on icon at bounding box center [458, 108] width 0 height 11
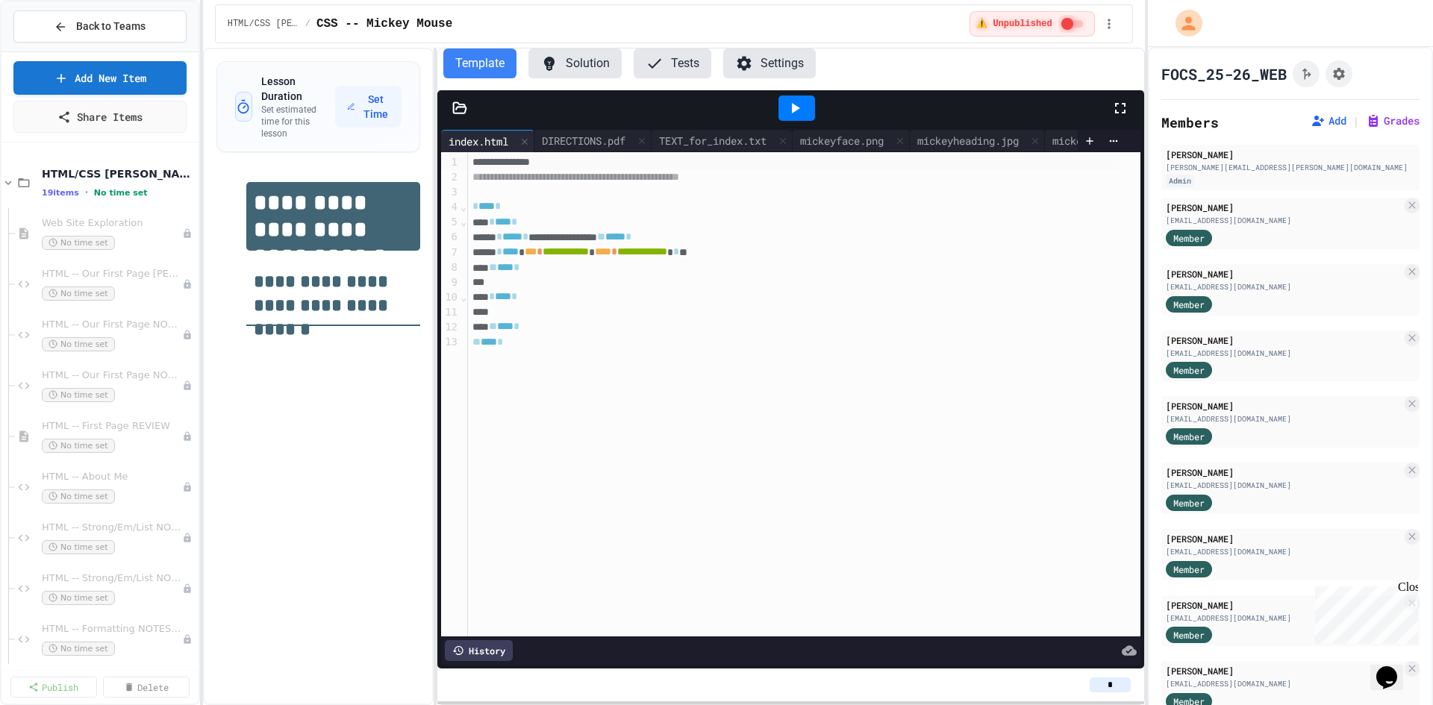
click at [458, 108] on icon at bounding box center [459, 108] width 15 height 15
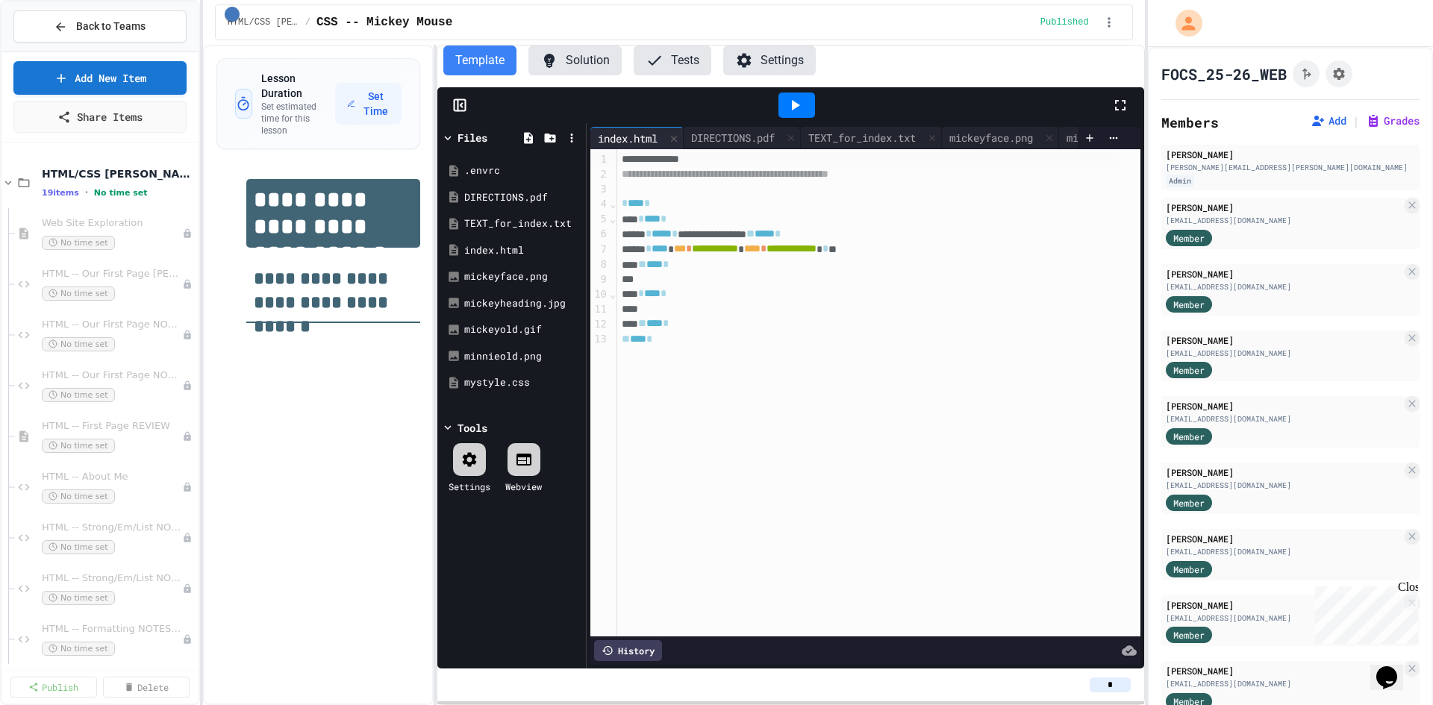
click at [458, 106] on icon at bounding box center [458, 105] width 0 height 11
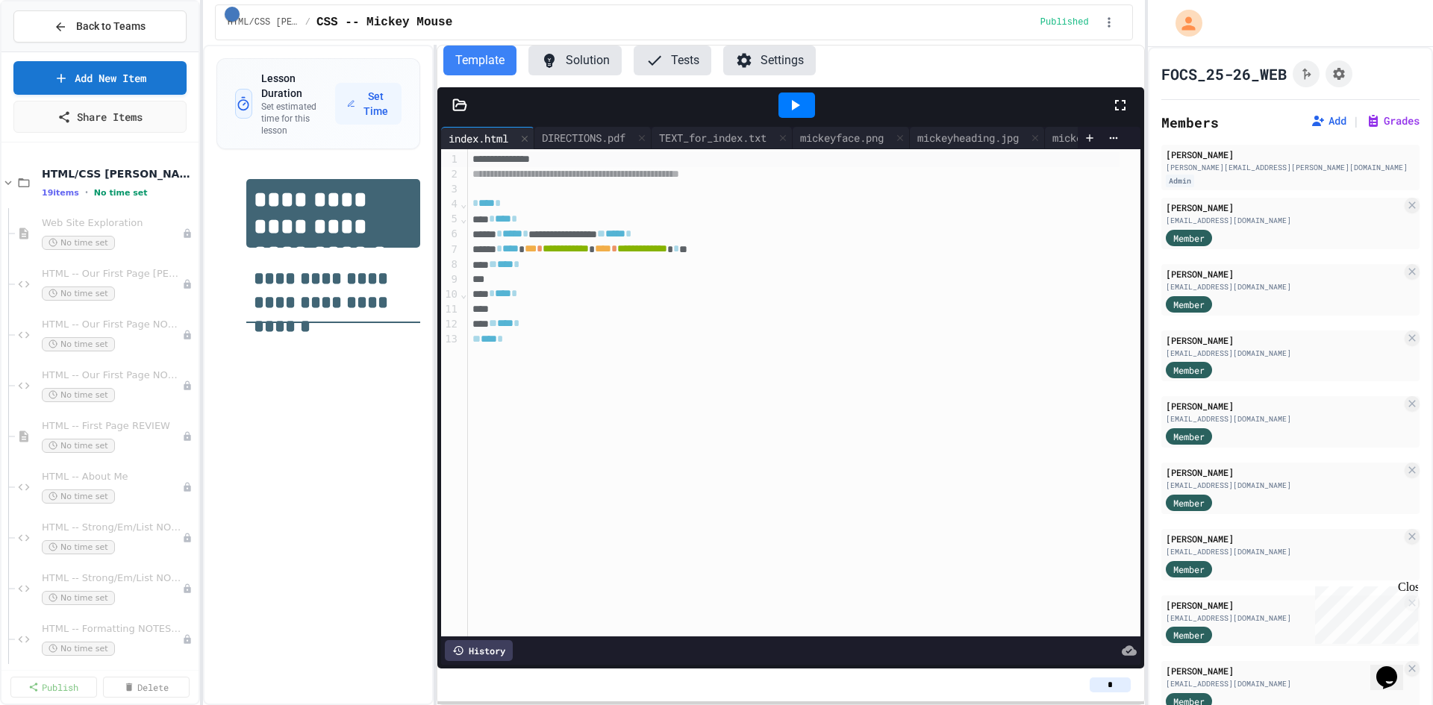
click at [458, 106] on icon at bounding box center [459, 105] width 15 height 15
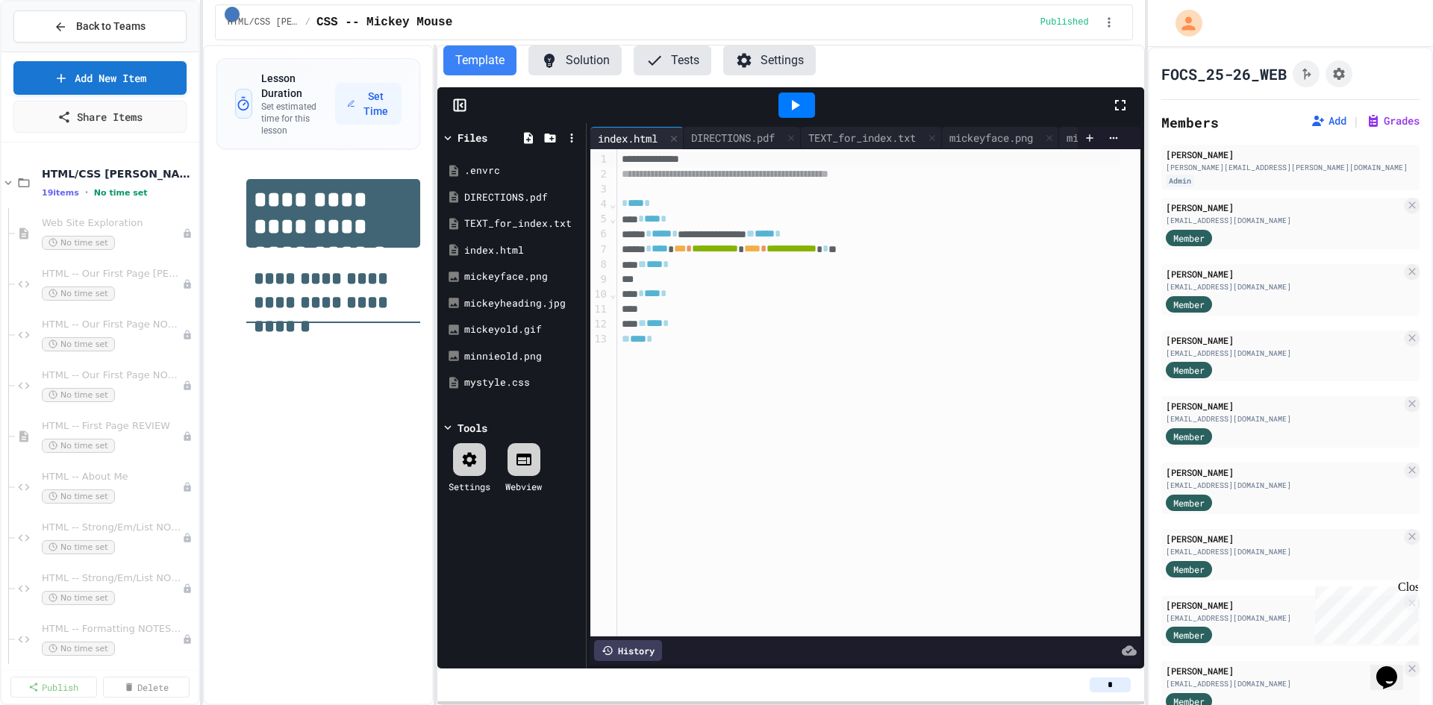
click at [642, 133] on div "index.html" at bounding box center [627, 139] width 75 height 16
click at [499, 250] on div "index.html" at bounding box center [514, 250] width 100 height 15
click at [617, 131] on div "index.html" at bounding box center [627, 139] width 75 height 16
click at [449, 130] on div "Files" at bounding box center [511, 138] width 141 height 22
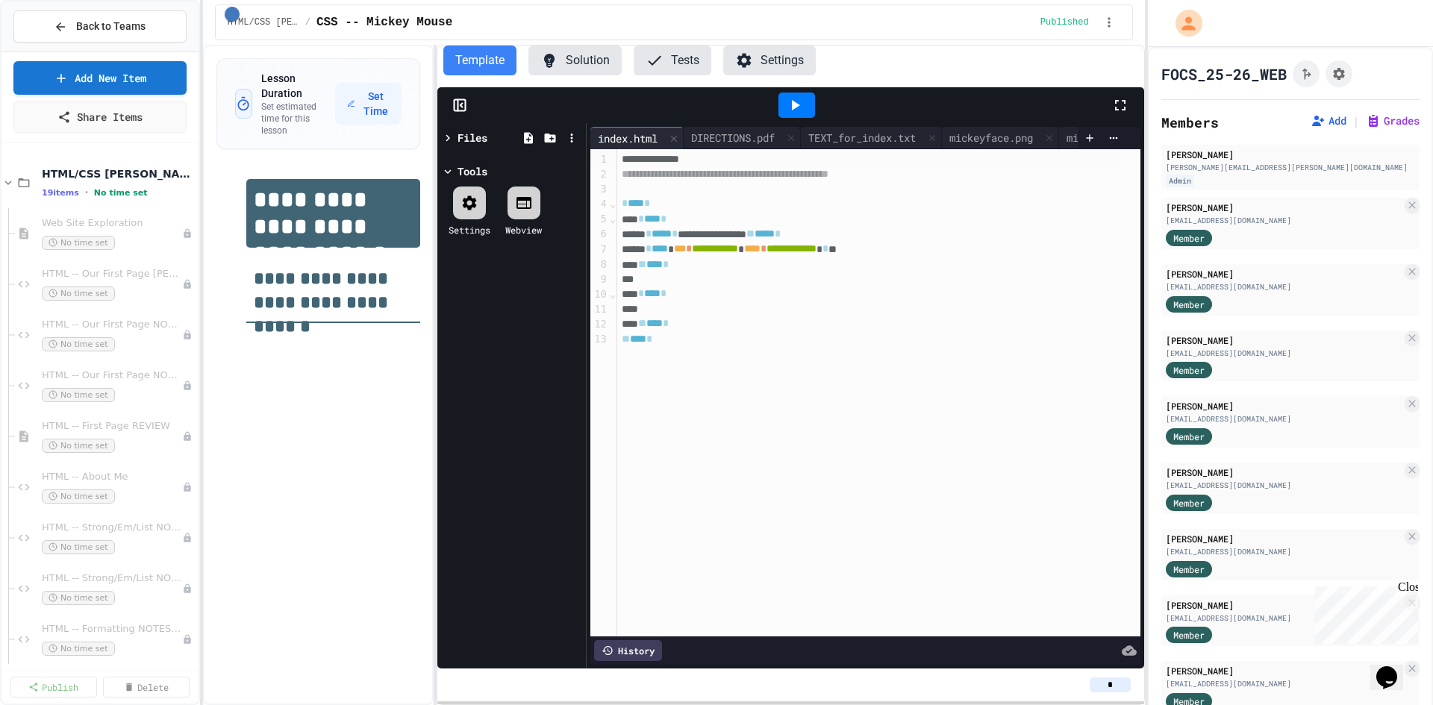
click at [449, 140] on icon at bounding box center [447, 137] width 13 height 13
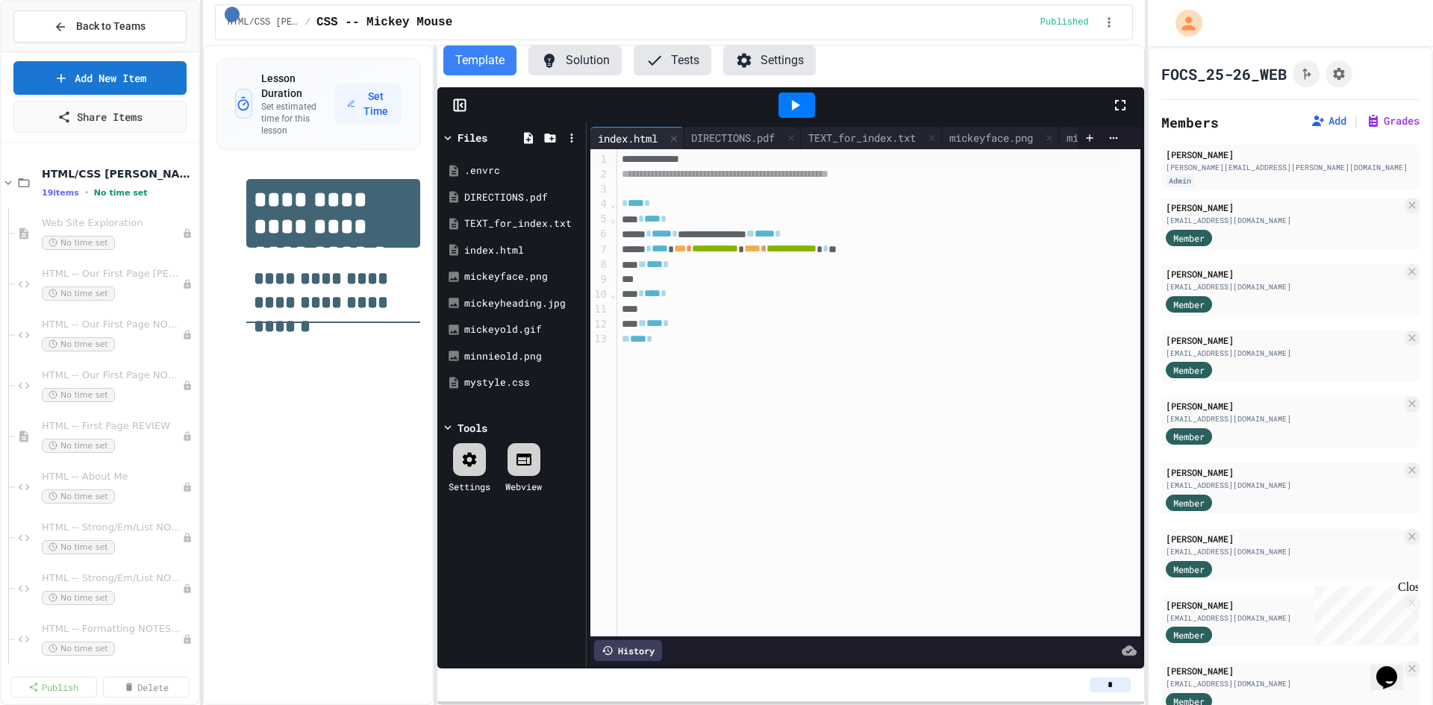
click at [459, 105] on icon at bounding box center [459, 105] width 15 height 15
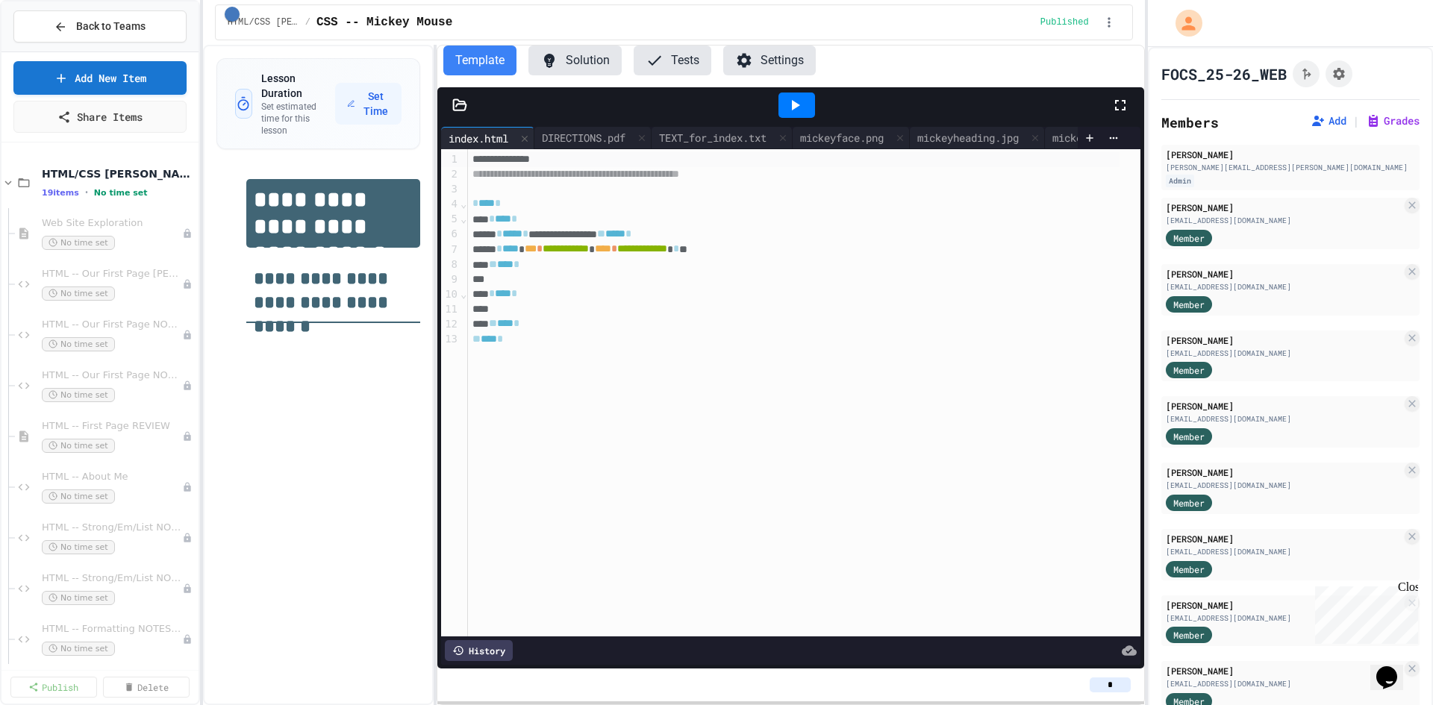
click at [459, 105] on icon at bounding box center [459, 105] width 15 height 15
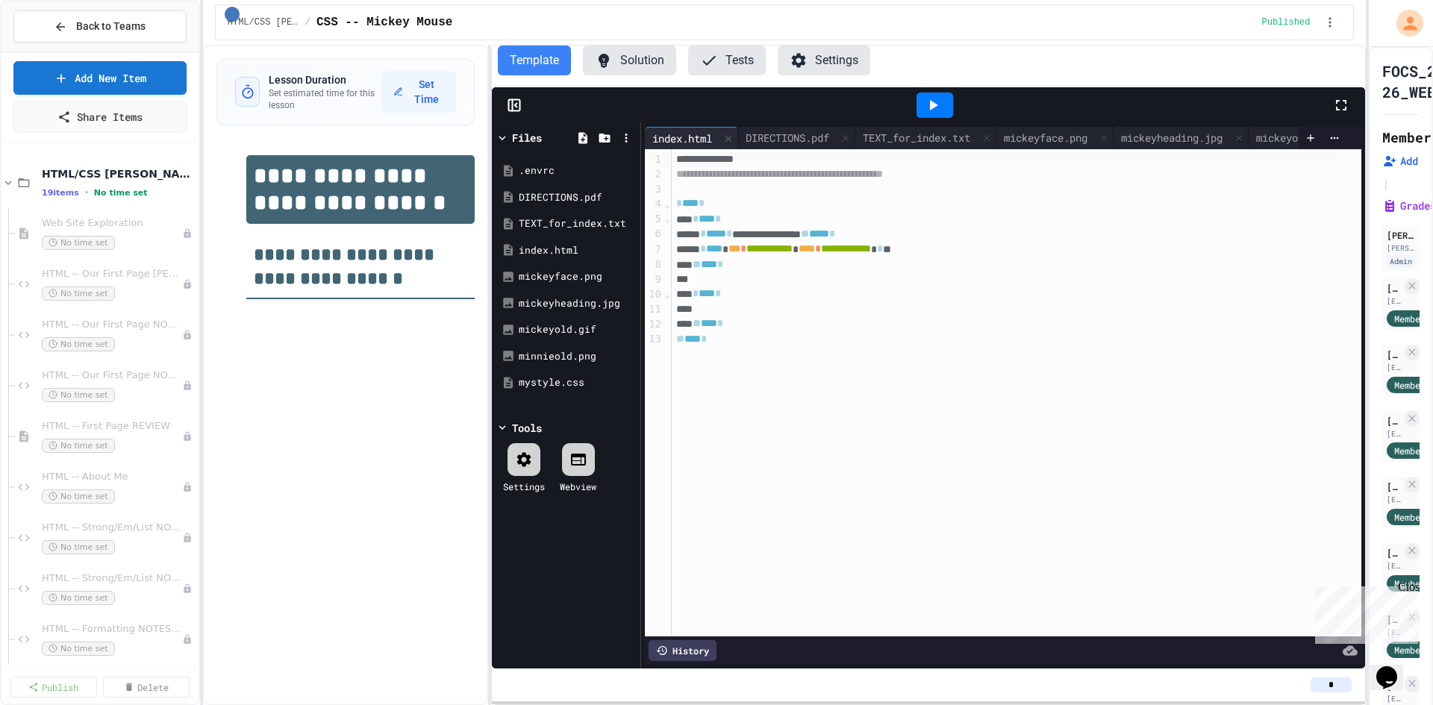
click at [1398, 184] on div "**********" at bounding box center [716, 352] width 1433 height 705
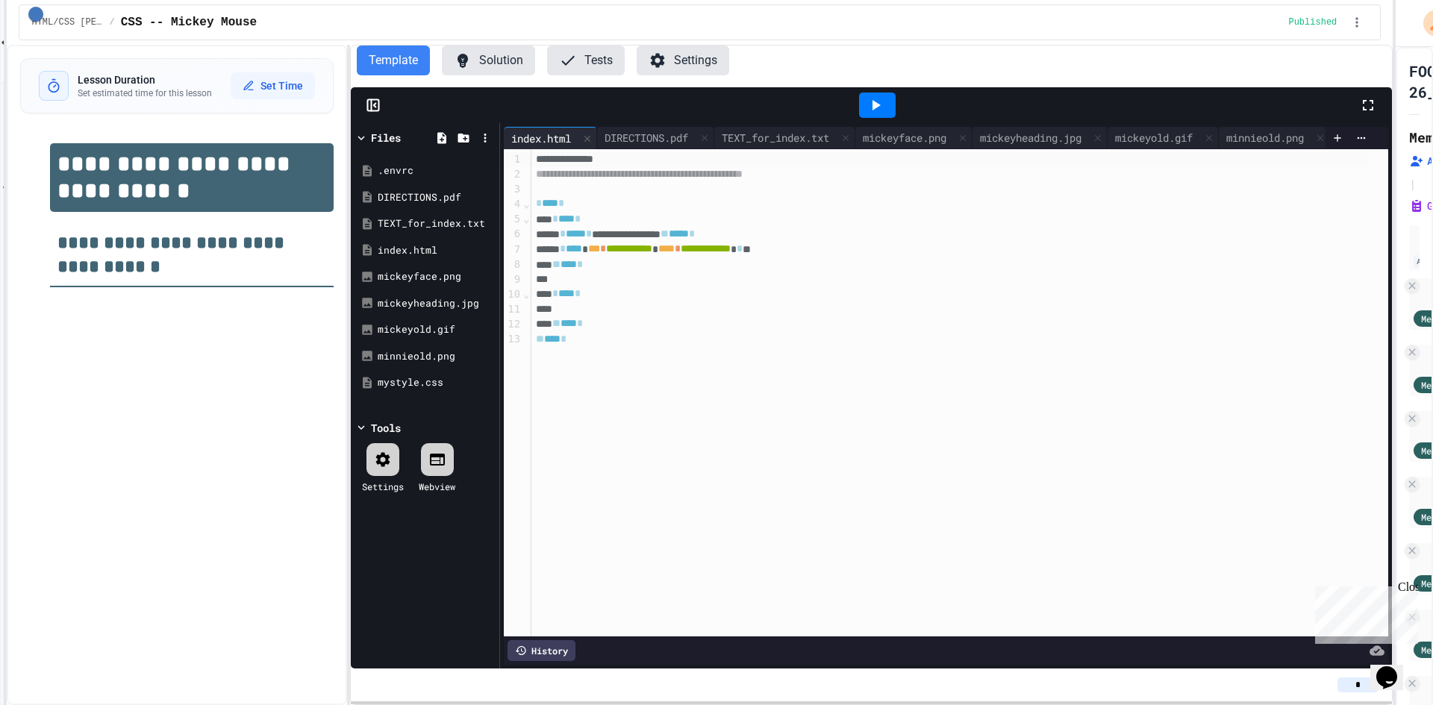
click at [0, 105] on div "**********" at bounding box center [716, 352] width 1433 height 705
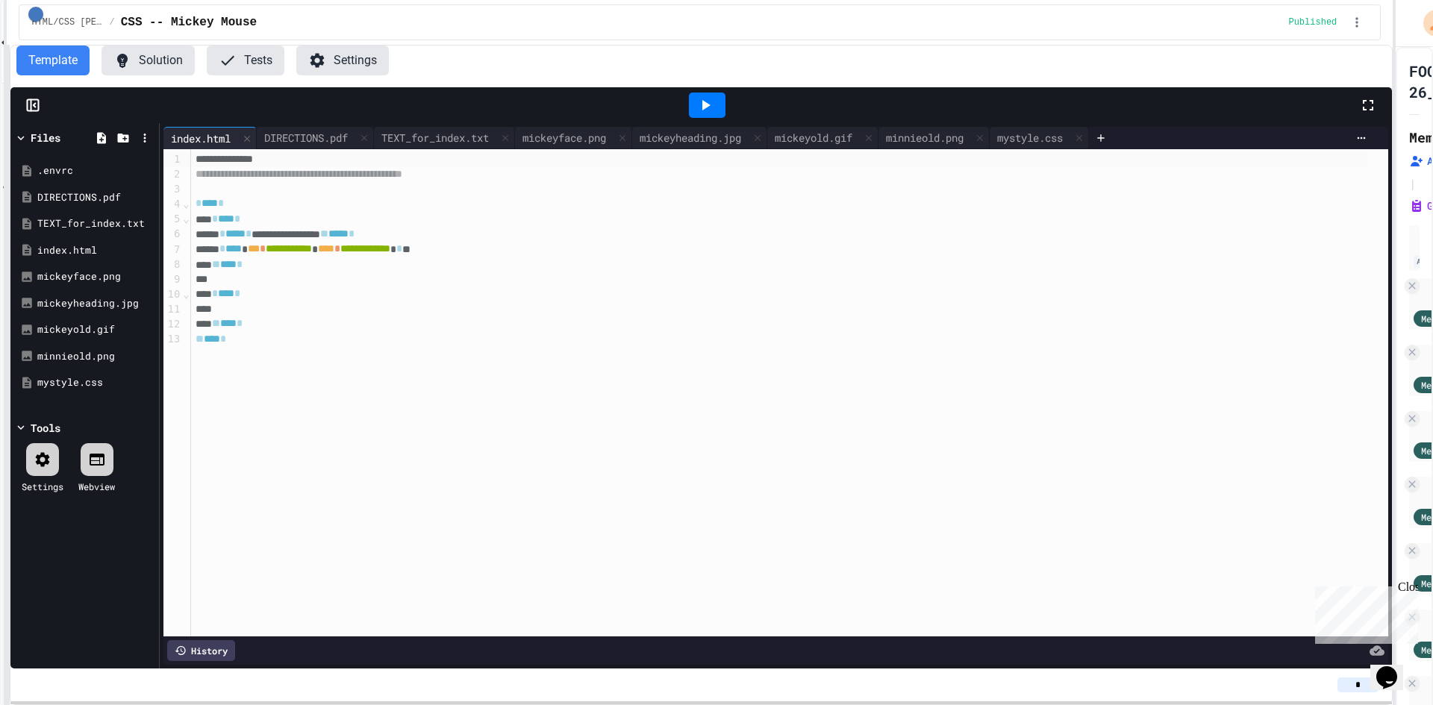
click at [3, 243] on div "**********" at bounding box center [716, 352] width 1433 height 705
click at [104, 255] on div "index.html" at bounding box center [87, 250] width 100 height 15
click at [213, 249] on div "**********" at bounding box center [779, 249] width 1177 height 15
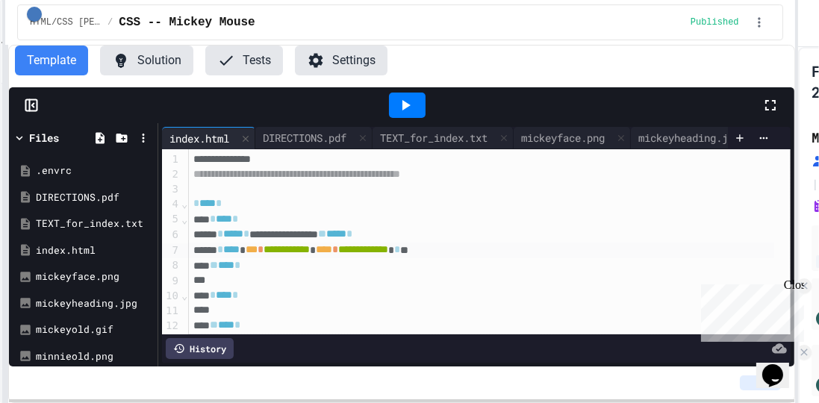
click at [215, 252] on div "**********" at bounding box center [481, 251] width 584 height 16
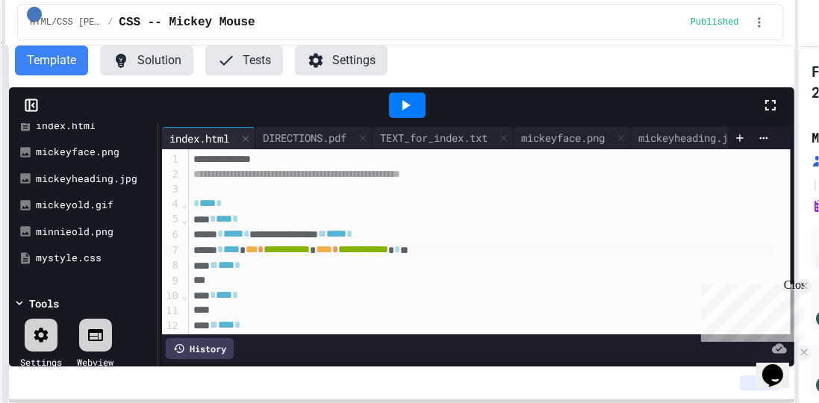
scroll to position [128, 0]
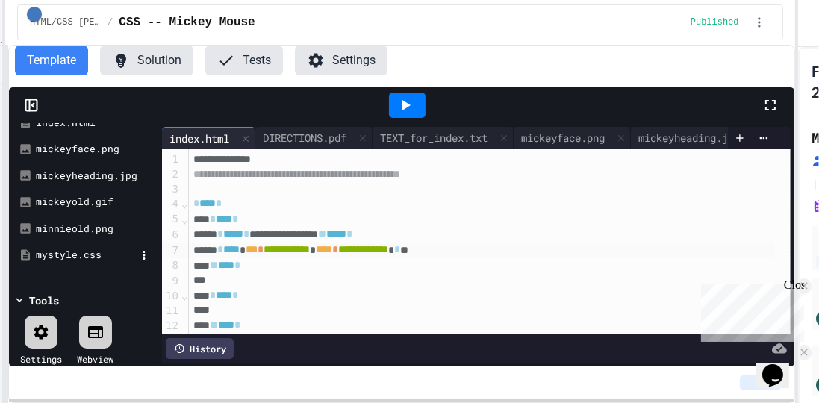
click at [81, 255] on div "mystyle.css" at bounding box center [86, 255] width 100 height 15
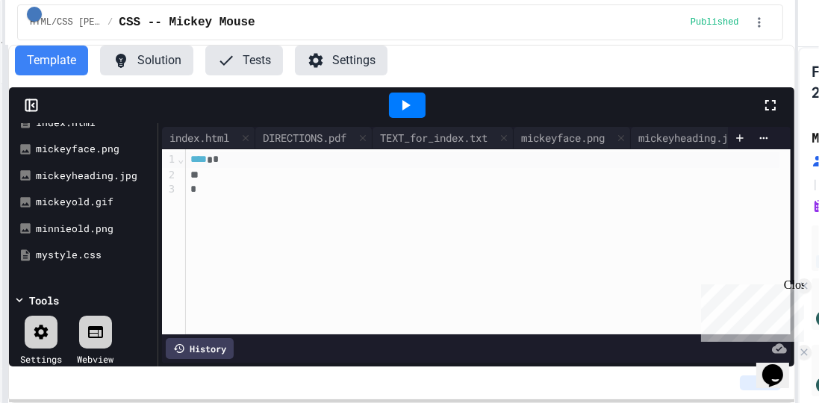
click at [243, 176] on div at bounding box center [482, 175] width 593 height 15
click at [216, 221] on div "**** * *" at bounding box center [488, 241] width 605 height 185
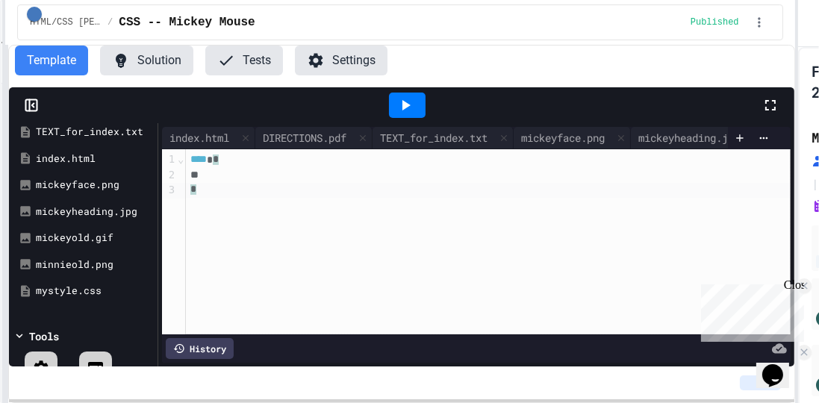
scroll to position [0, 0]
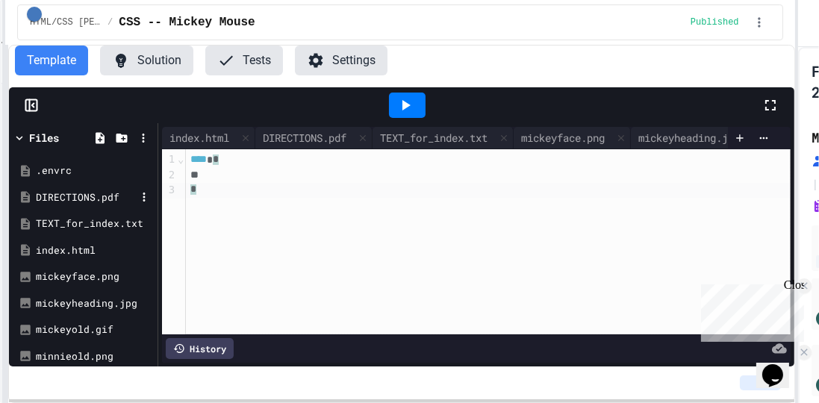
click at [39, 196] on div "DIRECTIONS.pdf" at bounding box center [86, 197] width 100 height 15
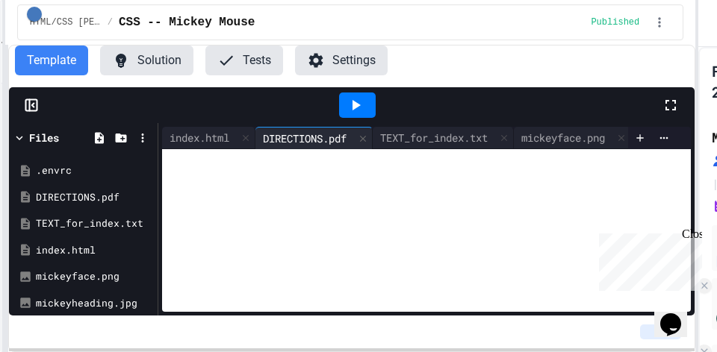
scroll to position [43, 0]
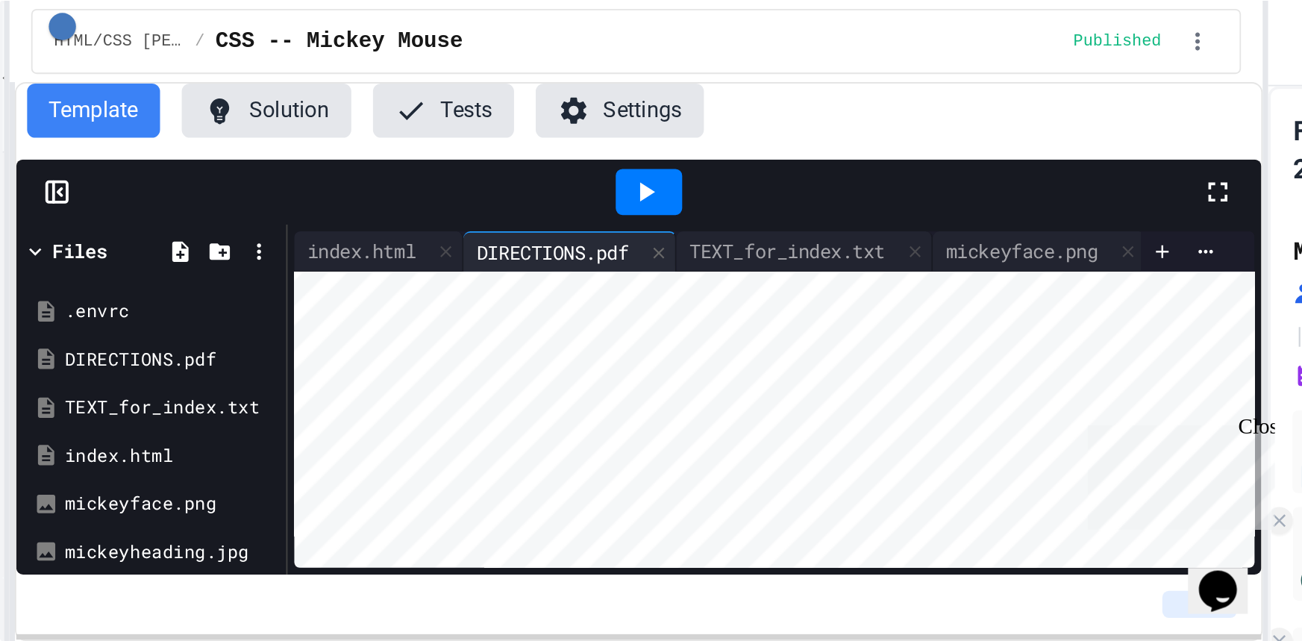
scroll to position [155, 0]
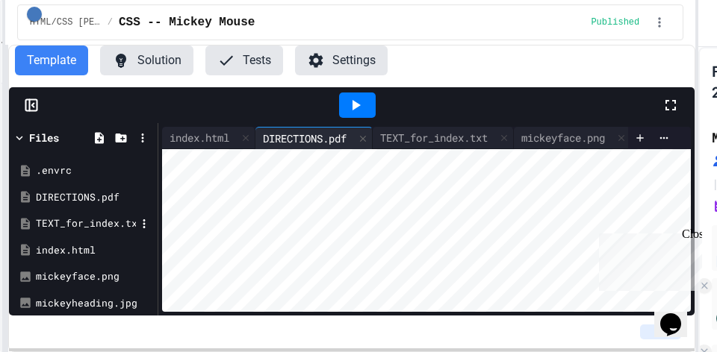
click at [99, 228] on div "TEXT_for_index.txt" at bounding box center [86, 223] width 100 height 15
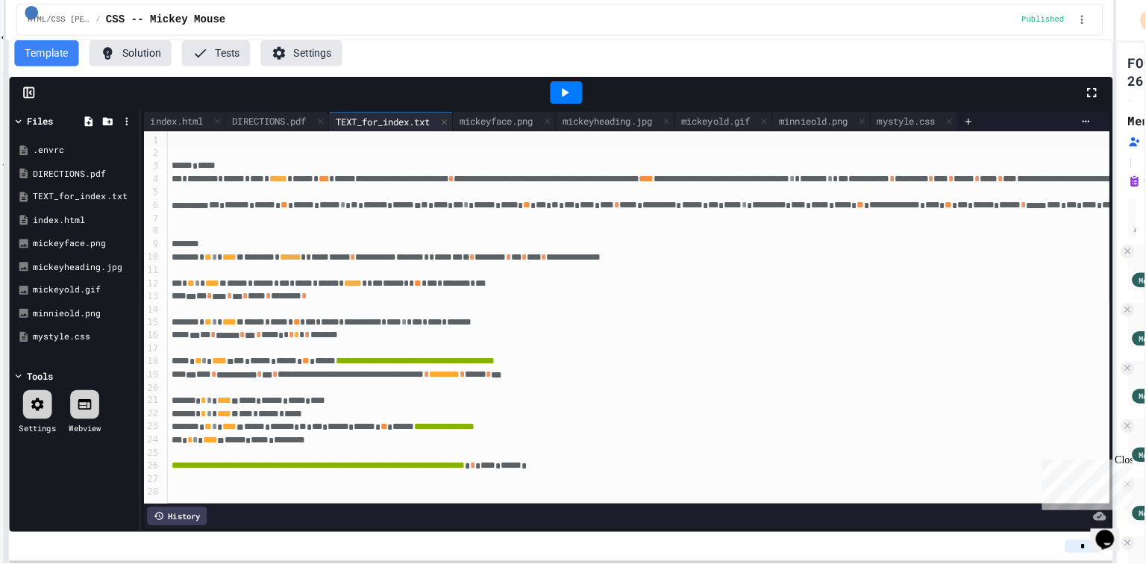
scroll to position [27, 0]
click at [96, 249] on div "index.html" at bounding box center [87, 250] width 100 height 15
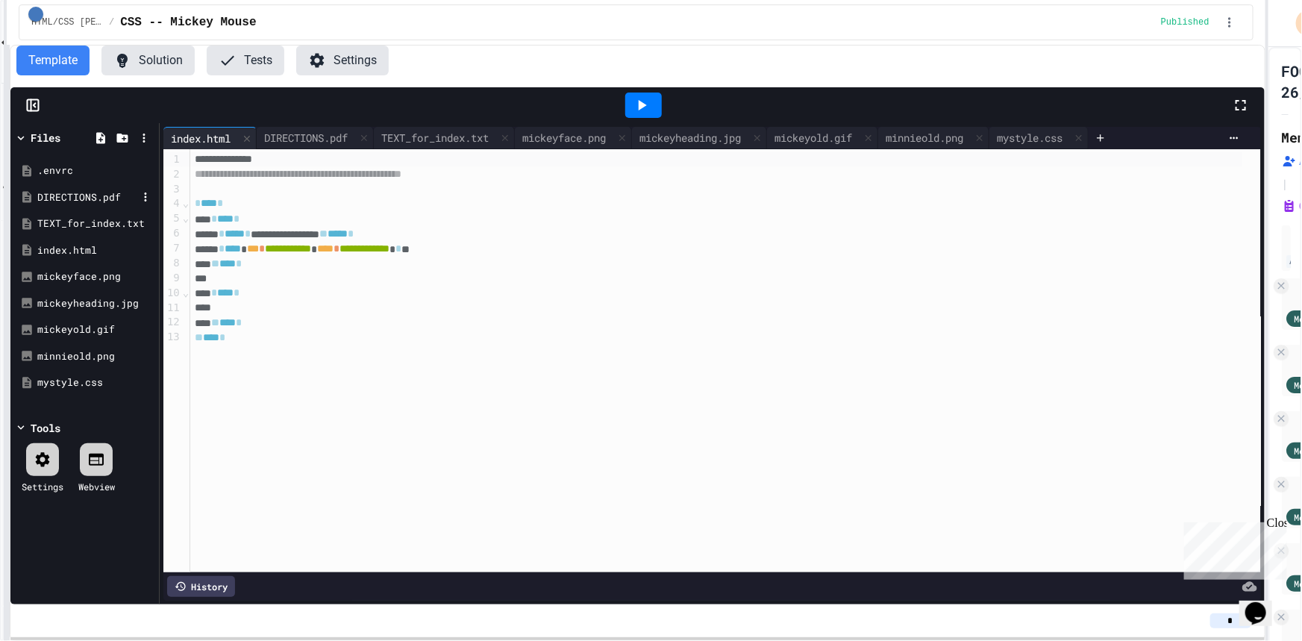
click at [119, 196] on div "DIRECTIONS.pdf" at bounding box center [87, 197] width 100 height 15
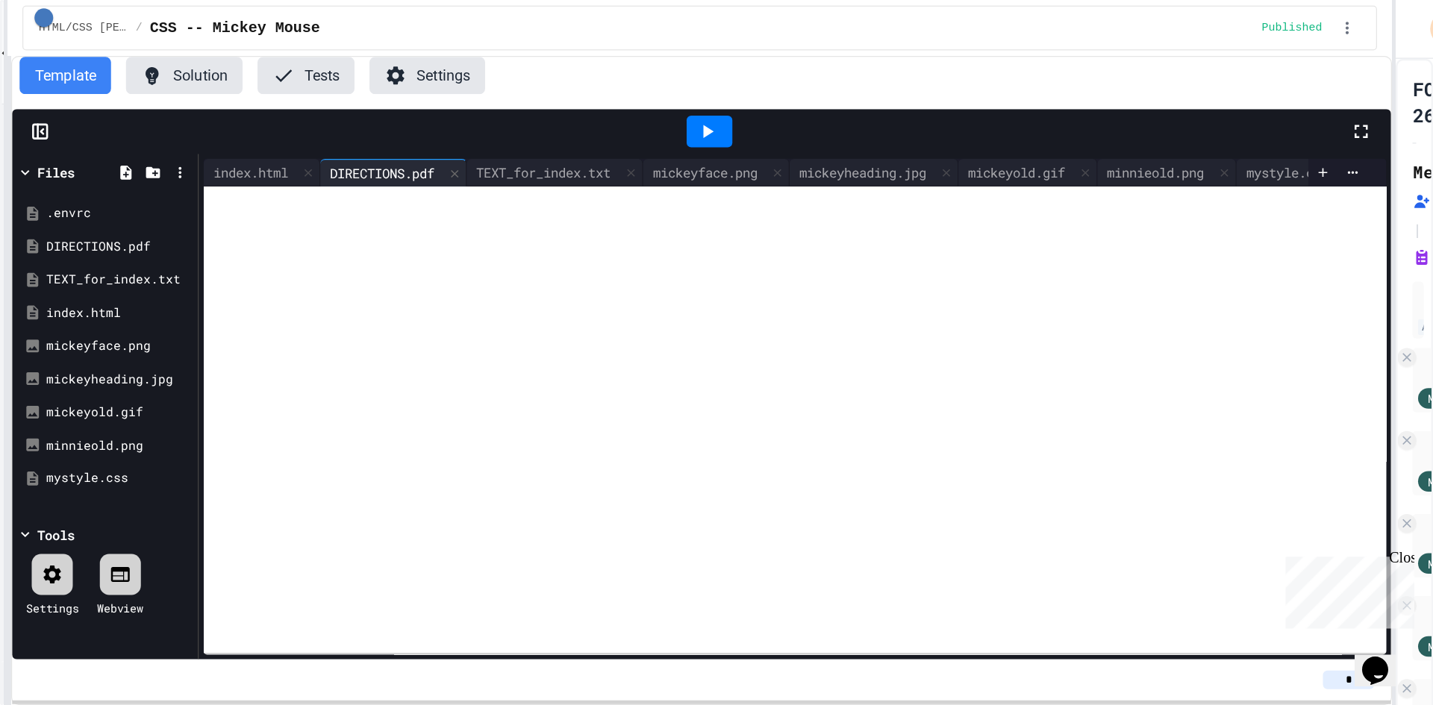
scroll to position [0, 0]
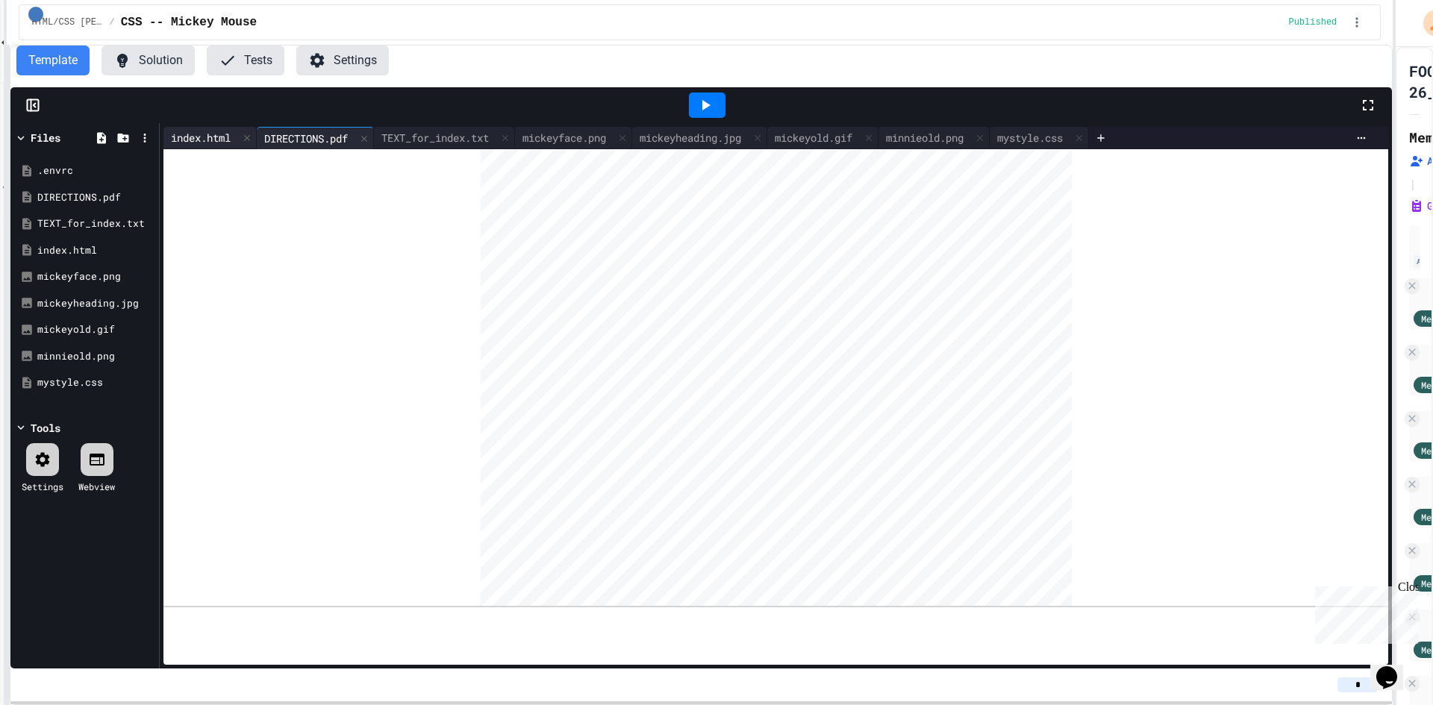
click at [210, 139] on div "index.html" at bounding box center [200, 138] width 75 height 16
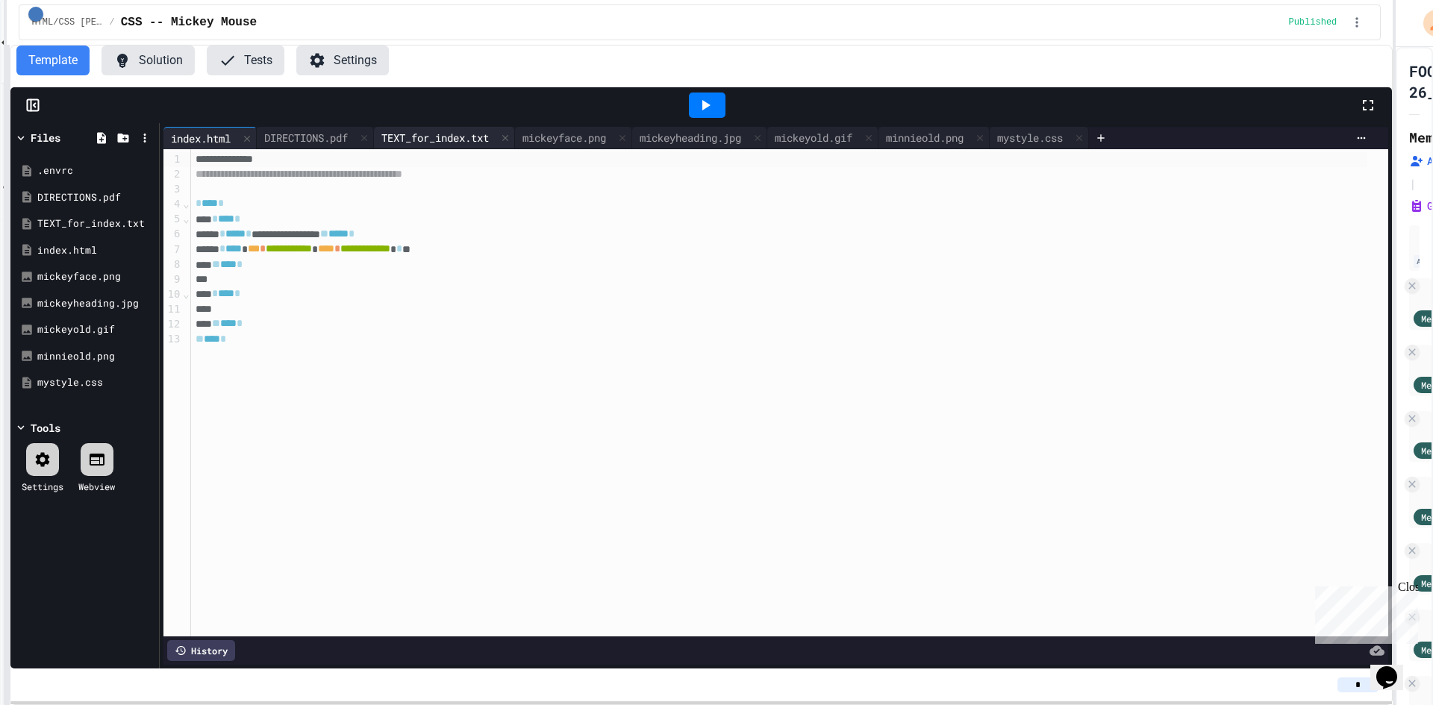
click at [442, 142] on div "TEXT_for_index.txt" at bounding box center [435, 138] width 122 height 16
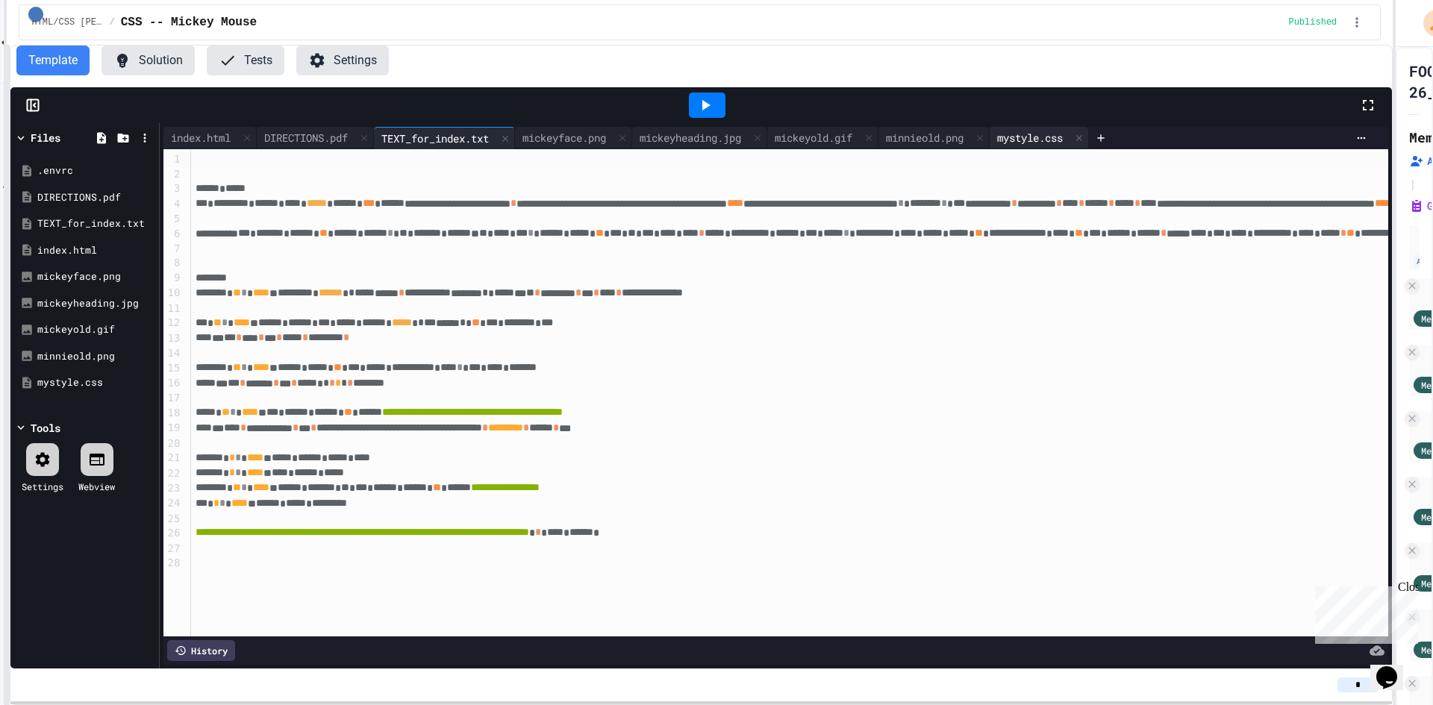
click at [1070, 138] on div "mystyle.css" at bounding box center [1030, 138] width 81 height 16
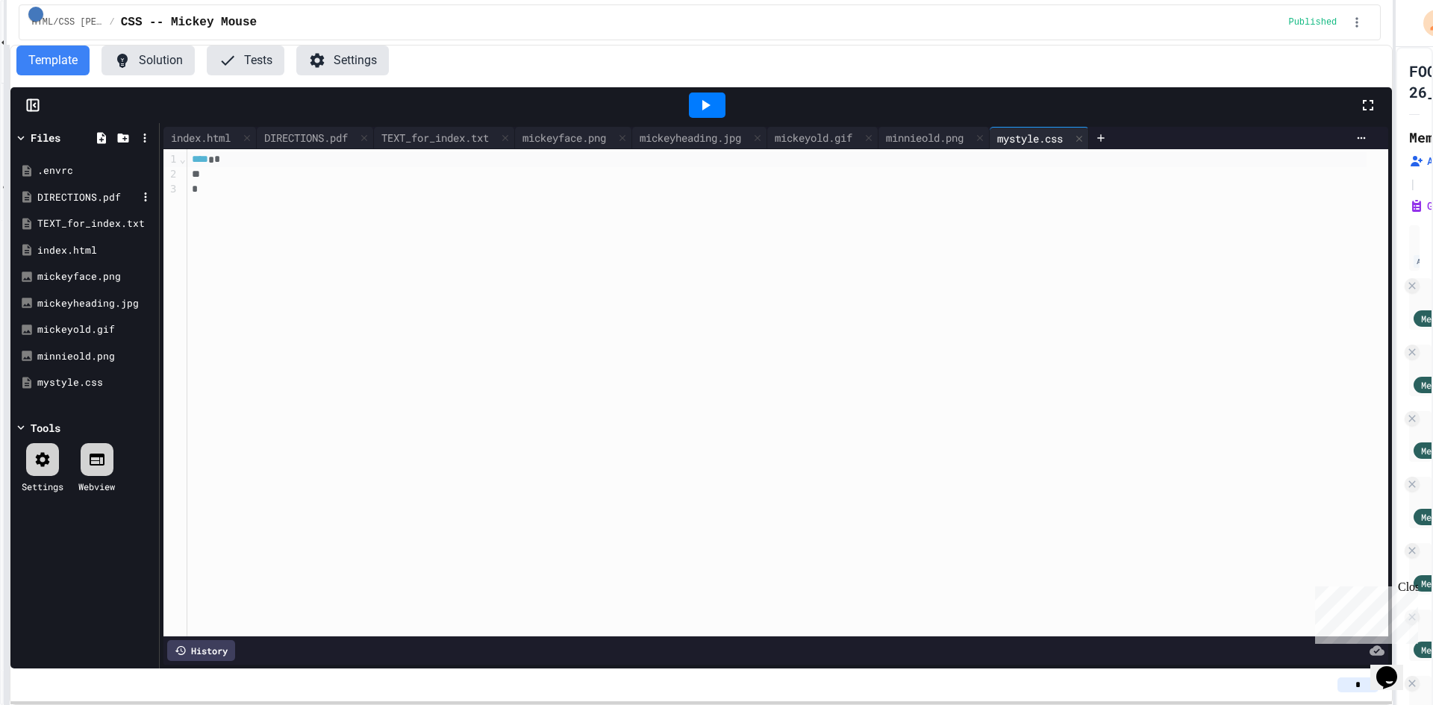
click at [84, 199] on div "DIRECTIONS.pdf" at bounding box center [87, 197] width 100 height 15
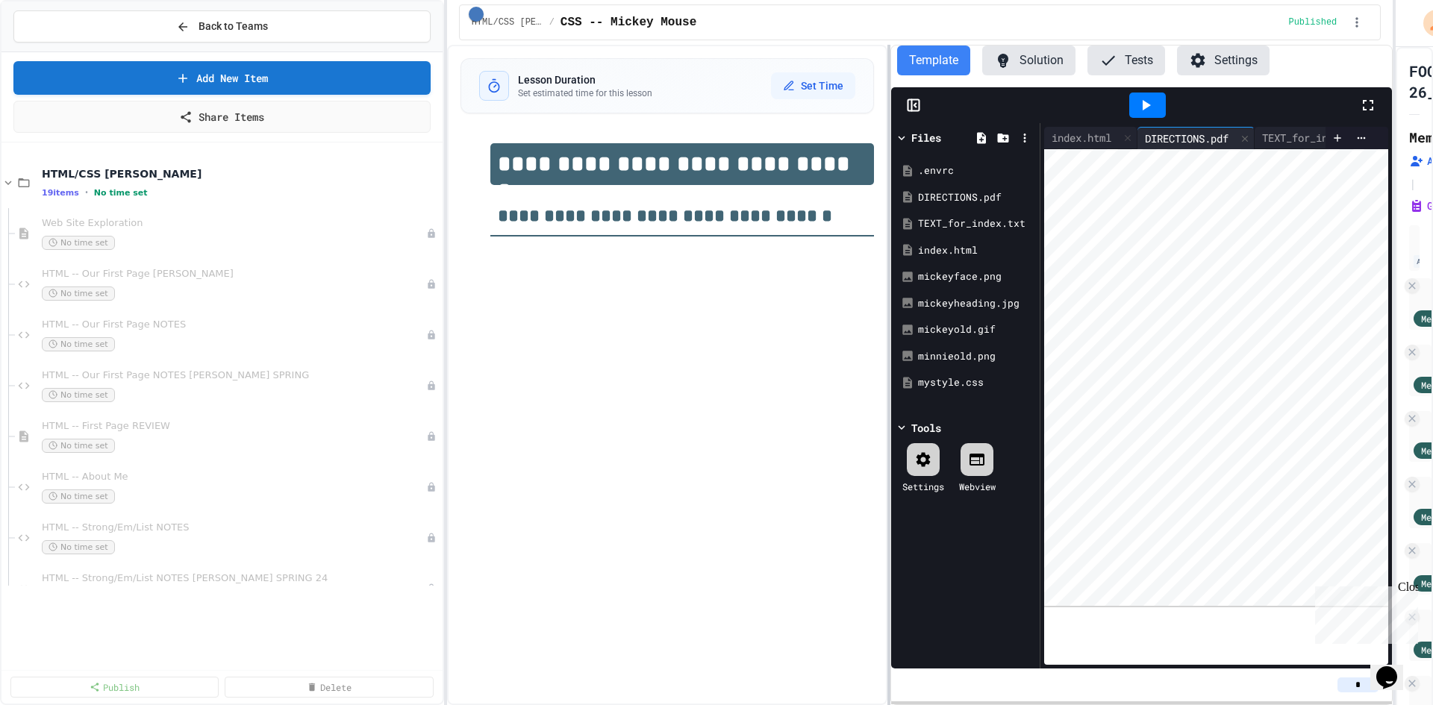
click at [449, 93] on div "**********" at bounding box center [716, 352] width 1433 height 705
click at [320, 37] on button "Back to Teams" at bounding box center [221, 26] width 417 height 32
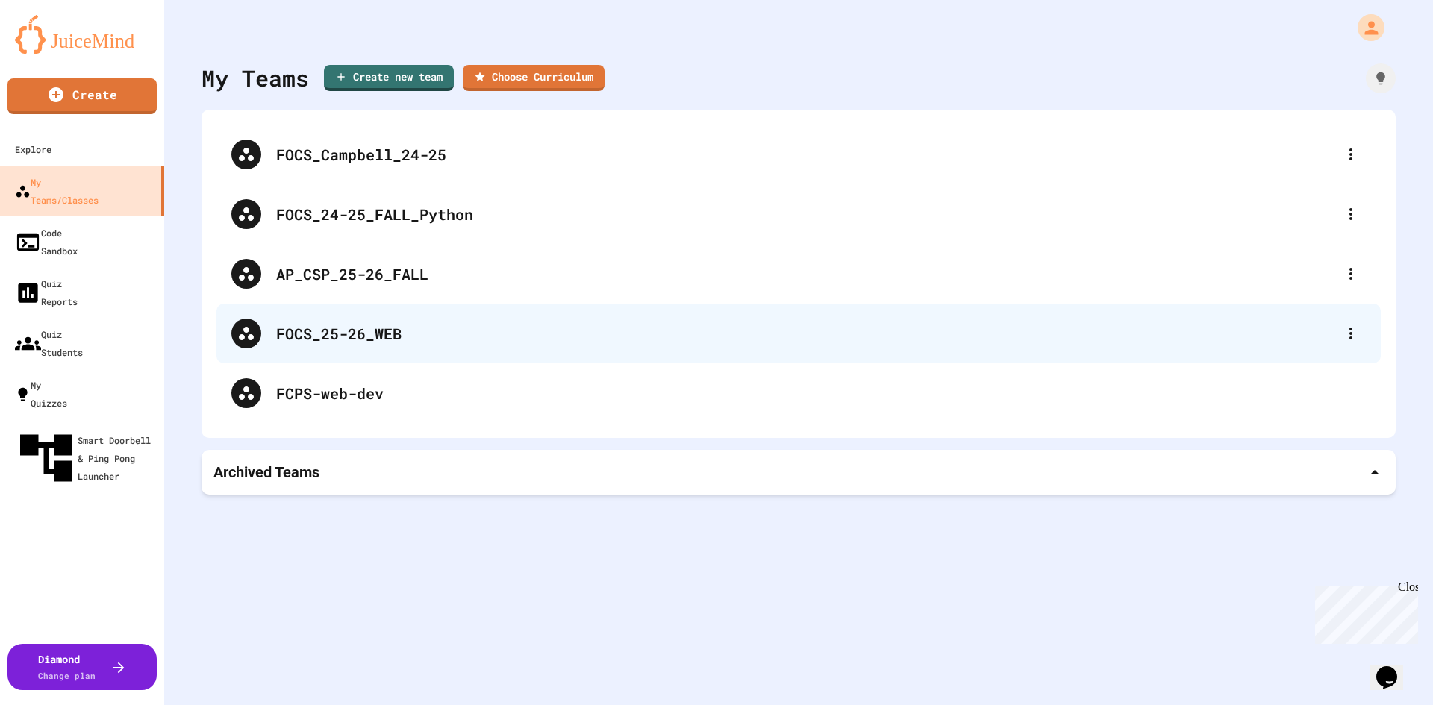
click at [337, 335] on div "FOCS_25-26_WEB" at bounding box center [806, 333] width 1060 height 22
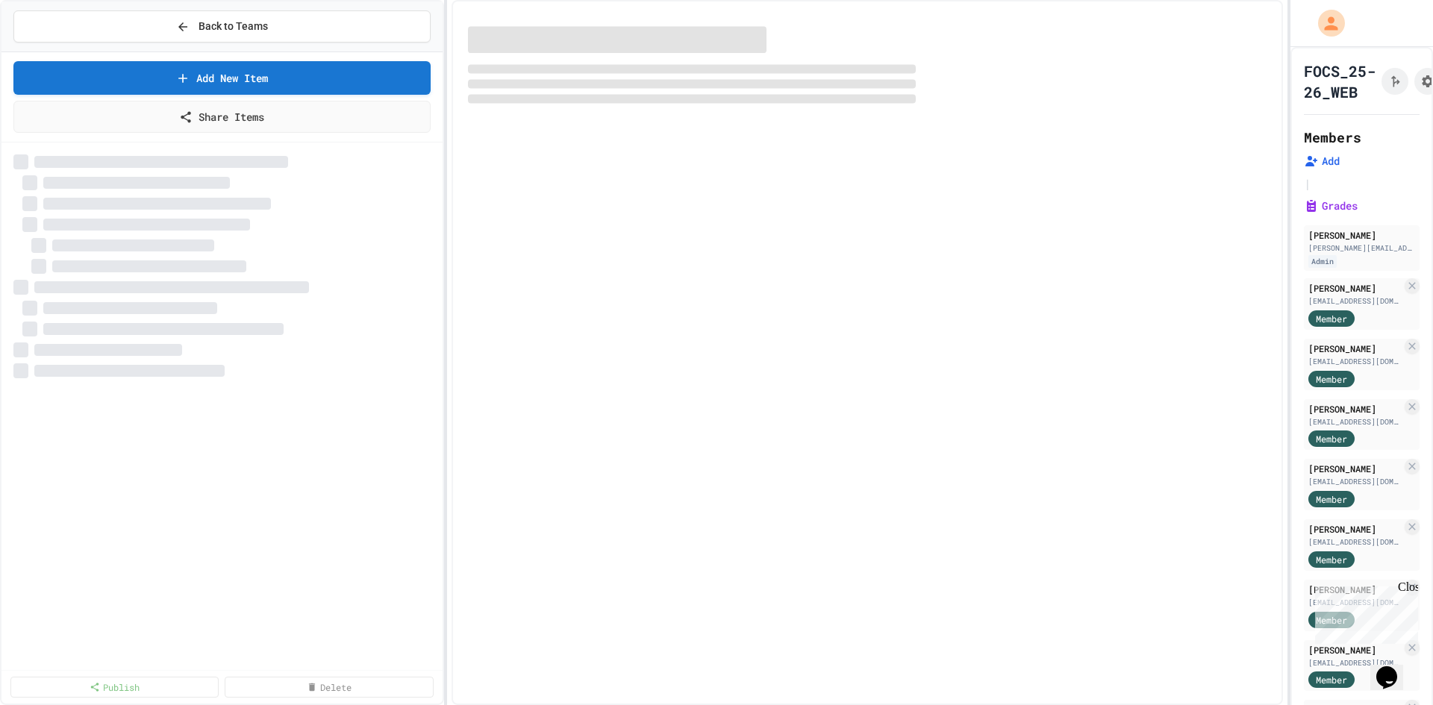
select select "***"
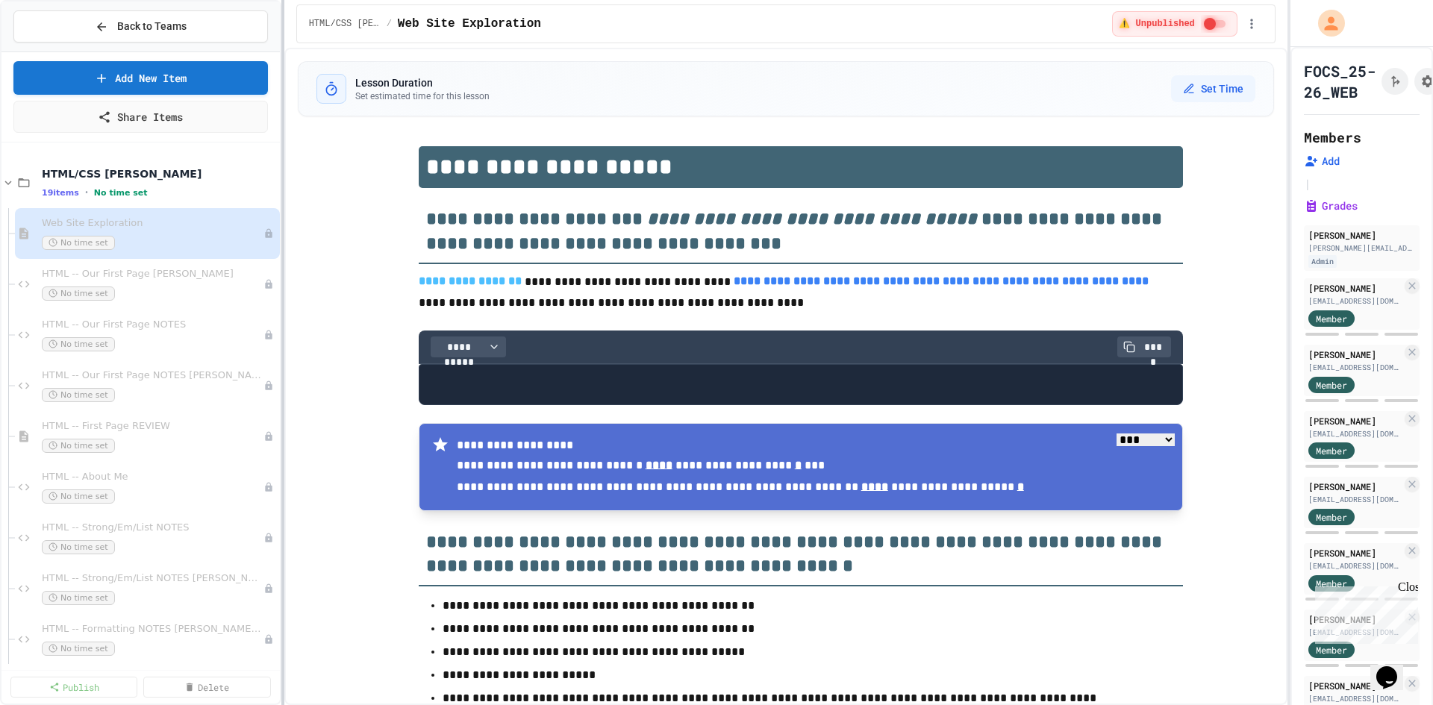
click at [279, 392] on div "**********" at bounding box center [716, 352] width 1433 height 705
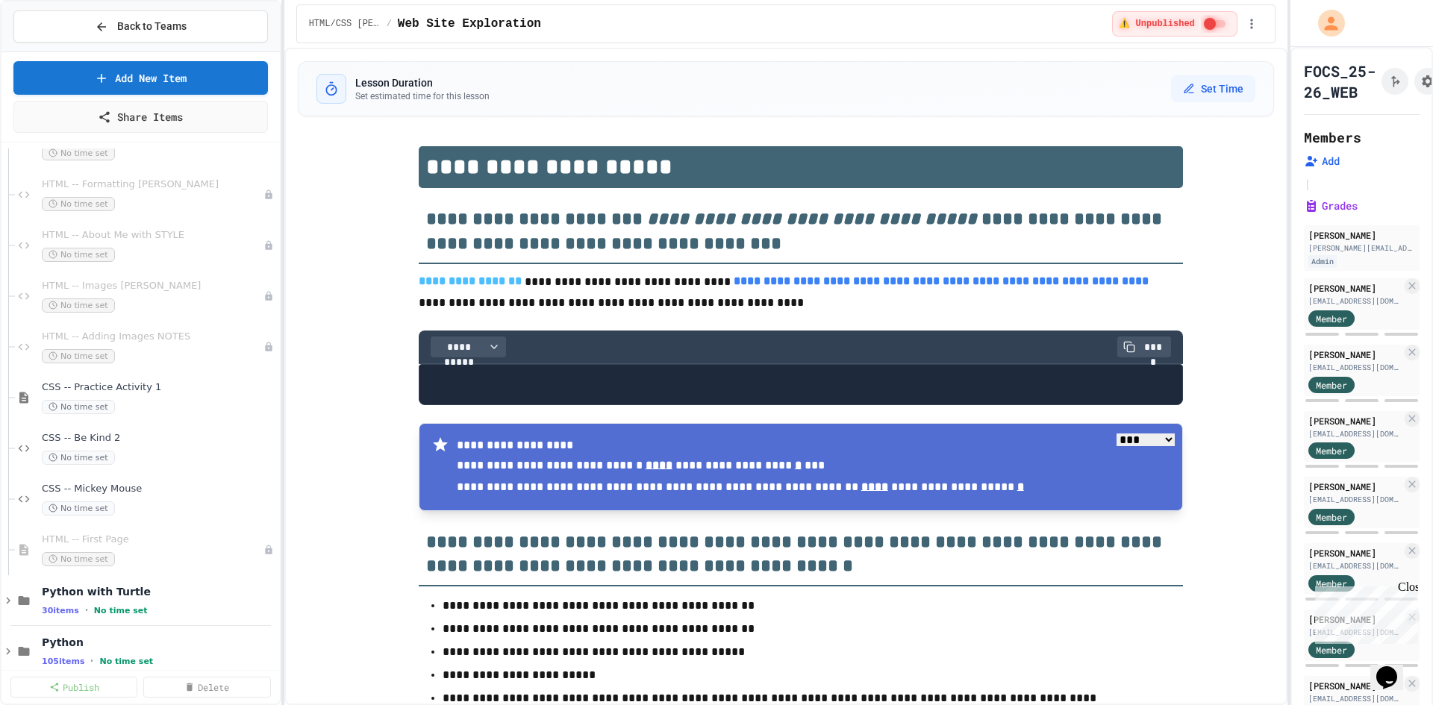
scroll to position [672, 0]
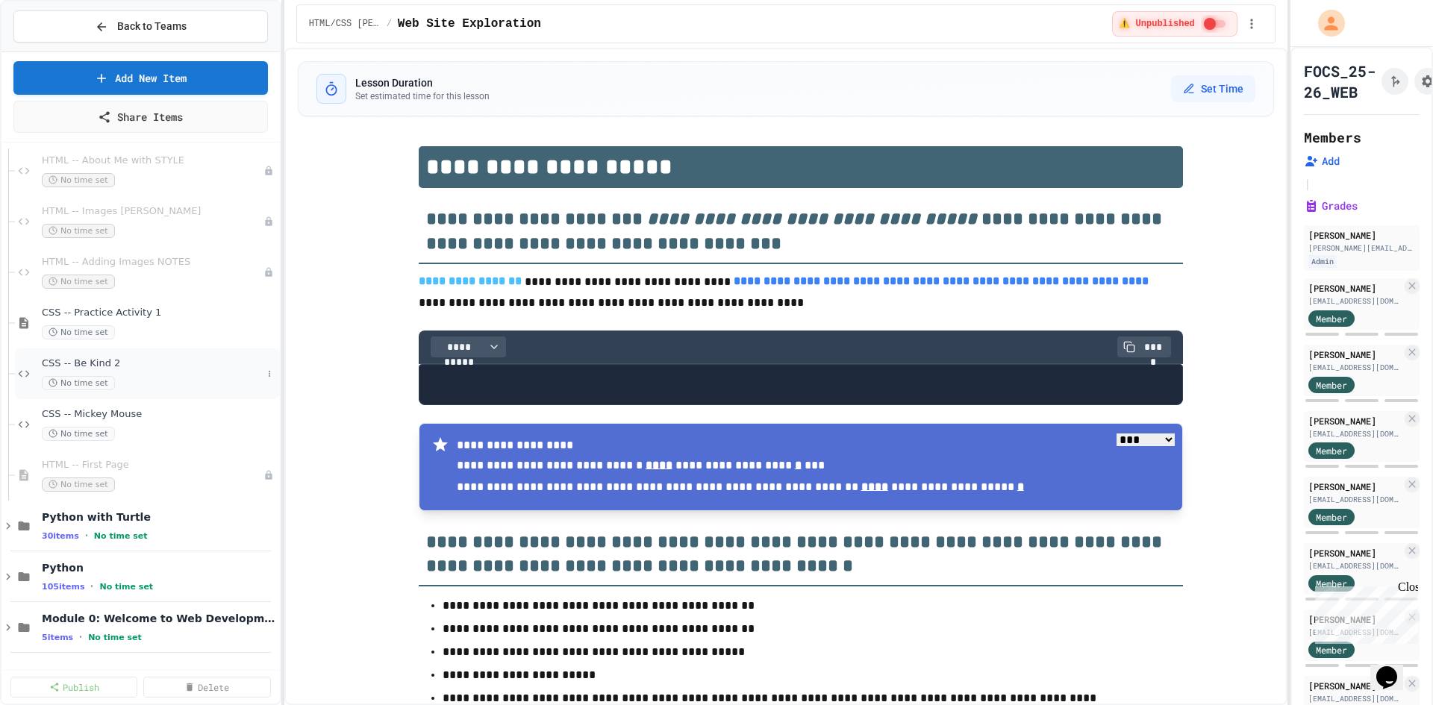
click at [127, 352] on div "CSS -- Be Kind 2 No time set" at bounding box center [147, 374] width 265 height 51
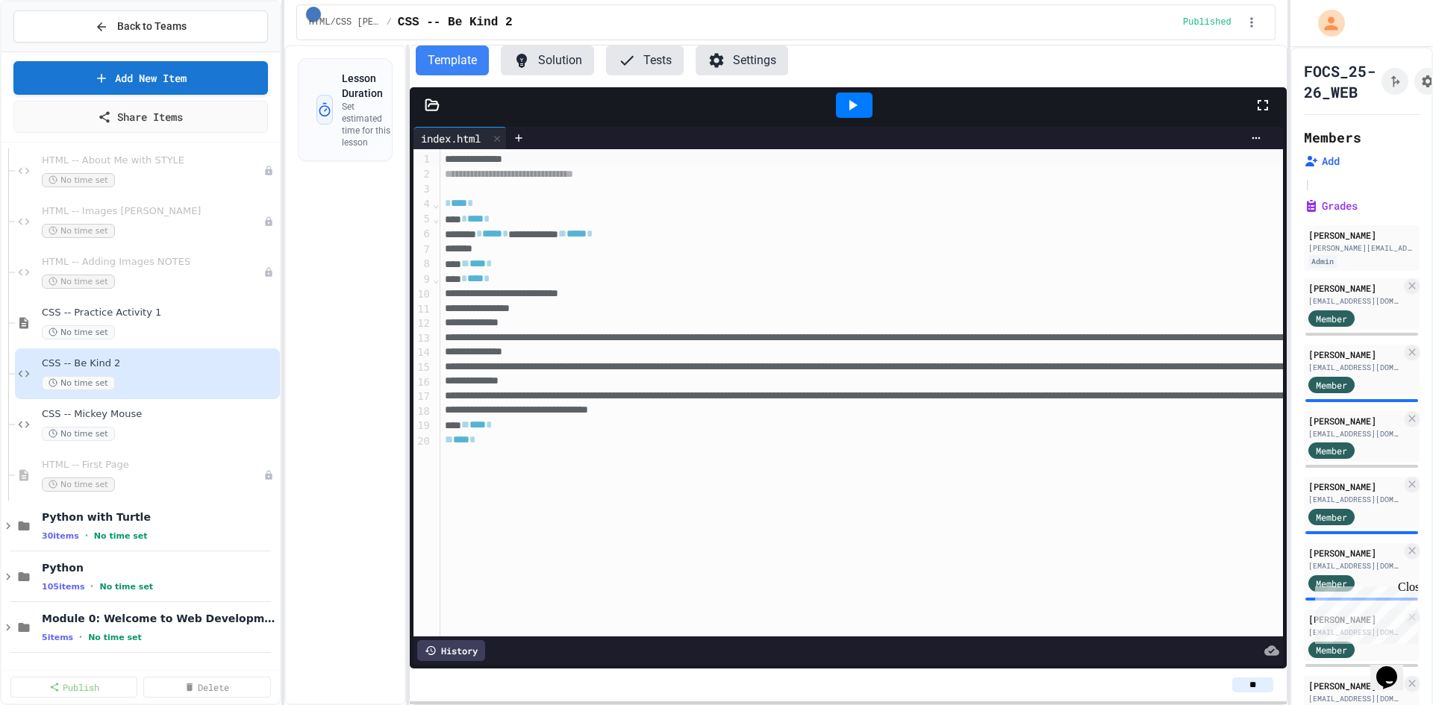
click at [400, 252] on div "**********" at bounding box center [785, 375] width 1003 height 661
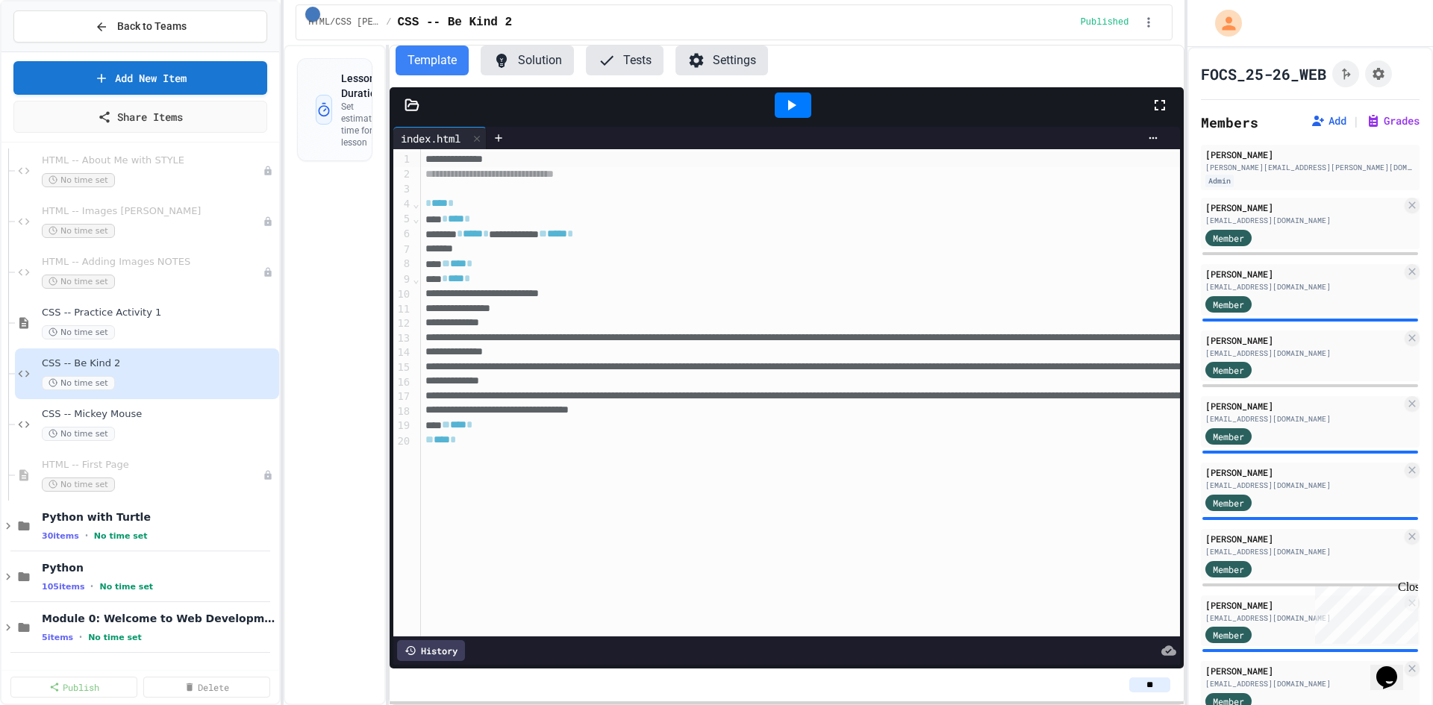
click at [1041, 268] on div "**********" at bounding box center [716, 352] width 1433 height 705
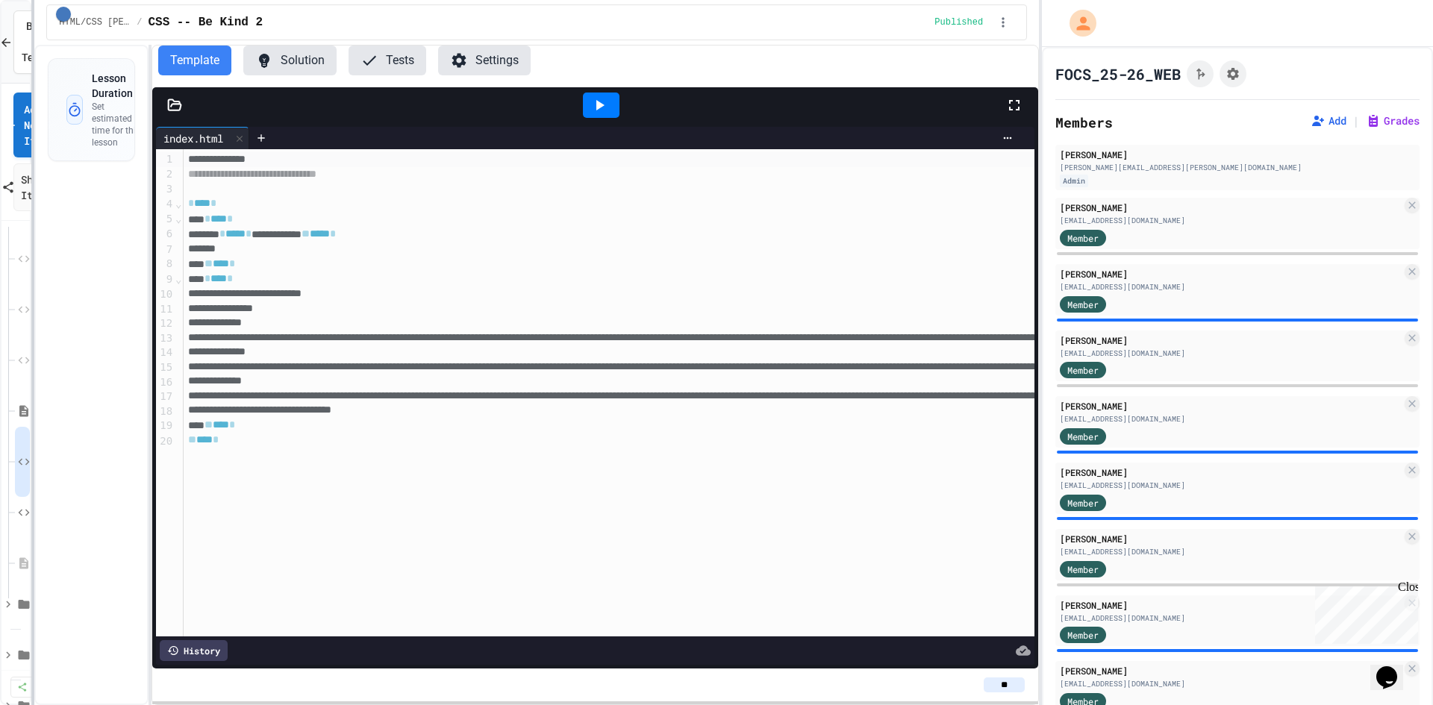
click at [31, 111] on div at bounding box center [32, 352] width 3 height 705
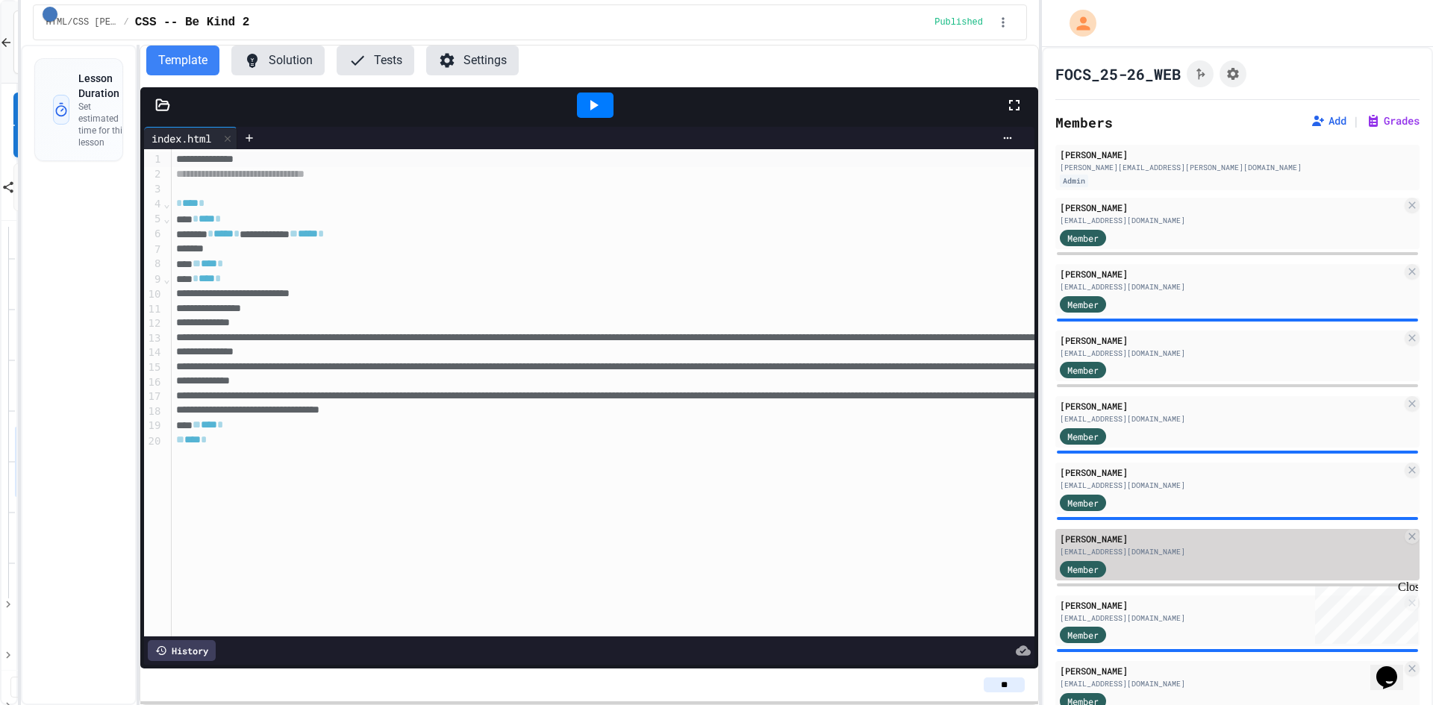
click at [1272, 564] on div "Member" at bounding box center [1231, 568] width 342 height 19
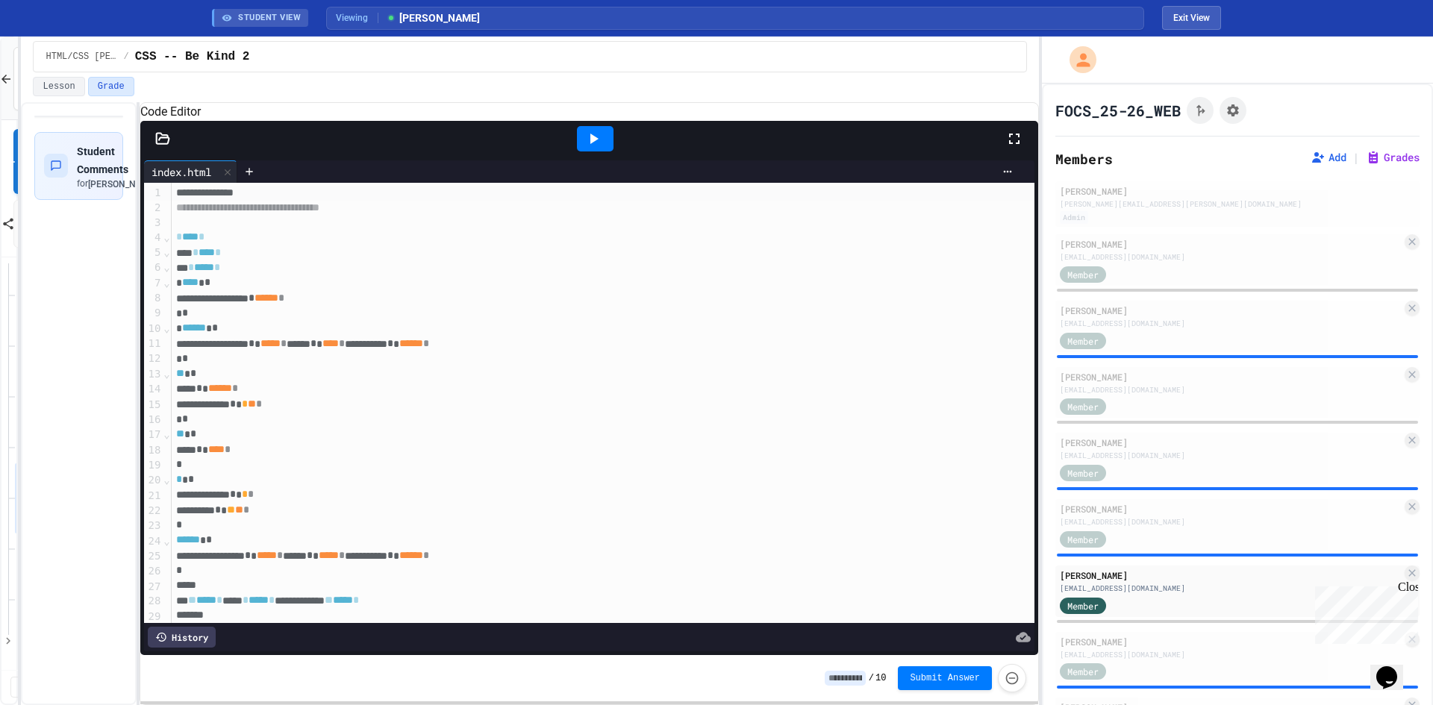
click at [594, 148] on icon at bounding box center [593, 139] width 18 height 18
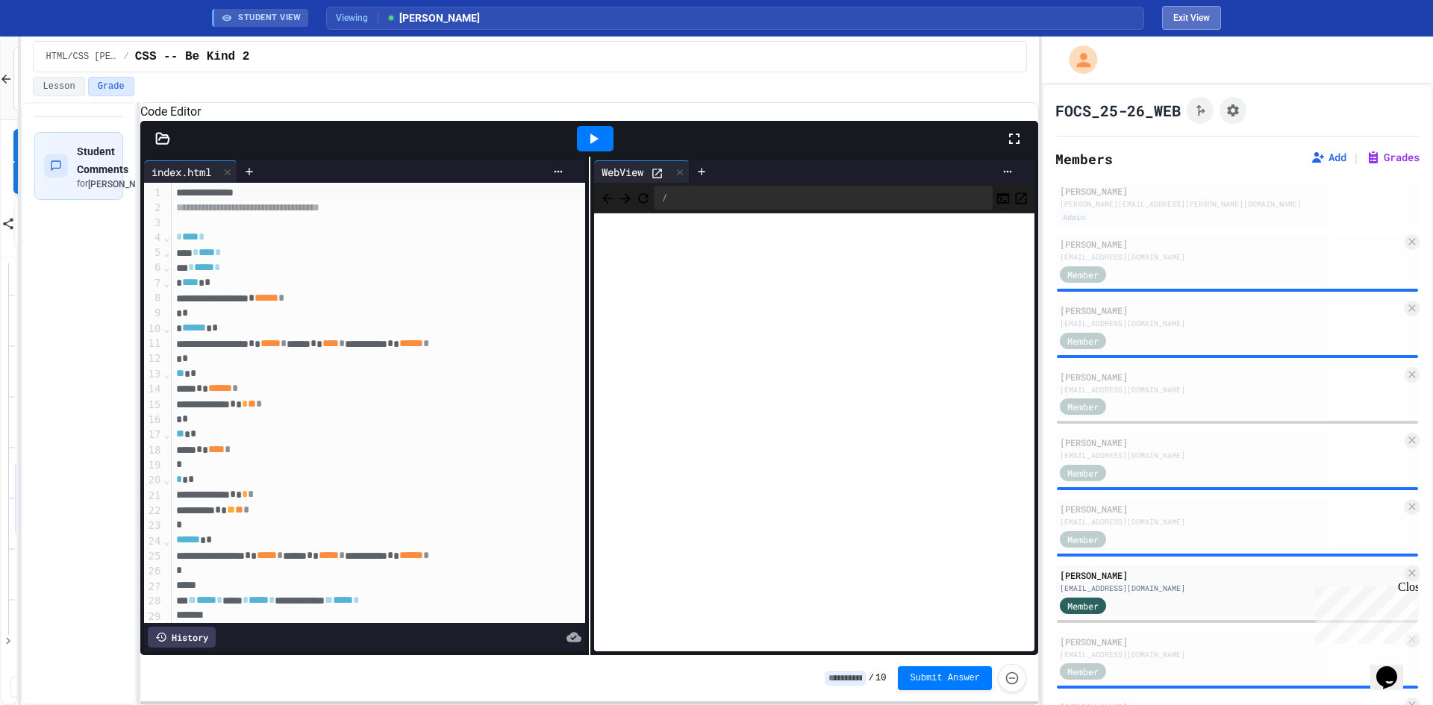
click at [1186, 20] on button "Exit View" at bounding box center [1191, 18] width 59 height 24
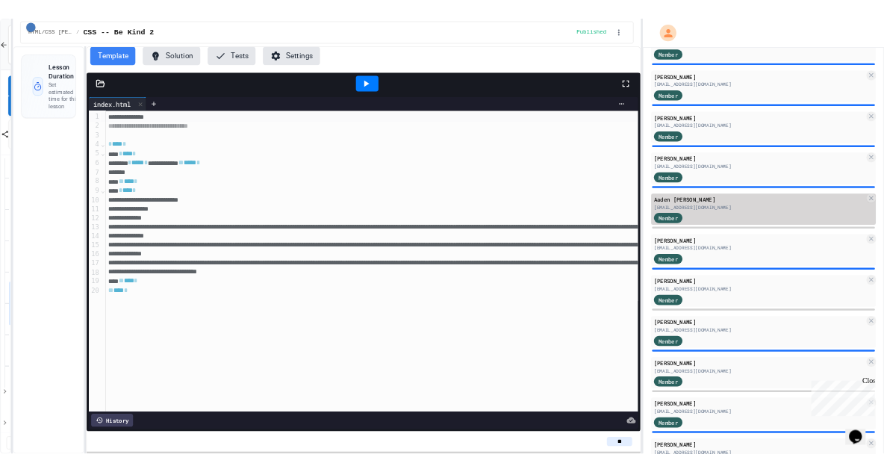
scroll to position [597, 0]
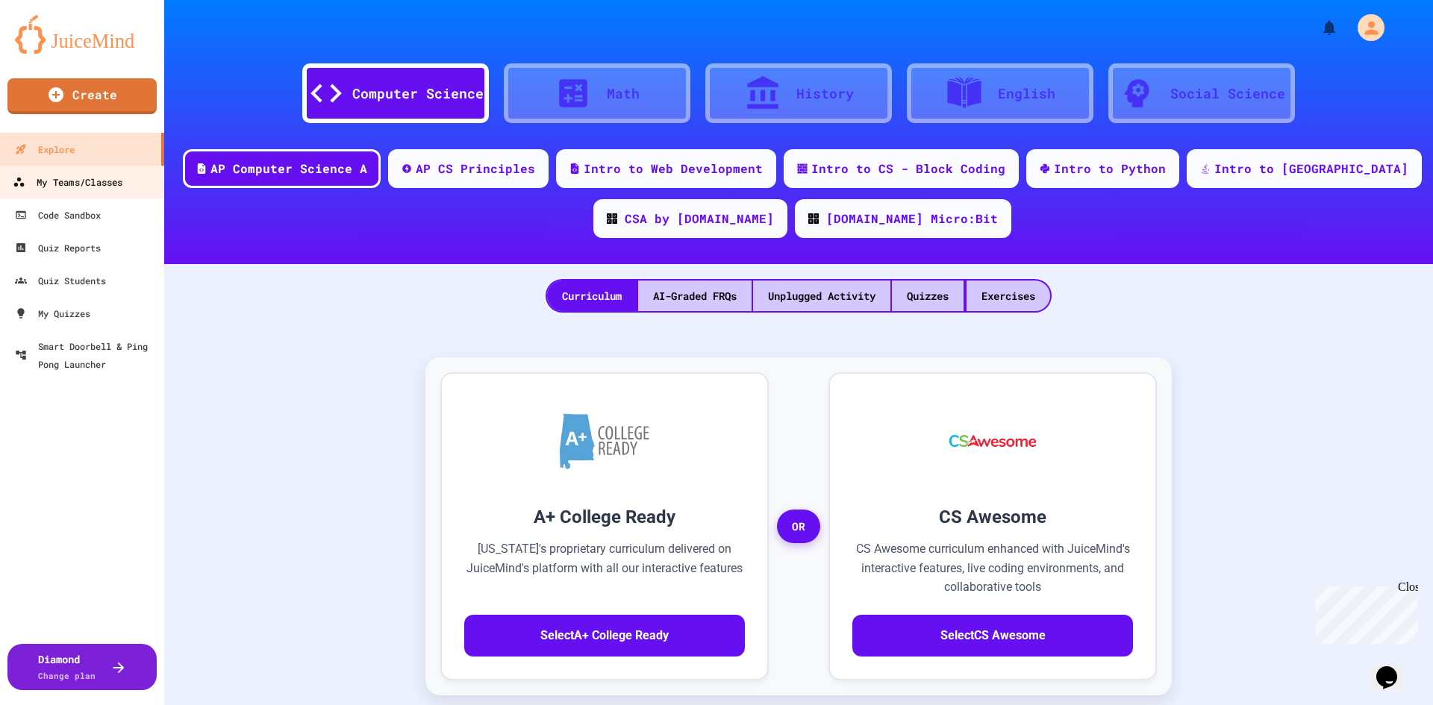
click at [87, 184] on div "My Teams/Classes" at bounding box center [68, 182] width 110 height 19
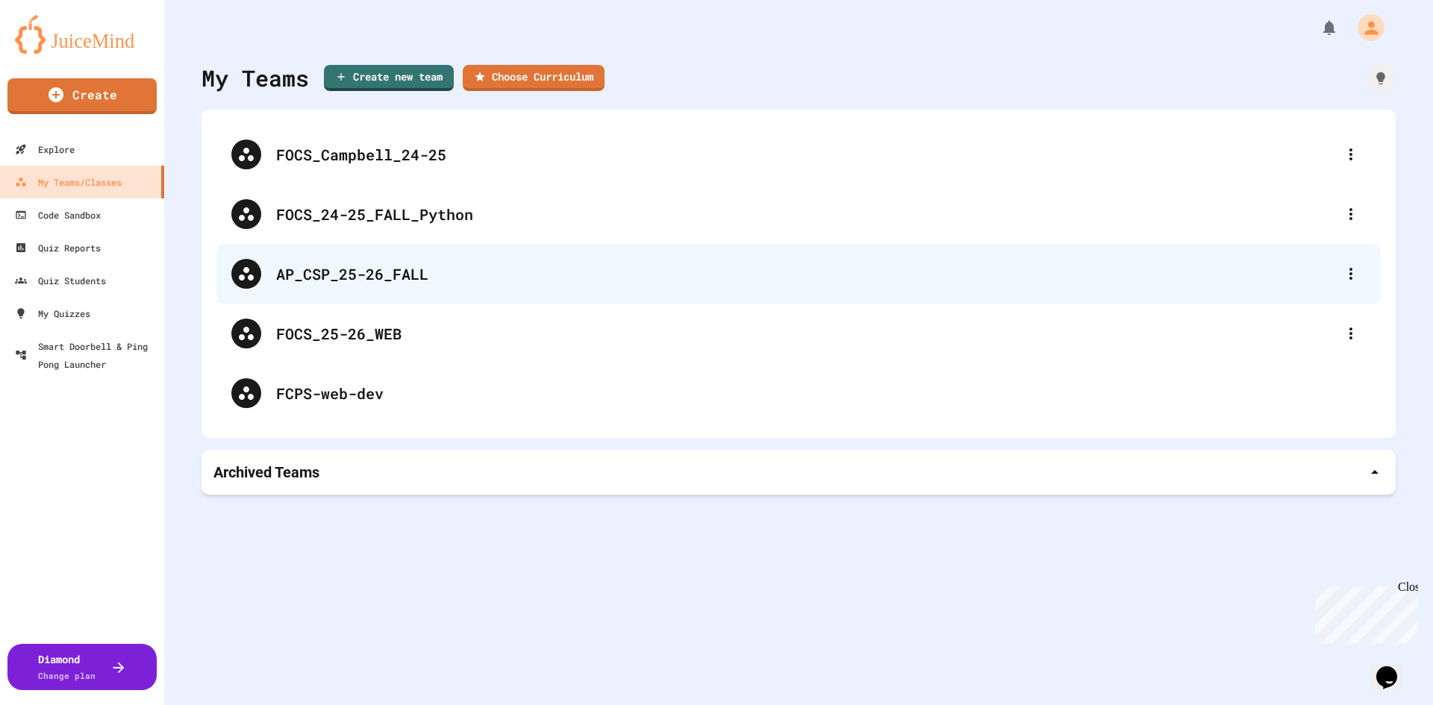
click at [302, 275] on div "AP_CSP_25-26_FALL" at bounding box center [806, 274] width 1060 height 22
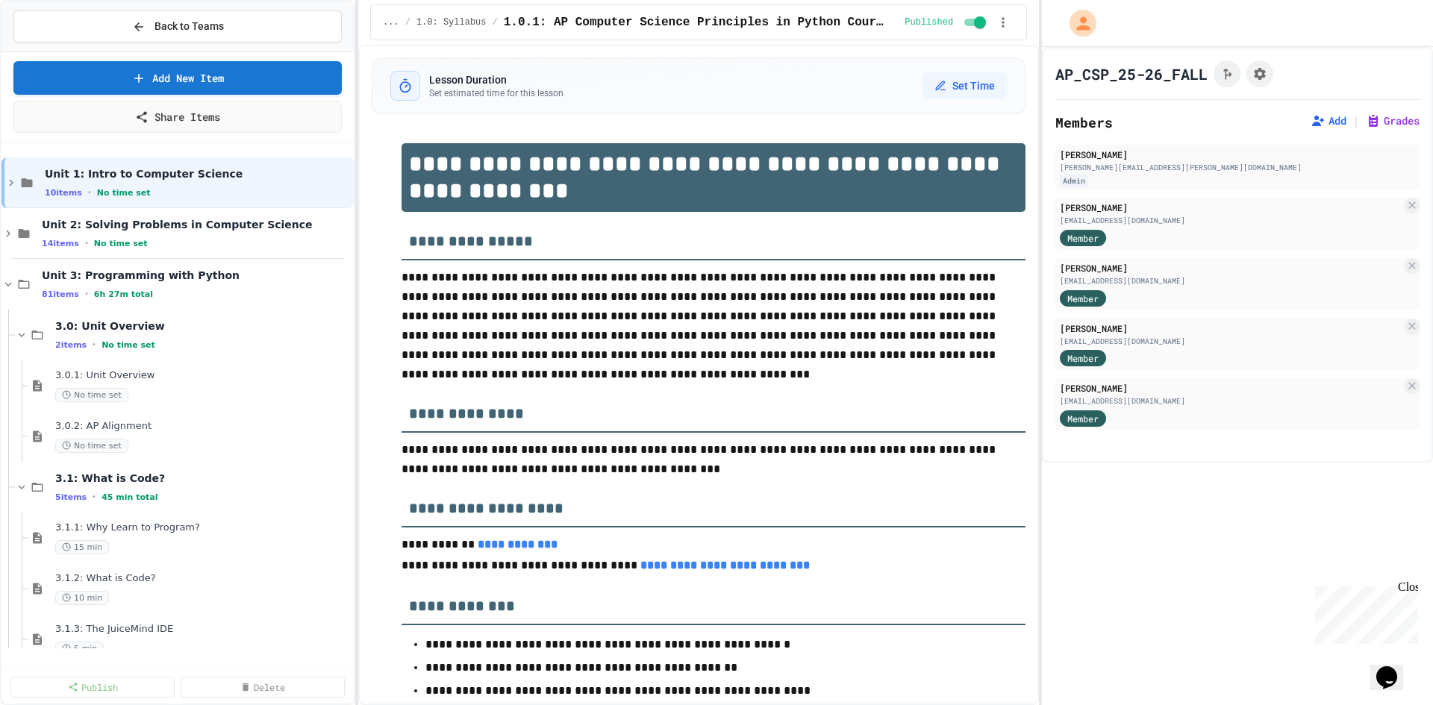
click at [359, 484] on div "**********" at bounding box center [716, 352] width 1433 height 705
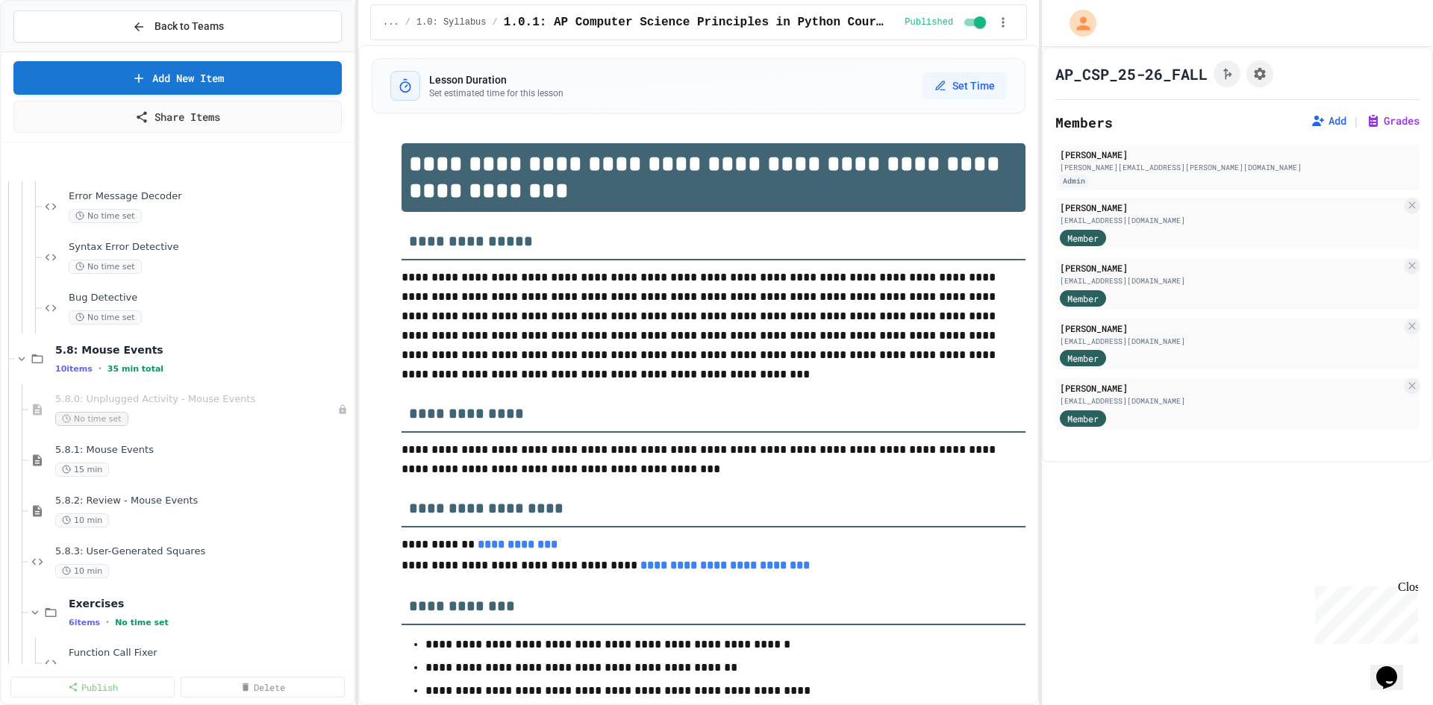
scroll to position [8957, 0]
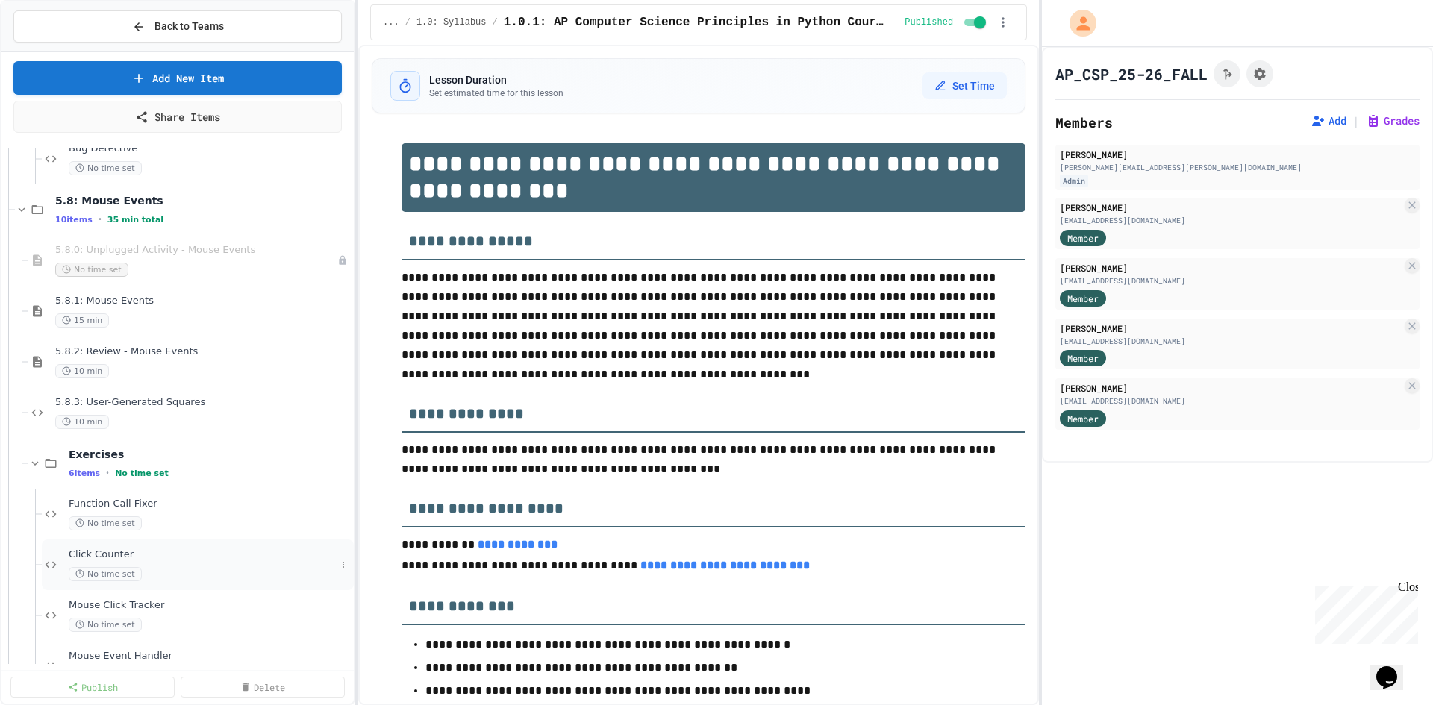
click at [196, 564] on div "Click Counter No time set" at bounding box center [202, 565] width 267 height 33
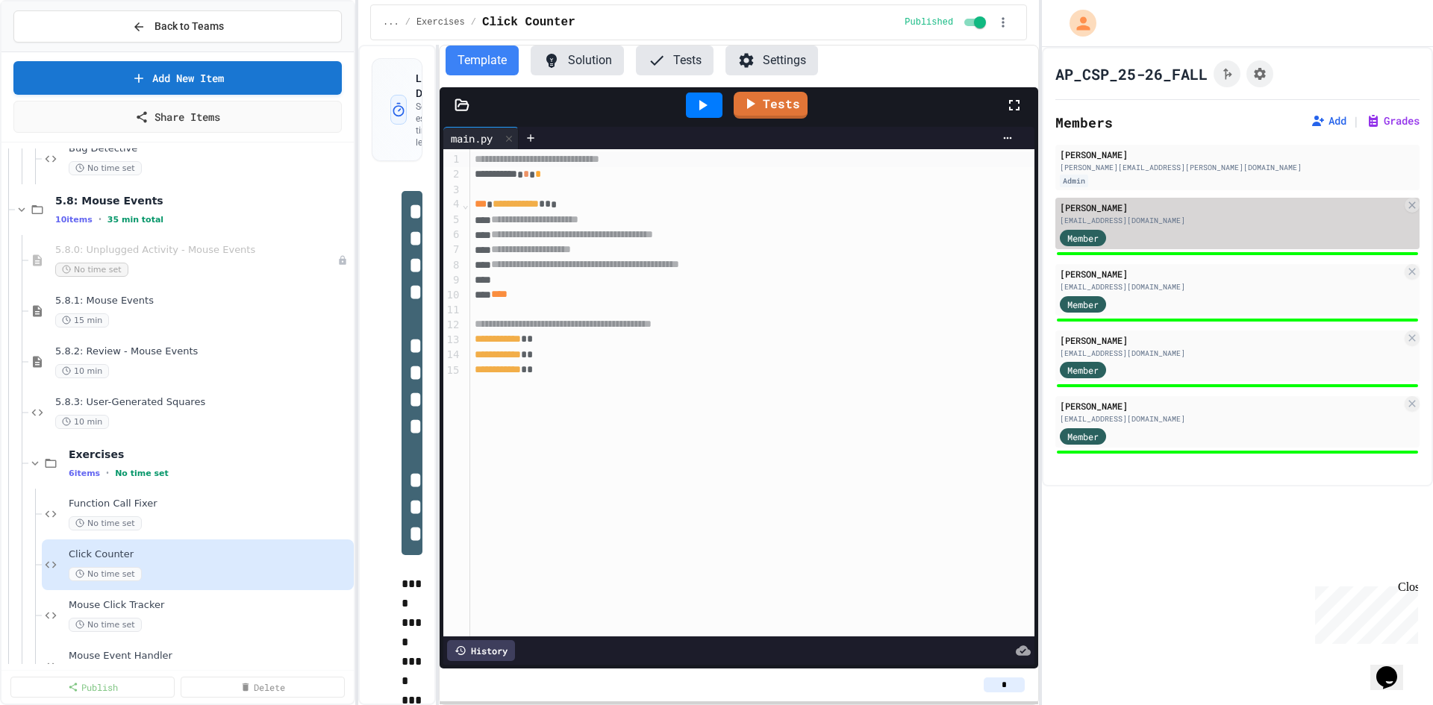
click at [1167, 234] on div "Member" at bounding box center [1231, 237] width 342 height 19
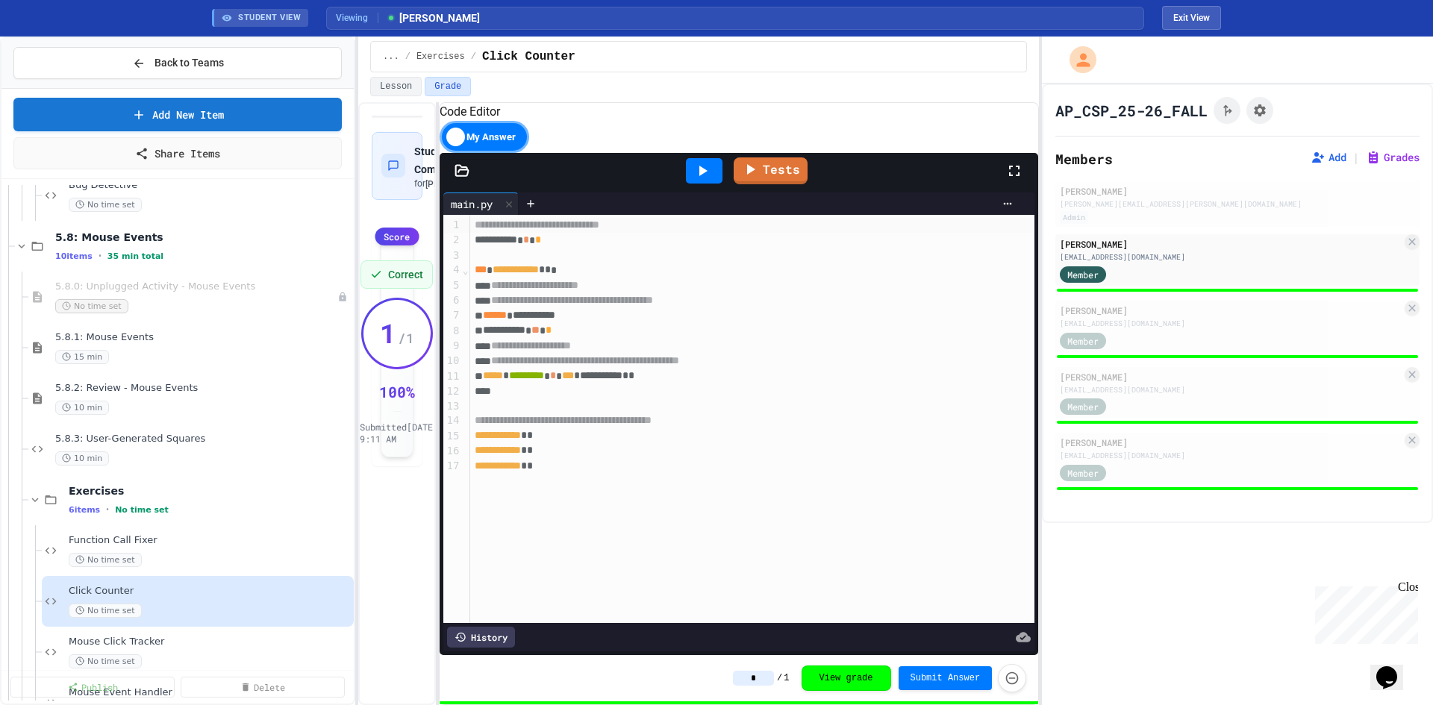
click at [483, 627] on div "History" at bounding box center [481, 637] width 68 height 21
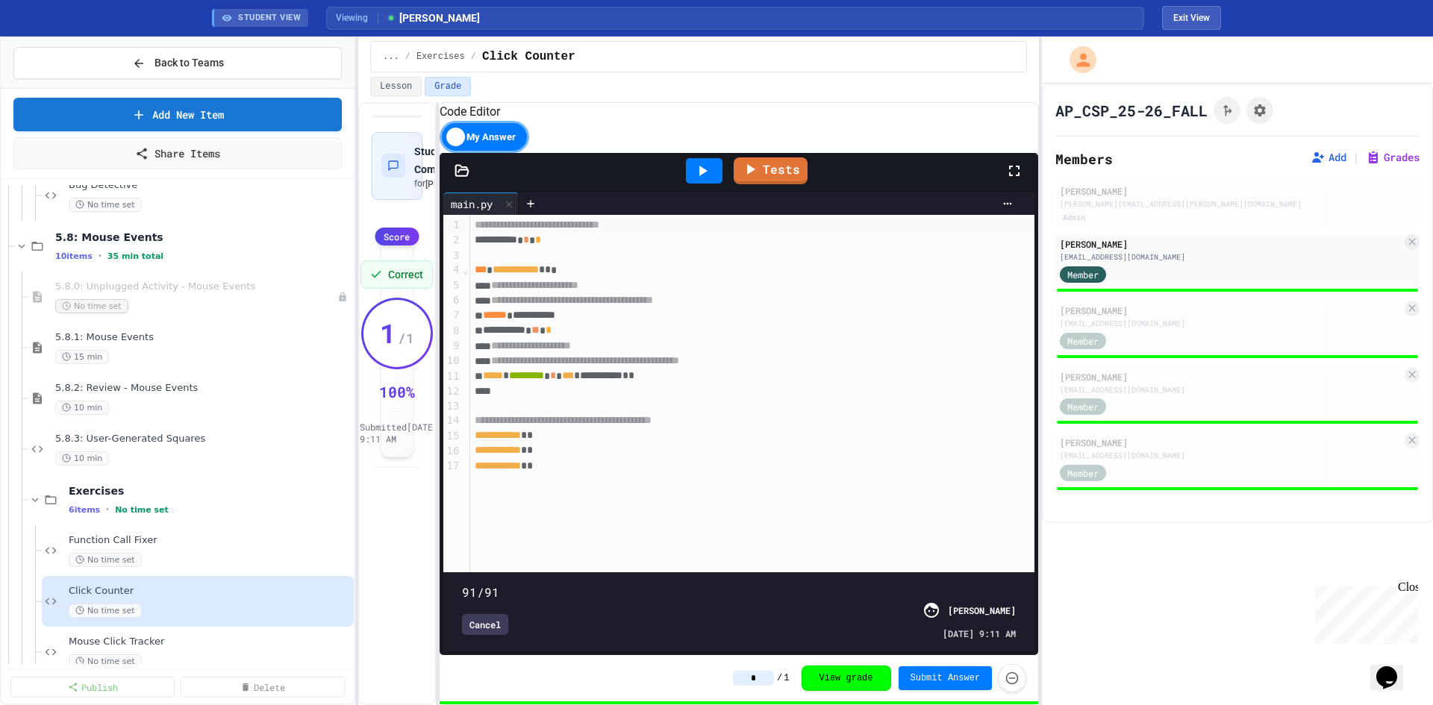
click at [462, 584] on span at bounding box center [462, 584] width 0 height 0
click at [793, 584] on span at bounding box center [739, 584] width 555 height 0
click at [718, 584] on span at bounding box center [739, 584] width 555 height 0
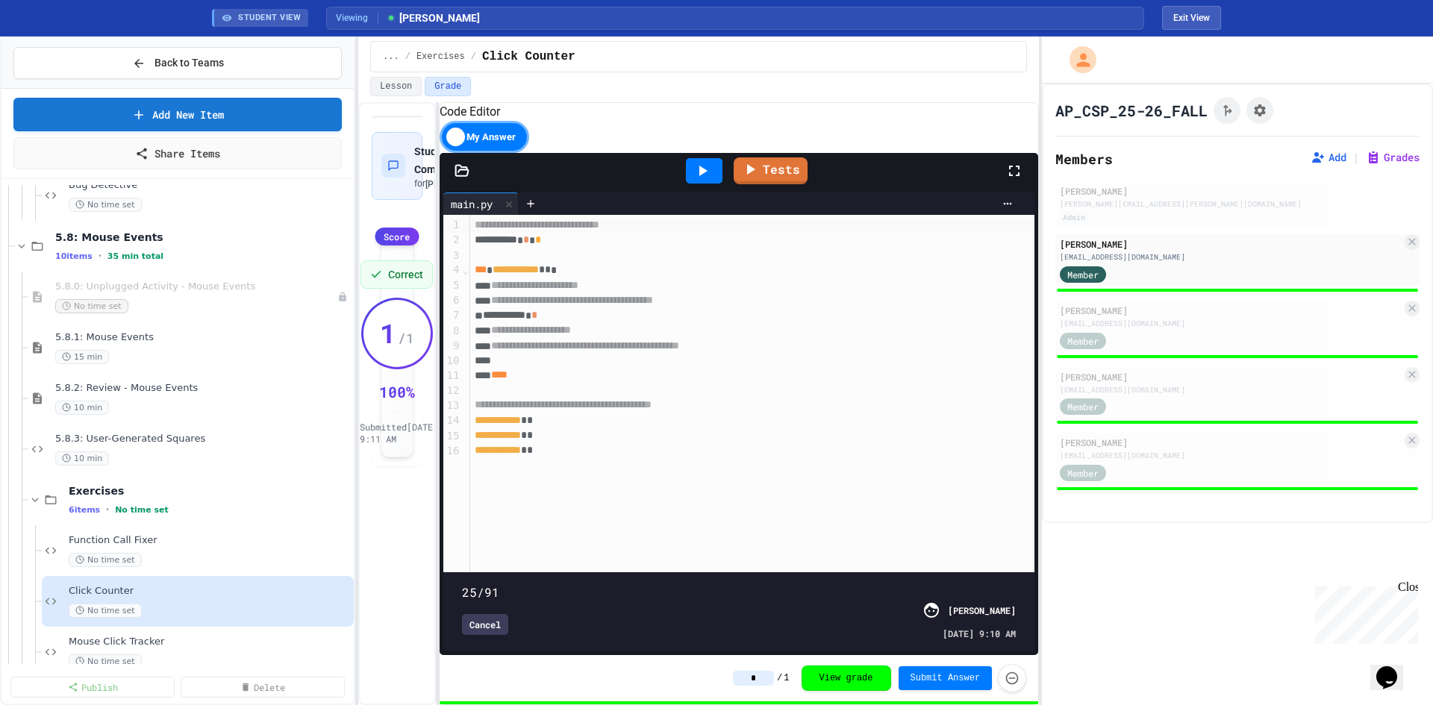
click at [607, 584] on span at bounding box center [739, 584] width 555 height 0
click at [531, 584] on span at bounding box center [739, 584] width 555 height 0
click at [464, 584] on span at bounding box center [739, 584] width 555 height 0
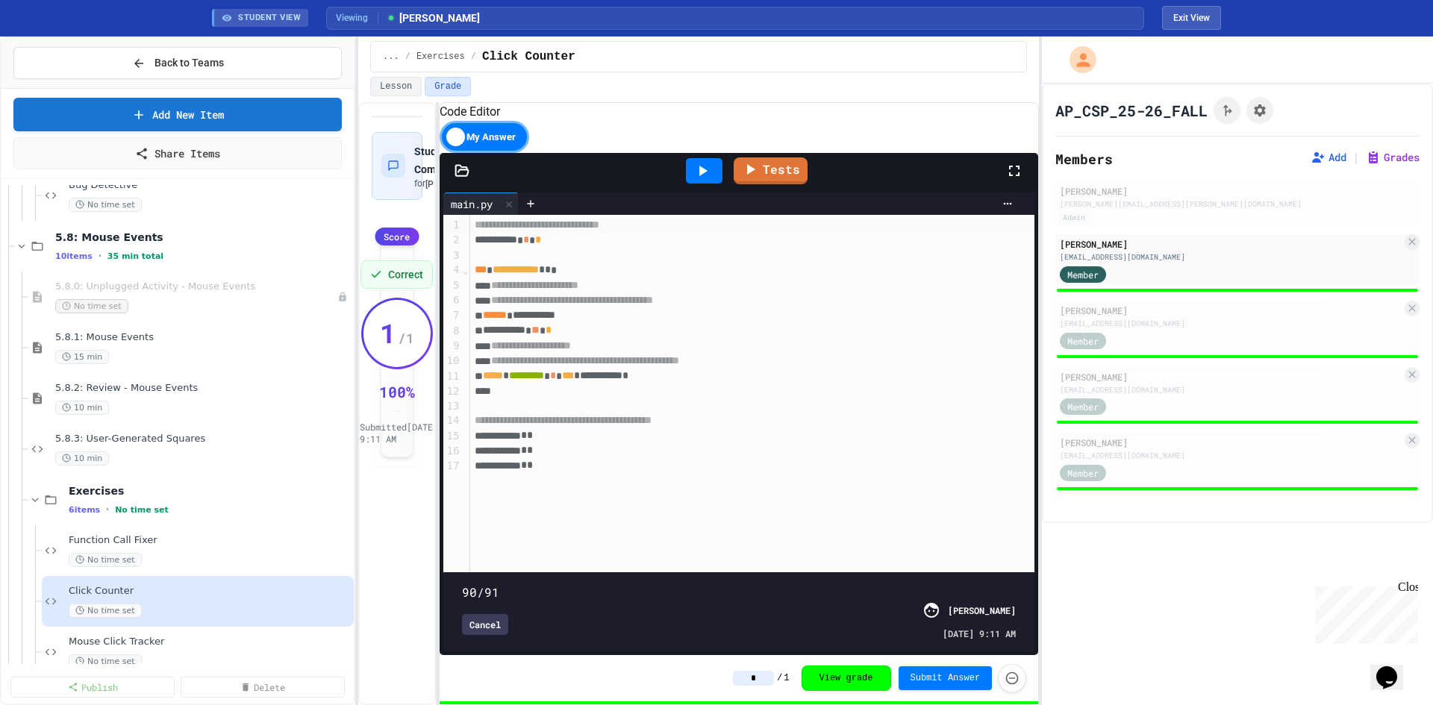
type input "**"
click at [208, 637] on span "Mouse Click Tracker" at bounding box center [202, 642] width 267 height 13
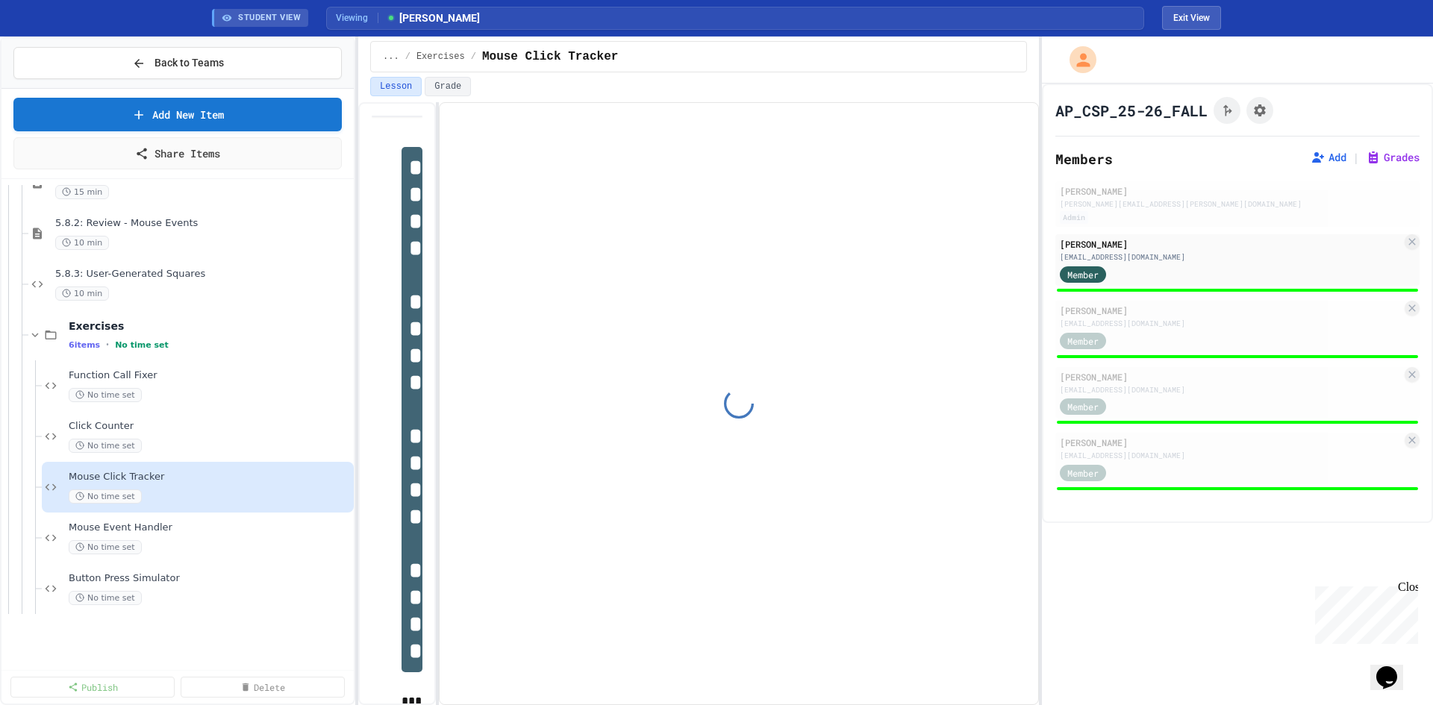
scroll to position [9185, 0]
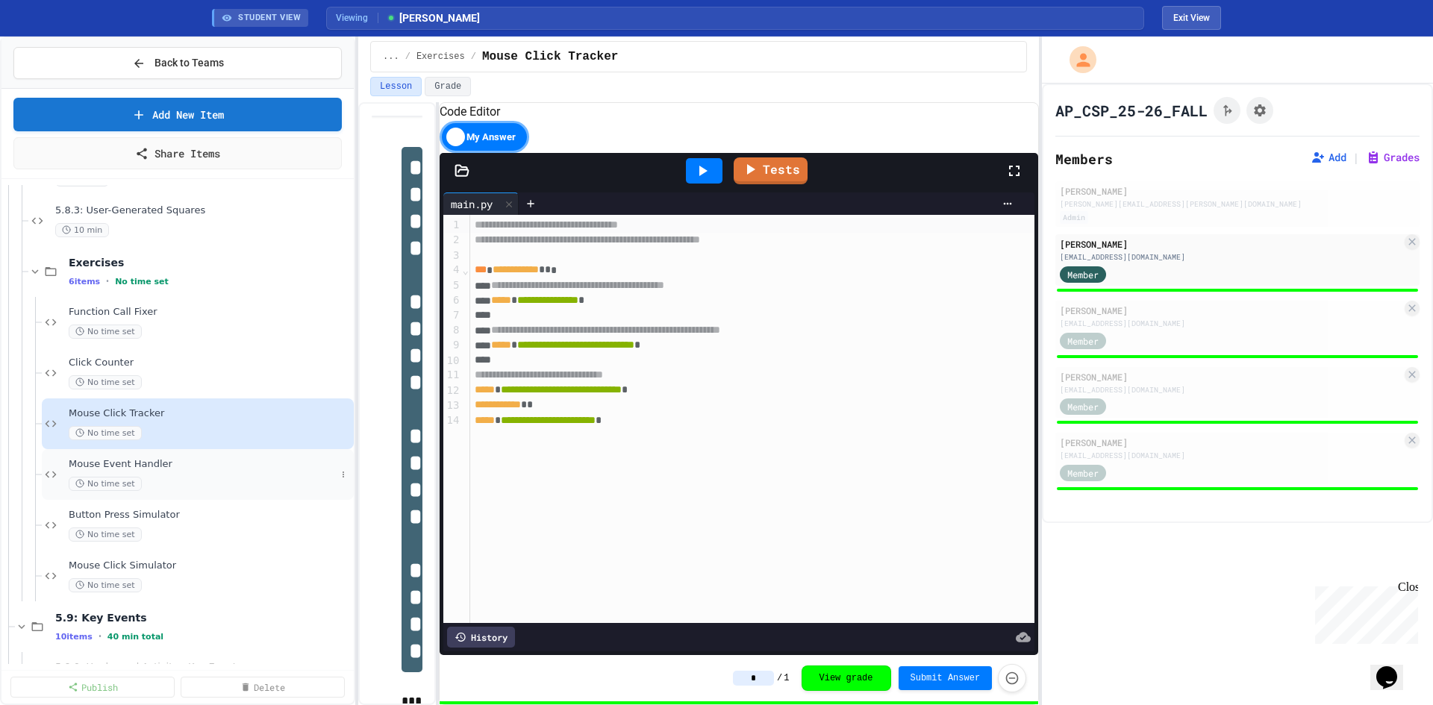
click at [195, 483] on div "No time set" at bounding box center [202, 484] width 267 height 14
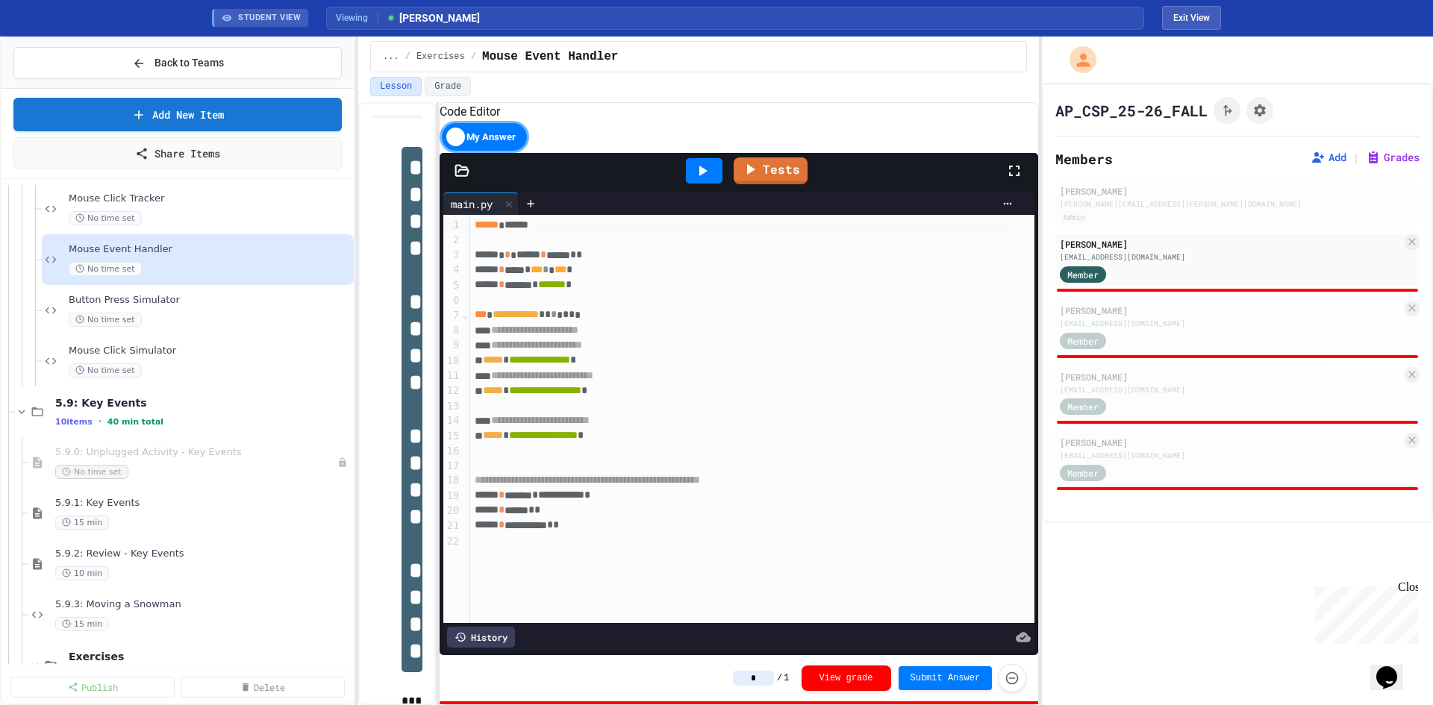
scroll to position [9409, 0]
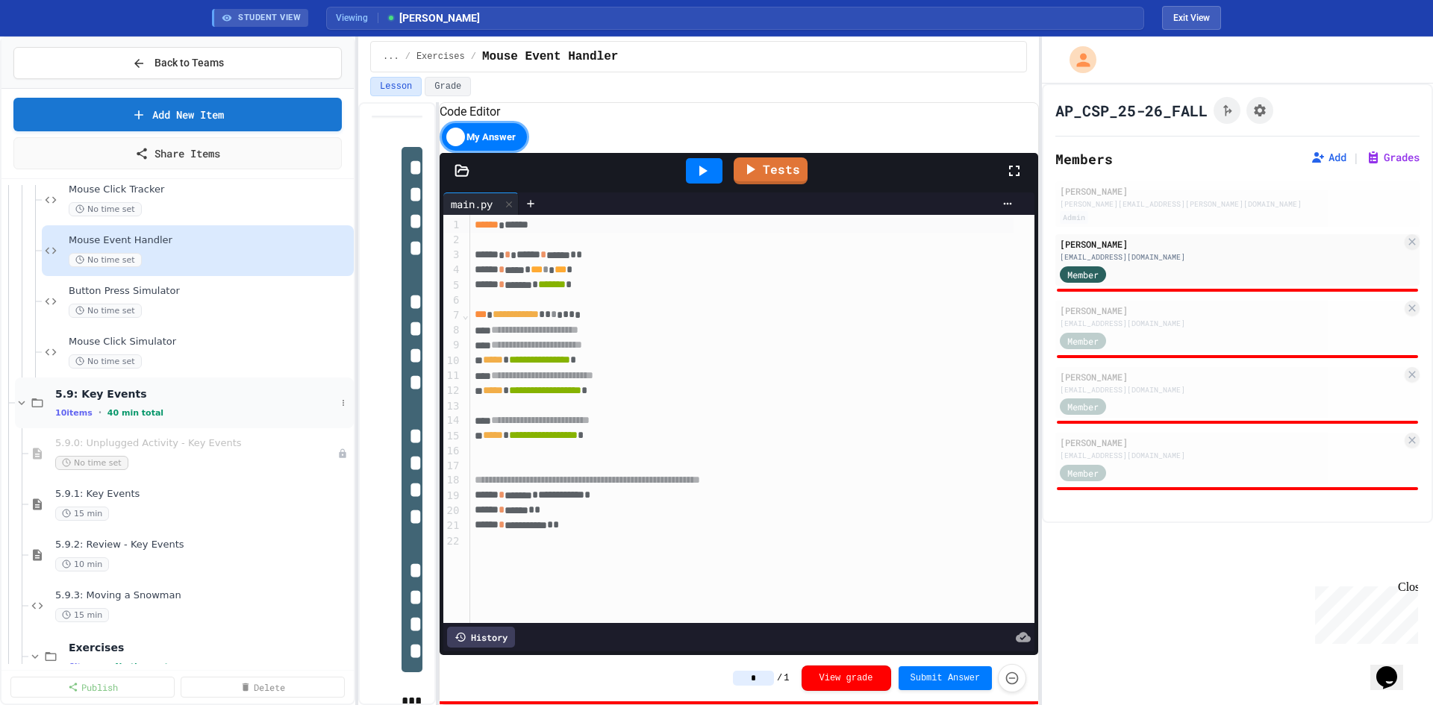
click at [152, 413] on div "10 items • 40 min total" at bounding box center [195, 413] width 281 height 12
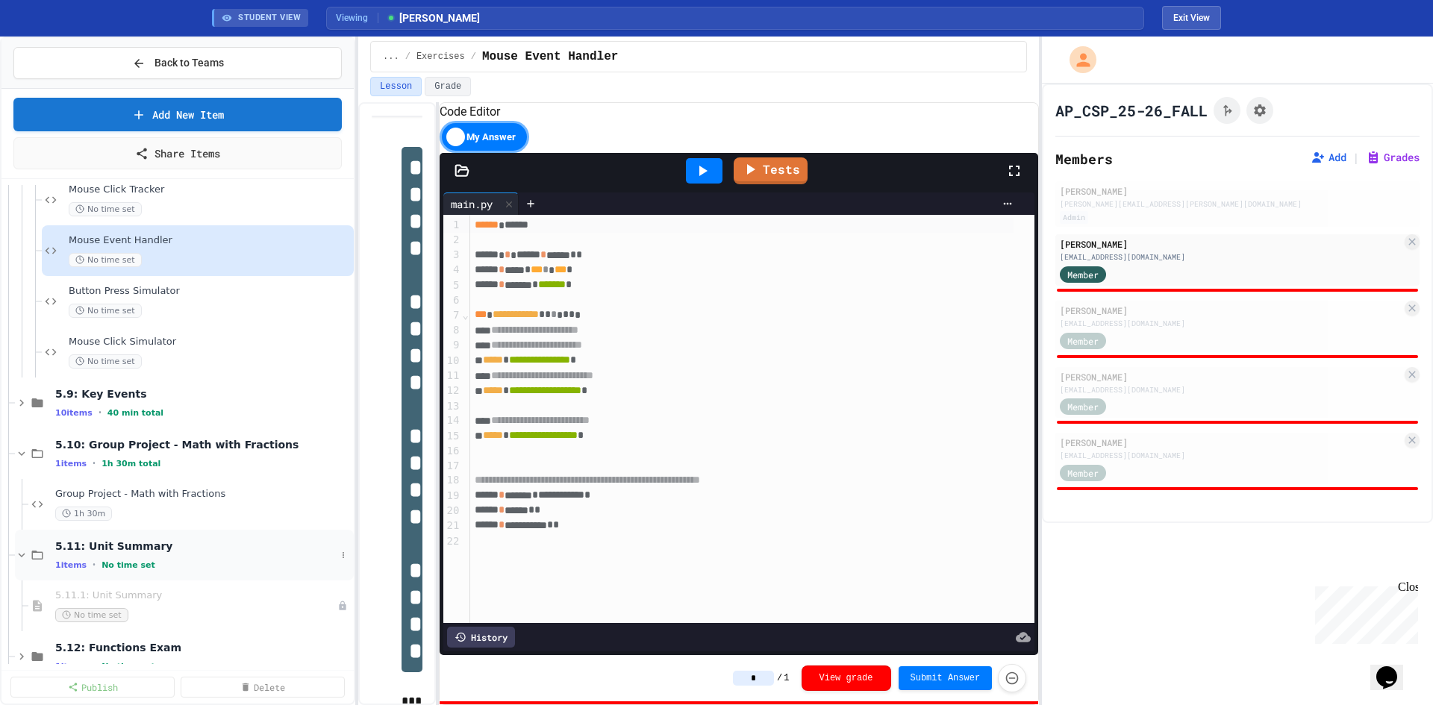
click at [127, 552] on span "5.11: Unit Summary" at bounding box center [195, 546] width 281 height 13
click at [127, 552] on span "5.11: Unit Summary" at bounding box center [203, 546] width 296 height 13
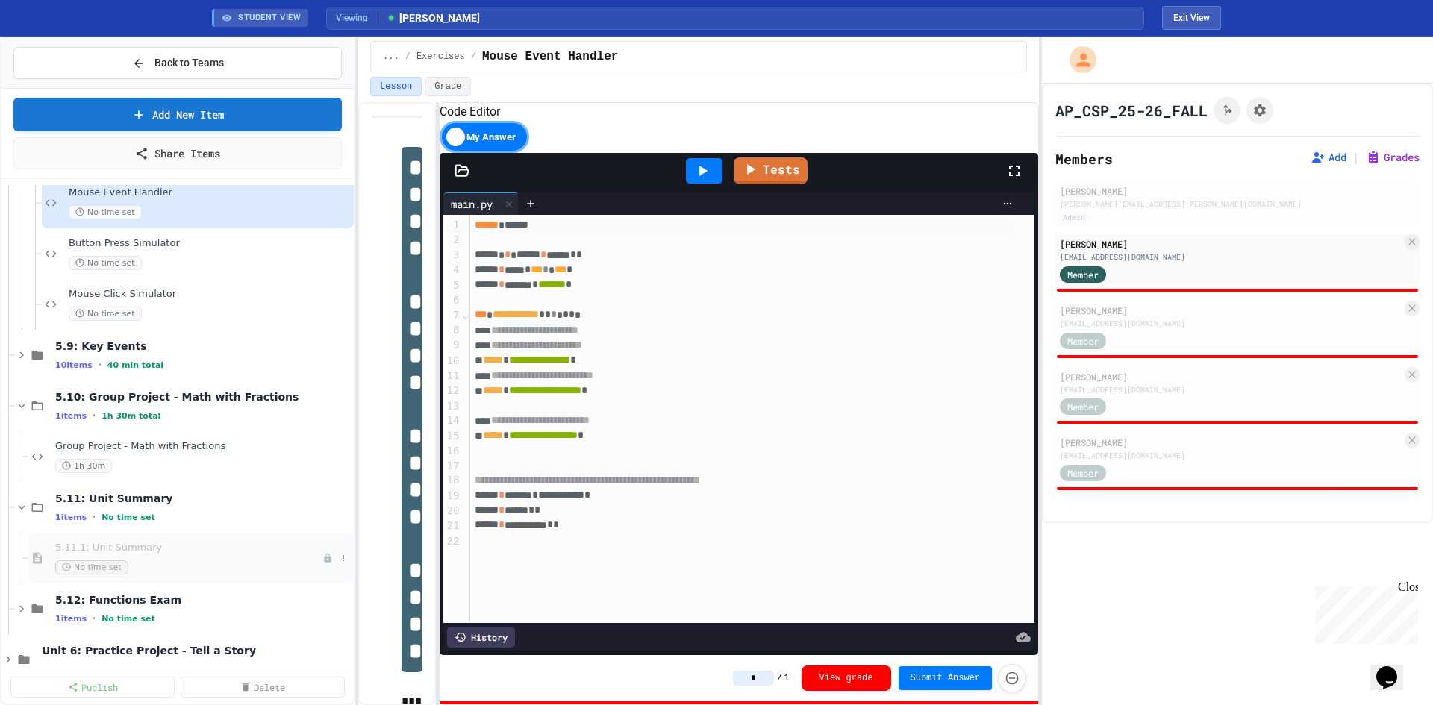
scroll to position [9484, 0]
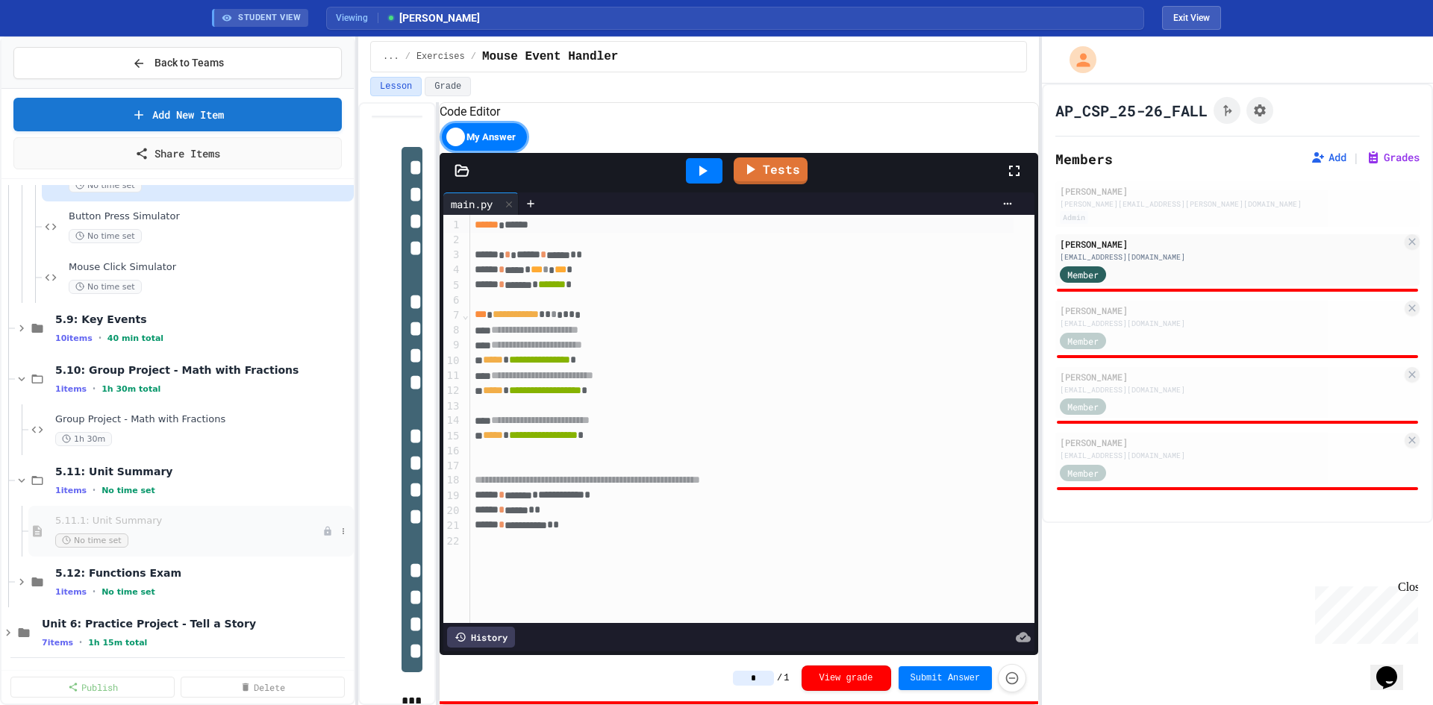
click at [139, 524] on span "5.11.1: Unit Summary" at bounding box center [188, 521] width 267 height 13
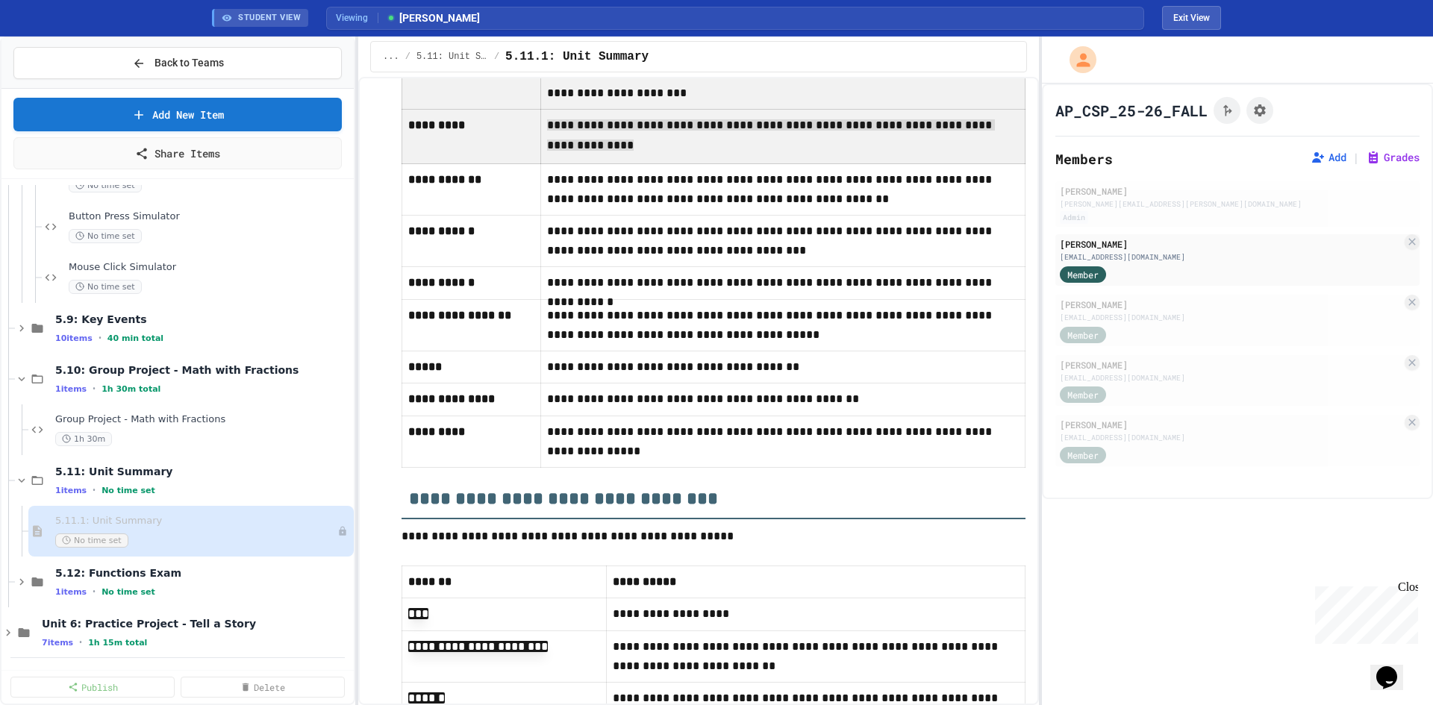
scroll to position [1647, 0]
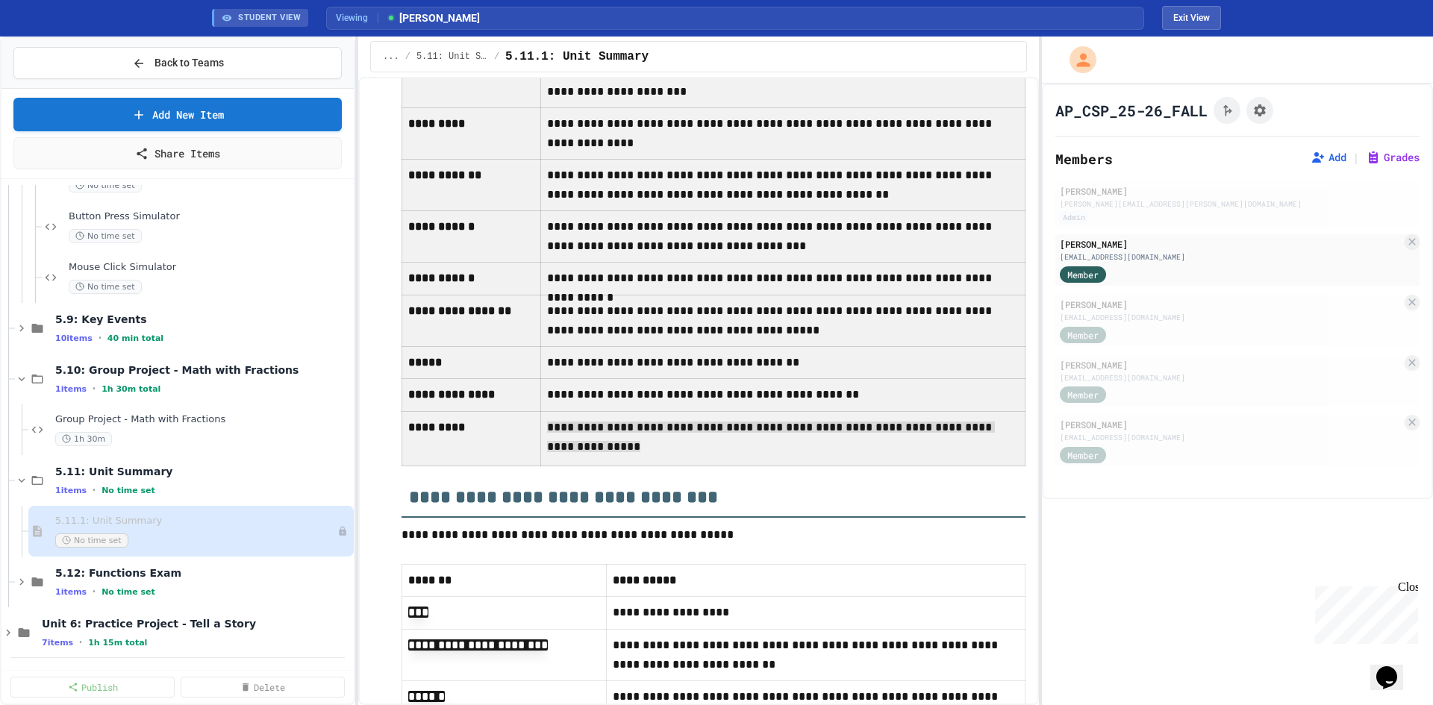
drag, startPoint x: 408, startPoint y: 315, endPoint x: 671, endPoint y: 475, distance: 307.9
